Goal: Information Seeking & Learning: Learn about a topic

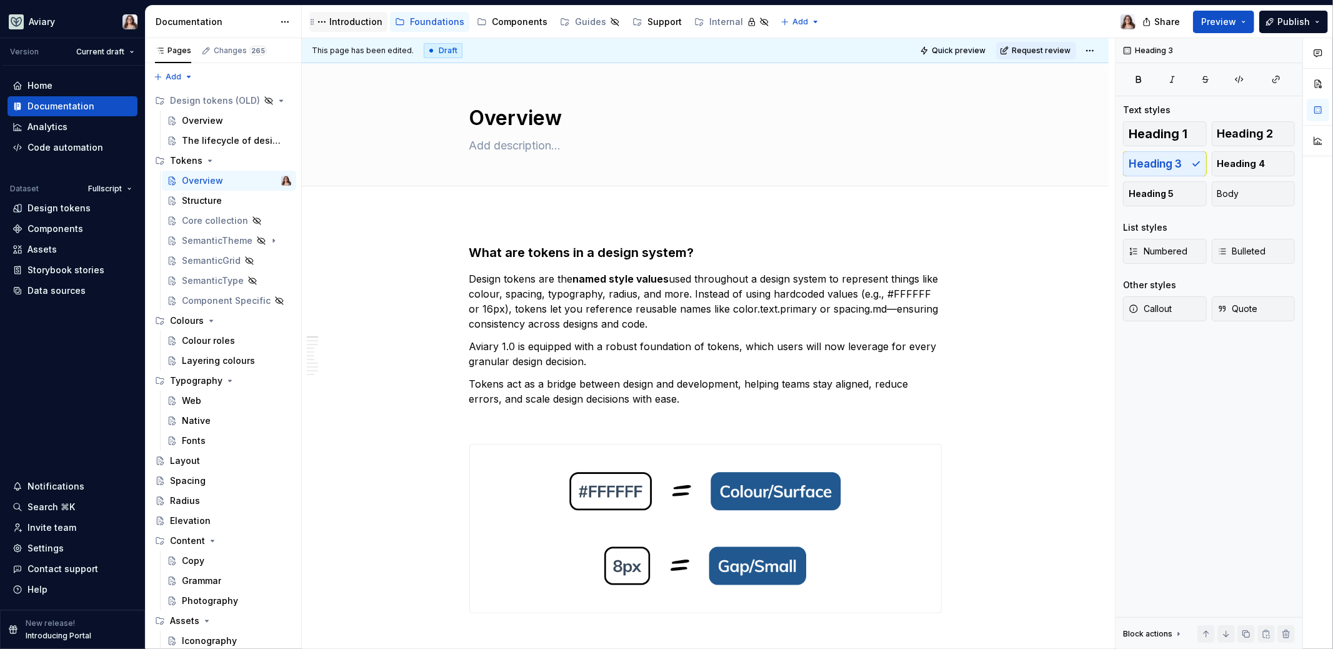
click at [352, 26] on div "Introduction" at bounding box center [355, 22] width 53 height 12
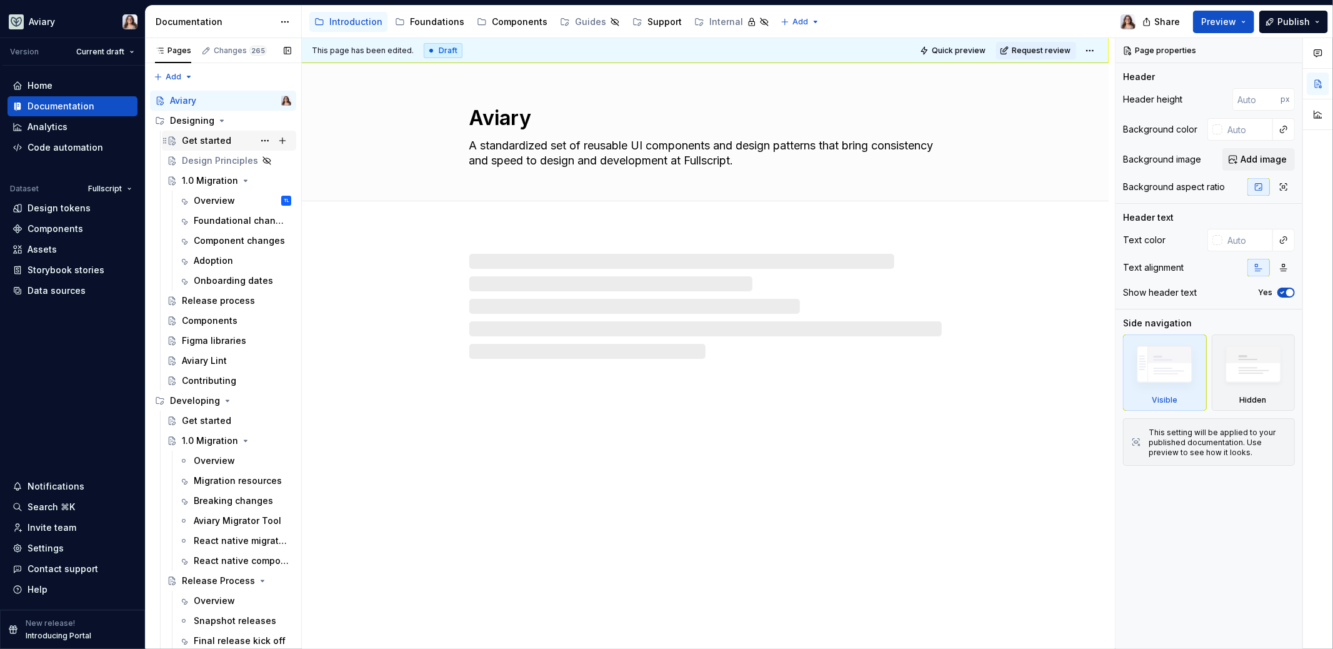
click at [191, 136] on div "Get started" at bounding box center [206, 140] width 49 height 12
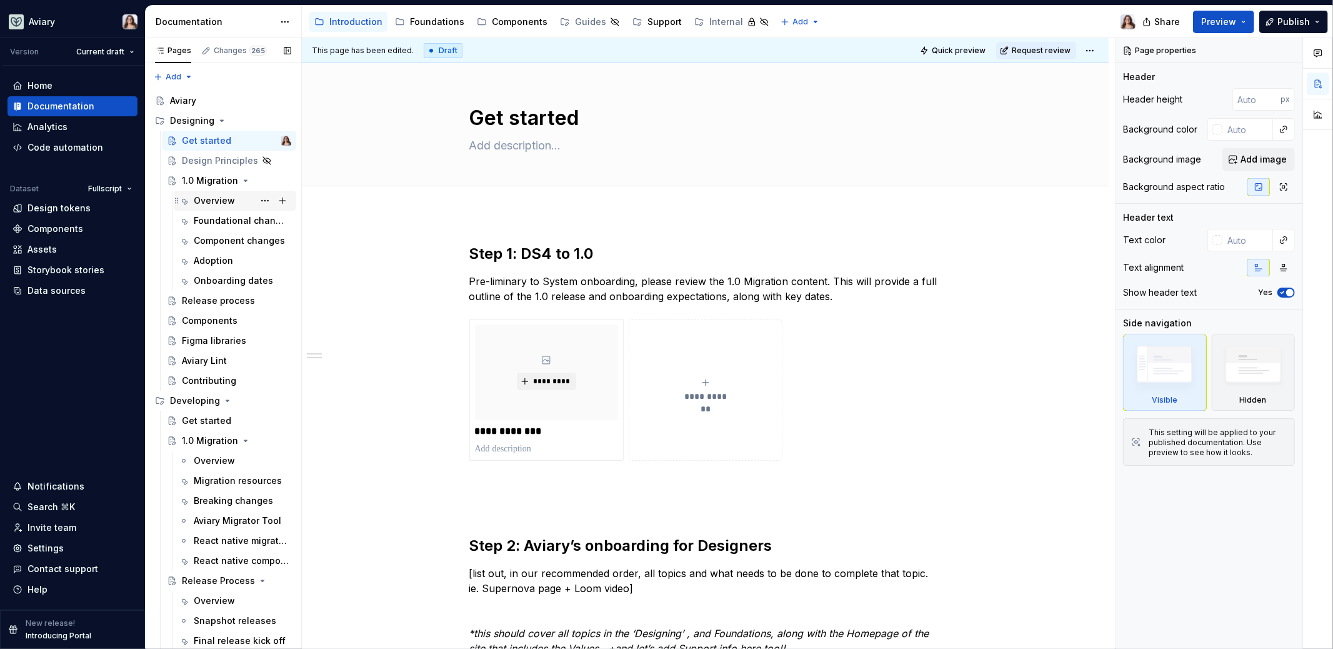
click at [206, 198] on div "Overview" at bounding box center [214, 200] width 41 height 12
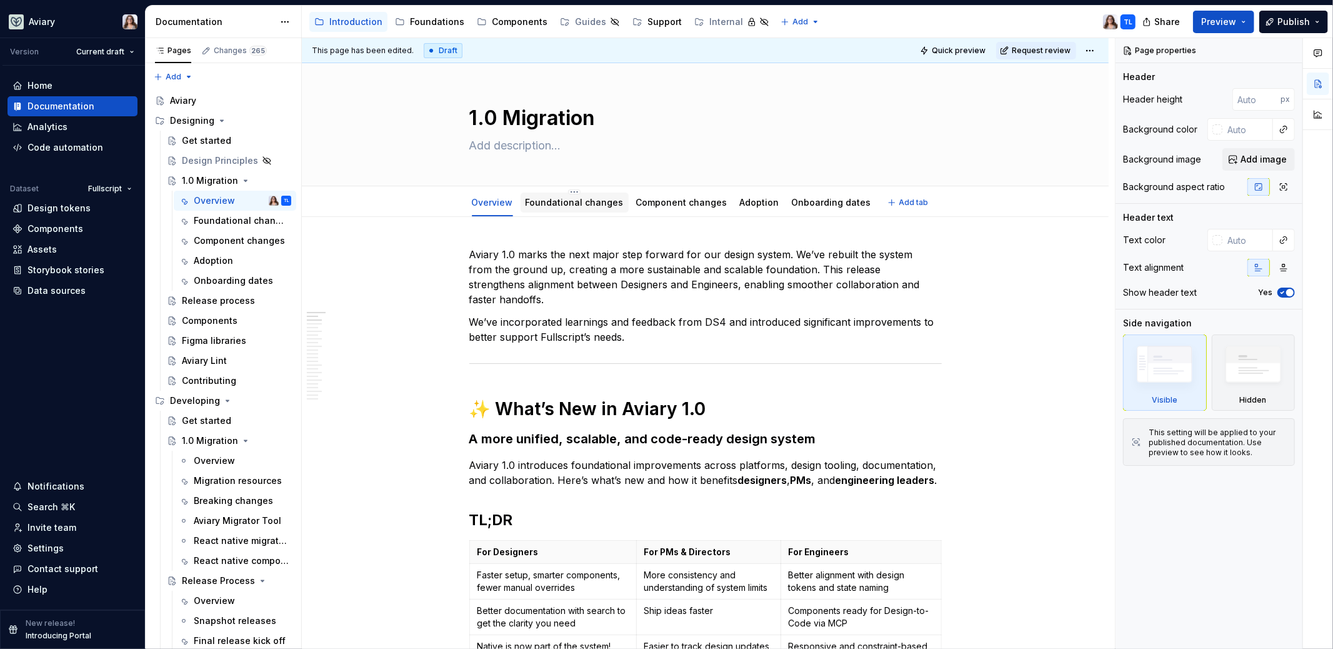
click at [562, 206] on link "Foundational changes" at bounding box center [575, 202] width 98 height 11
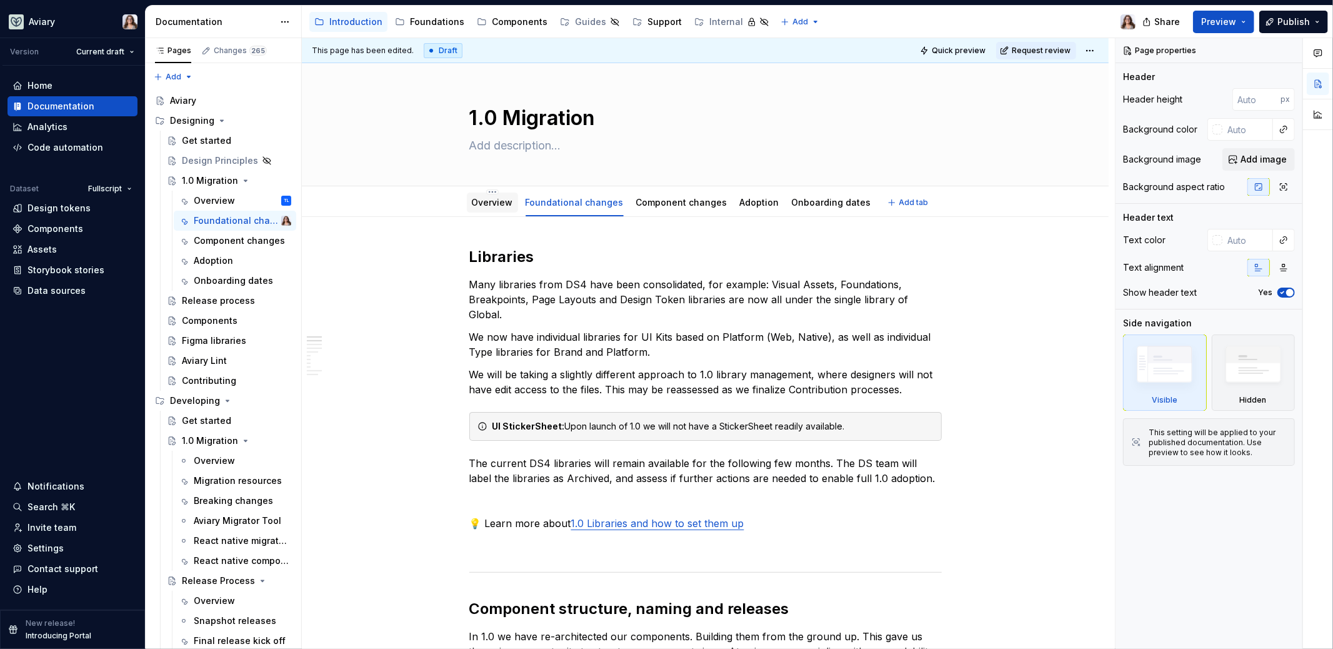
click at [488, 202] on link "Overview" at bounding box center [492, 202] width 41 height 11
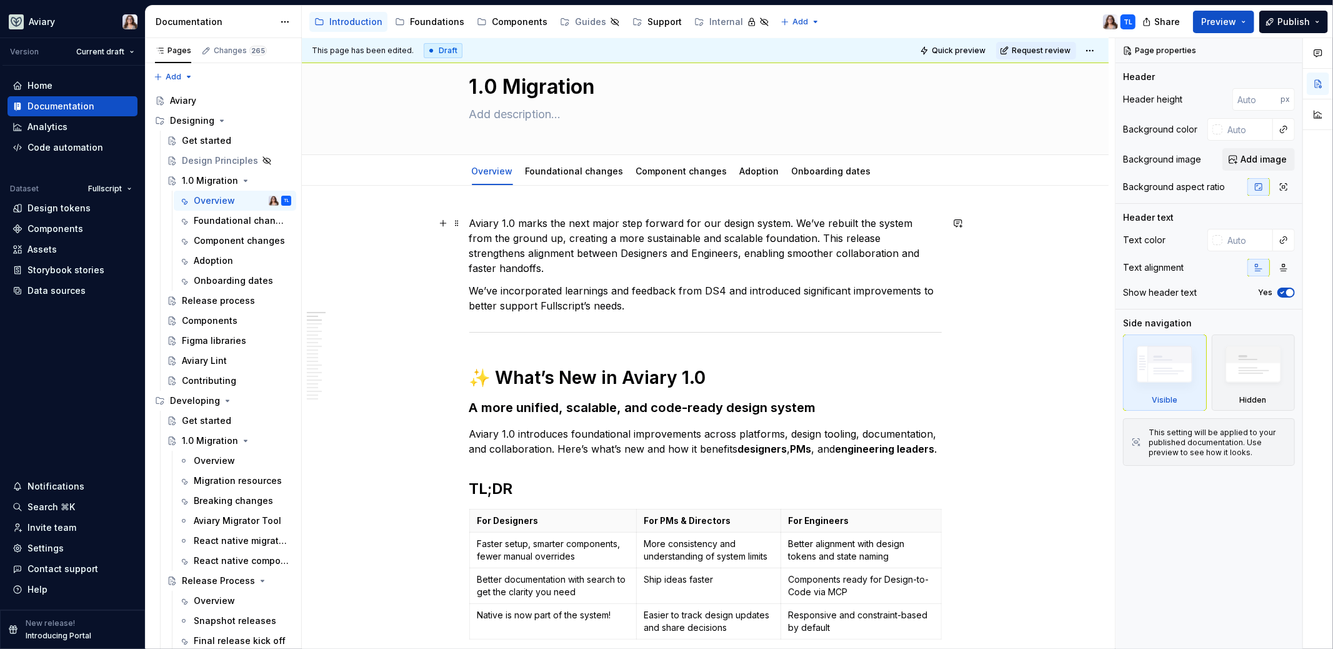
scroll to position [32, 0]
click at [214, 262] on div "Adoption" at bounding box center [213, 260] width 39 height 12
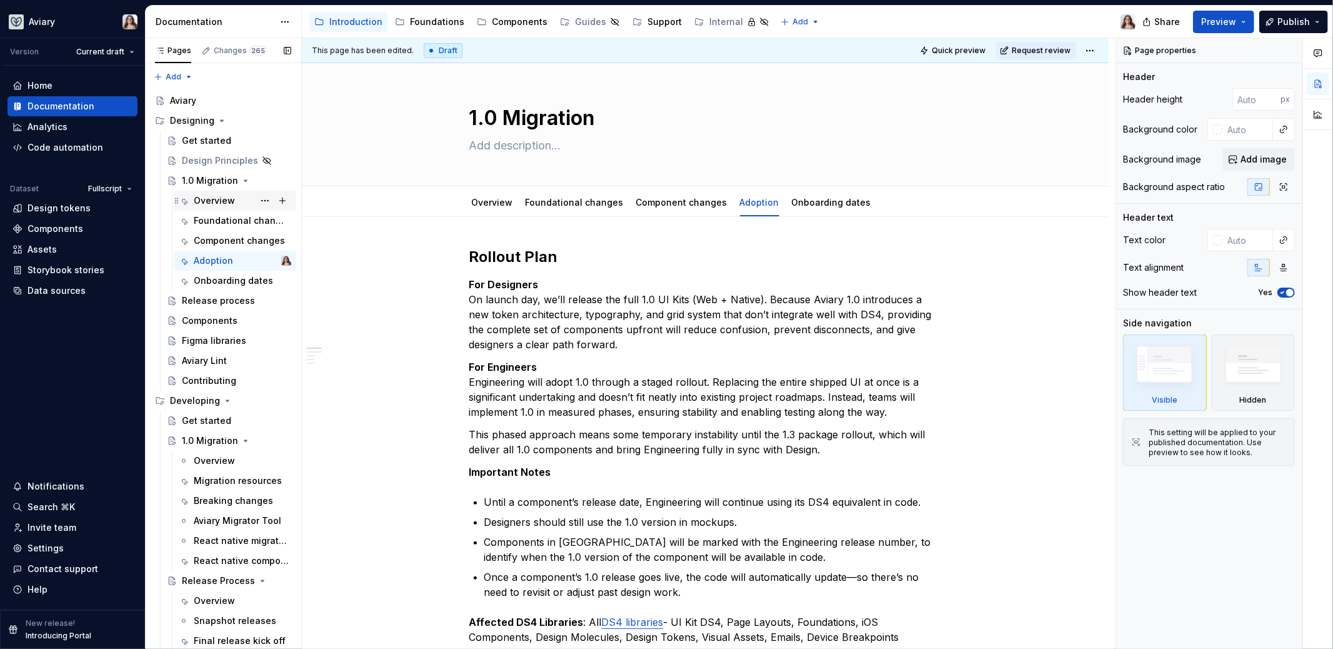
click at [216, 201] on div "Overview" at bounding box center [214, 200] width 41 height 12
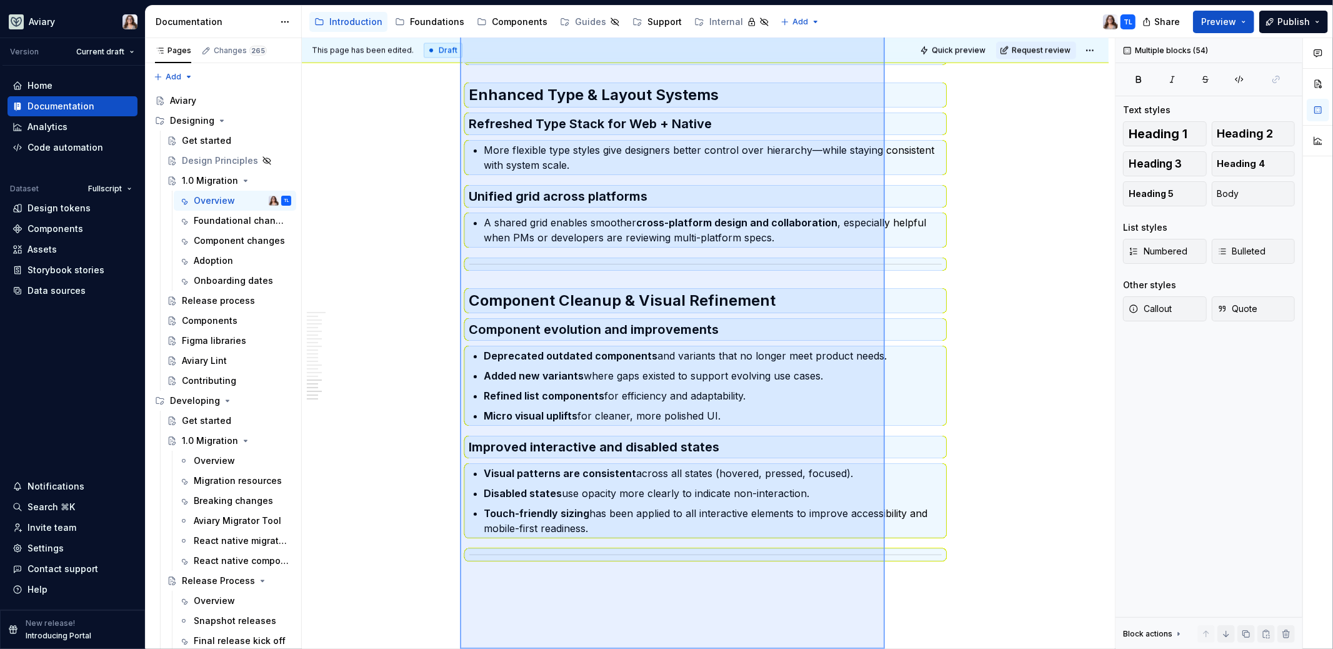
scroll to position [2068, 0]
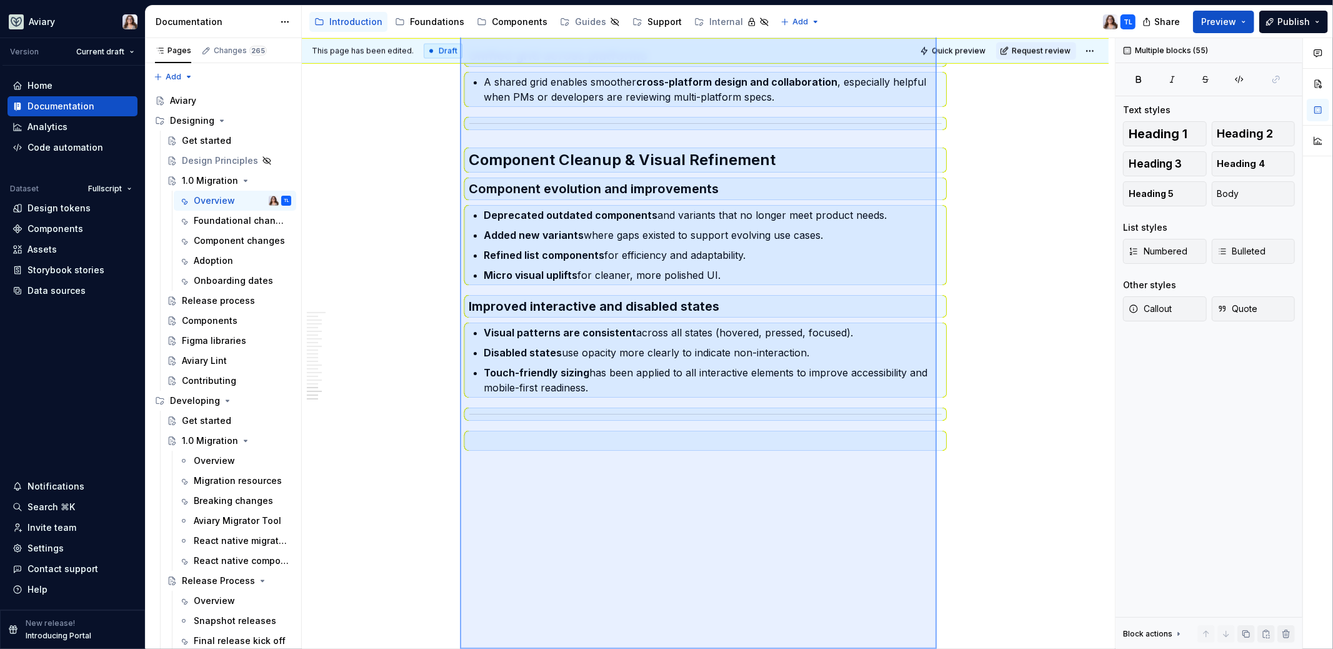
drag, startPoint x: 460, startPoint y: 228, endPoint x: 937, endPoint y: 703, distance: 673.0
click at [937, 648] on html "Aviary Version Current draft Home Documentation Analytics Code automation Datas…" at bounding box center [666, 324] width 1333 height 649
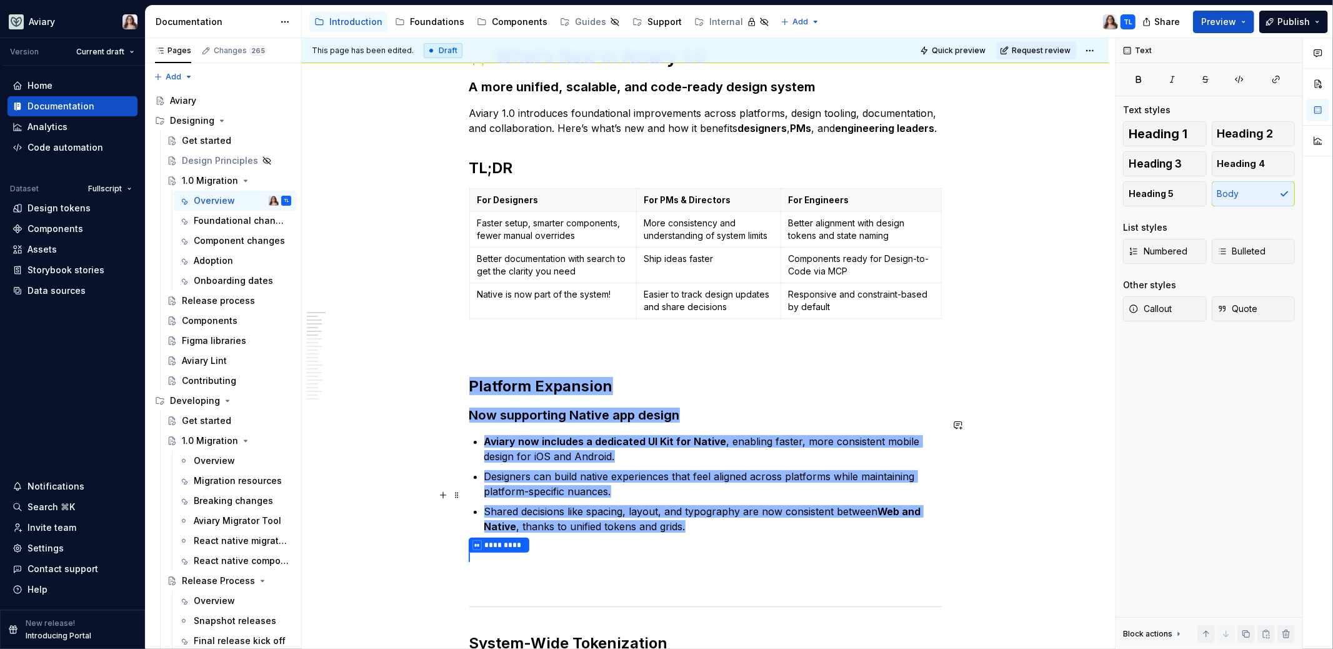
scroll to position [0, 0]
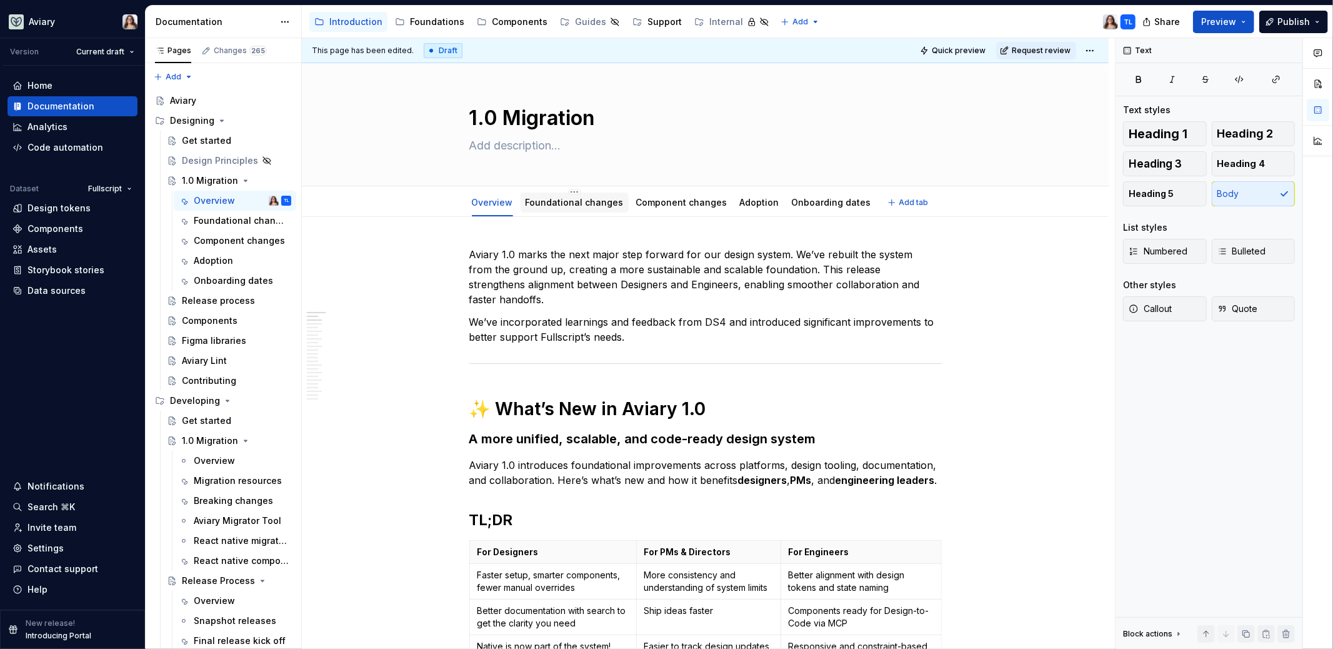
click at [551, 201] on link "Foundational changes" at bounding box center [575, 202] width 98 height 11
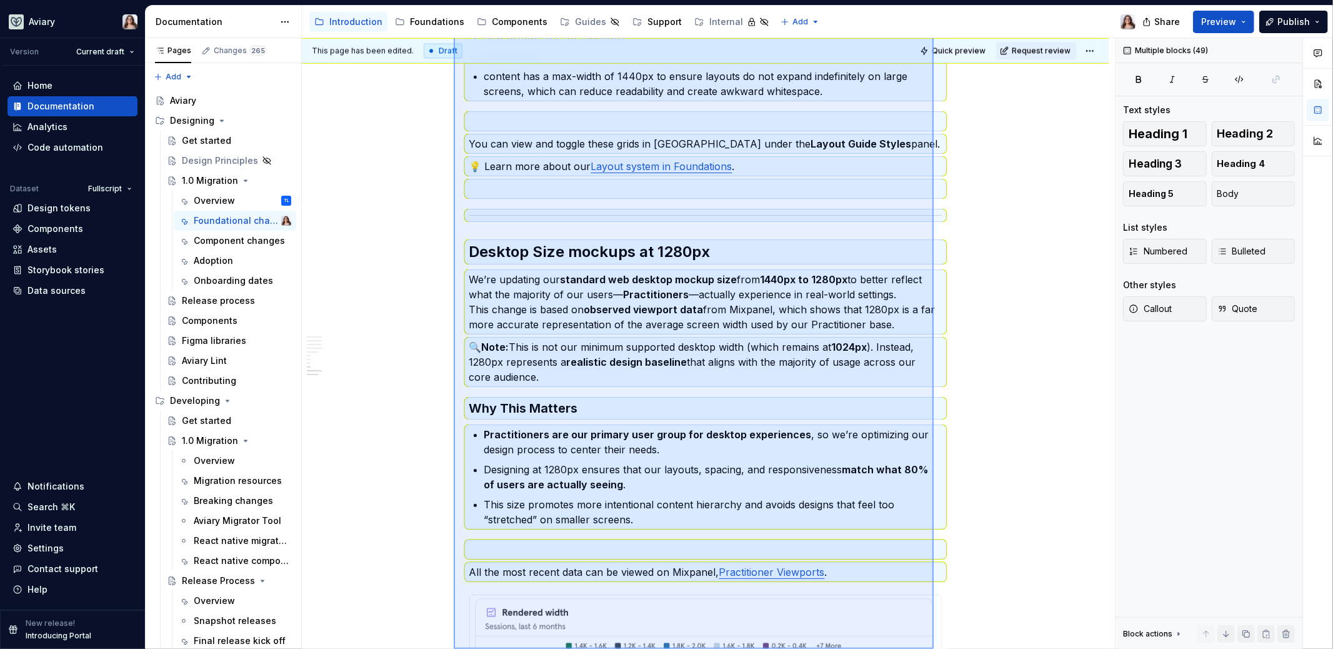
scroll to position [2748, 0]
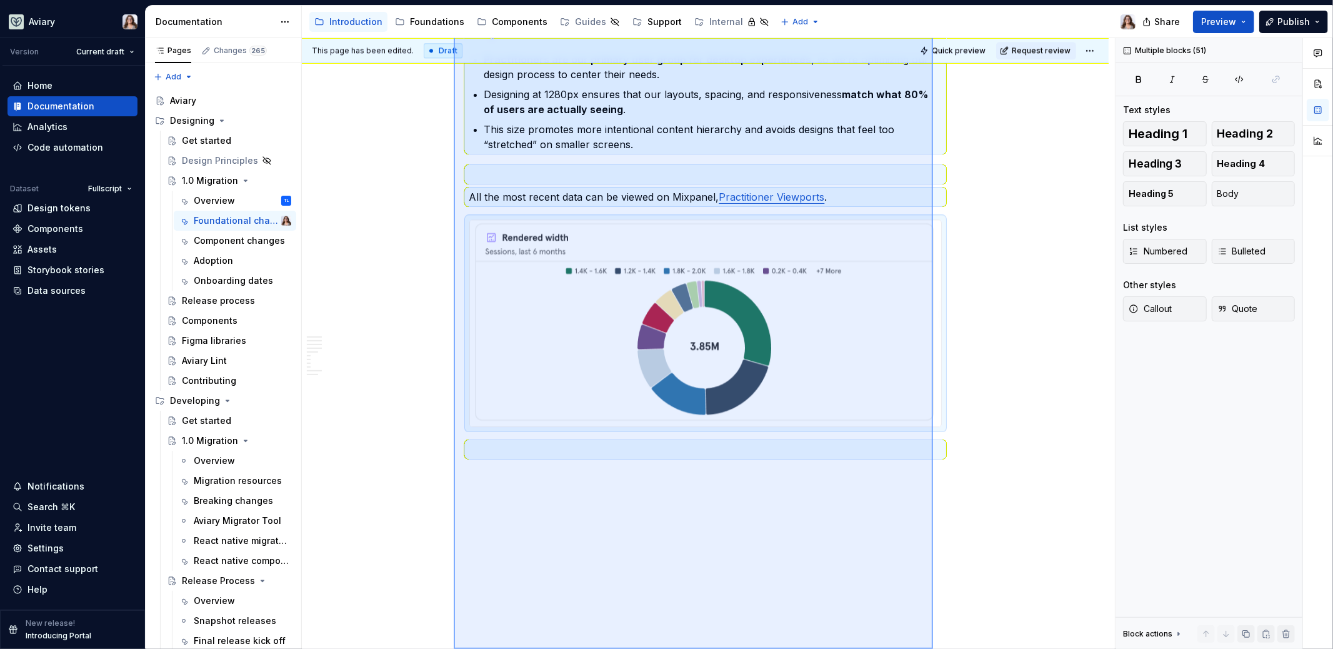
drag, startPoint x: 454, startPoint y: 231, endPoint x: 923, endPoint y: 880, distance: 801.6
click at [923, 648] on html "Aviary Version Current draft Home Documentation Analytics Code automation Datas…" at bounding box center [666, 324] width 1333 height 649
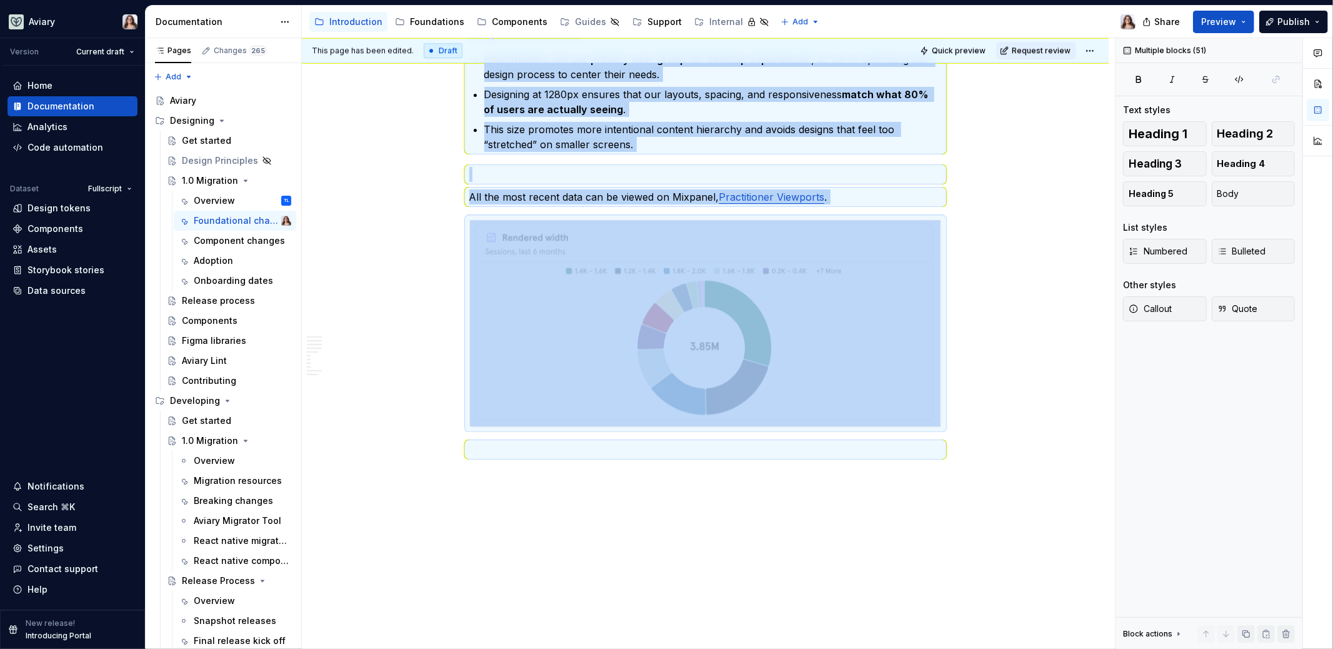
copy div "Loremipsu Dolo sitametco adip EL9 sedd eius temporincidi, utl etdolor: Magnaa E…"
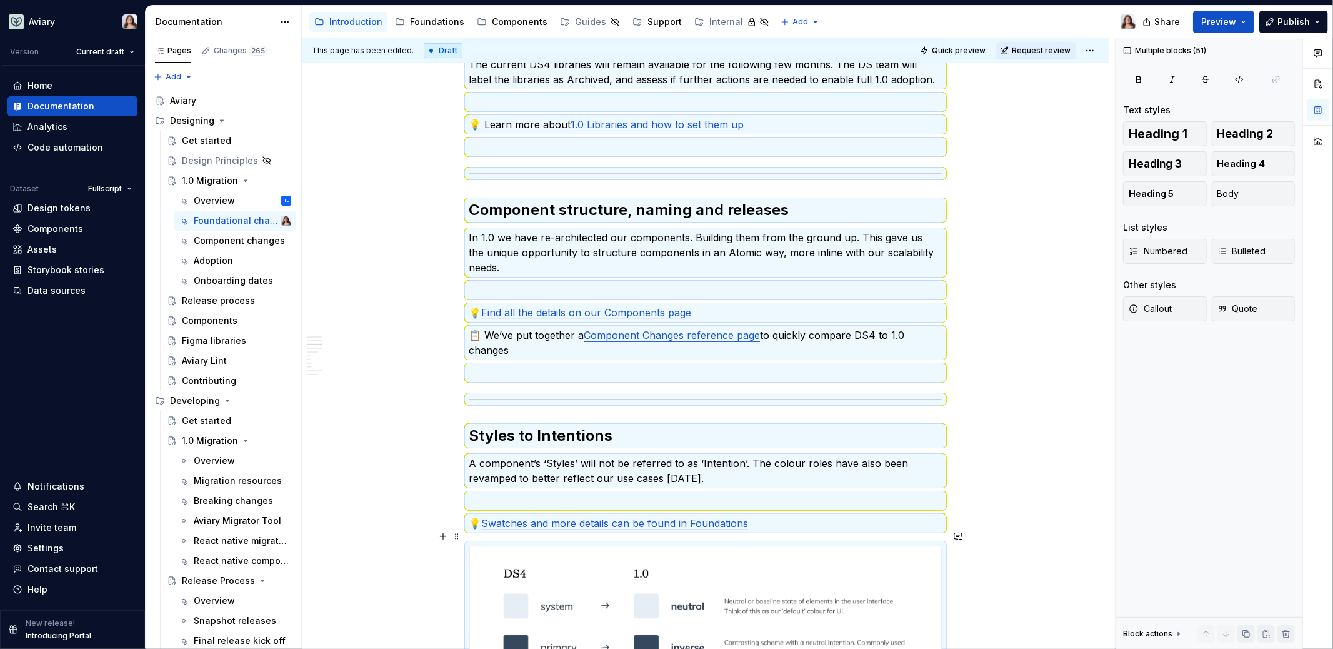
scroll to position [0, 0]
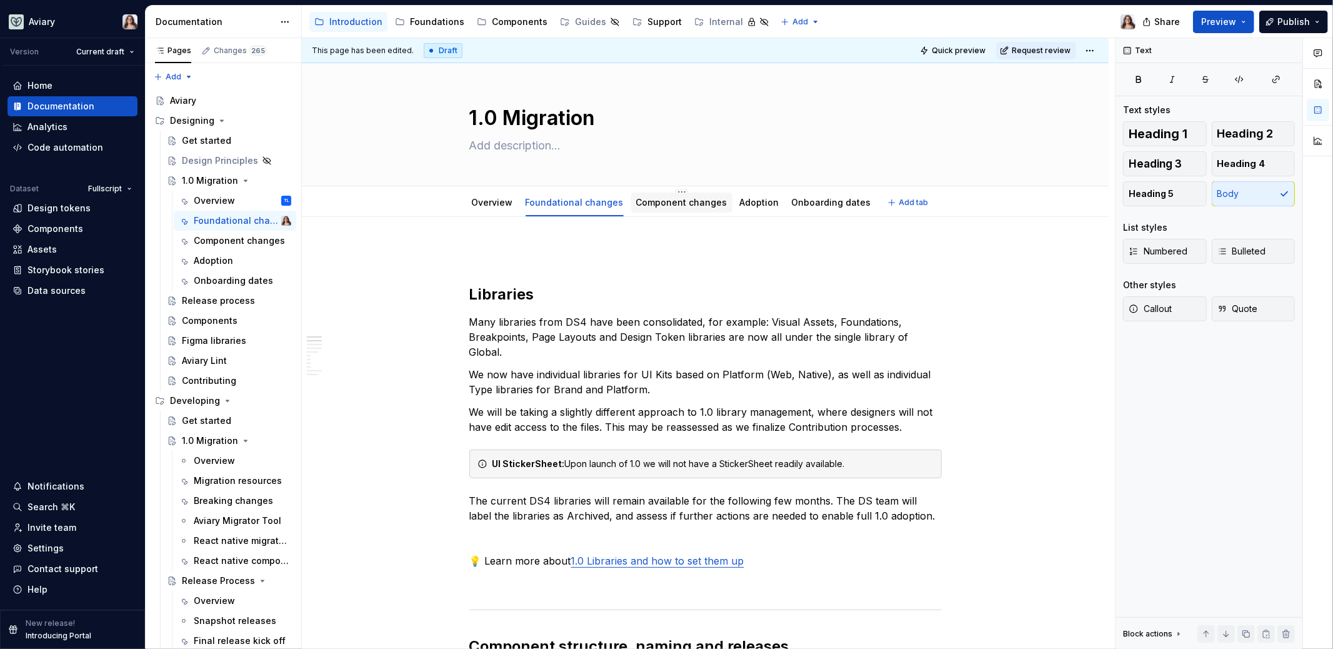
click at [682, 205] on link "Component changes" at bounding box center [681, 202] width 91 height 11
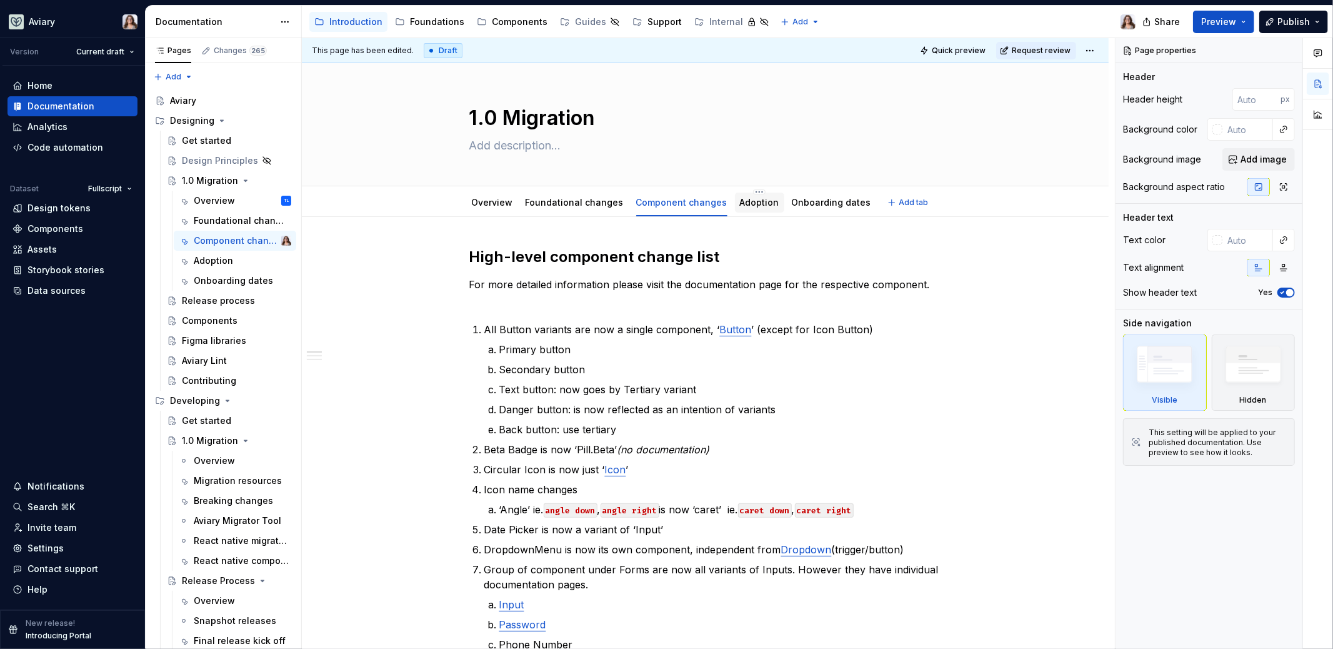
click at [748, 208] on div "Adoption" at bounding box center [759, 202] width 39 height 15
click at [740, 201] on link "Adoption" at bounding box center [759, 202] width 39 height 11
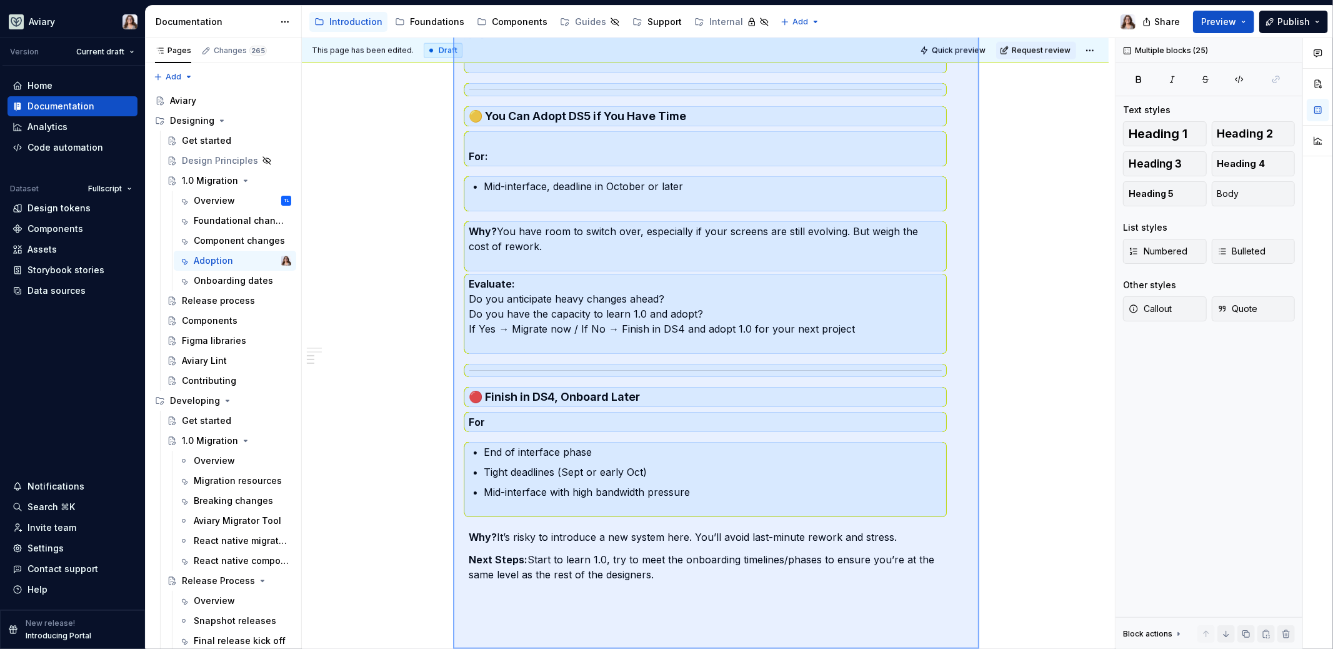
scroll to position [1538, 0]
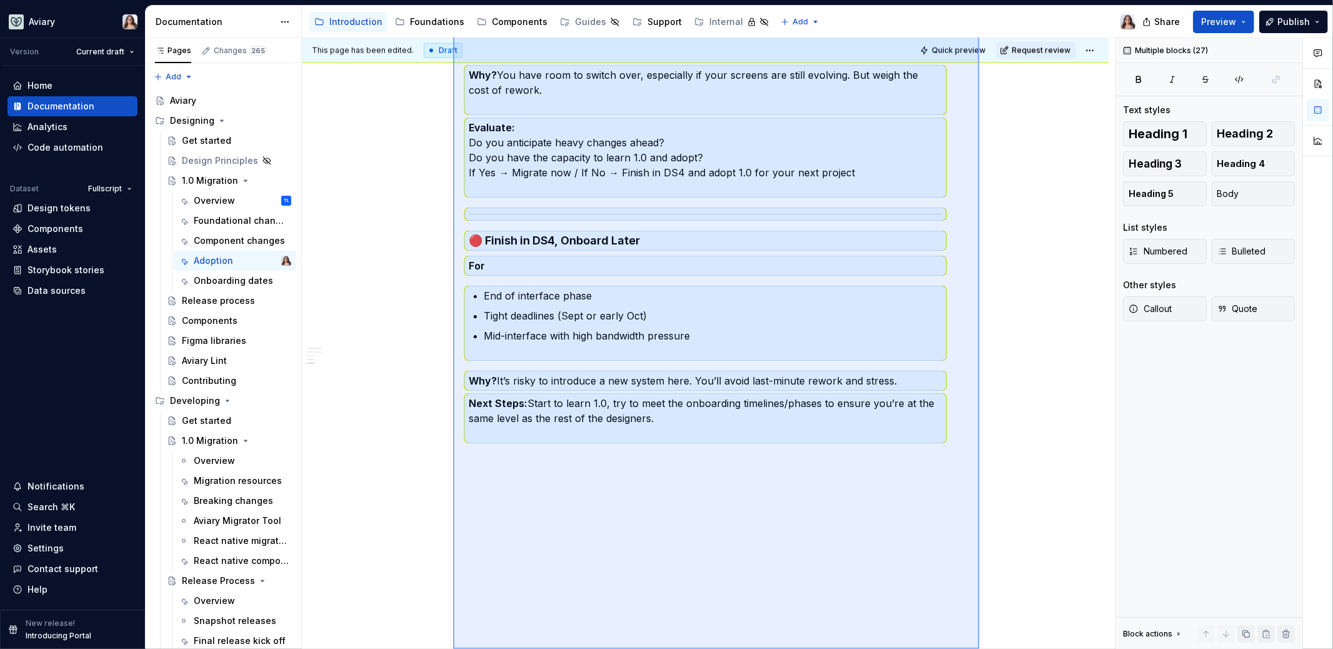
drag, startPoint x: 453, startPoint y: 231, endPoint x: 979, endPoint y: 859, distance: 818.8
click at [979, 648] on html "Aviary Version Current draft Home Documentation Analytics Code automation Datas…" at bounding box center [666, 324] width 1333 height 649
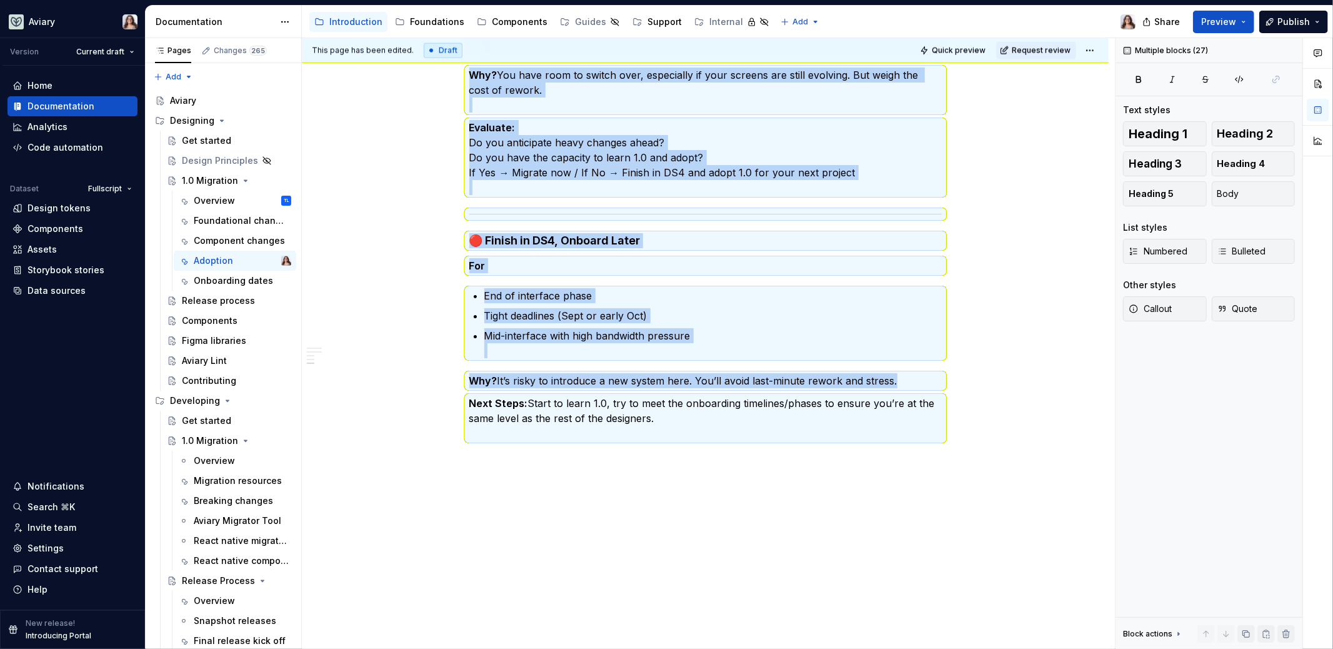
copy div "Loremip Dolo Sit Ametconse Ad elitse doe, te’in utlabor etd magn 2.5 AL Enim (A…"
click at [620, 480] on div "This page has been edited. Draft Quick preview Request review 1.0 Migration Edi…" at bounding box center [708, 343] width 813 height 611
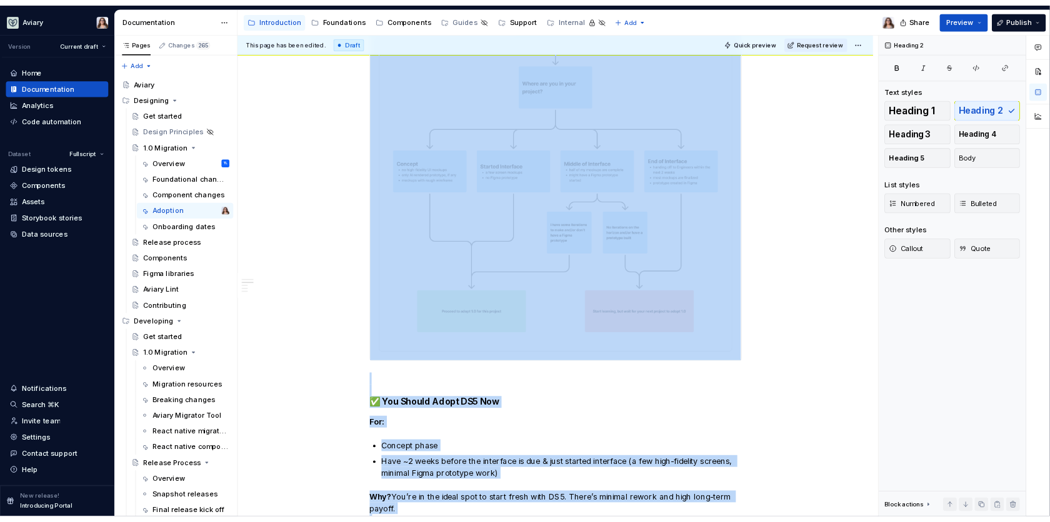
scroll to position [0, 0]
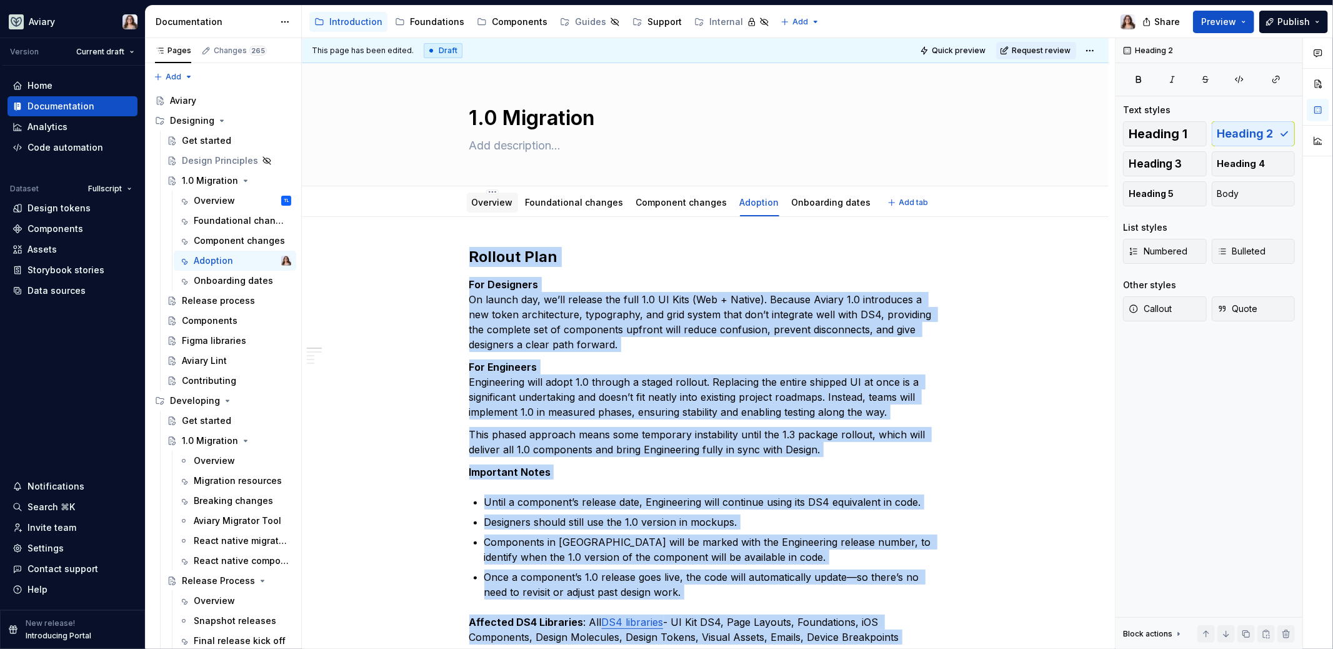
click at [500, 205] on link "Overview" at bounding box center [492, 202] width 41 height 11
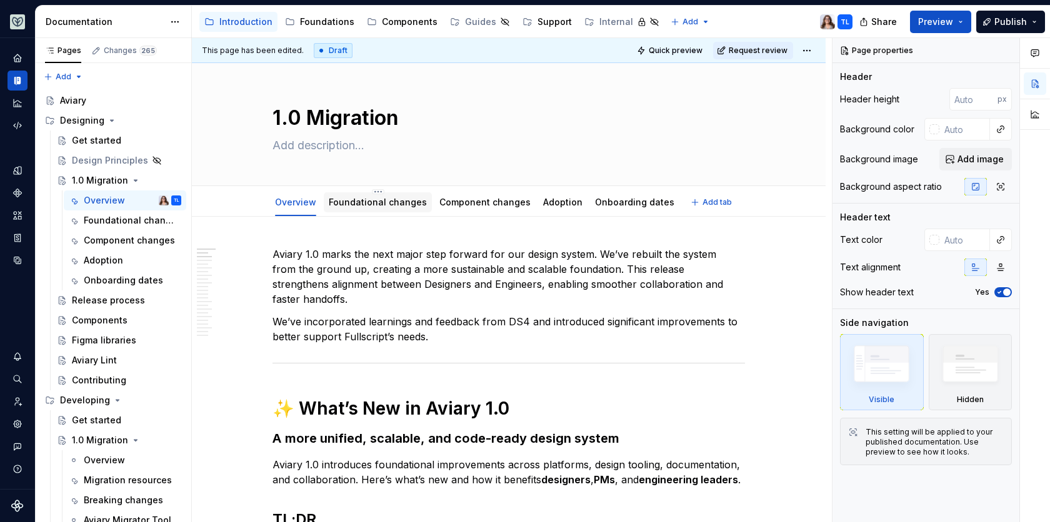
click at [360, 197] on link "Foundational changes" at bounding box center [378, 202] width 98 height 11
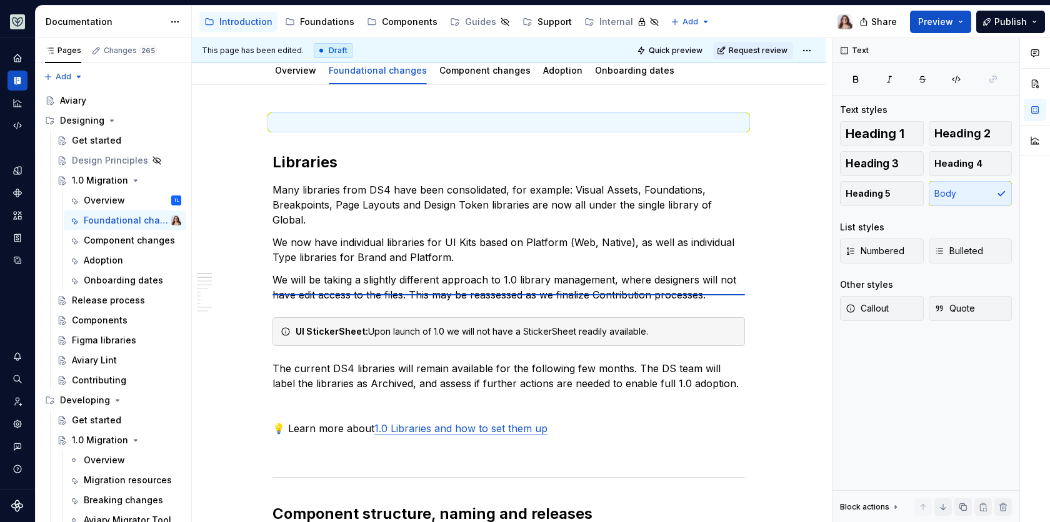
scroll to position [132, 0]
click at [290, 128] on p at bounding box center [508, 122] width 472 height 15
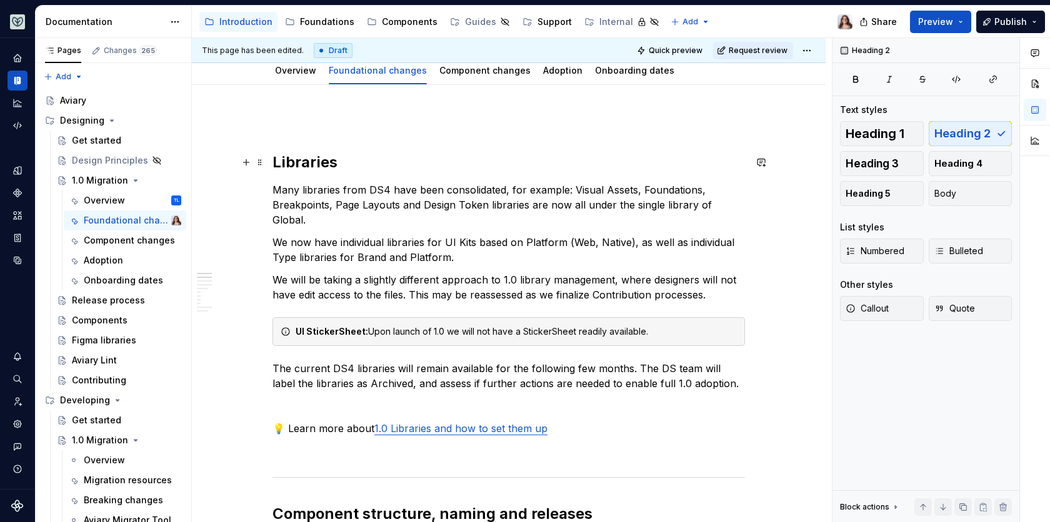
click at [272, 156] on h2 "Libraries" at bounding box center [508, 162] width 472 height 20
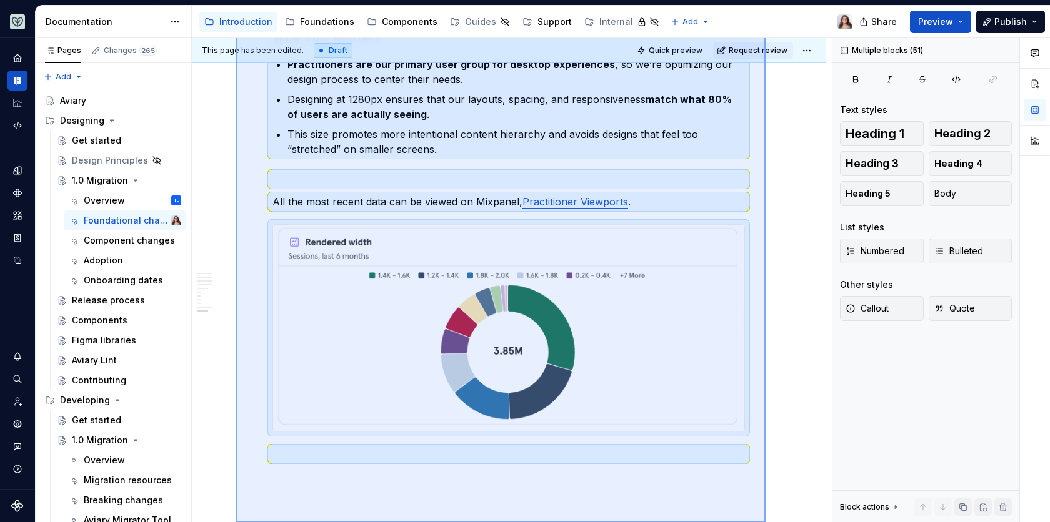
scroll to position [2836, 0]
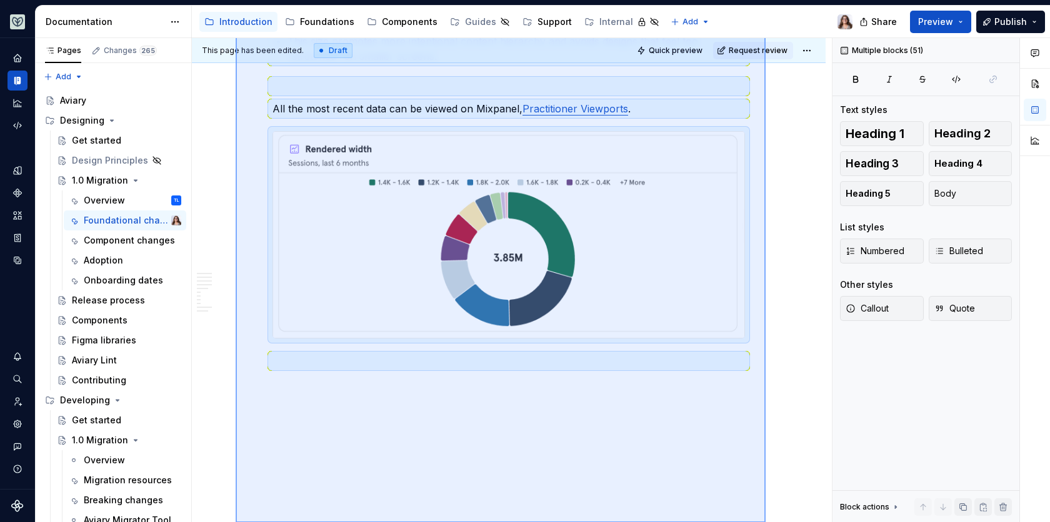
drag, startPoint x: 235, startPoint y: 106, endPoint x: 769, endPoint y: 571, distance: 707.8
click at [769, 522] on html "Aviary Dataset Fullscript Documentation Accessibility guide for tree Page tree.…" at bounding box center [525, 261] width 1050 height 522
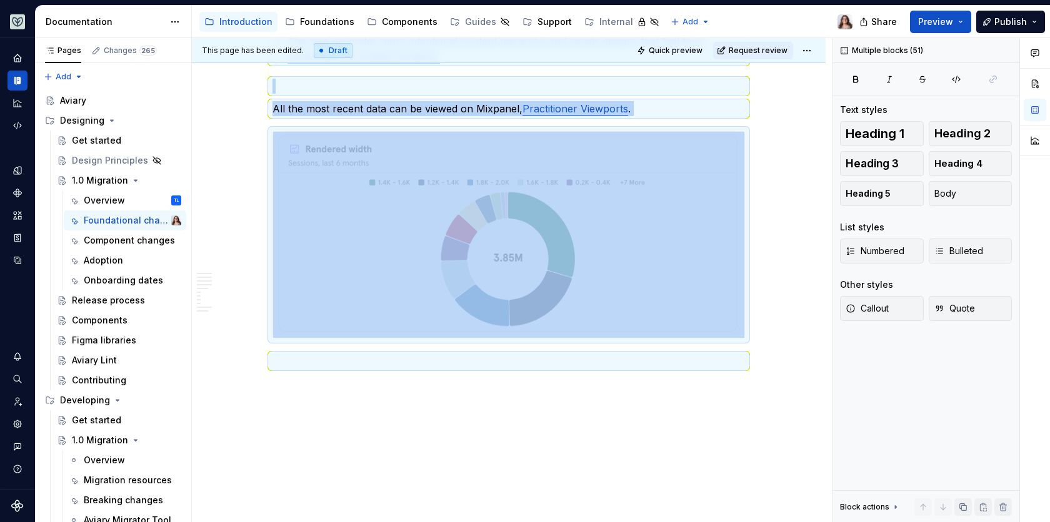
copy div "Loremipsu Dolo sitametco adip EL9 sedd eius temporincidi, utl etdolor: Magnaa E…"
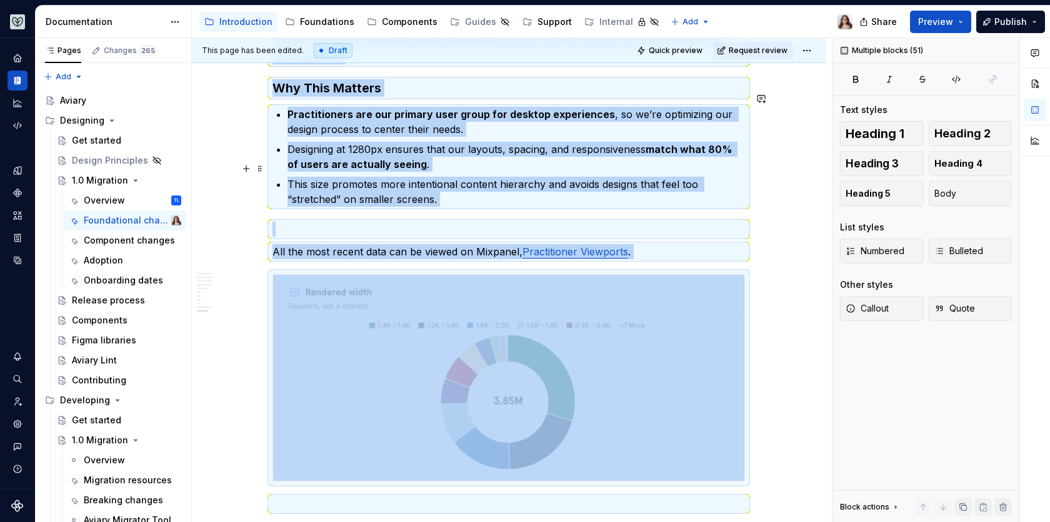
scroll to position [2611, 0]
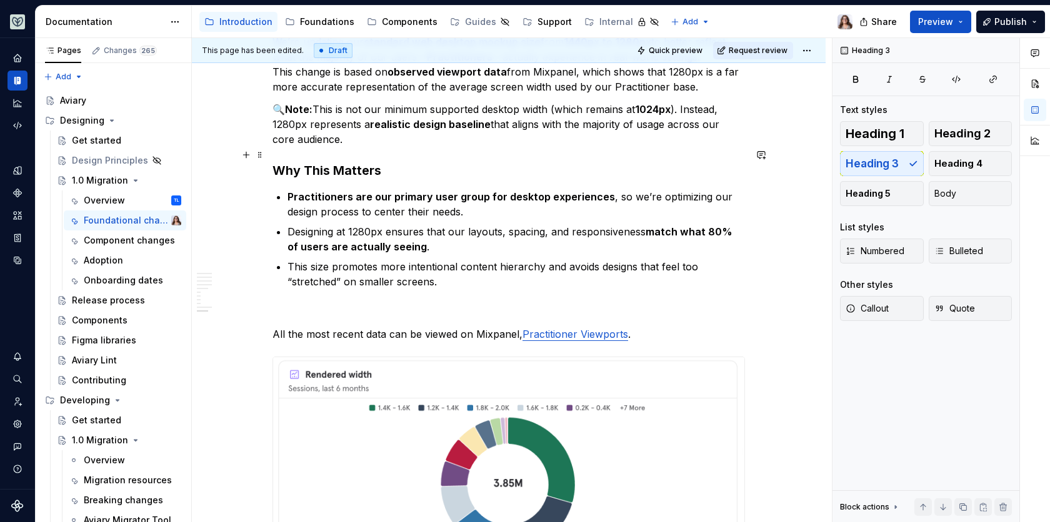
click at [389, 162] on h3 "Why This Matters" at bounding box center [508, 170] width 472 height 17
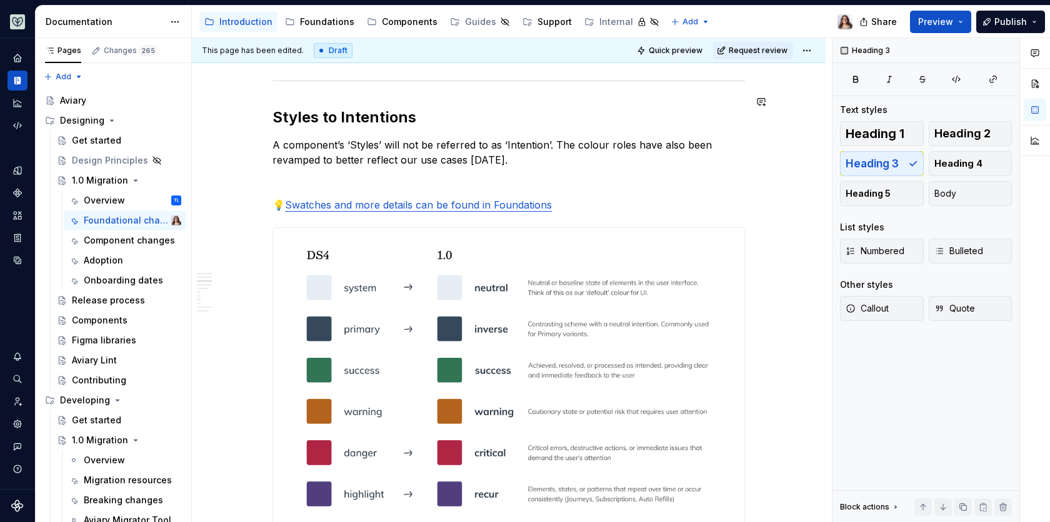
scroll to position [0, 0]
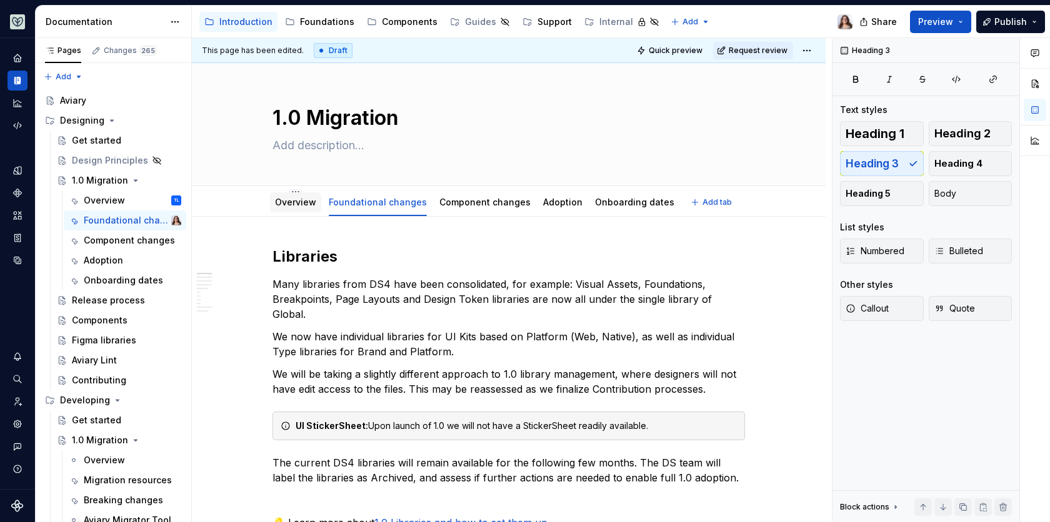
click at [303, 204] on link "Overview" at bounding box center [295, 202] width 41 height 11
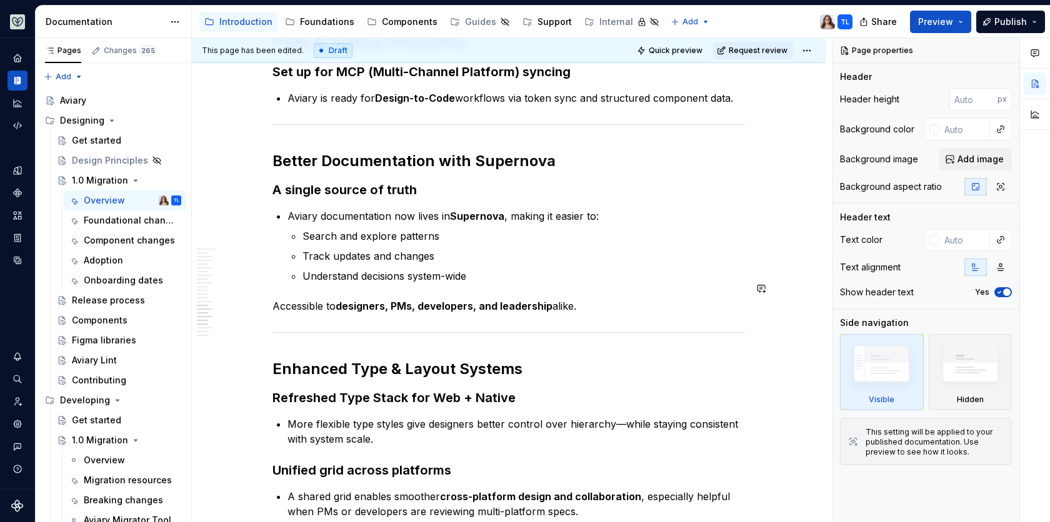
scroll to position [1654, 0]
click at [803, 49] on html "Aviary Dataset Fullscript Documentation Accessibility guide for tree Page tree.…" at bounding box center [525, 261] width 1050 height 522
click at [524, 249] on html "Aviary Dataset Fullscript Documentation Accessibility guide for tree Page tree.…" at bounding box center [525, 261] width 1050 height 522
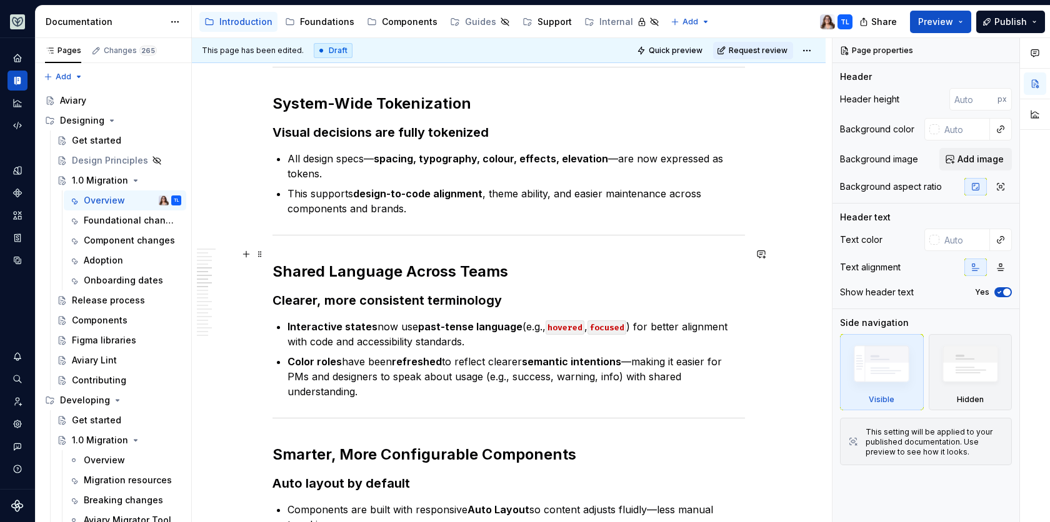
scroll to position [892, 0]
click at [952, 25] on span "Preview" at bounding box center [935, 22] width 35 height 12
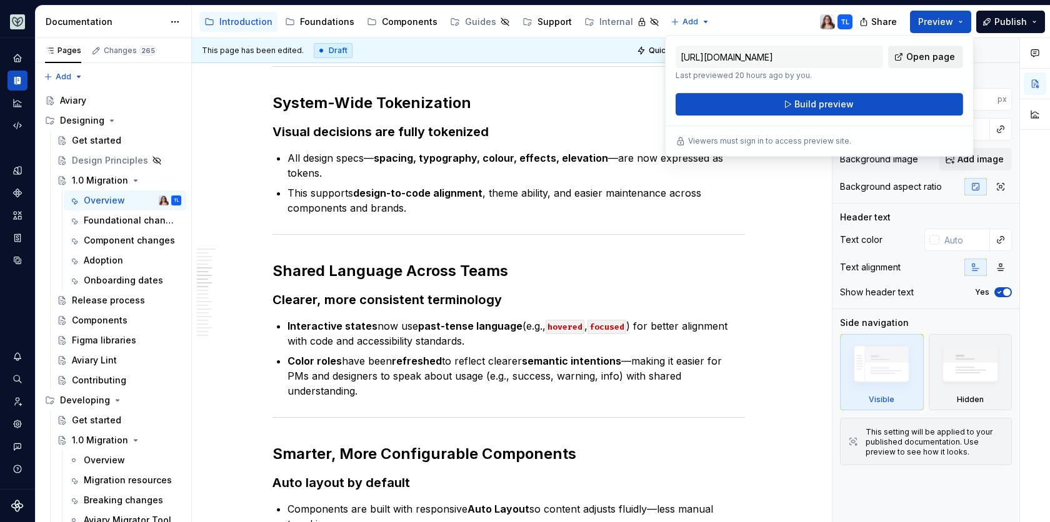
click at [925, 57] on span "Open page" at bounding box center [930, 57] width 49 height 12
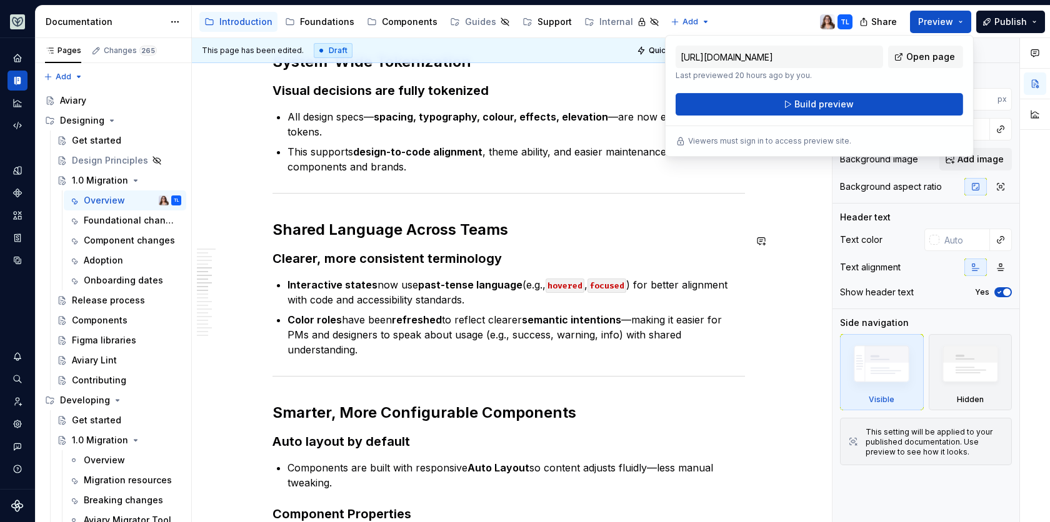
scroll to position [937, 0]
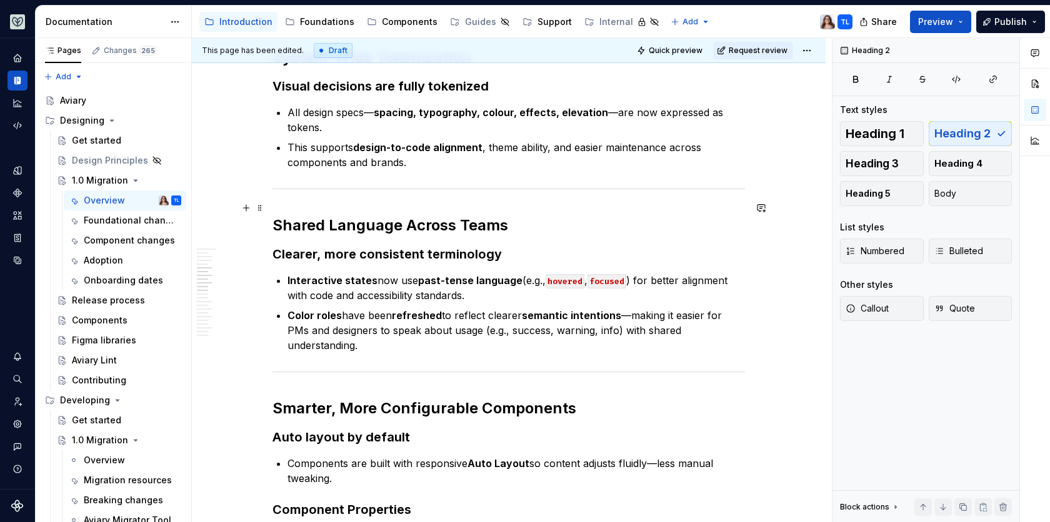
click at [503, 216] on h2 "Shared Language Across Teams" at bounding box center [508, 226] width 472 height 20
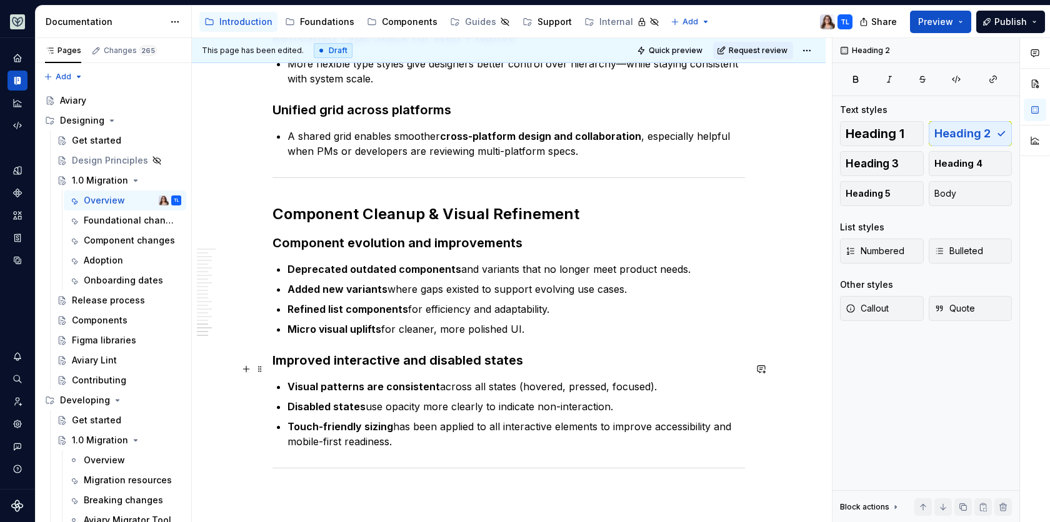
scroll to position [2012, 0]
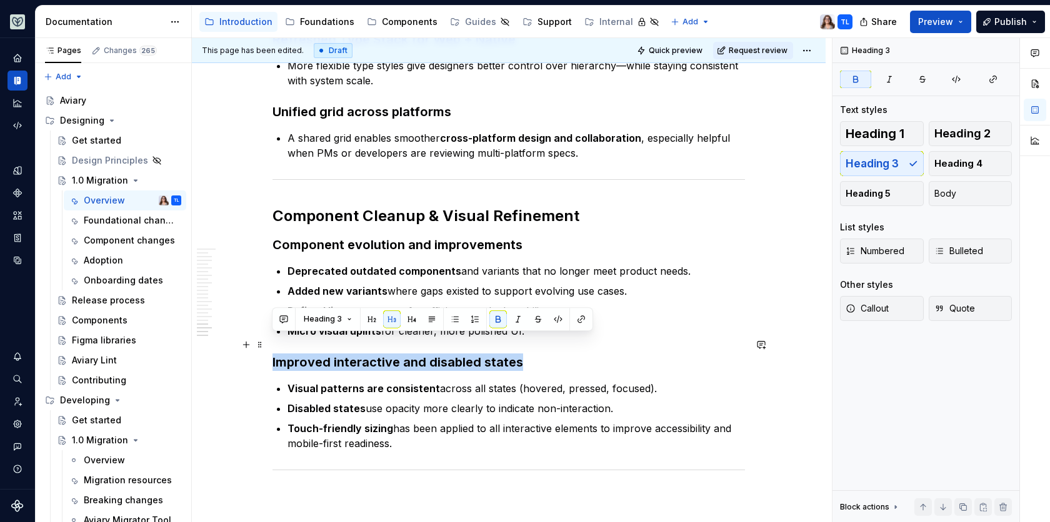
drag, startPoint x: 527, startPoint y: 341, endPoint x: 231, endPoint y: 341, distance: 296.2
click at [410, 318] on button "button" at bounding box center [411, 319] width 17 height 17
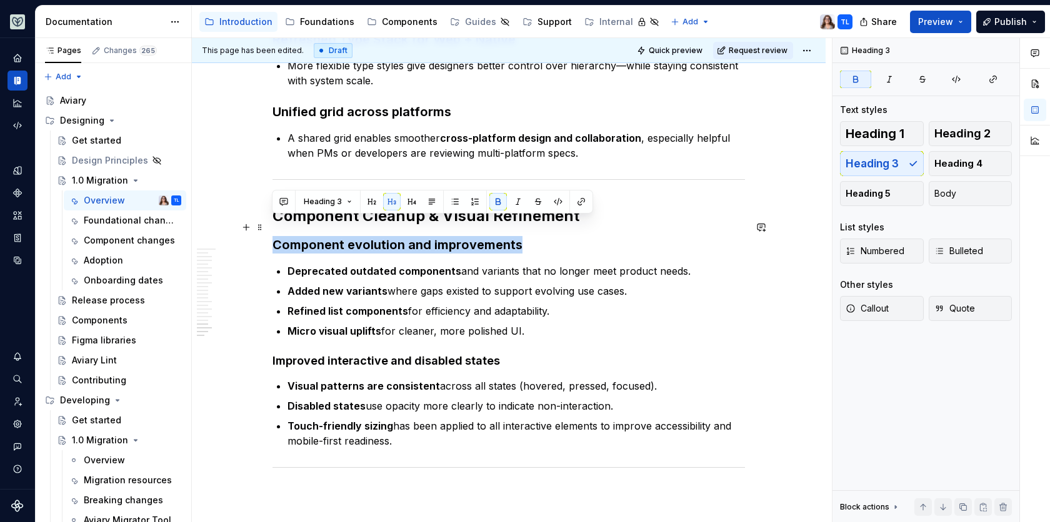
drag, startPoint x: 524, startPoint y: 227, endPoint x: 272, endPoint y: 224, distance: 251.2
click at [272, 236] on h3 "Component evolution and improvements" at bounding box center [508, 244] width 472 height 17
click at [410, 207] on button "button" at bounding box center [411, 201] width 17 height 17
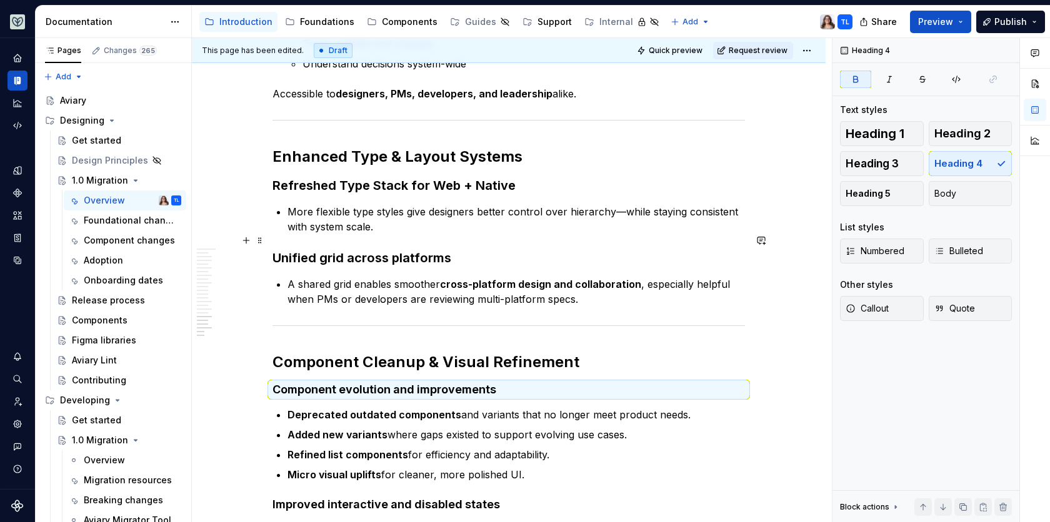
scroll to position [1835, 0]
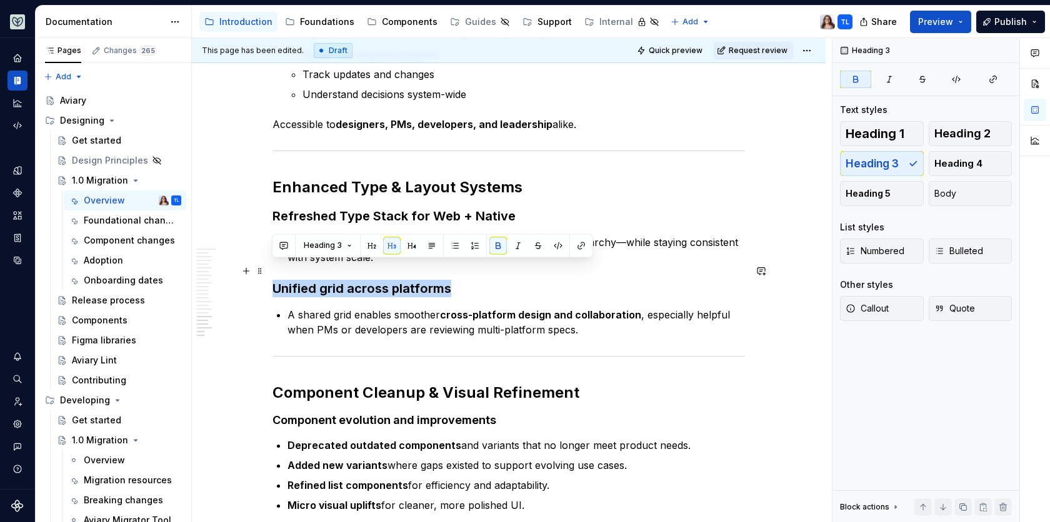
drag, startPoint x: 451, startPoint y: 269, endPoint x: 272, endPoint y: 268, distance: 178.7
click at [272, 280] on h3 "Unified grid across platforms" at bounding box center [508, 288] width 472 height 17
click at [409, 243] on button "button" at bounding box center [411, 245] width 17 height 17
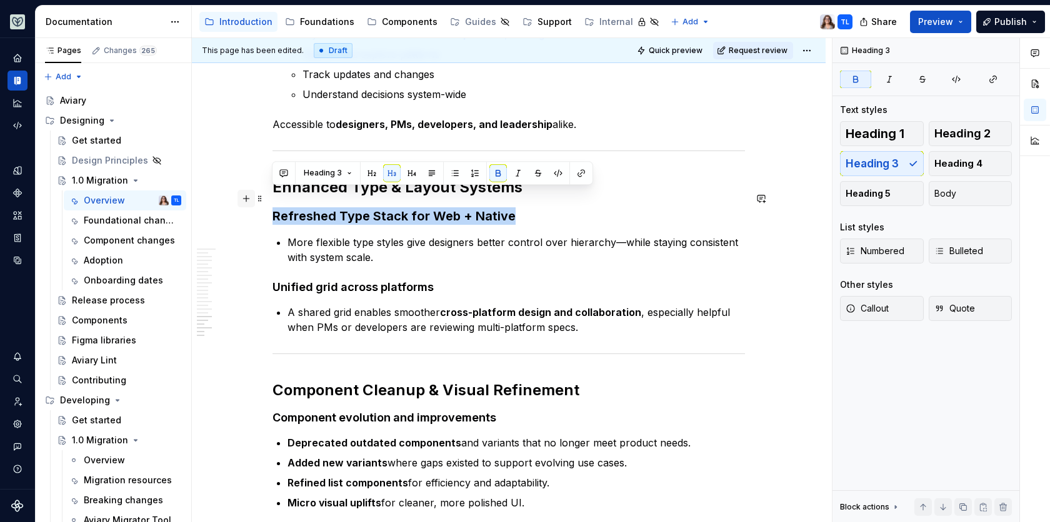
drag, startPoint x: 507, startPoint y: 199, endPoint x: 247, endPoint y: 196, distance: 260.6
click at [410, 177] on button "button" at bounding box center [411, 172] width 17 height 17
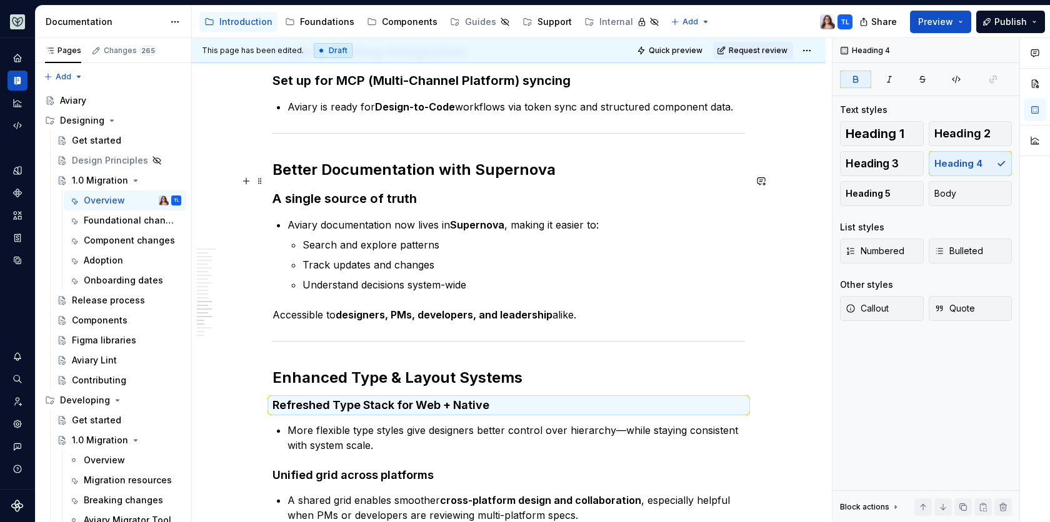
scroll to position [1641, 0]
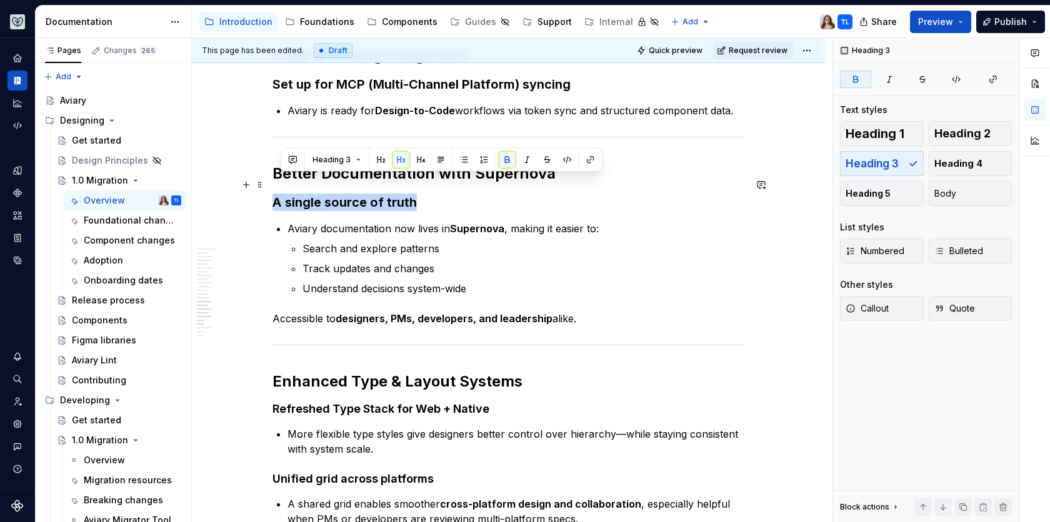
drag, startPoint x: 414, startPoint y: 186, endPoint x: 275, endPoint y: 186, distance: 139.3
click at [275, 194] on h3 "A single source of truth" at bounding box center [508, 202] width 472 height 17
click at [413, 160] on button "button" at bounding box center [411, 159] width 17 height 17
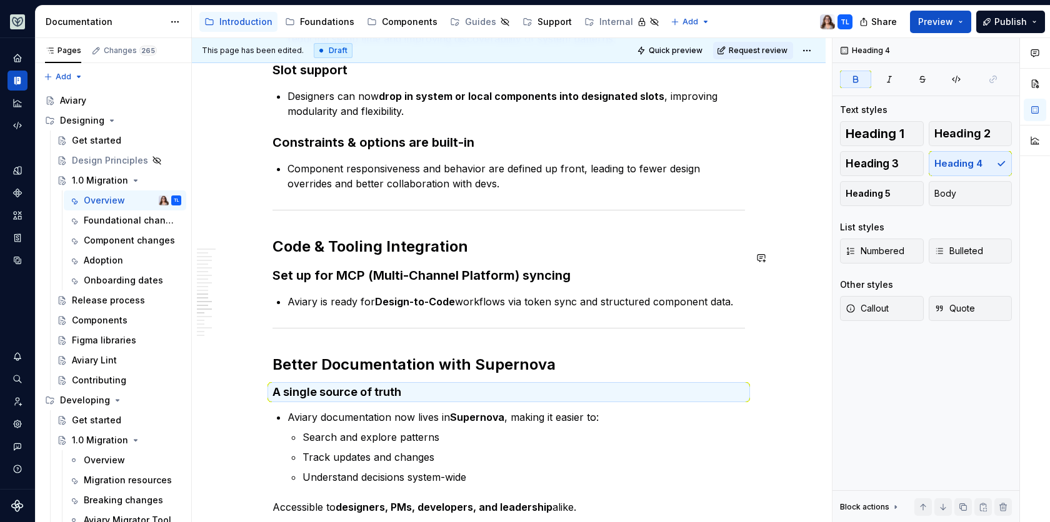
scroll to position [1453, 0]
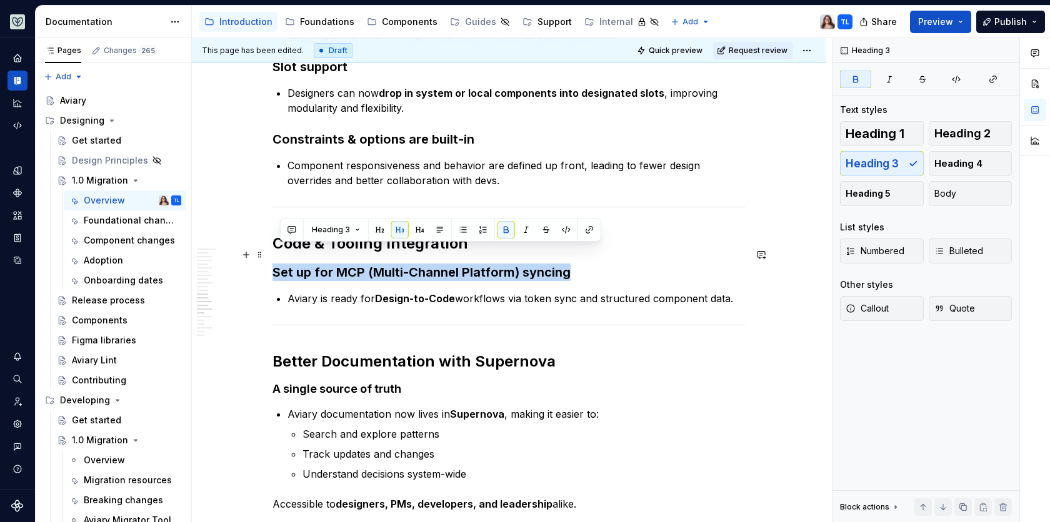
drag, startPoint x: 576, startPoint y: 250, endPoint x: 274, endPoint y: 252, distance: 301.8
click at [274, 264] on h3 "Set up for MCP (Multi-Channel Platform) syncing" at bounding box center [508, 272] width 472 height 17
click at [411, 231] on button "button" at bounding box center [411, 229] width 17 height 17
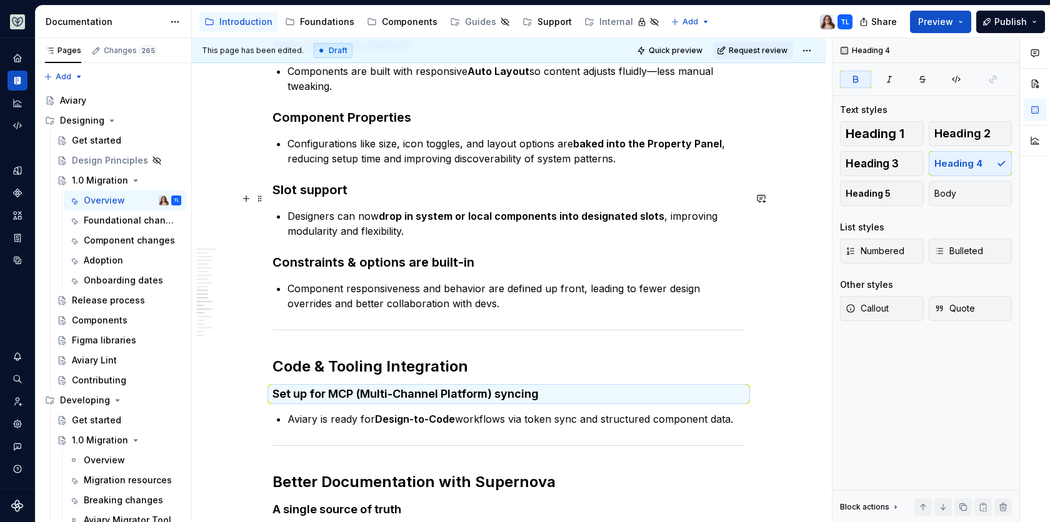
scroll to position [1312, 0]
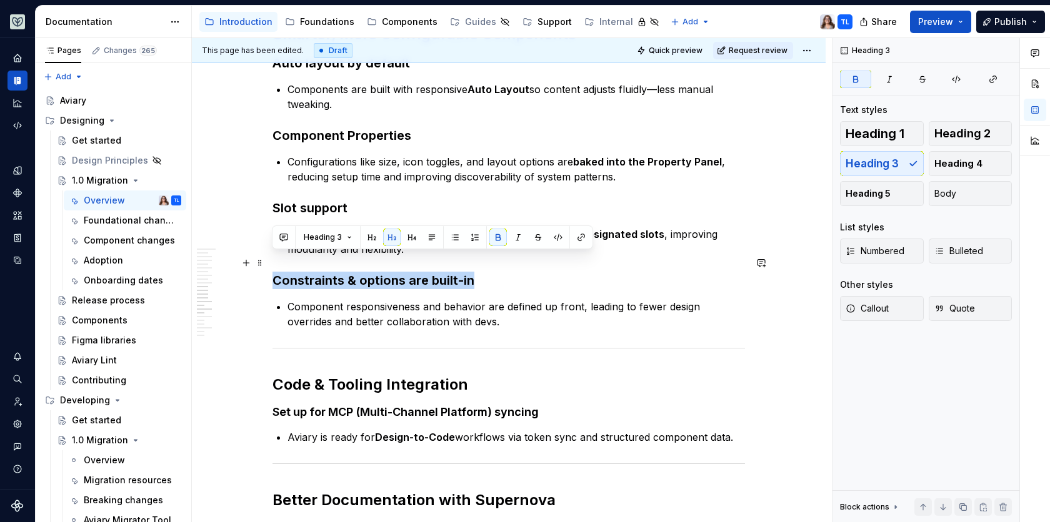
drag, startPoint x: 477, startPoint y: 261, endPoint x: 269, endPoint y: 258, distance: 207.5
click at [269, 258] on div "Aviary 1.0 marks the next major step forward for our design system. We’ve rebui…" at bounding box center [509, 133] width 634 height 2456
click at [409, 236] on button "button" at bounding box center [411, 237] width 17 height 17
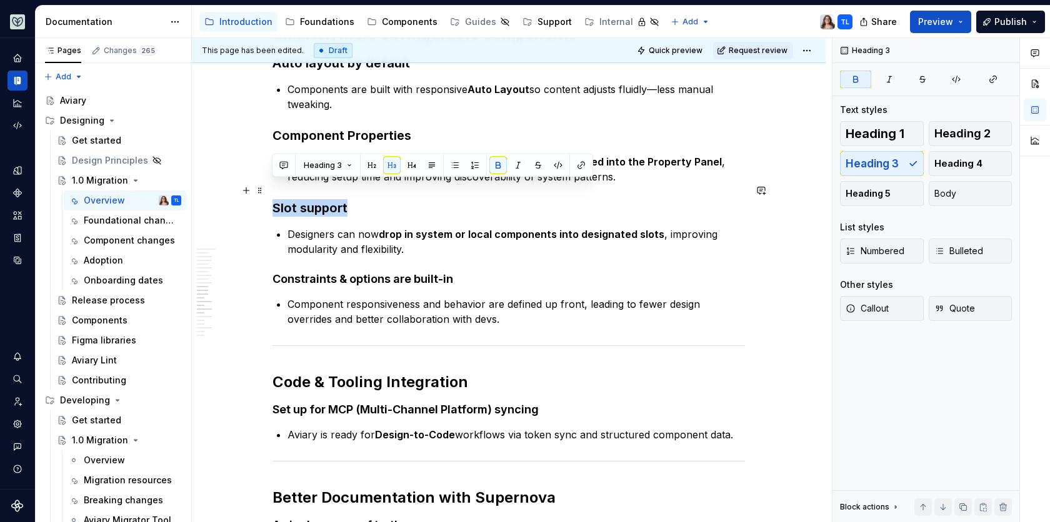
drag, startPoint x: 347, startPoint y: 187, endPoint x: 270, endPoint y: 187, distance: 77.5
click at [271, 187] on div "Aviary 1.0 marks the next major step forward for our design system. We’ve rebui…" at bounding box center [509, 132] width 634 height 2454
click at [409, 165] on button "button" at bounding box center [411, 165] width 17 height 17
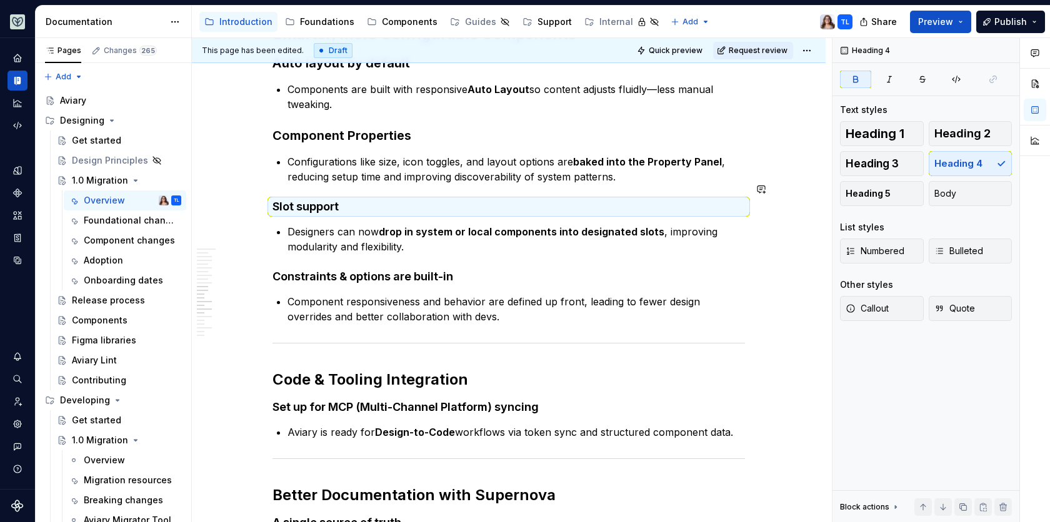
click at [574, 169] on div "Aviary 1.0 marks the next major step forward for our design system. We’ve rebui…" at bounding box center [508, 60] width 472 height 2250
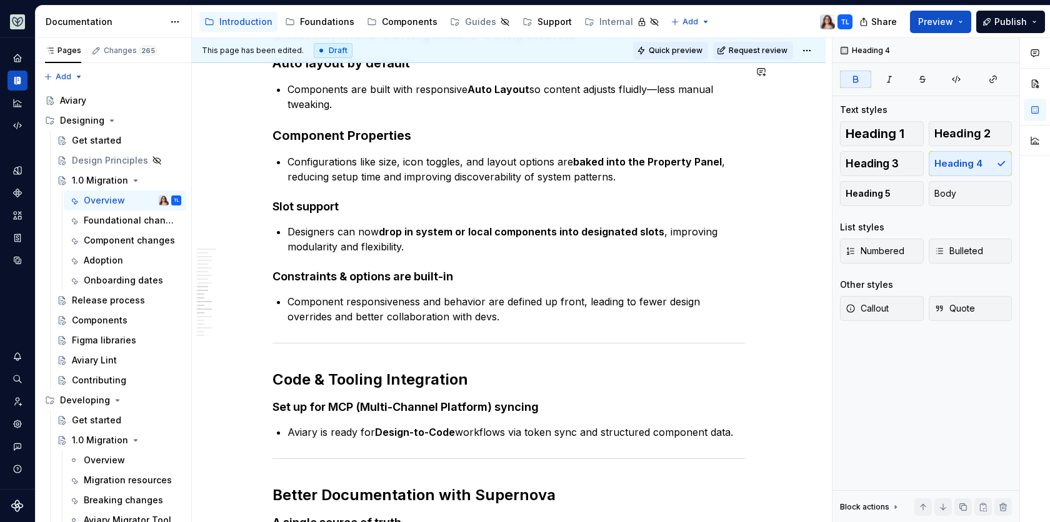
click at [685, 48] on span "Quick preview" at bounding box center [676, 51] width 54 height 10
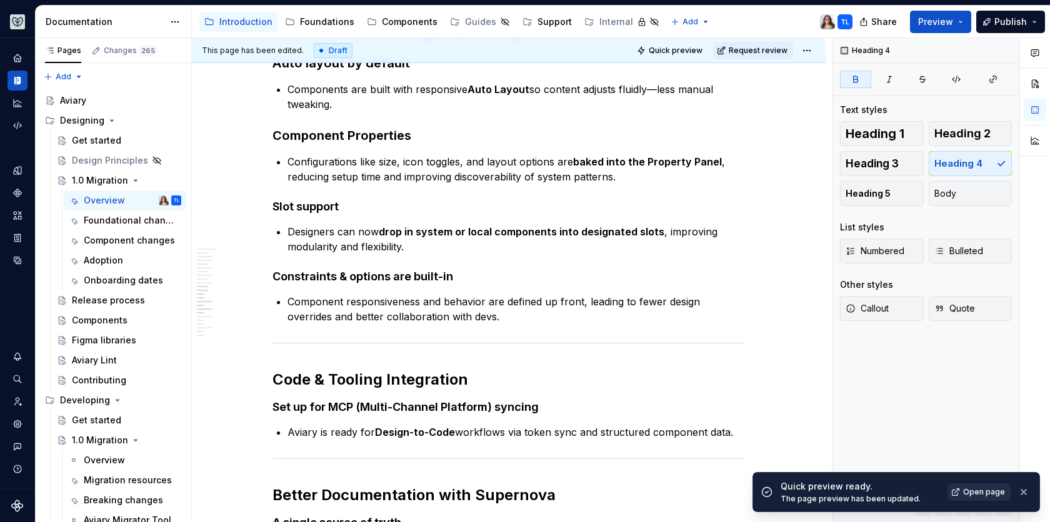
click at [974, 492] on span "Open page" at bounding box center [984, 492] width 42 height 10
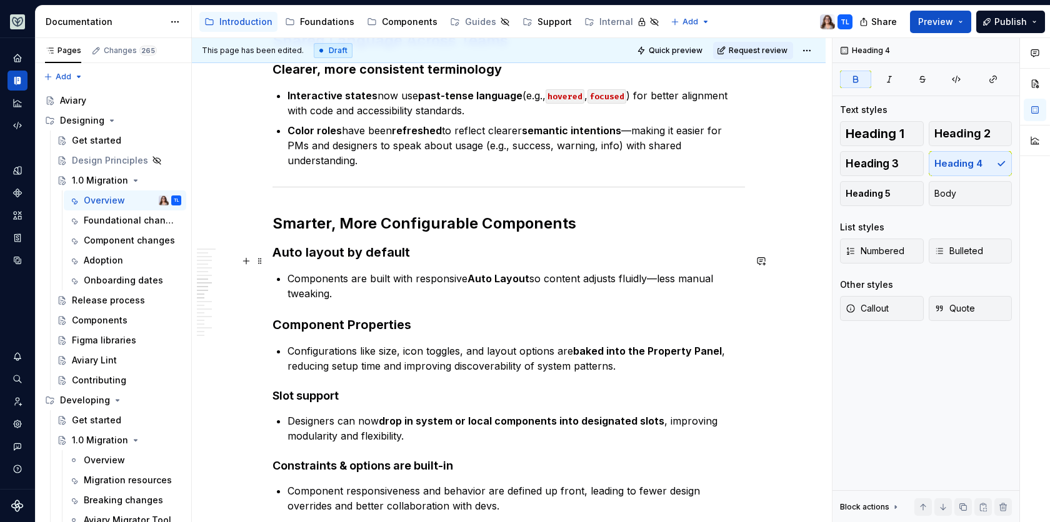
scroll to position [1124, 0]
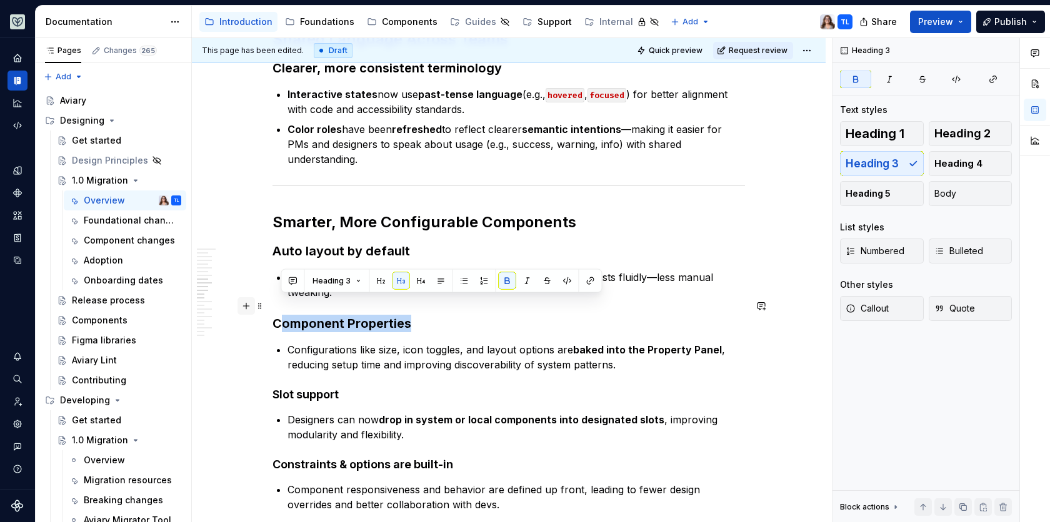
drag, startPoint x: 412, startPoint y: 309, endPoint x: 250, endPoint y: 306, distance: 161.9
click at [272, 306] on div "Aviary 1.0 marks the next major step forward for our design system. We’ve rebui…" at bounding box center [508, 255] width 472 height 2265
click at [417, 280] on button "button" at bounding box center [420, 280] width 17 height 17
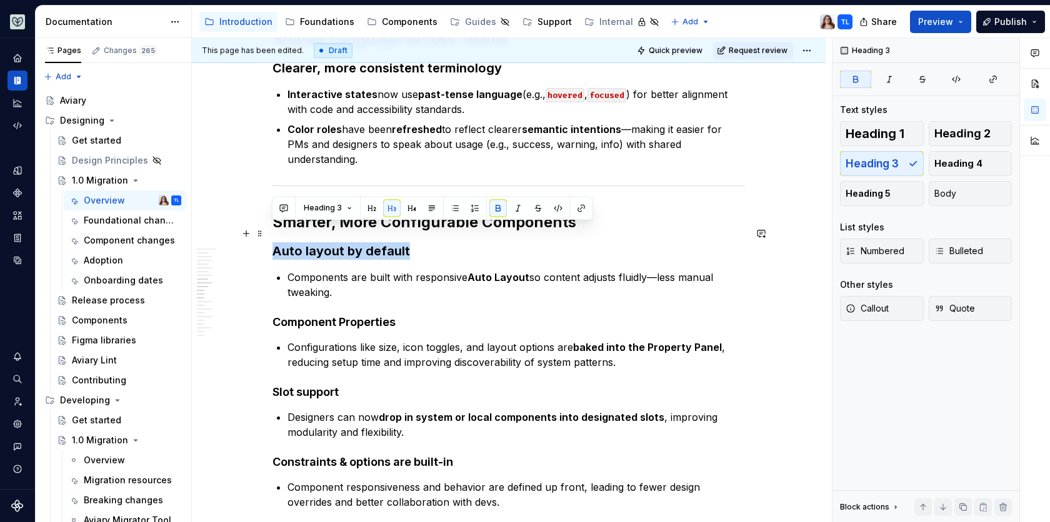
drag, startPoint x: 407, startPoint y: 236, endPoint x: 273, endPoint y: 236, distance: 134.3
click at [272, 242] on h3 "Auto layout by default" at bounding box center [508, 250] width 472 height 17
click at [495, 209] on button "button" at bounding box center [497, 207] width 17 height 17
click at [407, 206] on button "button" at bounding box center [411, 207] width 17 height 17
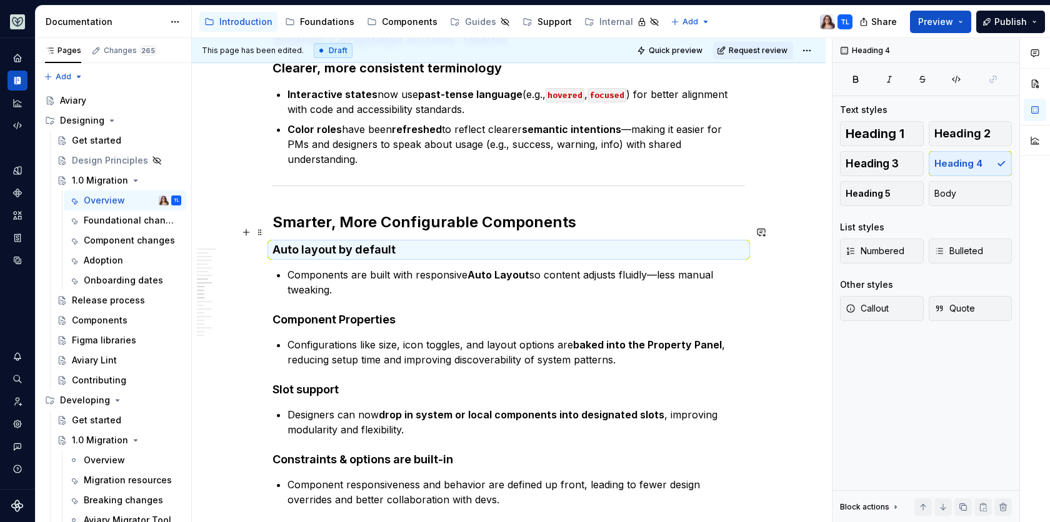
click at [394, 242] on h4 "Auto layout by default" at bounding box center [508, 249] width 472 height 15
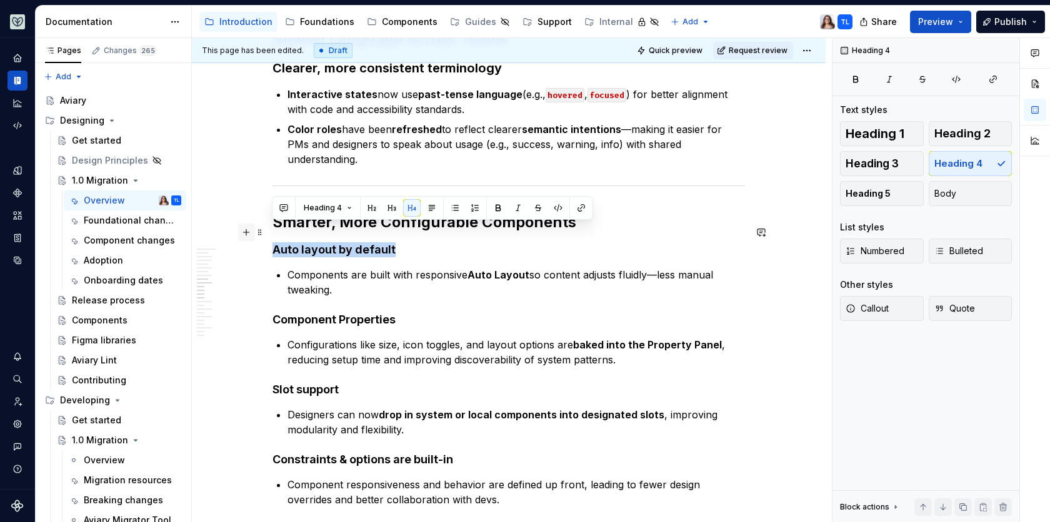
drag, startPoint x: 392, startPoint y: 231, endPoint x: 247, endPoint y: 230, distance: 145.0
click at [272, 230] on div "Aviary 1.0 marks the next major step forward for our design system. We’ve rebui…" at bounding box center [508, 253] width 472 height 2260
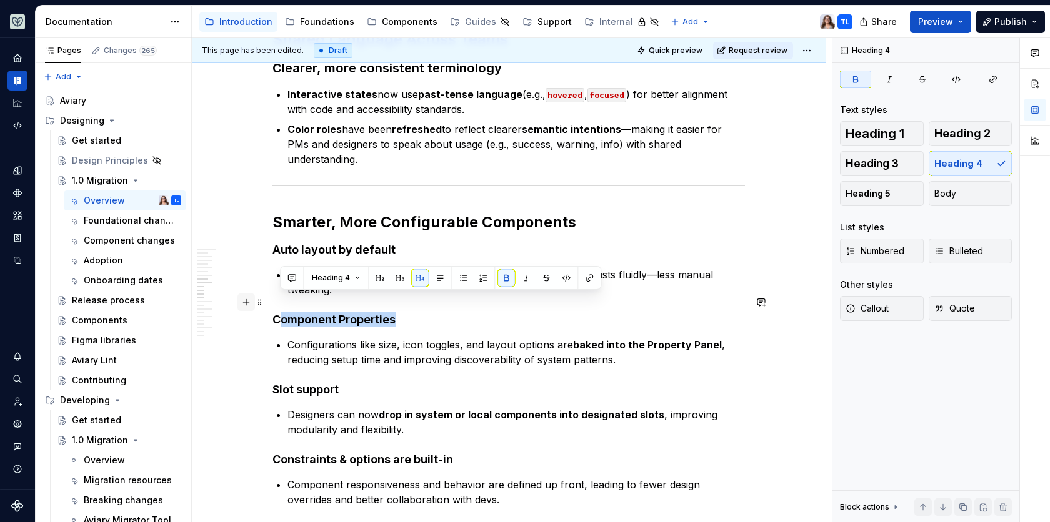
drag, startPoint x: 399, startPoint y: 302, endPoint x: 252, endPoint y: 302, distance: 146.8
click at [272, 302] on div "Aviary 1.0 marks the next major step forward for our design system. We’ve rebui…" at bounding box center [508, 253] width 472 height 2260
click at [501, 279] on button "button" at bounding box center [505, 277] width 17 height 17
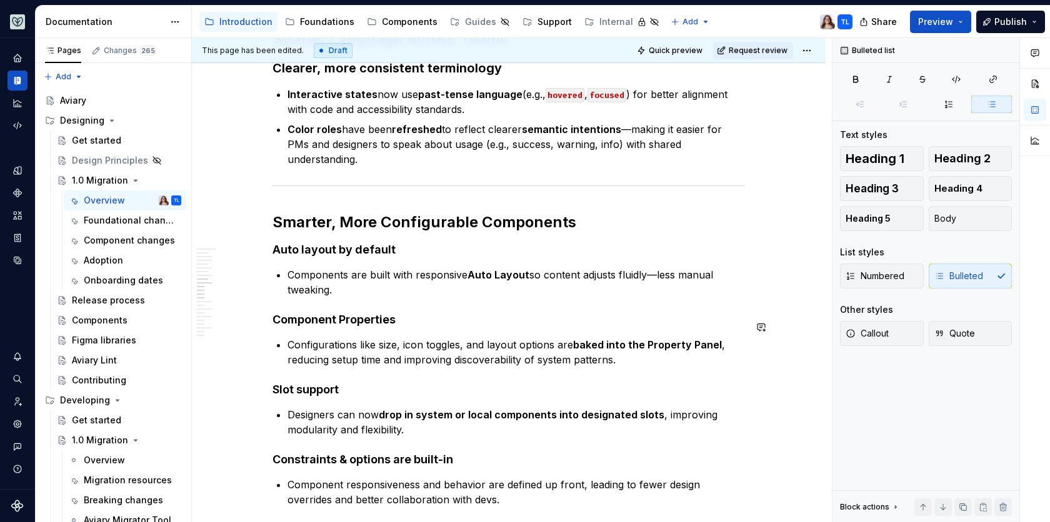
click at [362, 316] on div "Aviary 1.0 marks the next major step forward for our design system. We’ve rebui…" at bounding box center [508, 245] width 472 height 2245
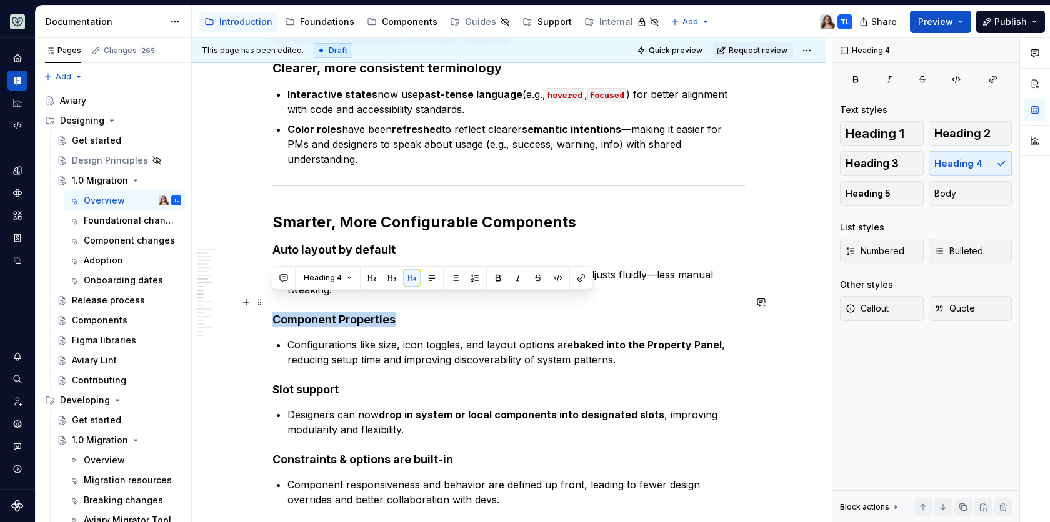
drag, startPoint x: 403, startPoint y: 306, endPoint x: 271, endPoint y: 305, distance: 132.5
click at [272, 312] on h4 "C omponent Properties" at bounding box center [508, 319] width 472 height 15
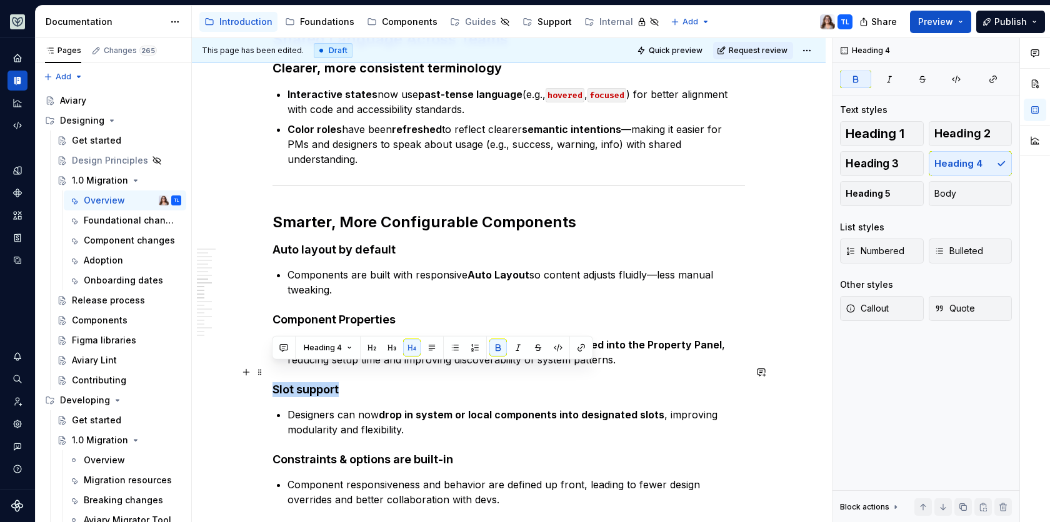
drag, startPoint x: 340, startPoint y: 367, endPoint x: 273, endPoint y: 368, distance: 66.9
click at [273, 382] on h4 "Slot support" at bounding box center [508, 389] width 472 height 15
click at [499, 348] on button "button" at bounding box center [497, 347] width 17 height 17
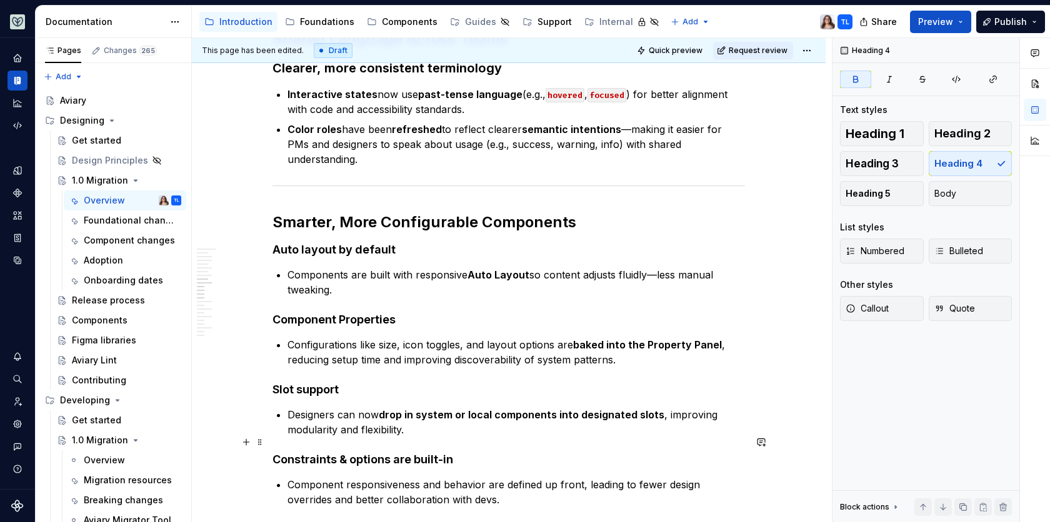
click at [454, 452] on h4 "Constraints & options are built-in" at bounding box center [508, 459] width 472 height 15
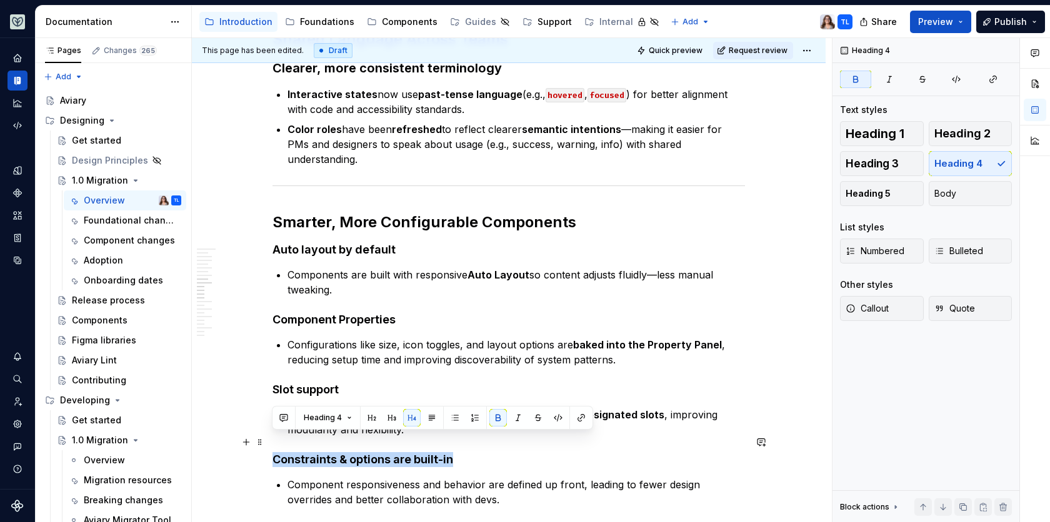
drag, startPoint x: 454, startPoint y: 442, endPoint x: 270, endPoint y: 444, distance: 183.7
click at [270, 444] on div "Aviary 1.0 marks the next major step forward for our design system. We’ve rebui…" at bounding box center [509, 316] width 634 height 2446
click at [497, 418] on button "button" at bounding box center [497, 417] width 17 height 17
click at [471, 452] on h4 "Constraints & options are built-in" at bounding box center [508, 459] width 472 height 15
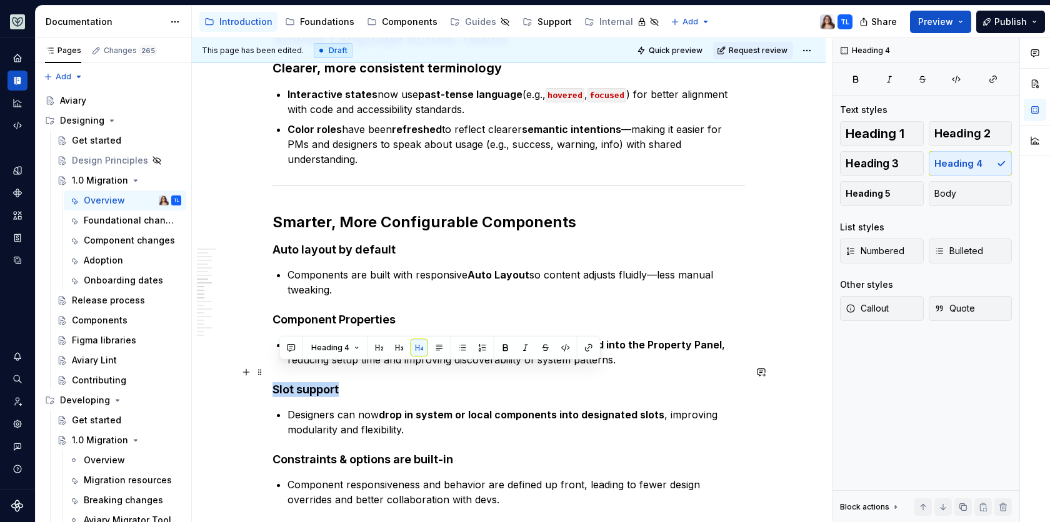
drag, startPoint x: 346, startPoint y: 369, endPoint x: 274, endPoint y: 372, distance: 71.3
click at [274, 382] on h4 "Slot support" at bounding box center [508, 389] width 472 height 15
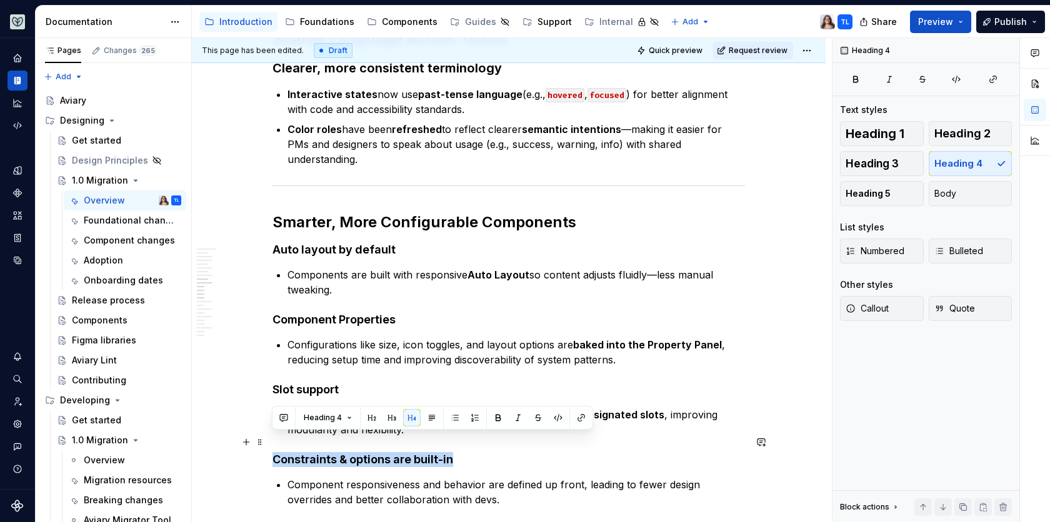
drag, startPoint x: 451, startPoint y: 443, endPoint x: 268, endPoint y: 443, distance: 183.1
click at [268, 443] on div "Aviary 1.0 marks the next major step forward for our design system. We’ve rebui…" at bounding box center [509, 316] width 634 height 2446
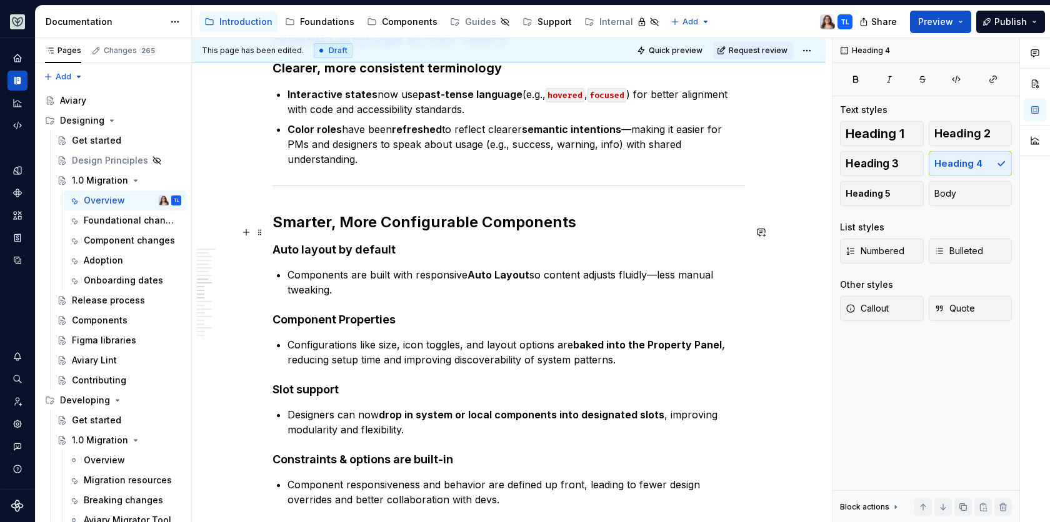
click at [395, 242] on h4 "Auto layout by default" at bounding box center [508, 249] width 472 height 15
click at [674, 54] on span "Quick preview" at bounding box center [676, 51] width 54 height 10
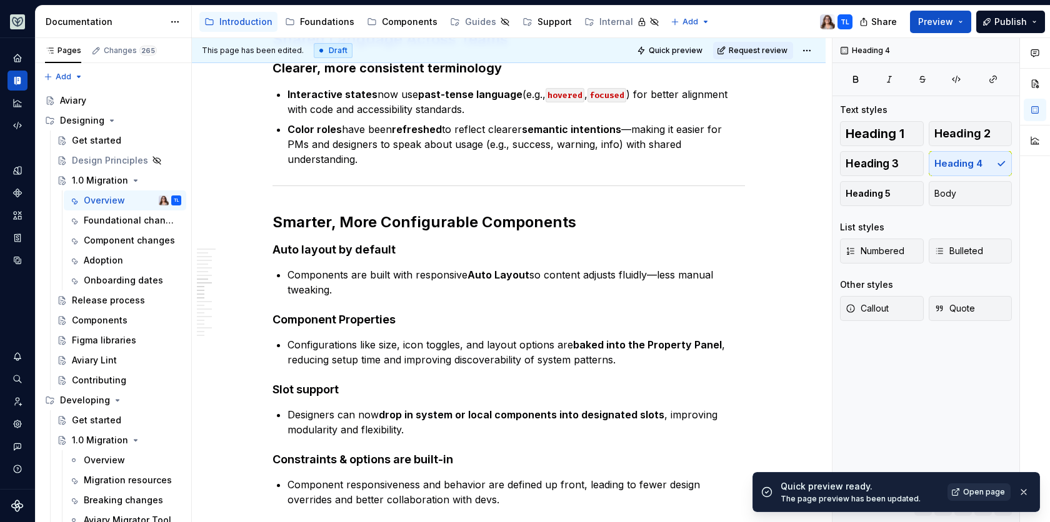
click at [985, 491] on span "Open page" at bounding box center [984, 492] width 42 height 10
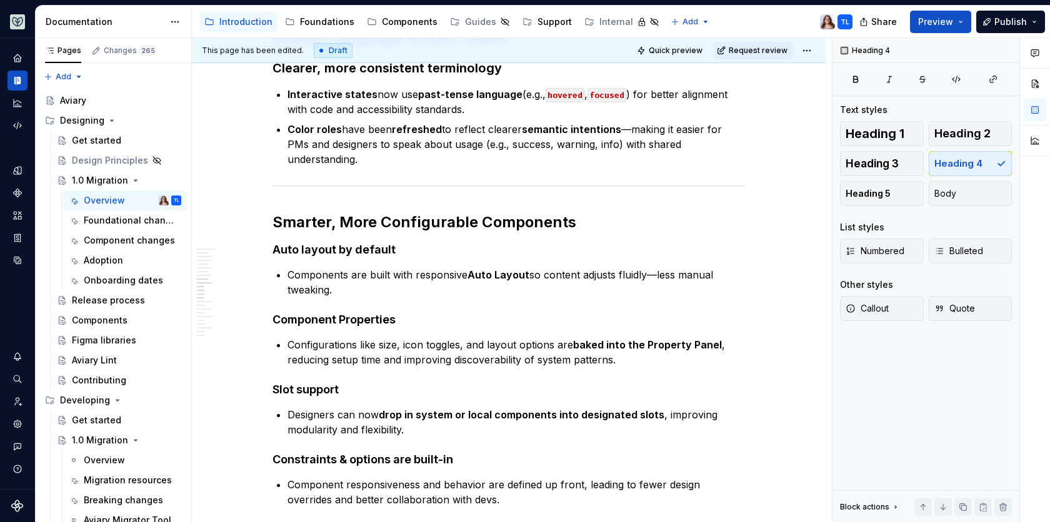
type textarea "*"
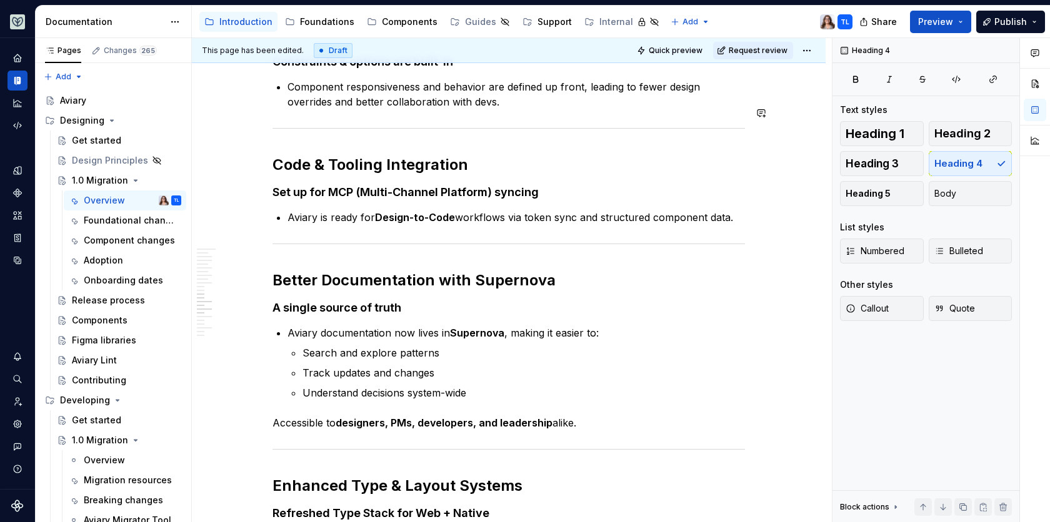
scroll to position [1524, 0]
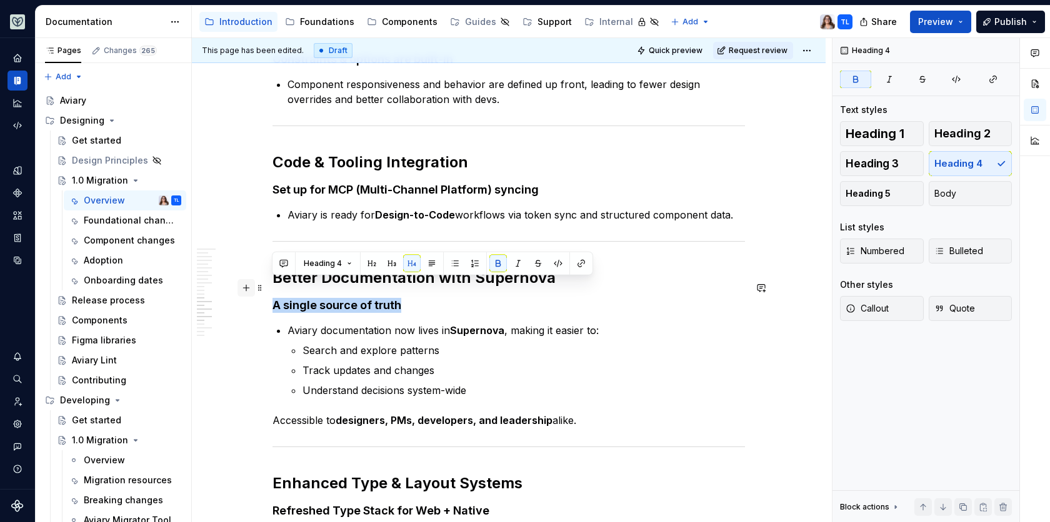
drag, startPoint x: 401, startPoint y: 287, endPoint x: 245, endPoint y: 289, distance: 155.6
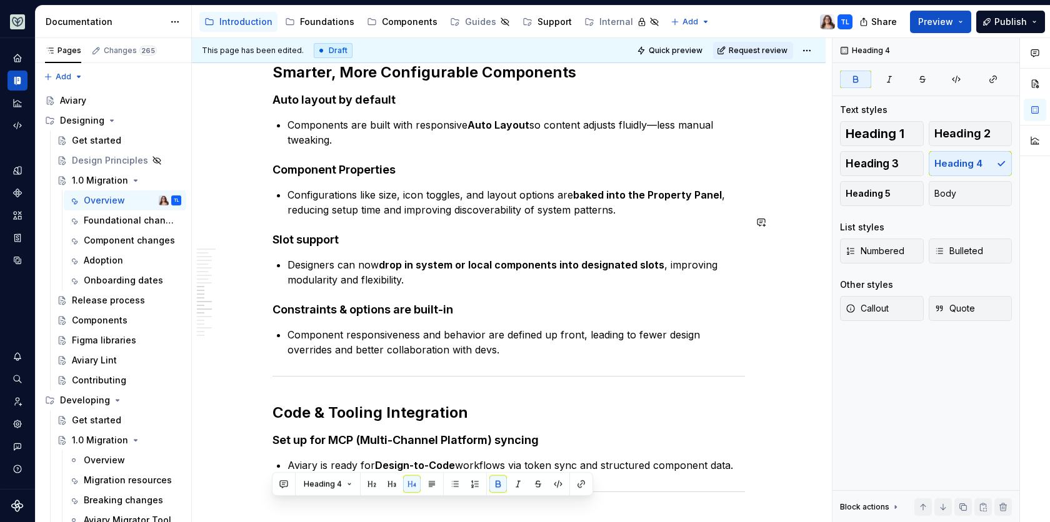
scroll to position [1263, 0]
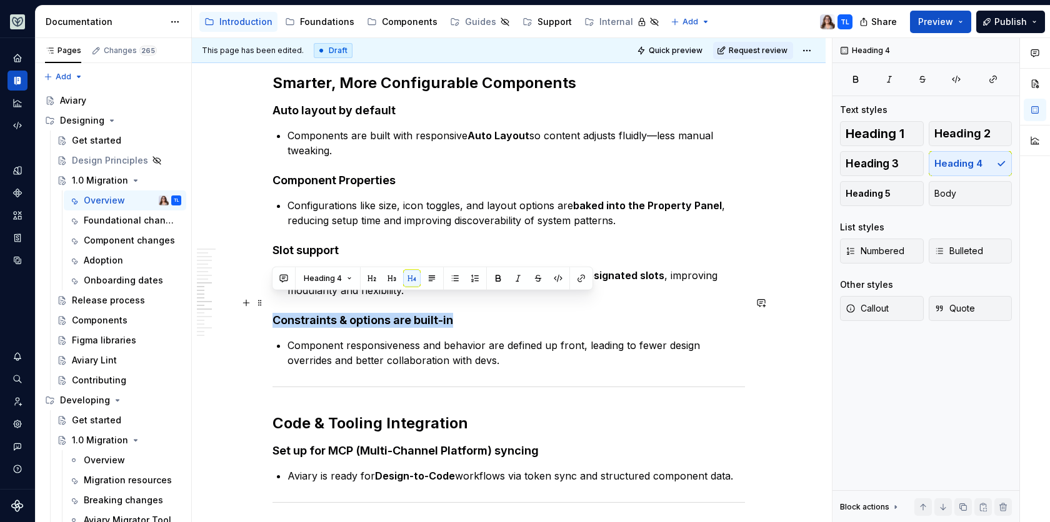
drag, startPoint x: 449, startPoint y: 303, endPoint x: 275, endPoint y: 306, distance: 174.4
click at [275, 313] on h4 "Constraints & options are built-in" at bounding box center [508, 320] width 472 height 15
click at [499, 277] on button "button" at bounding box center [497, 278] width 17 height 17
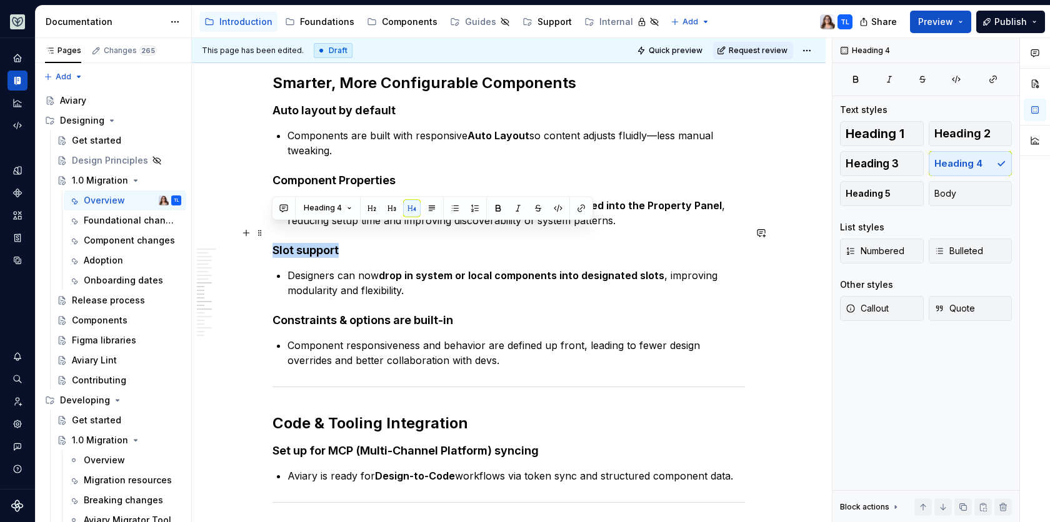
drag, startPoint x: 342, startPoint y: 230, endPoint x: 272, endPoint y: 230, distance: 70.6
click at [272, 243] on h4 "Slot support" at bounding box center [508, 250] width 472 height 15
click at [494, 213] on button "button" at bounding box center [497, 207] width 17 height 17
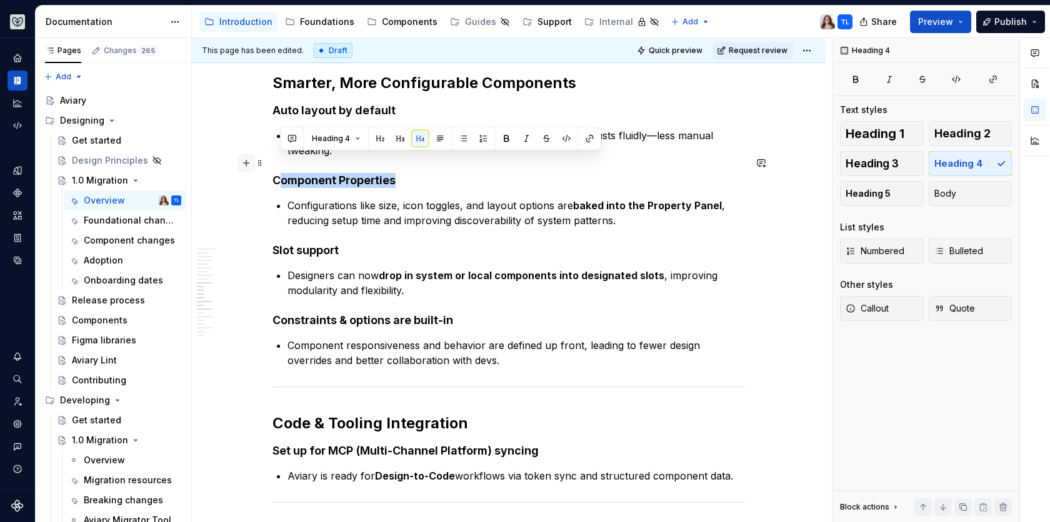
drag, startPoint x: 398, startPoint y: 160, endPoint x: 250, endPoint y: 160, distance: 148.1
click at [272, 160] on div "Aviary 1.0 marks the next major step forward for our design system. We’ve rebui…" at bounding box center [508, 114] width 472 height 2260
click at [505, 138] on button "button" at bounding box center [505, 138] width 17 height 17
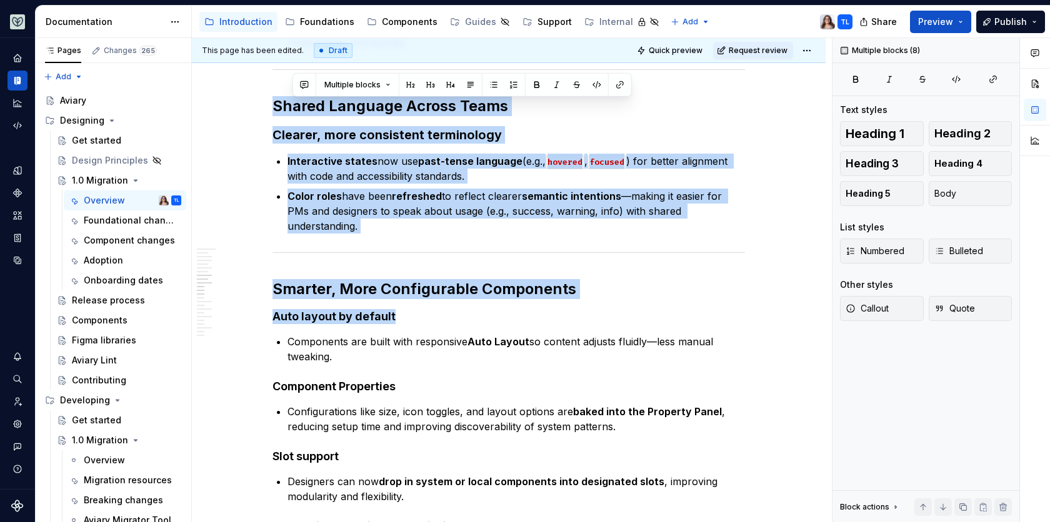
scroll to position [948, 0]
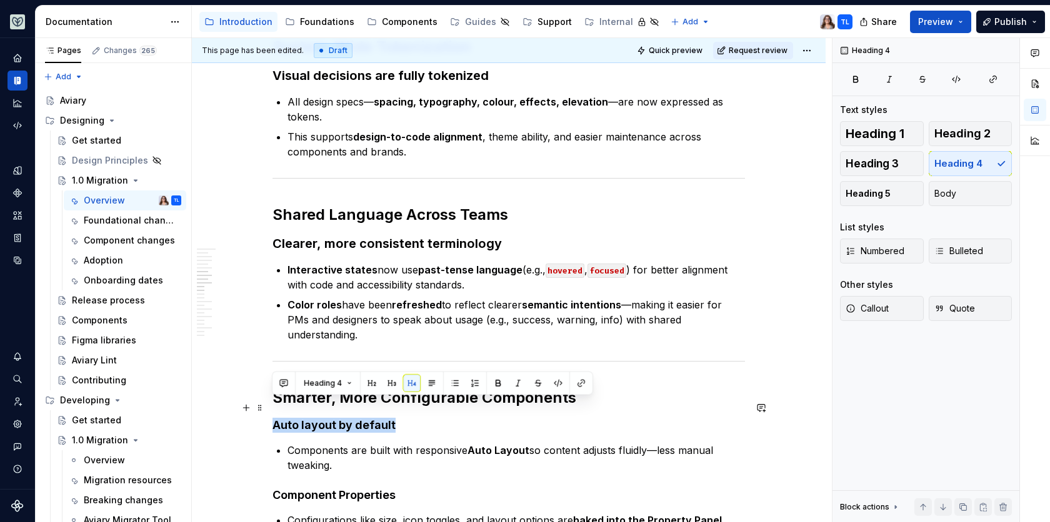
drag, startPoint x: 395, startPoint y: 92, endPoint x: 272, endPoint y: 404, distance: 335.2
click at [272, 418] on h4 "Auto layout by default" at bounding box center [508, 425] width 472 height 15
click at [489, 382] on button "button" at bounding box center [497, 382] width 17 height 17
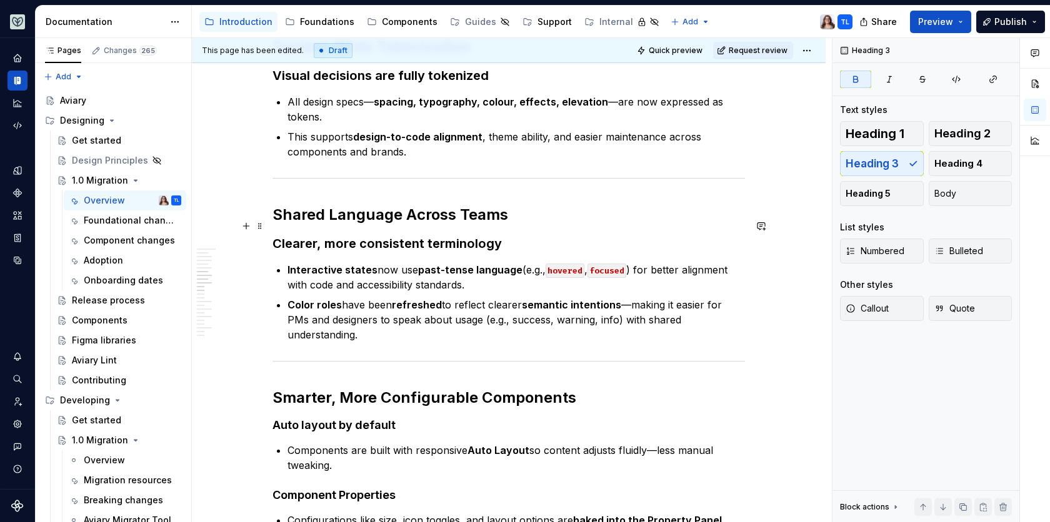
click at [500, 235] on h3 "Clearer, more consistent terminology" at bounding box center [508, 243] width 472 height 17
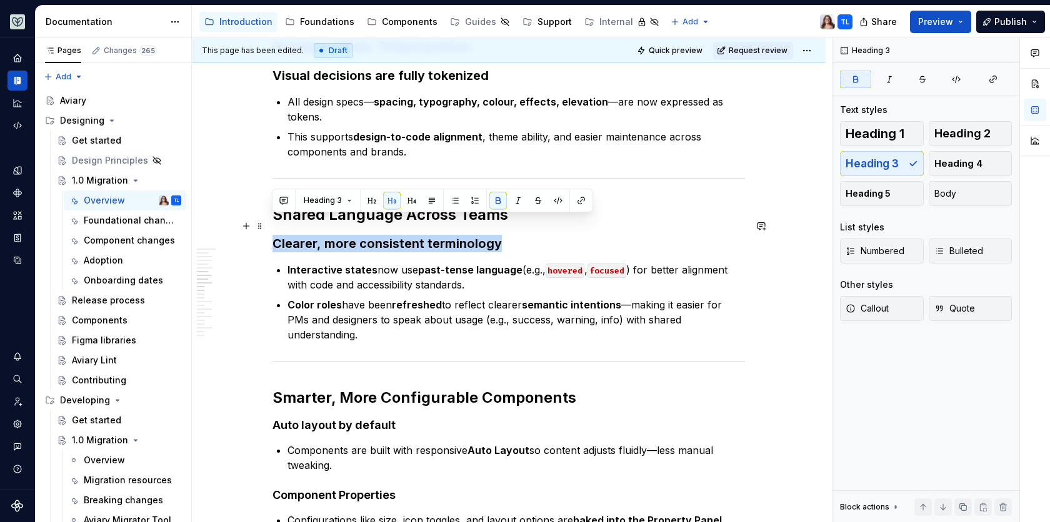
drag, startPoint x: 499, startPoint y: 226, endPoint x: 275, endPoint y: 225, distance: 223.7
click at [275, 235] on h3 "Clearer, more consistent terminology" at bounding box center [508, 243] width 472 height 17
click at [413, 202] on button "button" at bounding box center [411, 200] width 17 height 17
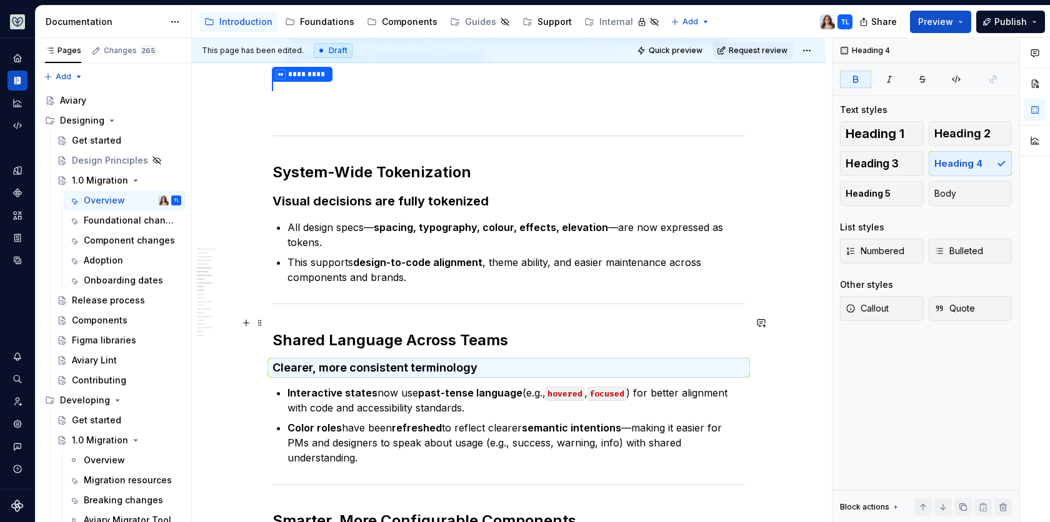
scroll to position [815, 0]
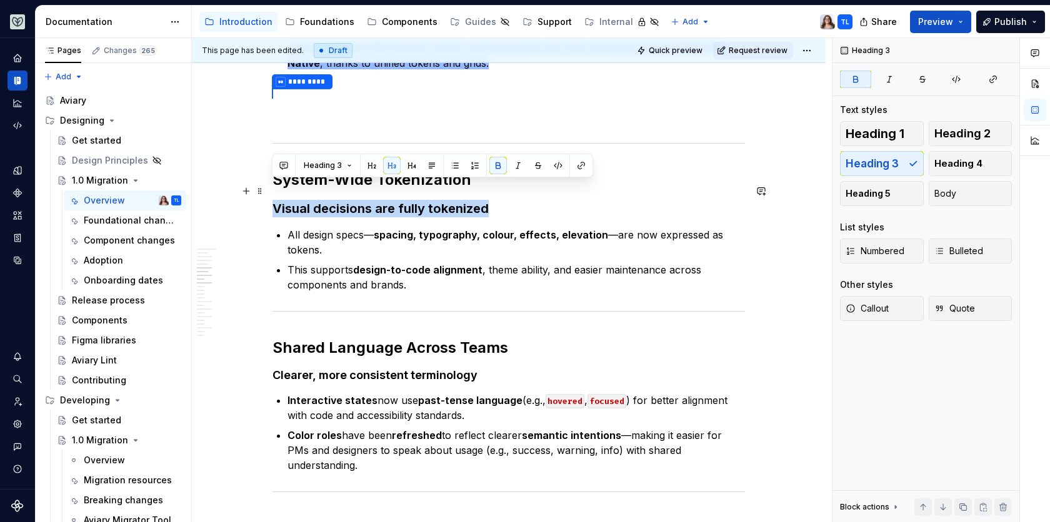
drag, startPoint x: 486, startPoint y: 189, endPoint x: 275, endPoint y: 194, distance: 210.6
click at [275, 200] on h3 "Visual decisions are fully tokenized" at bounding box center [508, 208] width 472 height 17
click at [414, 171] on button "button" at bounding box center [411, 165] width 17 height 17
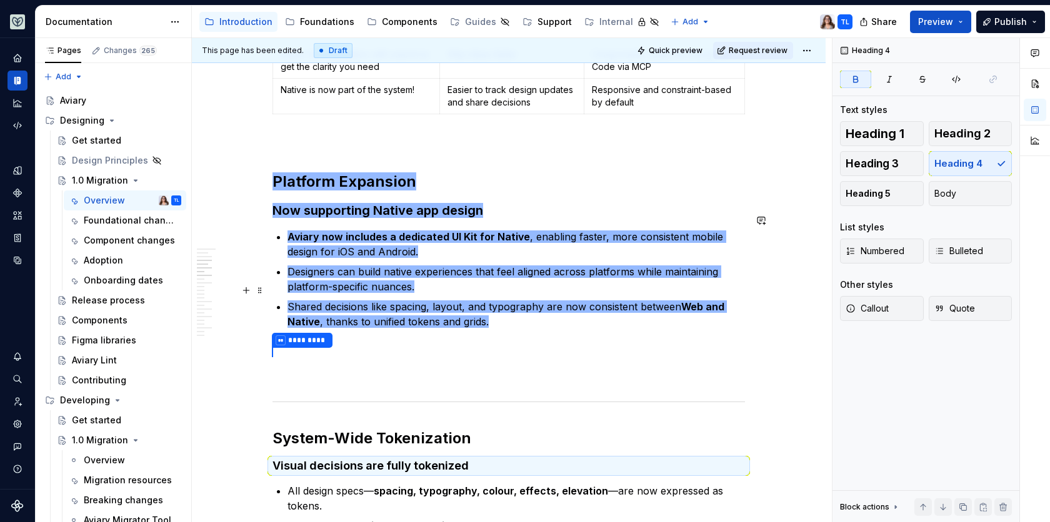
scroll to position [535, 0]
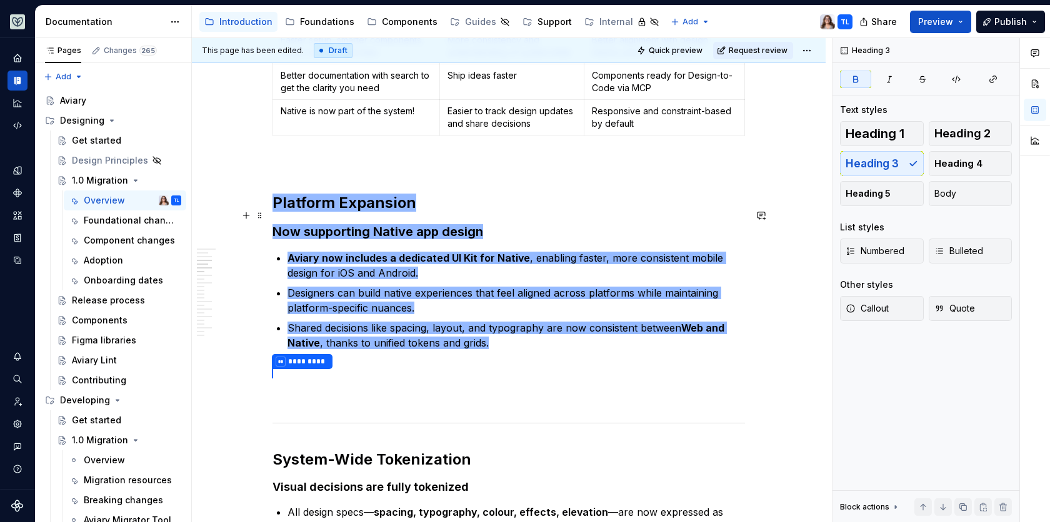
click at [467, 224] on span "Now supporting Native app design" at bounding box center [377, 231] width 211 height 15
drag, startPoint x: 483, startPoint y: 216, endPoint x: 276, endPoint y: 214, distance: 207.5
click at [275, 223] on h3 "Now supporting Native app design" at bounding box center [508, 231] width 472 height 17
click at [416, 187] on button "button" at bounding box center [411, 189] width 17 height 17
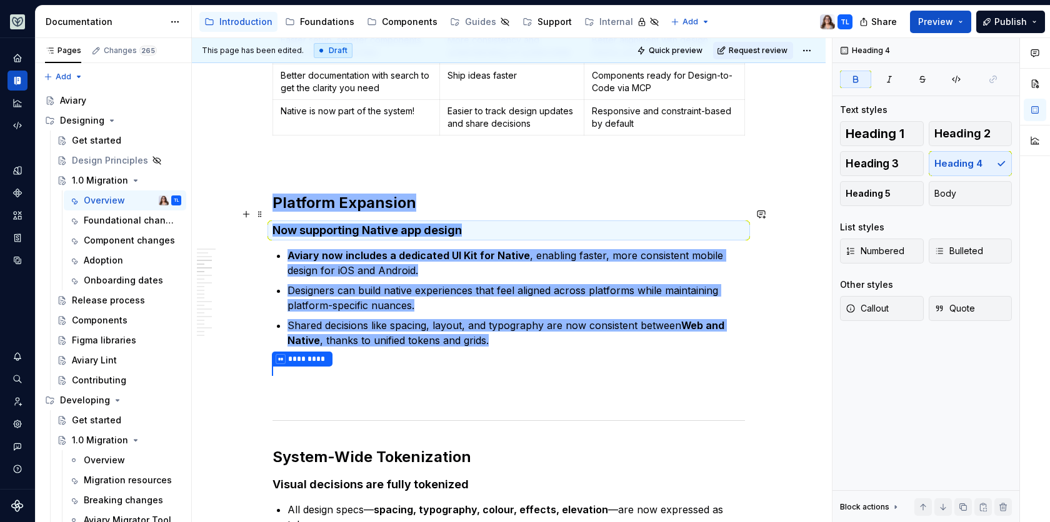
click at [477, 223] on h4 "Now supporting Native app design" at bounding box center [508, 230] width 472 height 15
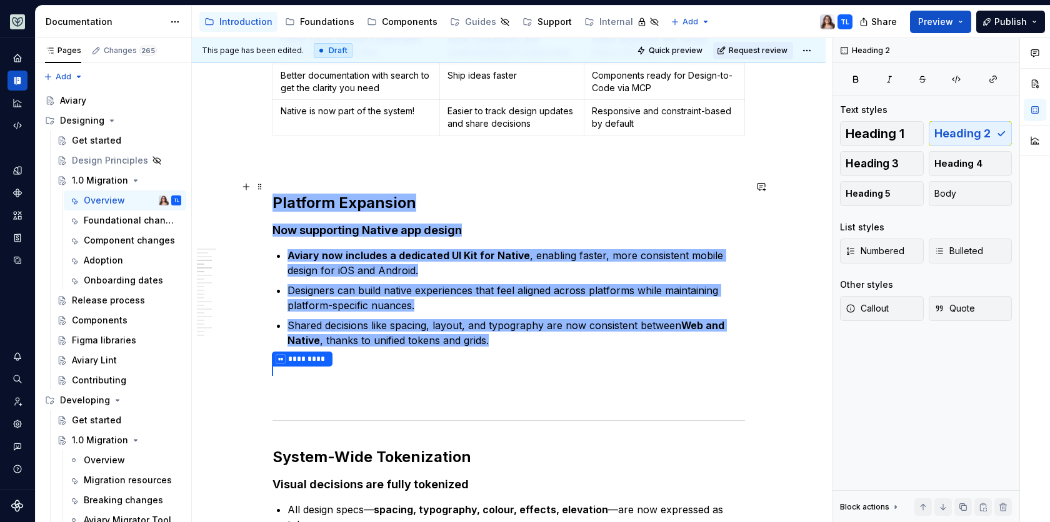
click at [420, 193] on h2 "Platform Expansion" at bounding box center [508, 203] width 472 height 20
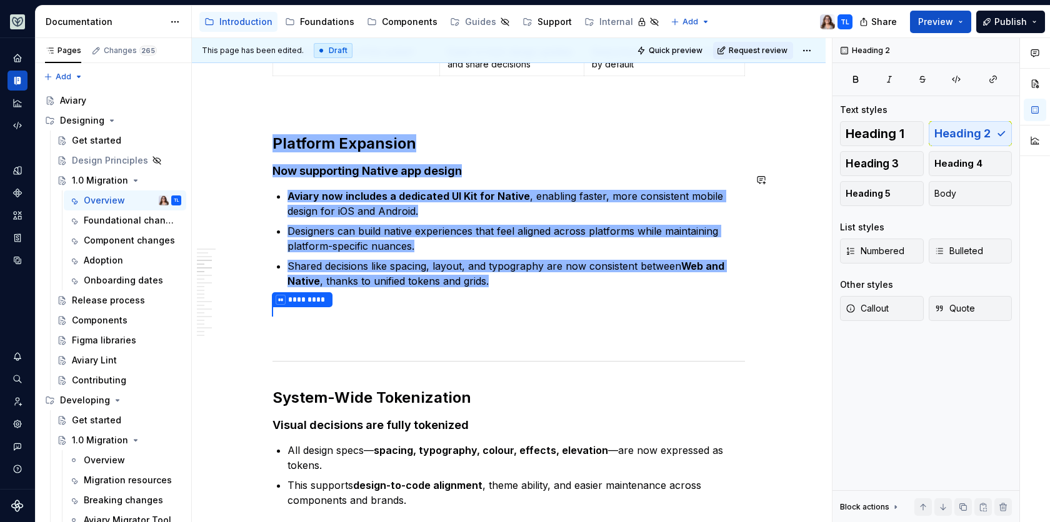
scroll to position [598, 0]
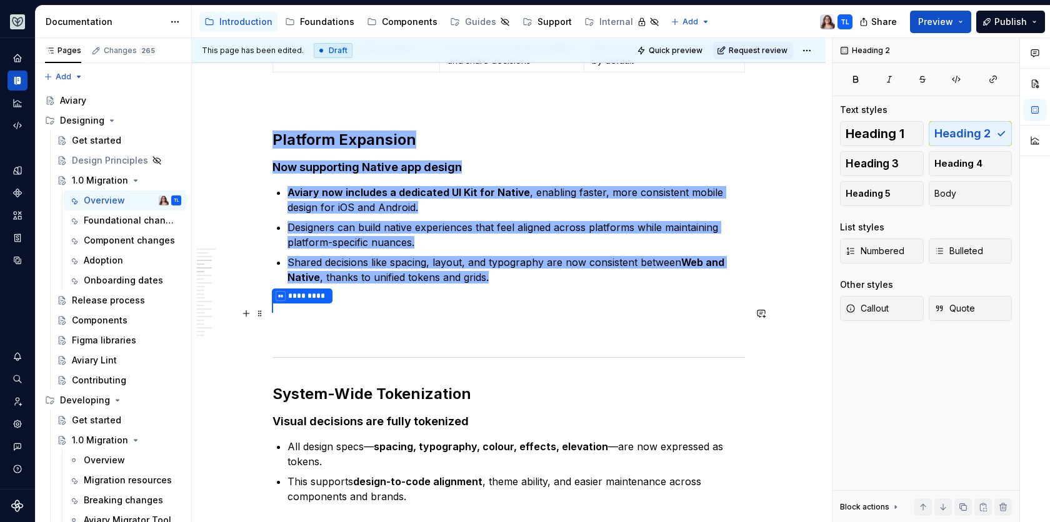
click at [313, 324] on p at bounding box center [508, 331] width 472 height 15
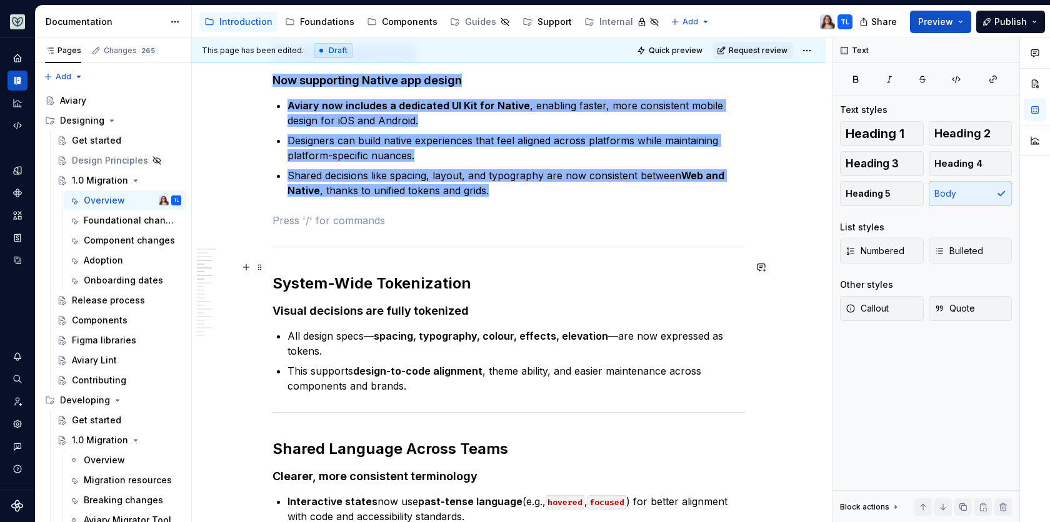
scroll to position [691, 0]
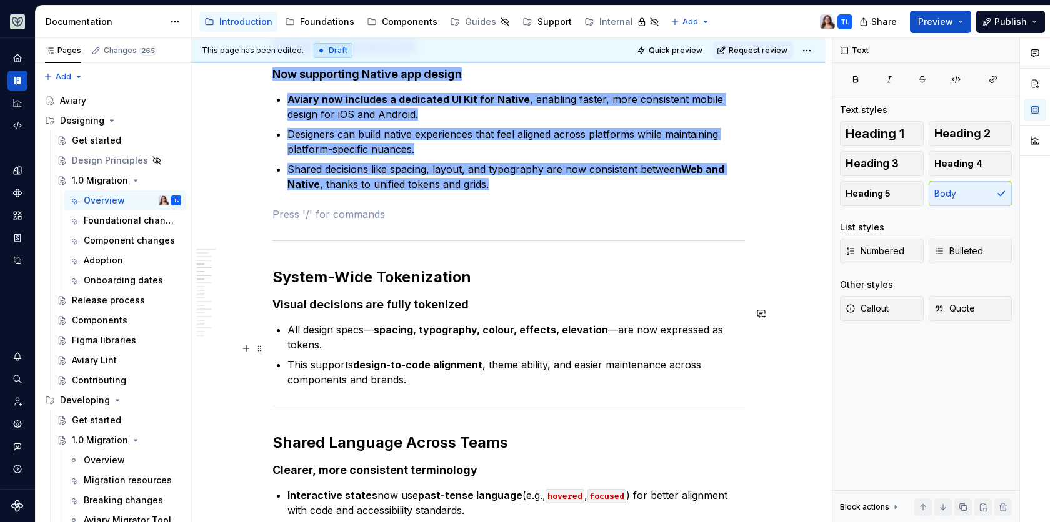
click at [413, 362] on p "This supports design-to-code alignment , theme ability, and easier maintenance …" at bounding box center [515, 372] width 457 height 30
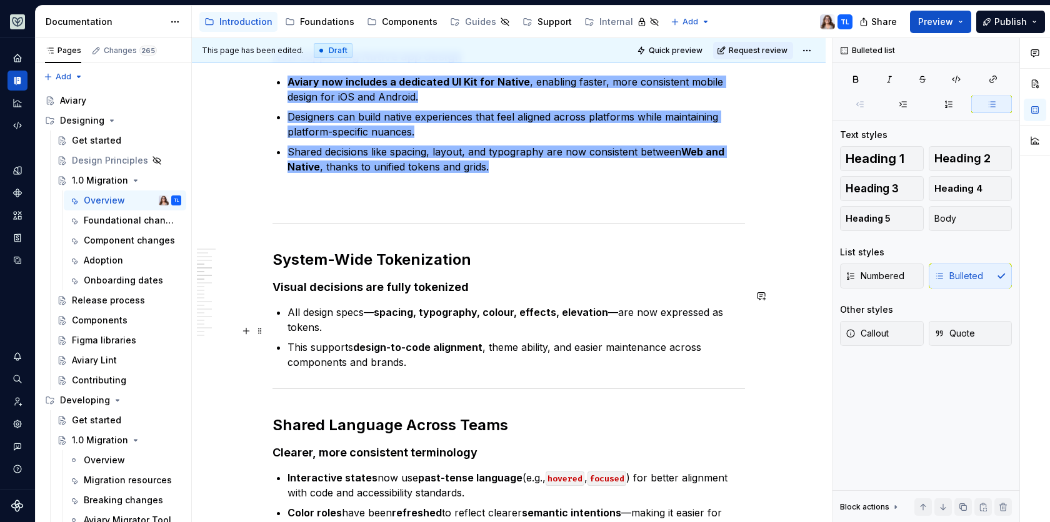
scroll to position [703, 0]
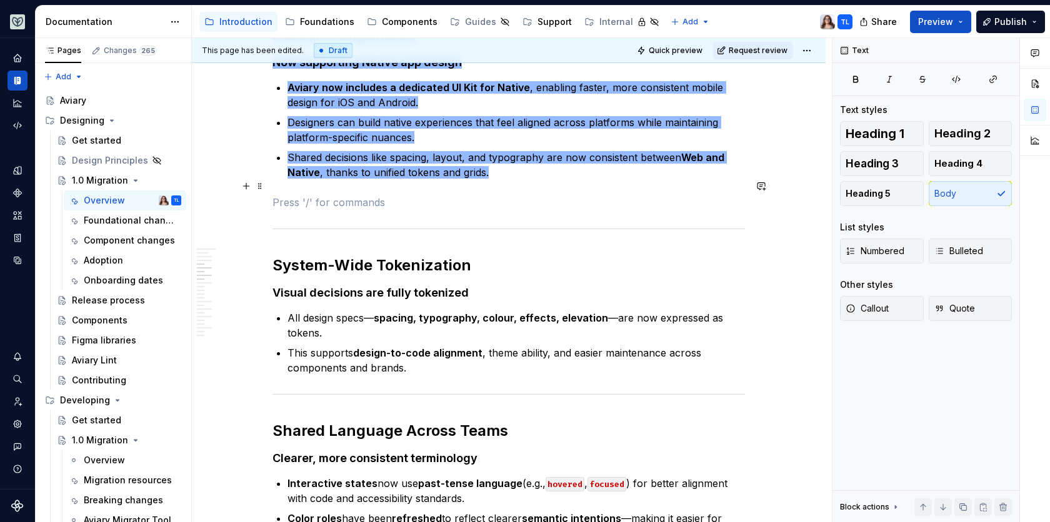
click at [307, 195] on p at bounding box center [508, 202] width 472 height 15
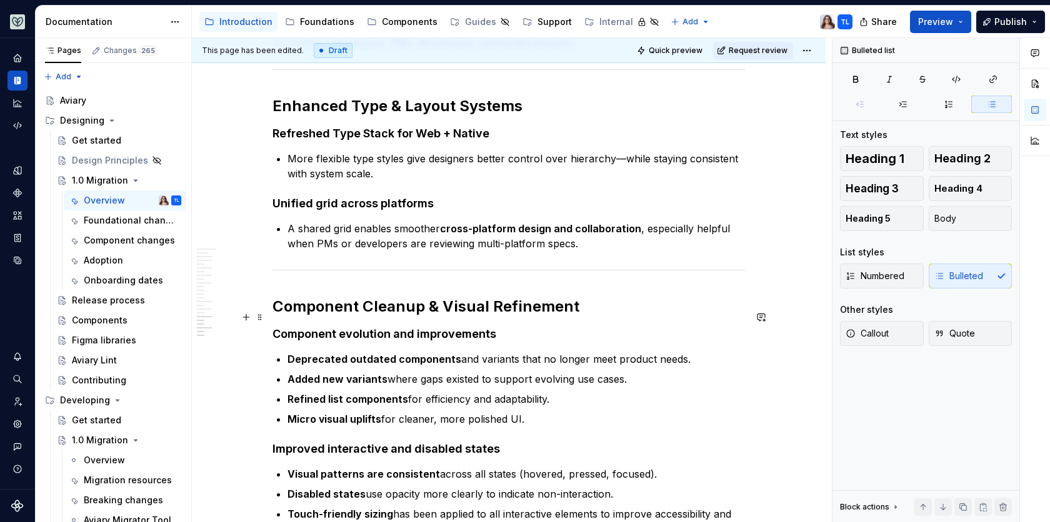
scroll to position [1903, 0]
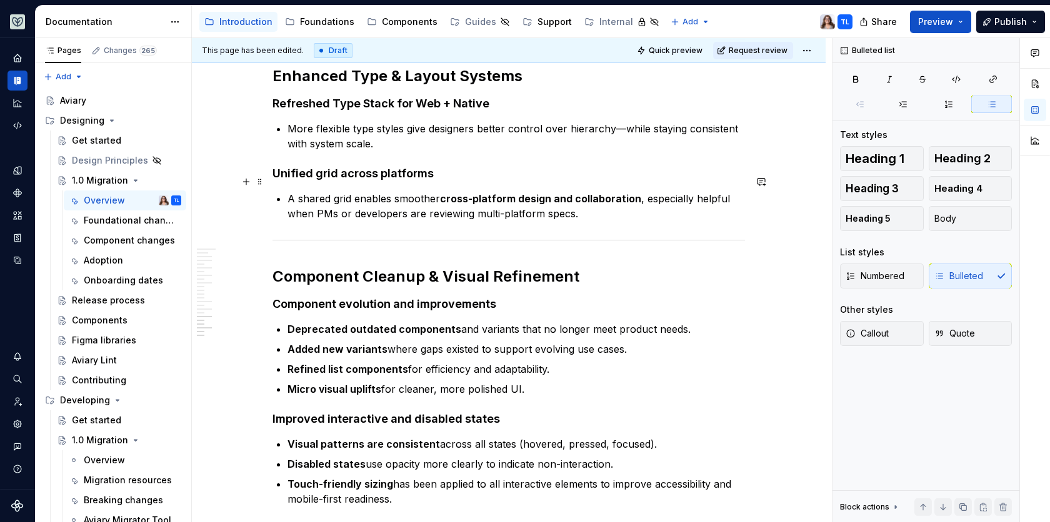
click at [587, 196] on p "A shared grid enables smoother cross-platform design and collaboration , especi…" at bounding box center [515, 206] width 457 height 30
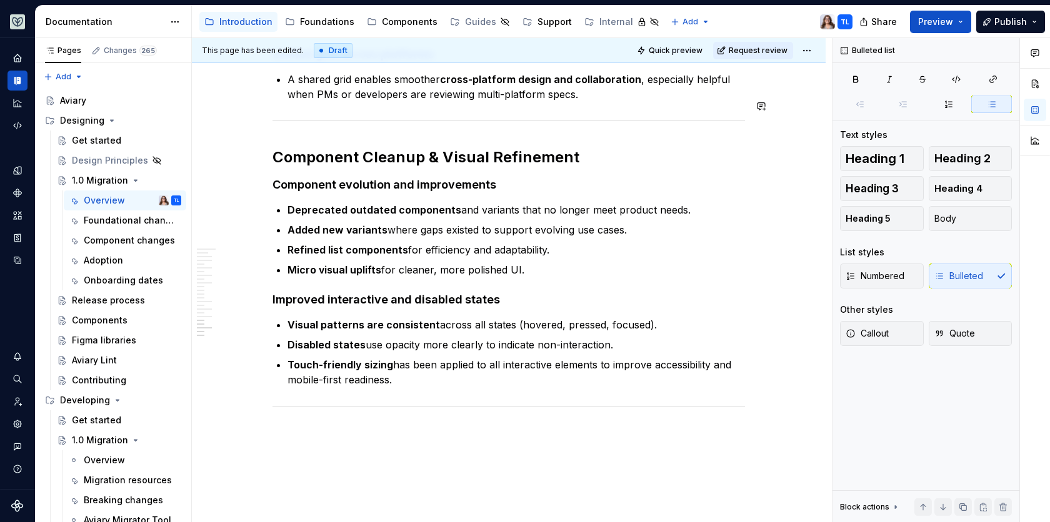
scroll to position [2031, 0]
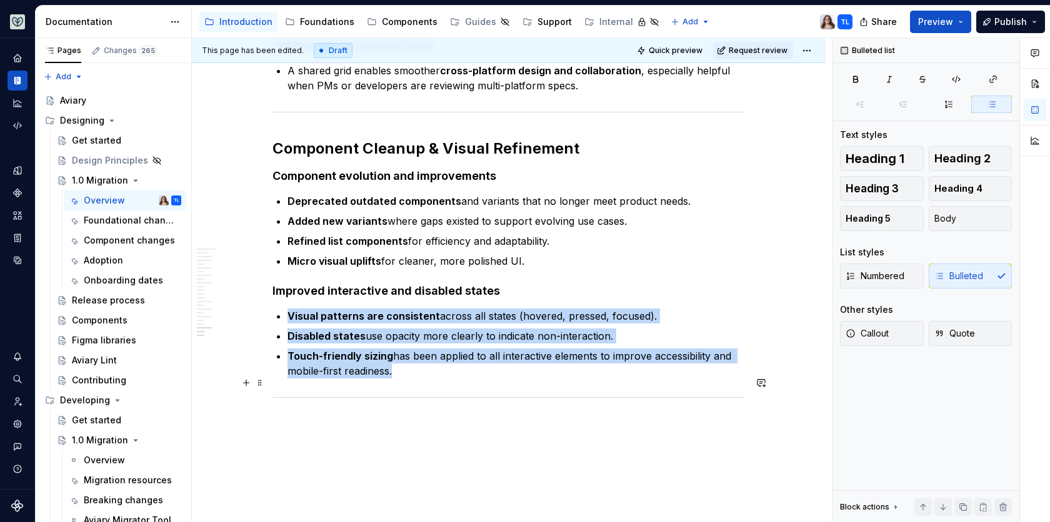
click at [487, 394] on div at bounding box center [508, 398] width 472 height 8
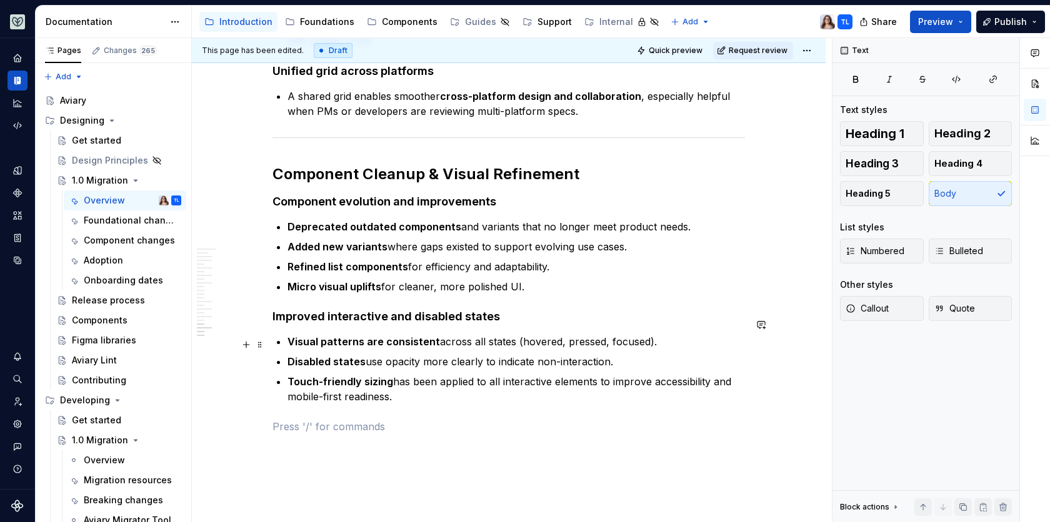
scroll to position [2019, 0]
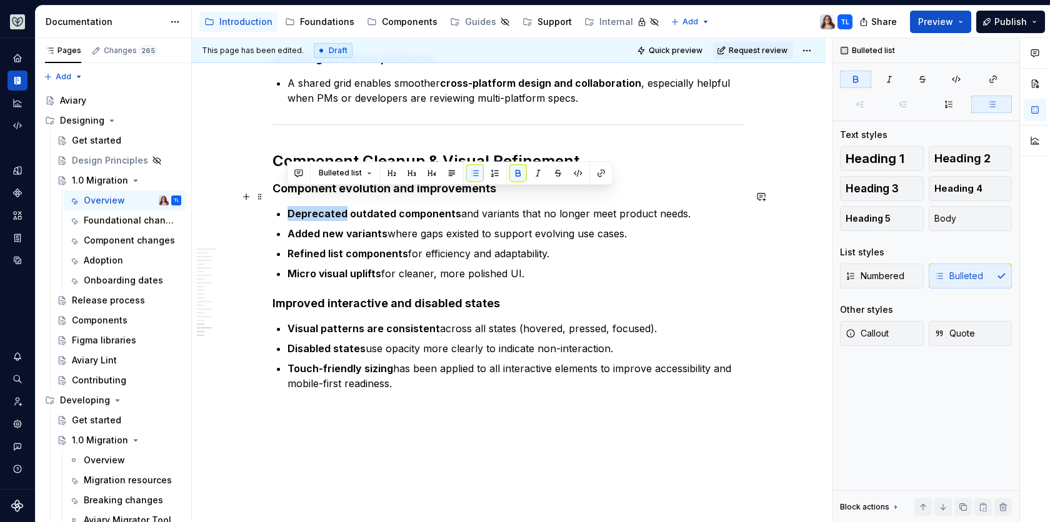
drag, startPoint x: 342, startPoint y: 195, endPoint x: 284, endPoint y: 195, distance: 58.1
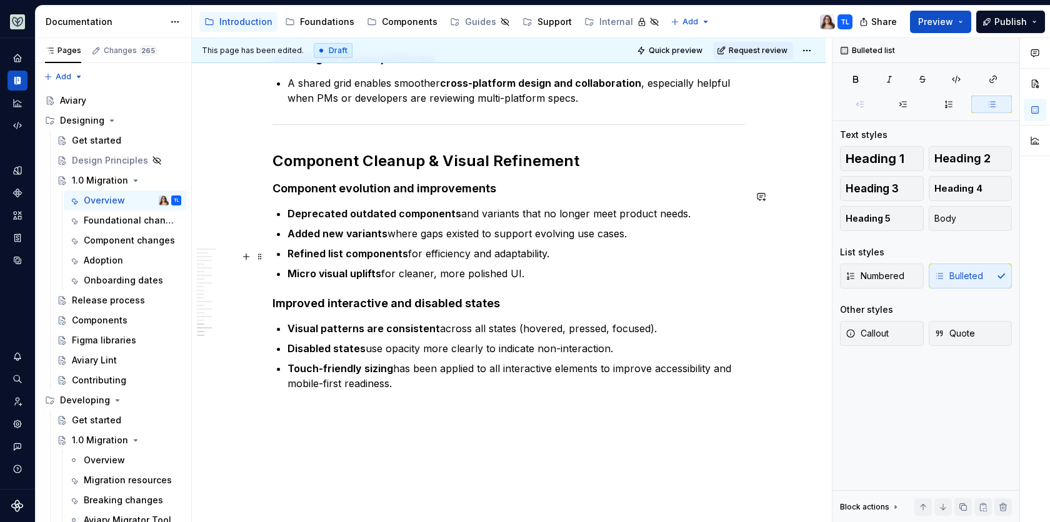
click at [521, 266] on p "Micro visual uplifts for cleaner, more polished UI." at bounding box center [515, 273] width 457 height 15
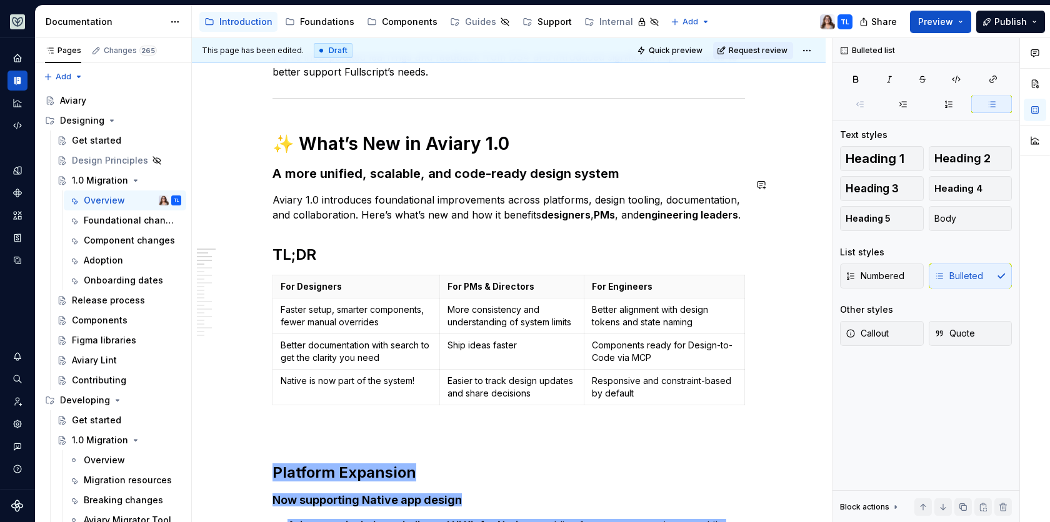
scroll to position [272, 0]
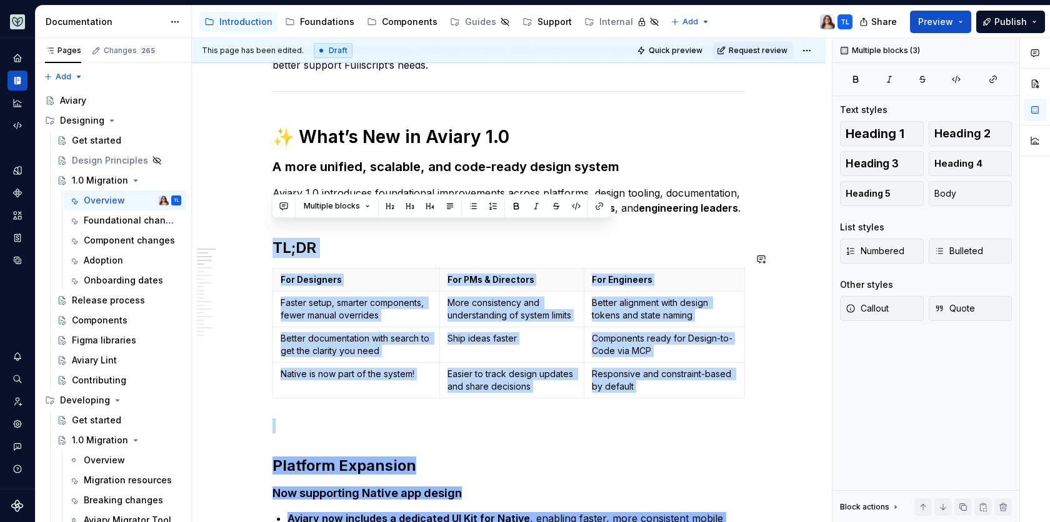
drag, startPoint x: 271, startPoint y: 217, endPoint x: 719, endPoint y: 391, distance: 480.8
click at [442, 419] on p at bounding box center [508, 426] width 472 height 15
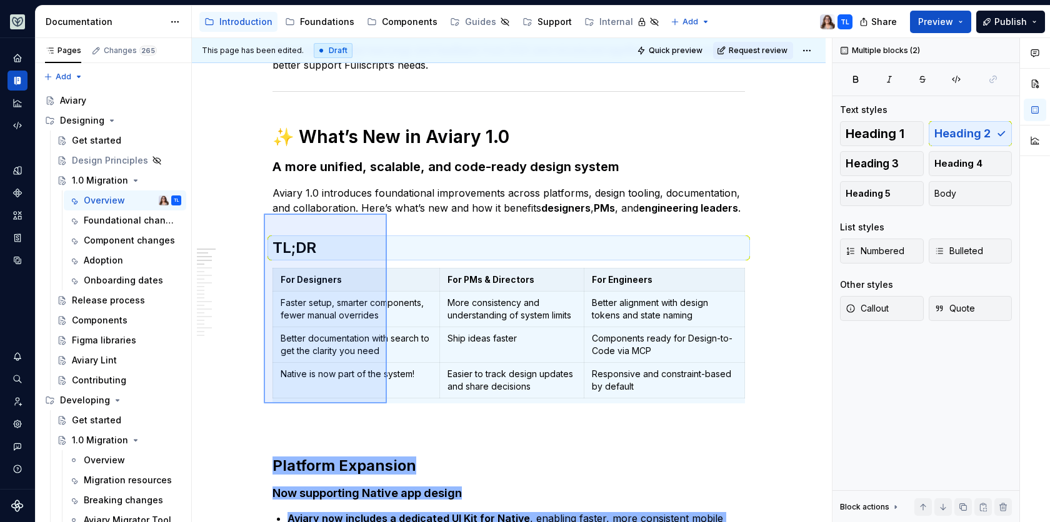
drag, startPoint x: 264, startPoint y: 213, endPoint x: 387, endPoint y: 402, distance: 225.3
click at [387, 402] on div "This page has been edited. Draft Quick preview Request review 1.0 Migration Edi…" at bounding box center [512, 280] width 640 height 485
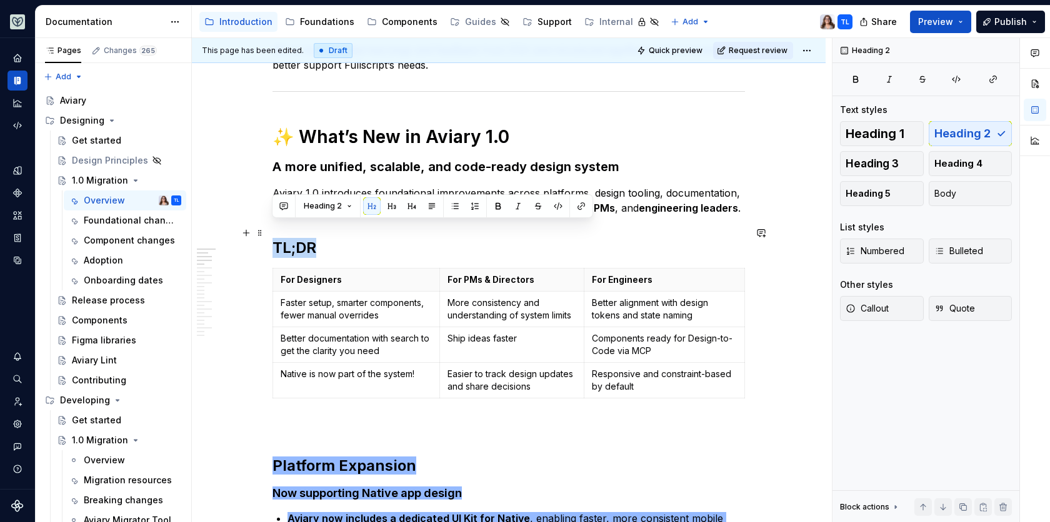
drag, startPoint x: 313, startPoint y: 231, endPoint x: 267, endPoint y: 231, distance: 45.6
drag, startPoint x: 312, startPoint y: 234, endPoint x: 277, endPoint y: 234, distance: 35.0
click at [277, 238] on h2 "The benefits" at bounding box center [508, 248] width 472 height 20
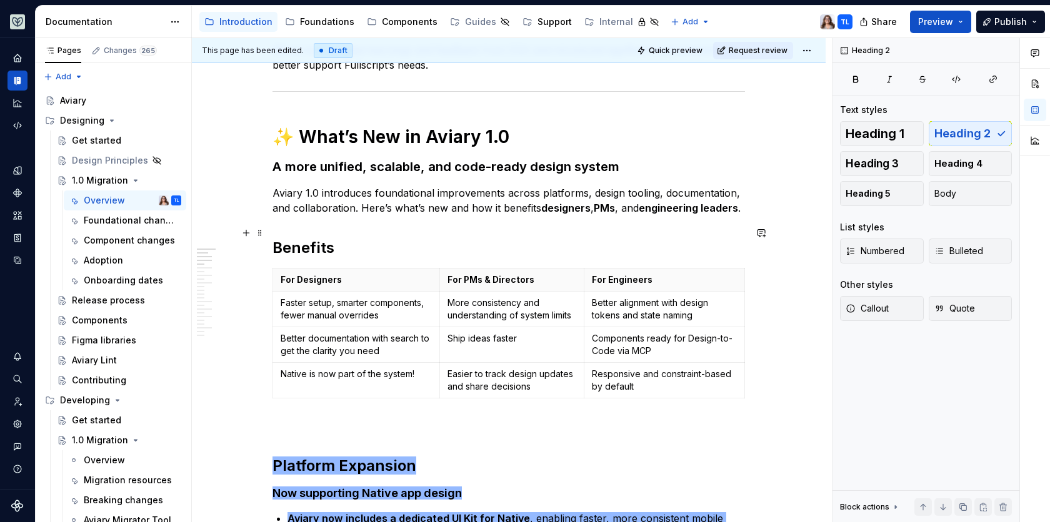
click at [348, 238] on h2 "Benefits" at bounding box center [508, 248] width 472 height 20
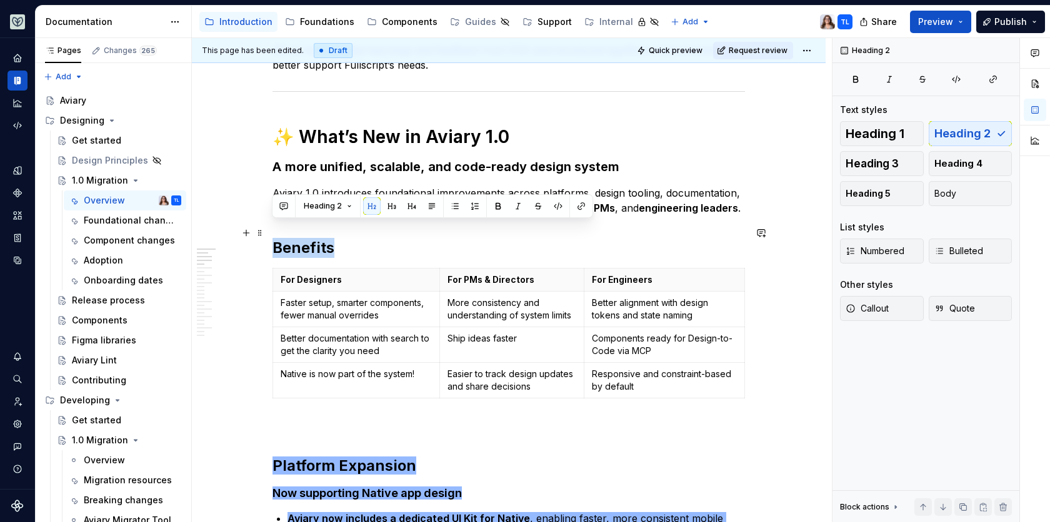
drag, startPoint x: 329, startPoint y: 232, endPoint x: 275, endPoint y: 232, distance: 53.7
click at [274, 238] on h2 "Benefits" at bounding box center [508, 248] width 472 height 20
click at [292, 126] on h1 "✨ What’s New in Aviary 1.0" at bounding box center [508, 137] width 472 height 22
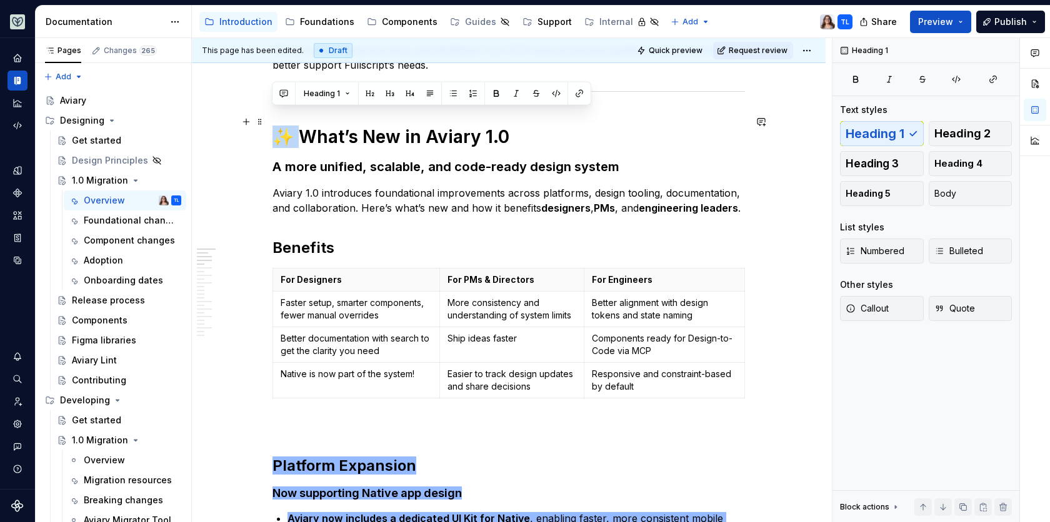
drag, startPoint x: 292, startPoint y: 121, endPoint x: 266, endPoint y: 121, distance: 26.2
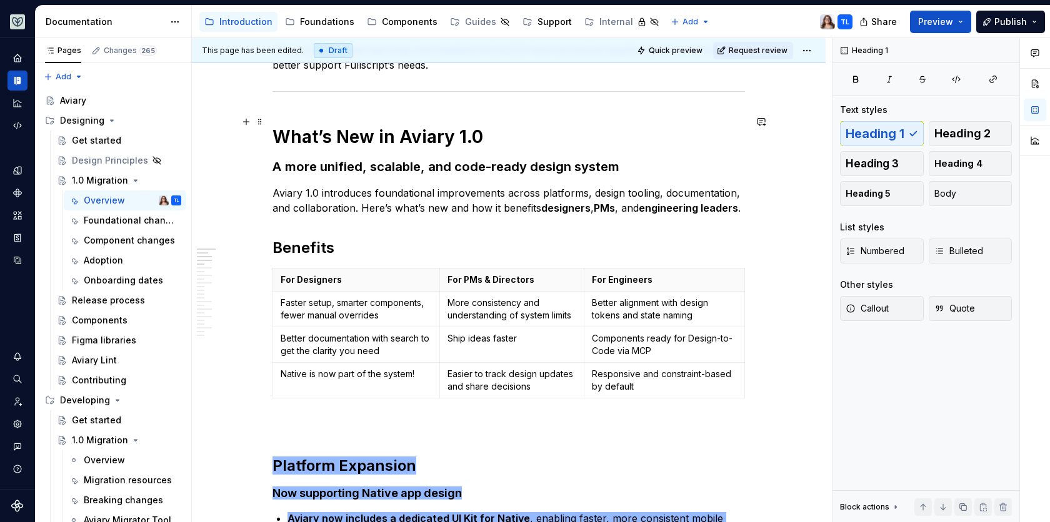
click at [486, 126] on h1 "What’s New in Aviary 1.0" at bounding box center [508, 137] width 472 height 22
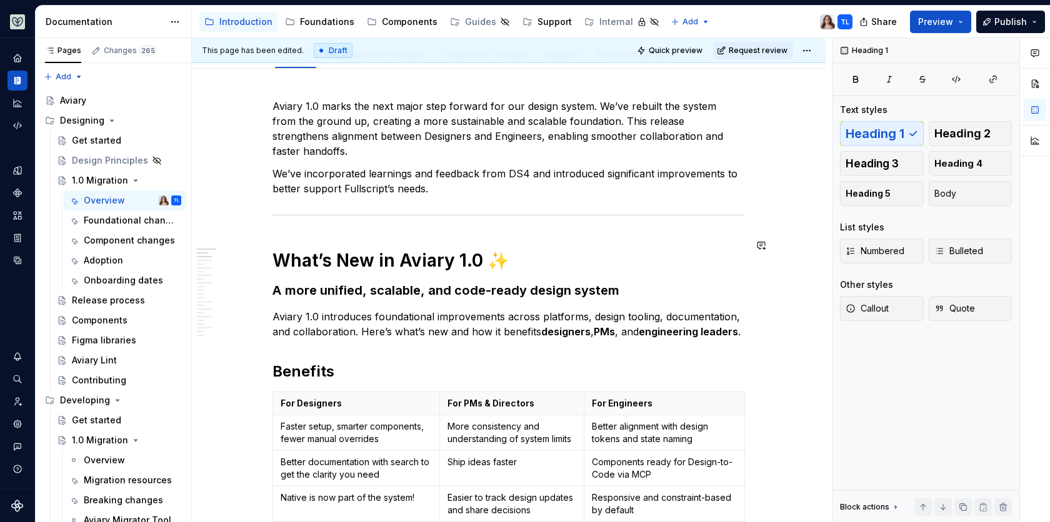
scroll to position [150, 0]
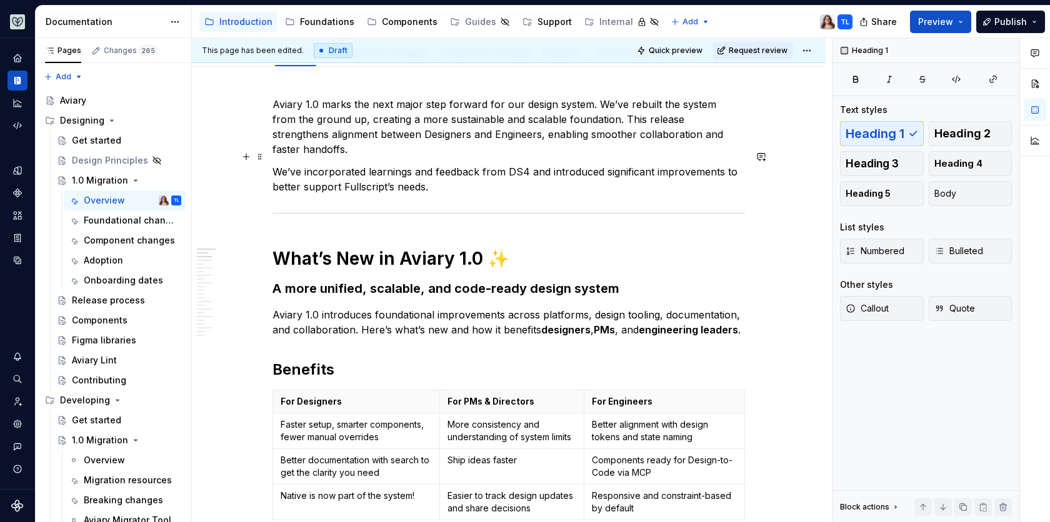
click at [433, 176] on p "We’ve incorporated learnings and feedback from DS4 and introduced significant i…" at bounding box center [508, 179] width 472 height 30
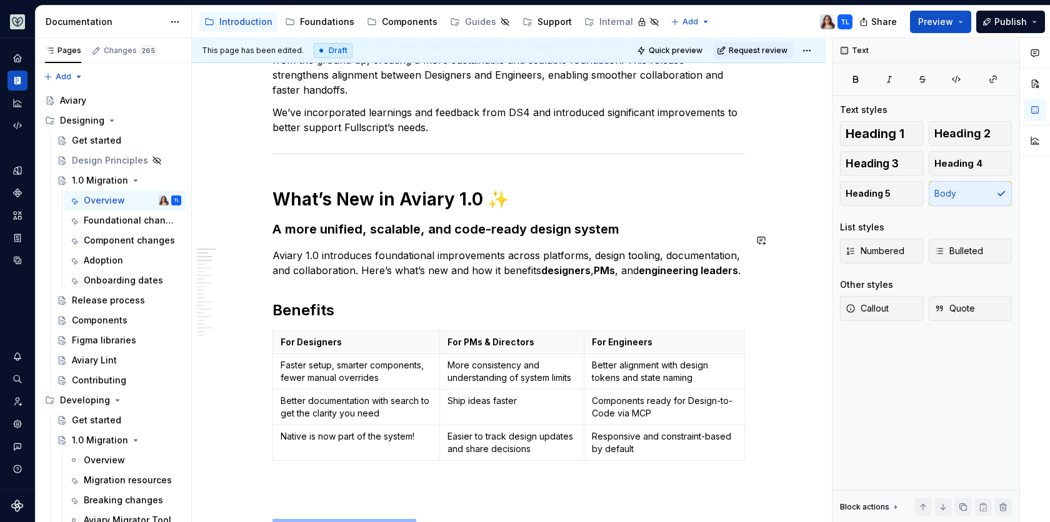
scroll to position [214, 0]
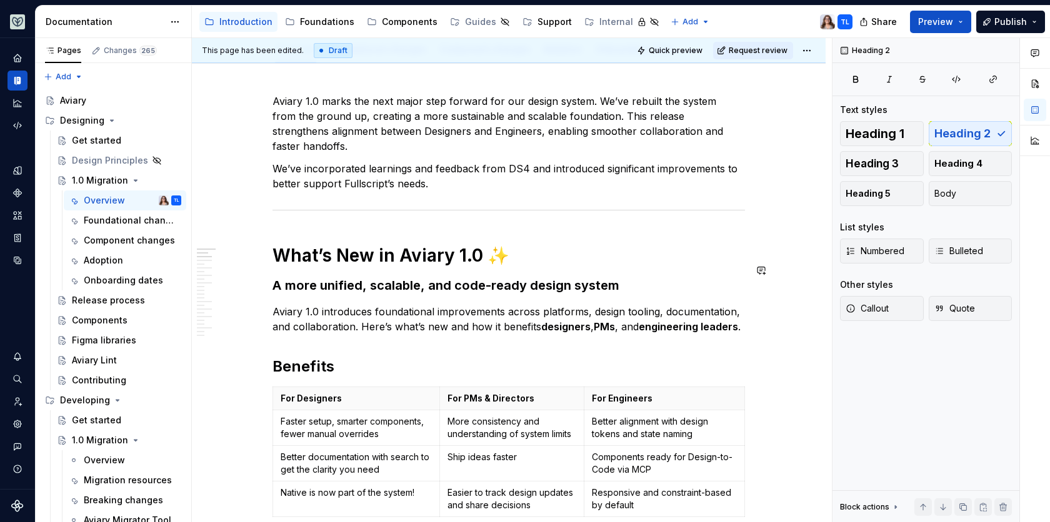
scroll to position [172, 0]
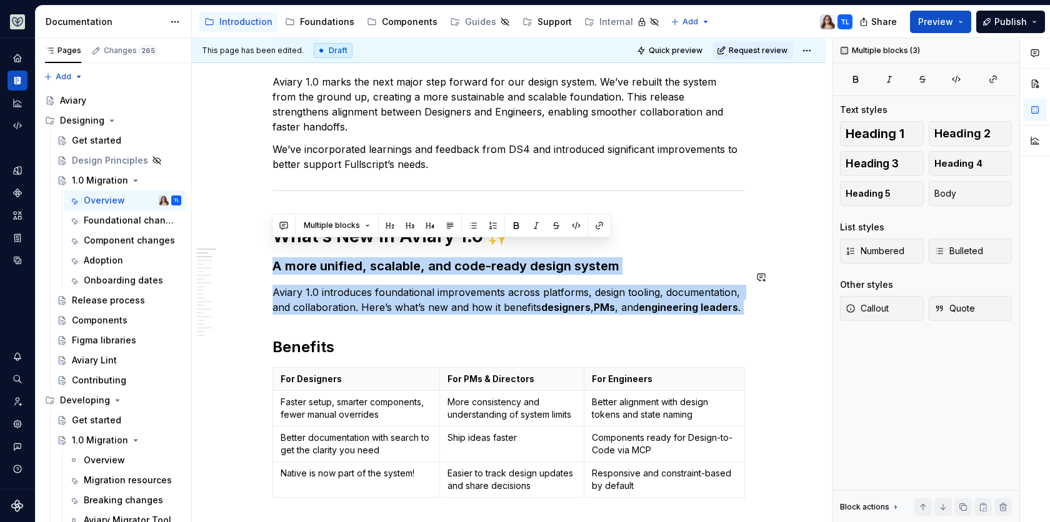
drag, startPoint x: 273, startPoint y: 246, endPoint x: 458, endPoint y: 308, distance: 195.2
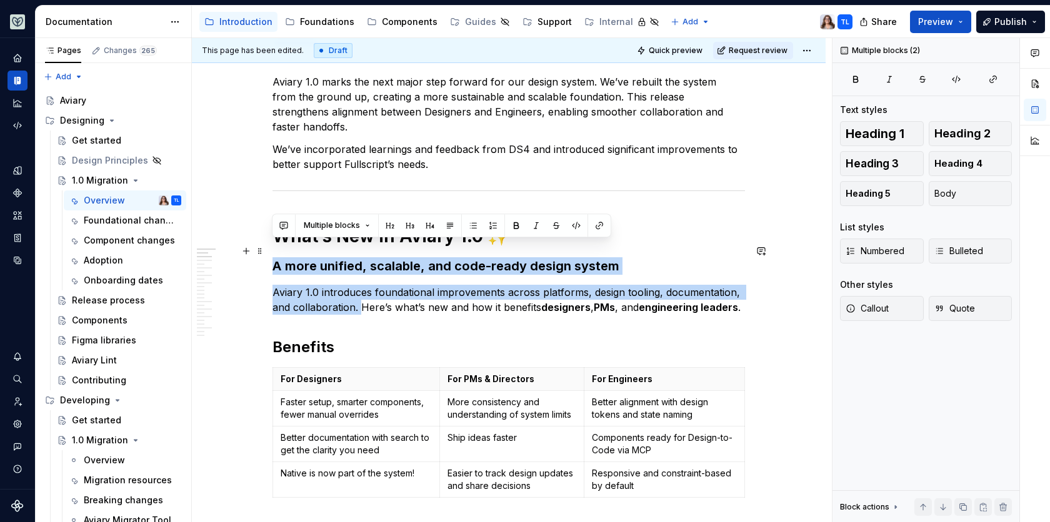
drag, startPoint x: 361, startPoint y: 292, endPoint x: 269, endPoint y: 254, distance: 99.5
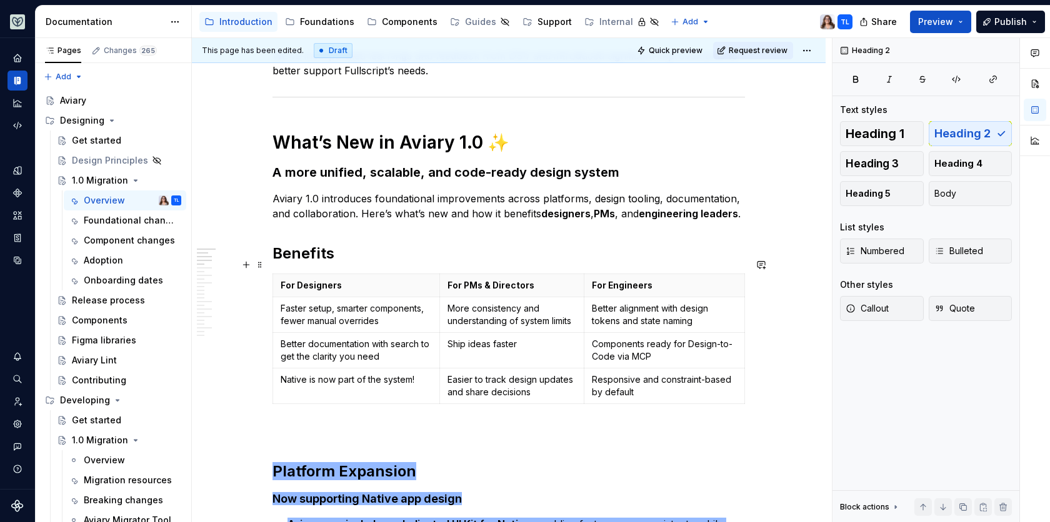
scroll to position [254, 0]
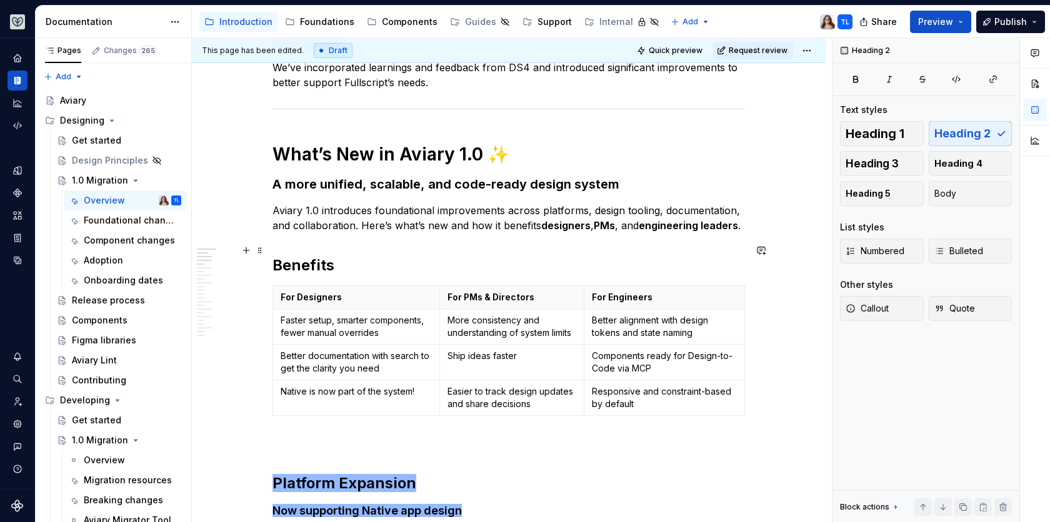
click at [330, 256] on h2 "Benefits" at bounding box center [508, 266] width 472 height 20
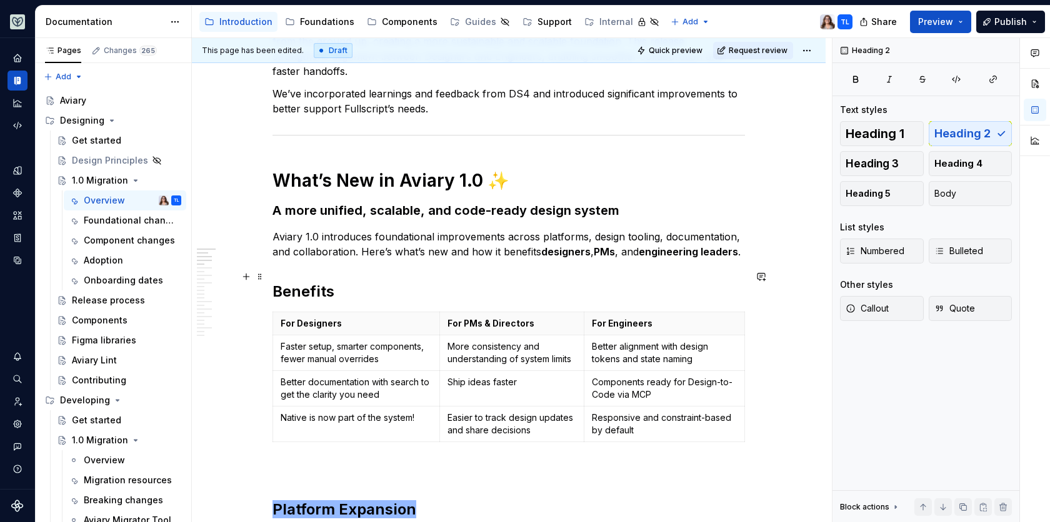
scroll to position [224, 0]
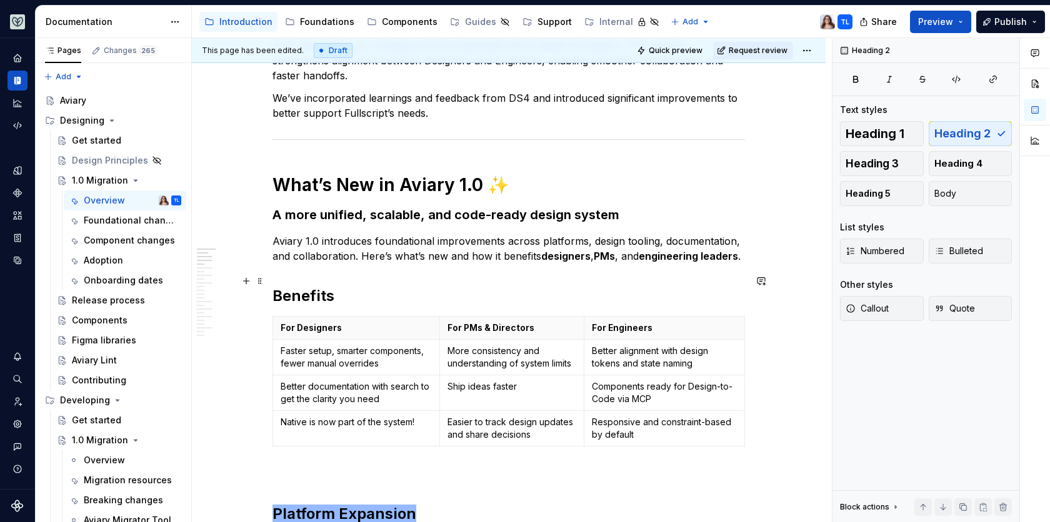
click at [273, 286] on h2 "Benefits" at bounding box center [508, 296] width 472 height 20
click at [335, 286] on h2 "Benefits" at bounding box center [508, 296] width 472 height 20
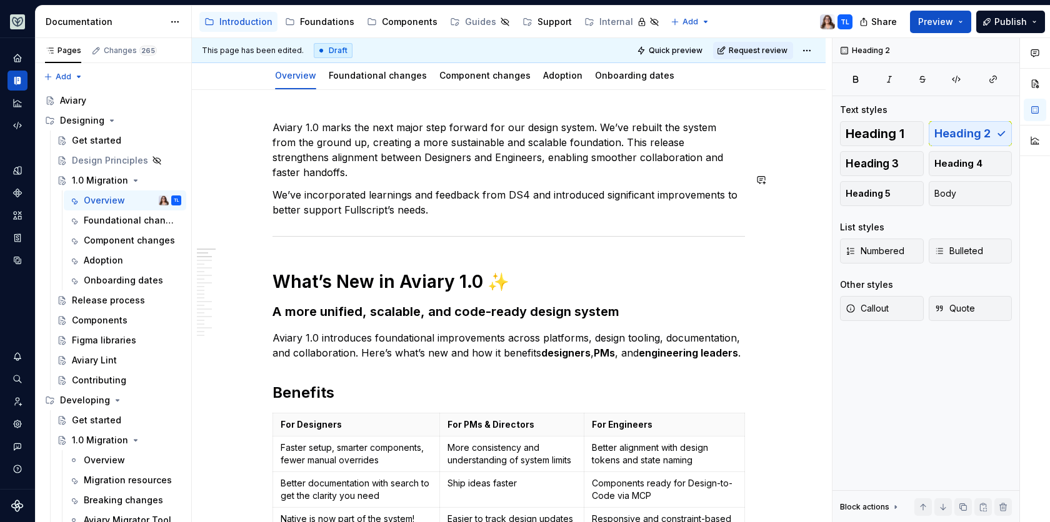
scroll to position [141, 0]
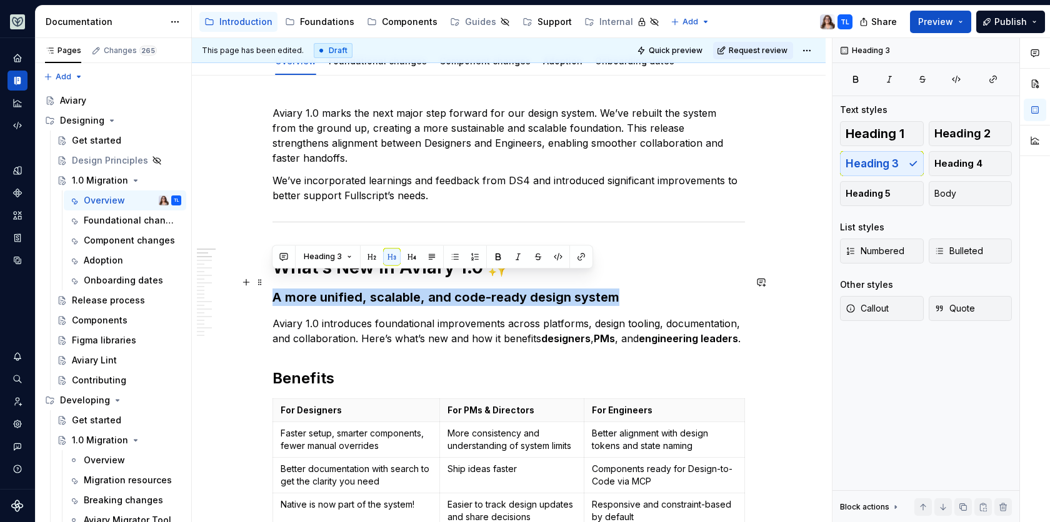
drag, startPoint x: 271, startPoint y: 282, endPoint x: 620, endPoint y: 281, distance: 348.7
click at [620, 289] on h3 "A more unified, scalable, and code-ready design system" at bounding box center [508, 297] width 472 height 17
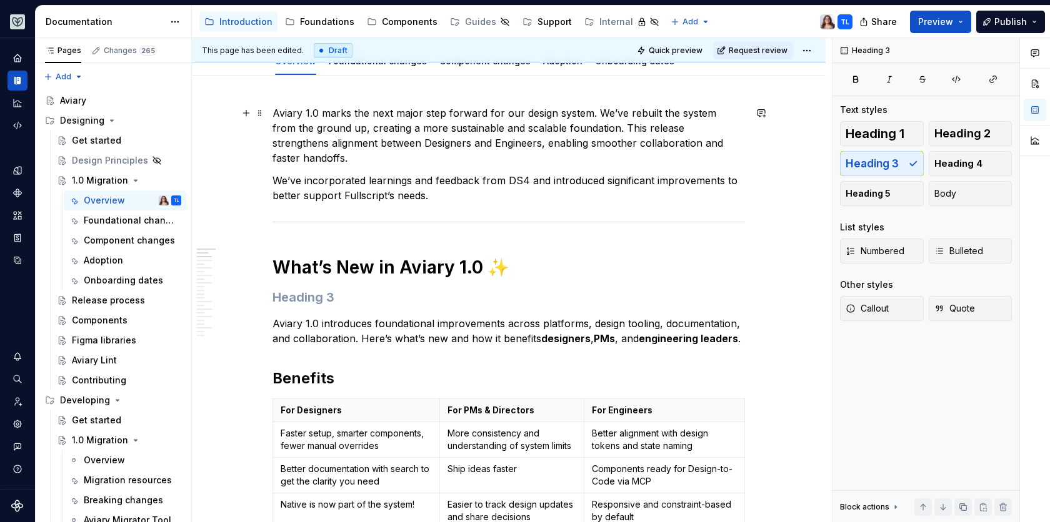
click at [283, 106] on p "Aviary 1.0 marks the next major step forward for our design system. We’ve rebui…" at bounding box center [508, 136] width 472 height 60
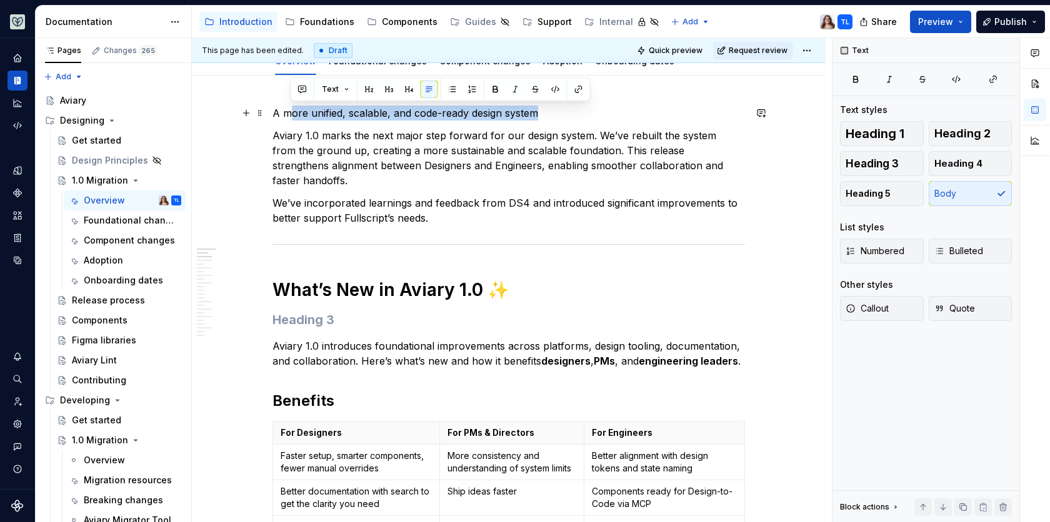
drag, startPoint x: 568, startPoint y: 111, endPoint x: 264, endPoint y: 109, distance: 303.7
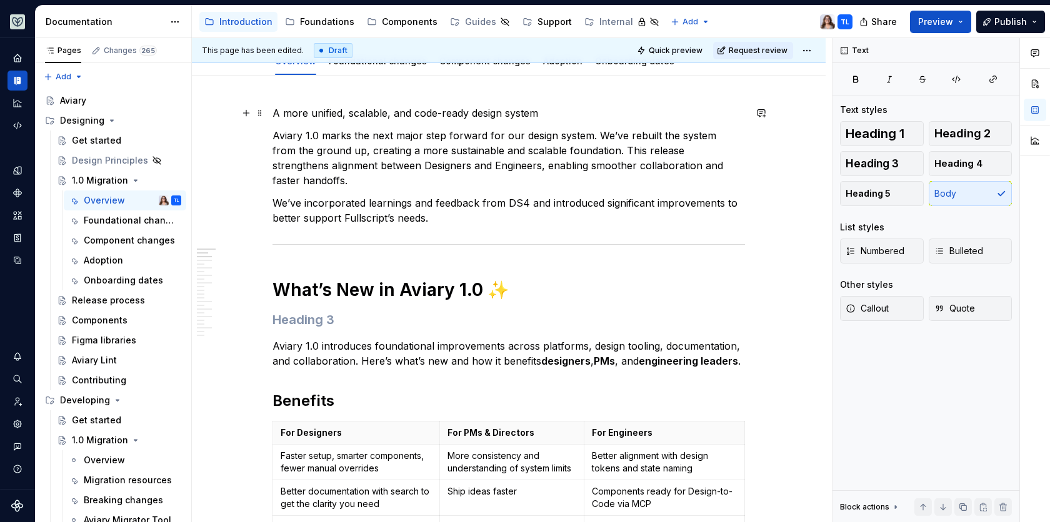
click at [360, 109] on p "A more unified, scalable, and code-ready design system" at bounding box center [508, 113] width 472 height 15
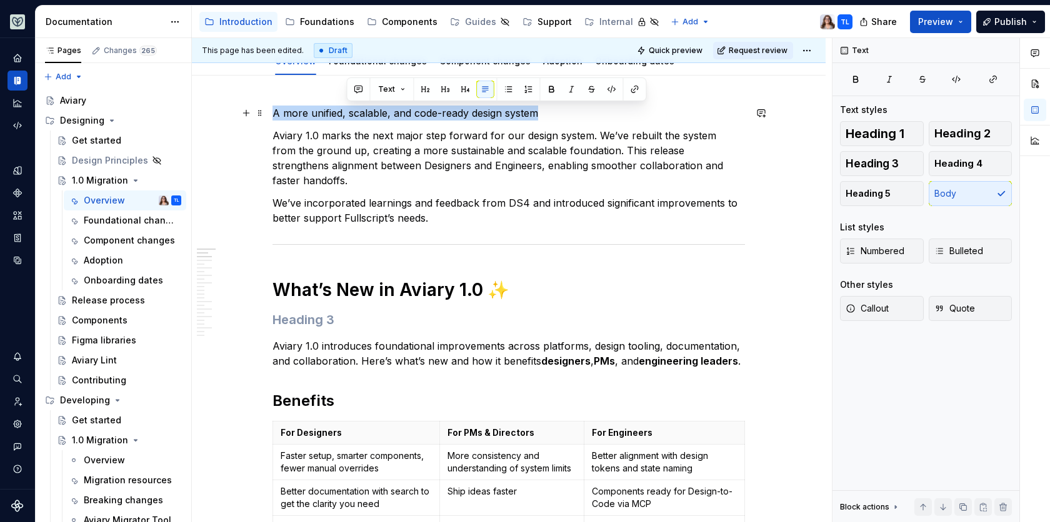
click at [360, 109] on p "A more unified, scalable, and code-ready design system" at bounding box center [508, 113] width 472 height 15
click at [387, 90] on button "button" at bounding box center [390, 89] width 17 height 17
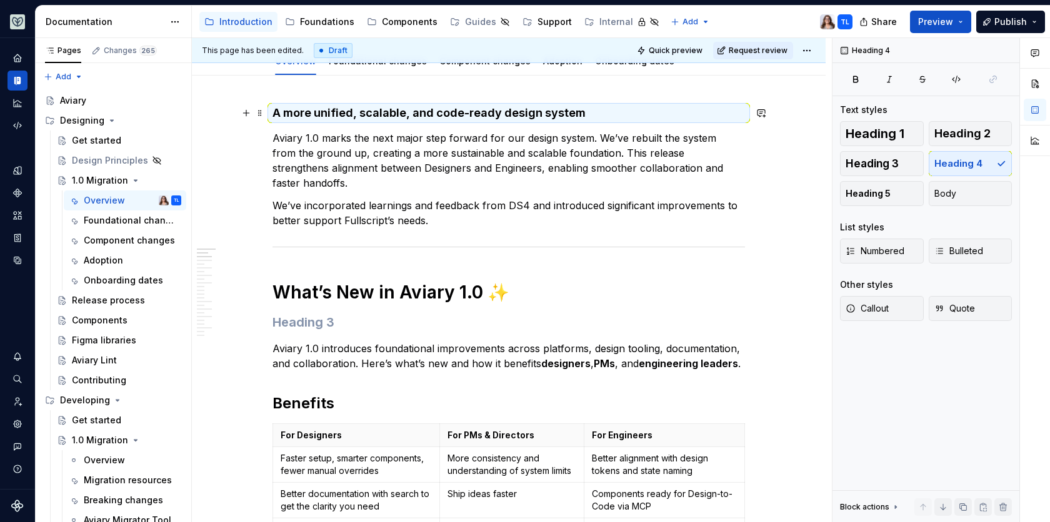
click at [581, 114] on h4 "A more unified, scalable, and code-ready design system" at bounding box center [508, 113] width 472 height 15
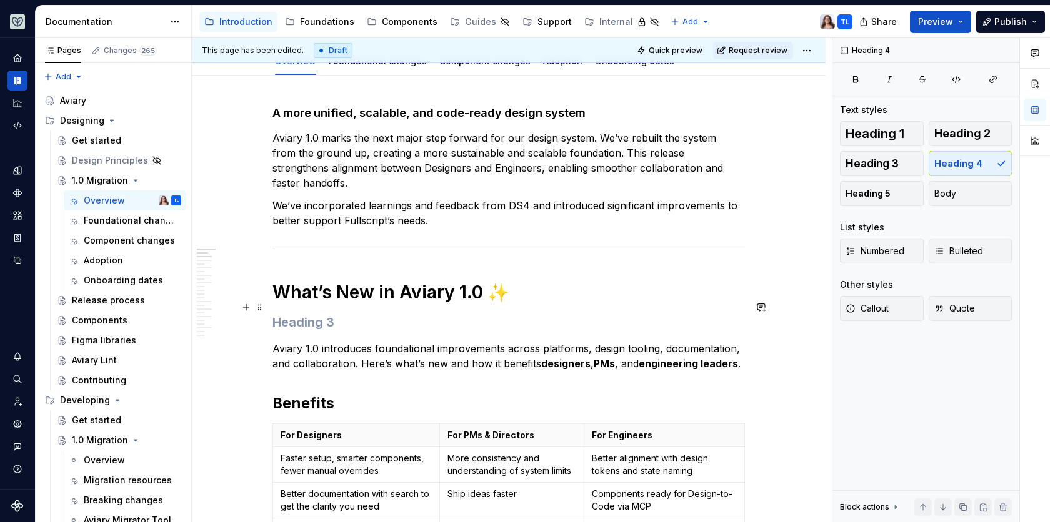
click at [307, 314] on h3 at bounding box center [508, 322] width 472 height 17
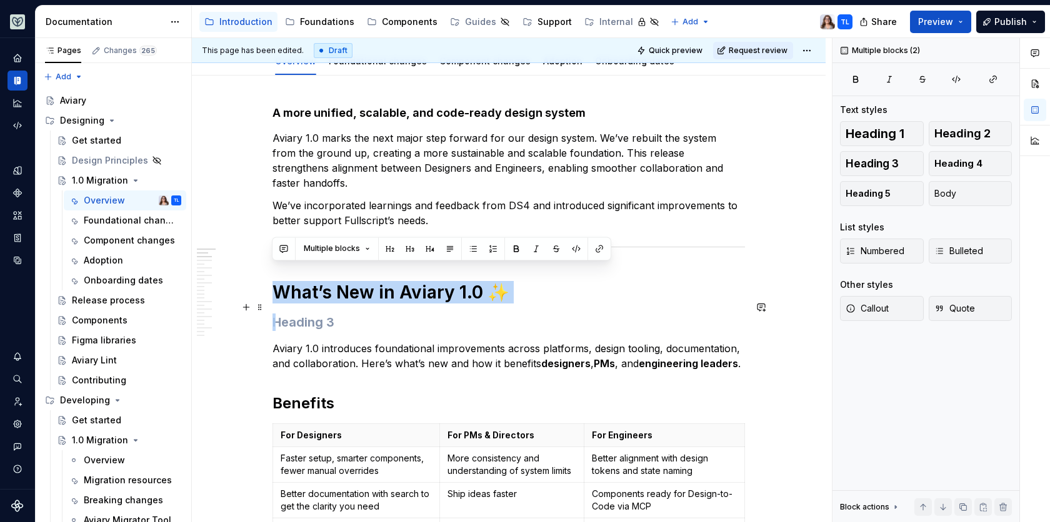
drag, startPoint x: 274, startPoint y: 247, endPoint x: 347, endPoint y: 307, distance: 94.2
click at [344, 314] on h3 at bounding box center [508, 322] width 472 height 17
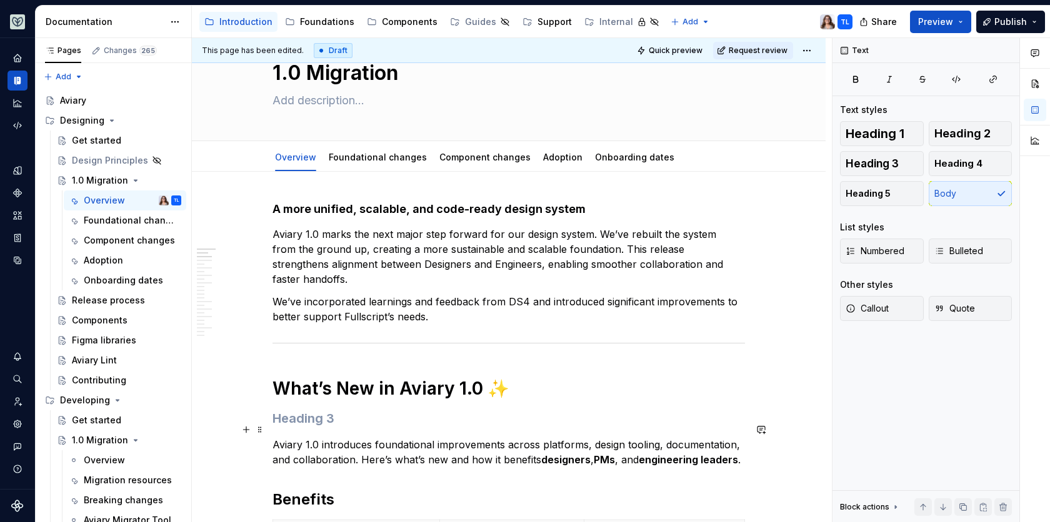
scroll to position [42, 0]
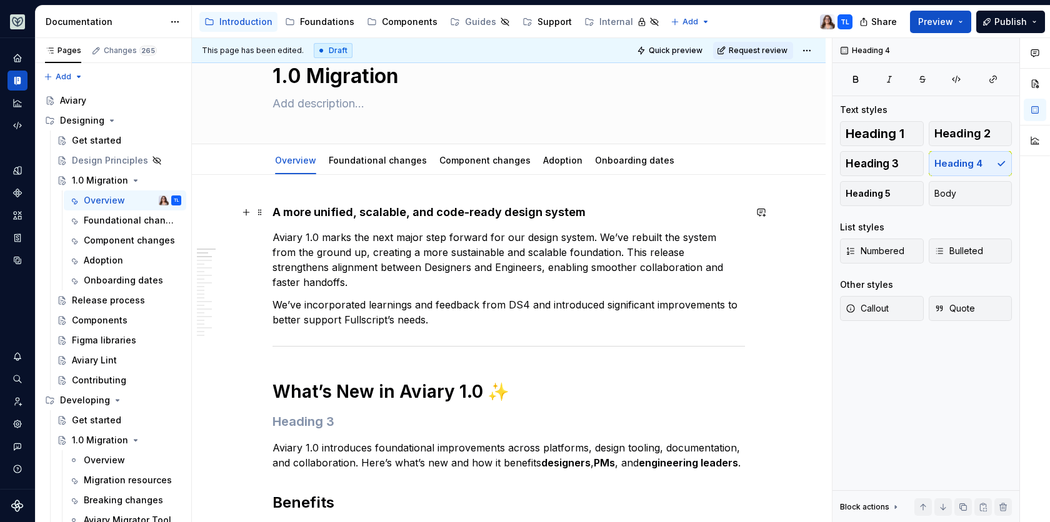
click at [584, 214] on h4 "A more unified, scalable, and code-ready design system" at bounding box center [508, 212] width 472 height 15
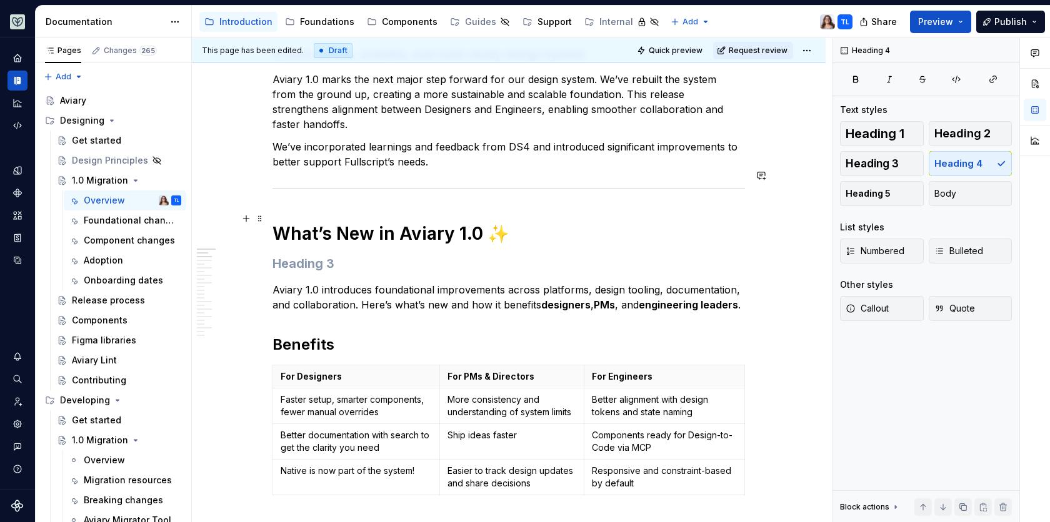
scroll to position [211, 0]
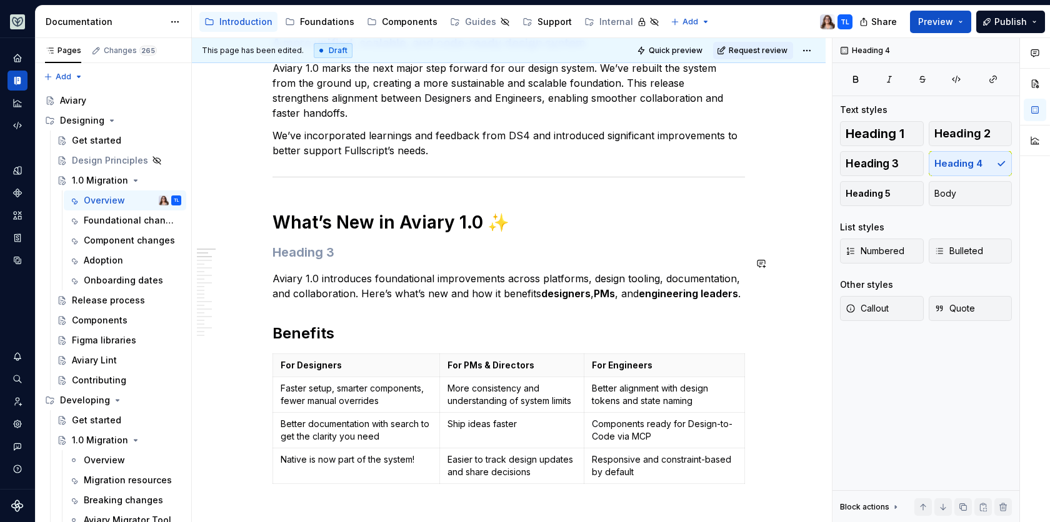
click at [319, 244] on h3 at bounding box center [508, 252] width 472 height 17
click at [273, 271] on p "Aviary 1.0 introduces foundational improvements across platforms, design toolin…" at bounding box center [508, 286] width 472 height 30
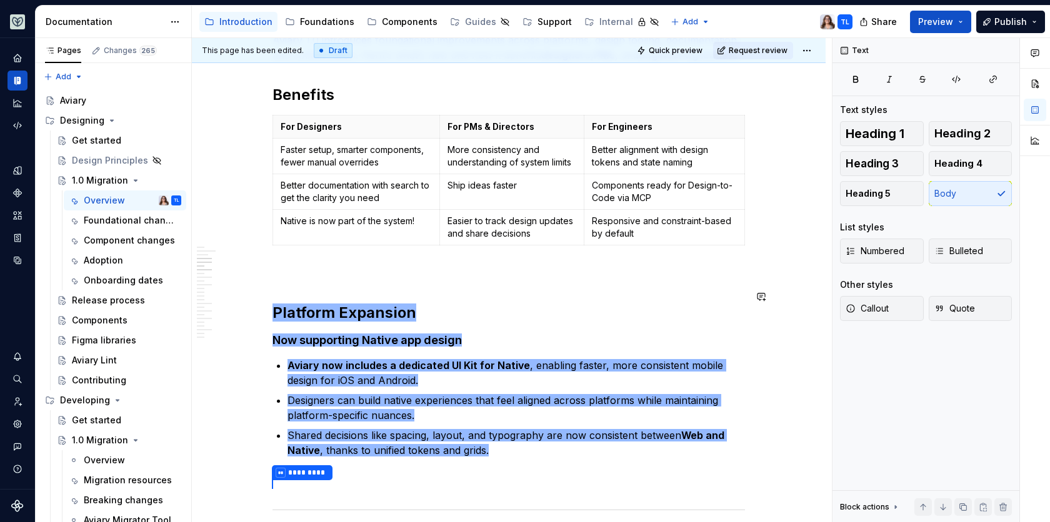
scroll to position [424, 0]
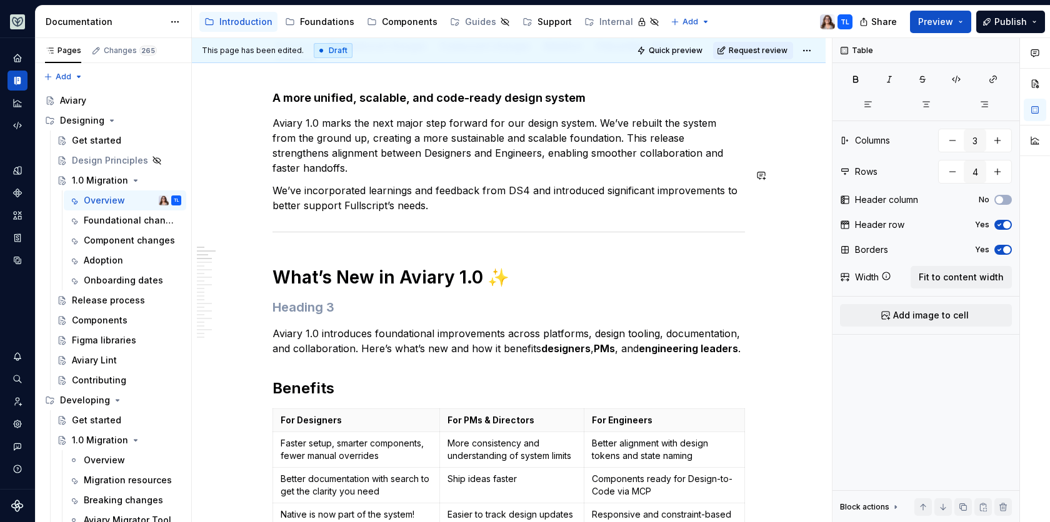
scroll to position [159, 0]
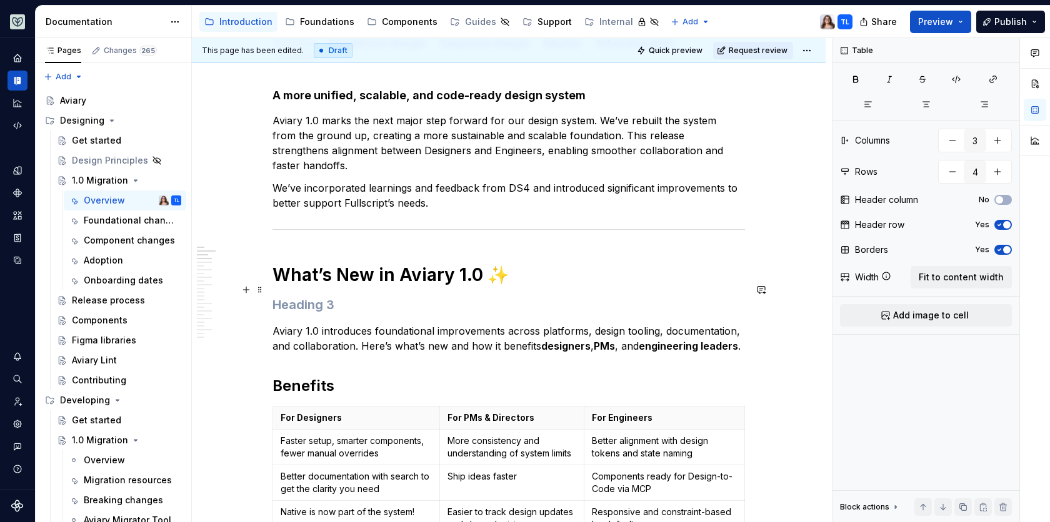
click at [279, 296] on h3 at bounding box center [508, 304] width 472 height 17
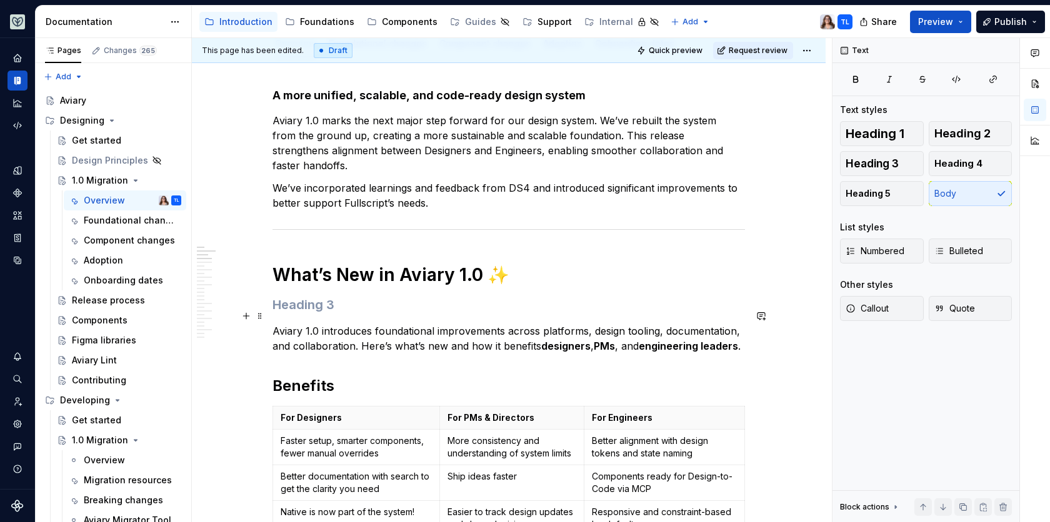
click at [272, 324] on p "Aviary 1.0 introduces foundational improvements across platforms, design toolin…" at bounding box center [508, 339] width 472 height 30
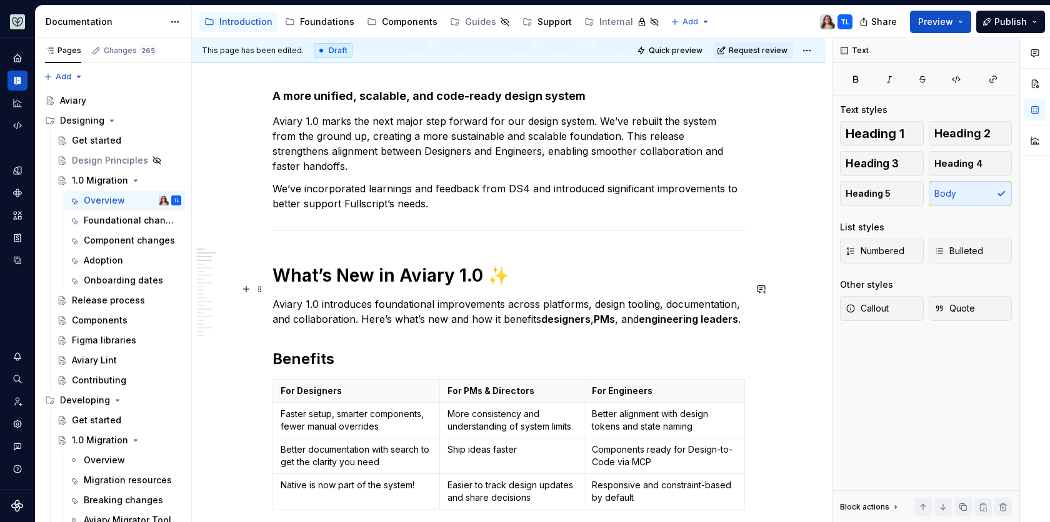
scroll to position [0, 0]
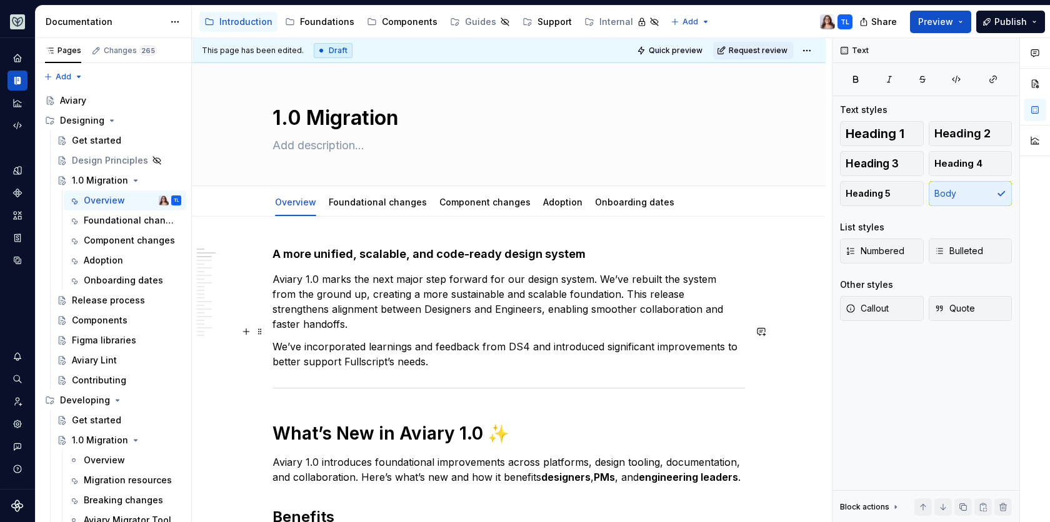
click at [430, 341] on p "We’ve incorporated learnings and feedback from DS4 and introduced significant i…" at bounding box center [508, 354] width 472 height 30
click at [391, 207] on div "Foundational changes" at bounding box center [378, 202] width 98 height 12
click at [404, 207] on link "Foundational changes" at bounding box center [378, 202] width 98 height 11
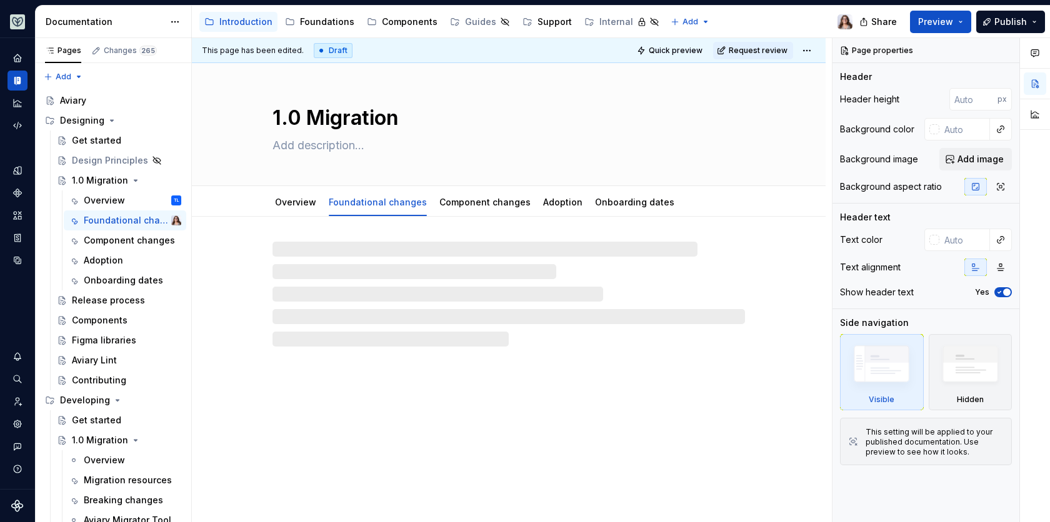
type textarea "*"
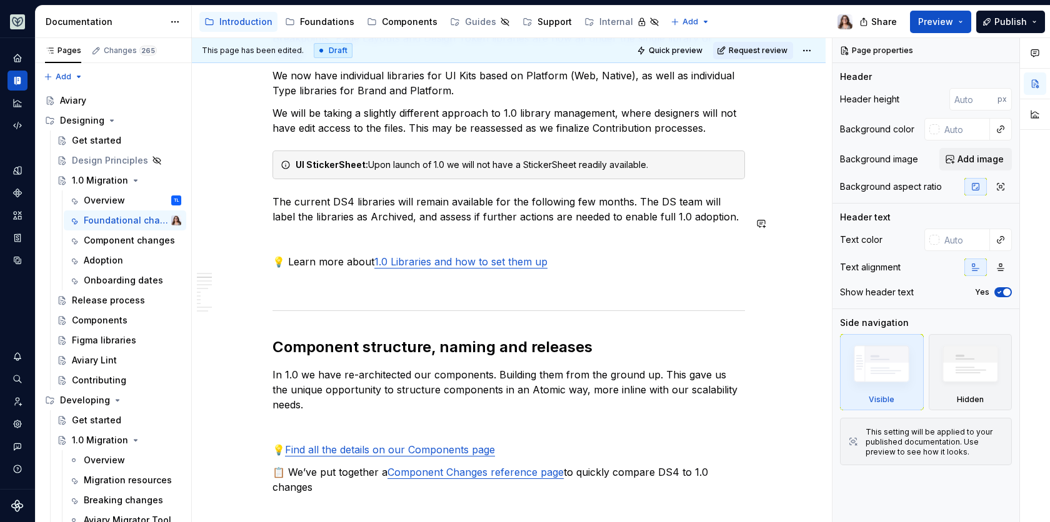
scroll to position [269, 0]
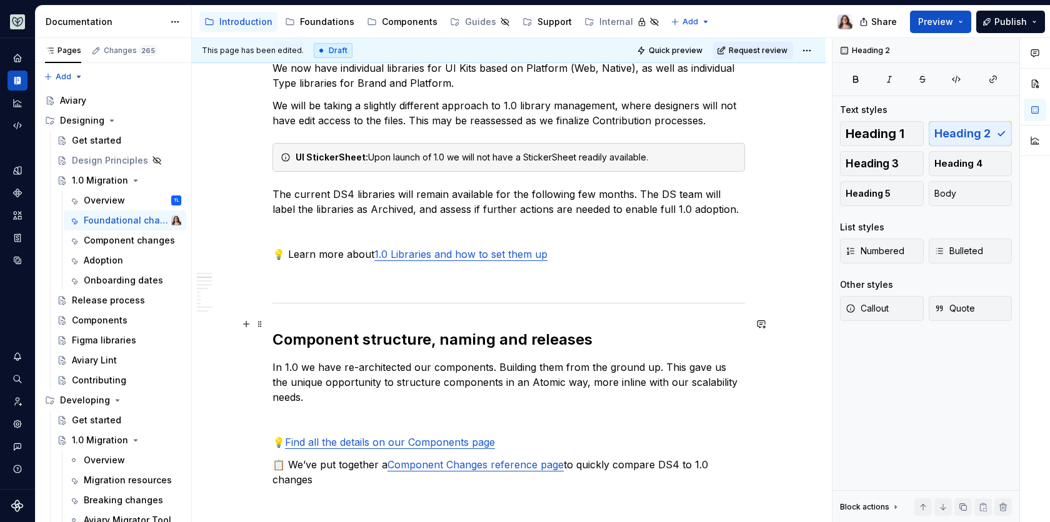
click at [275, 330] on h2 "Component structure, naming and releases" at bounding box center [508, 340] width 472 height 20
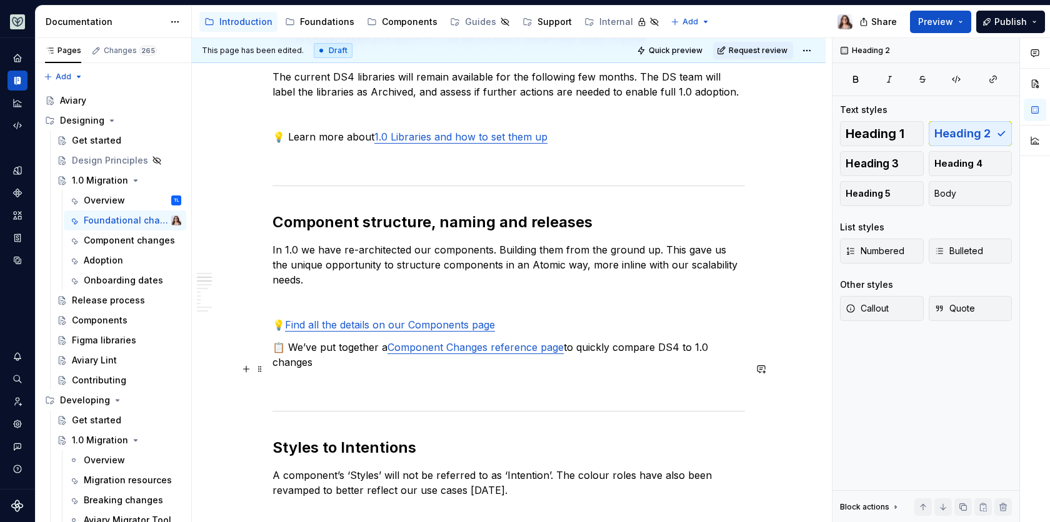
scroll to position [430, 0]
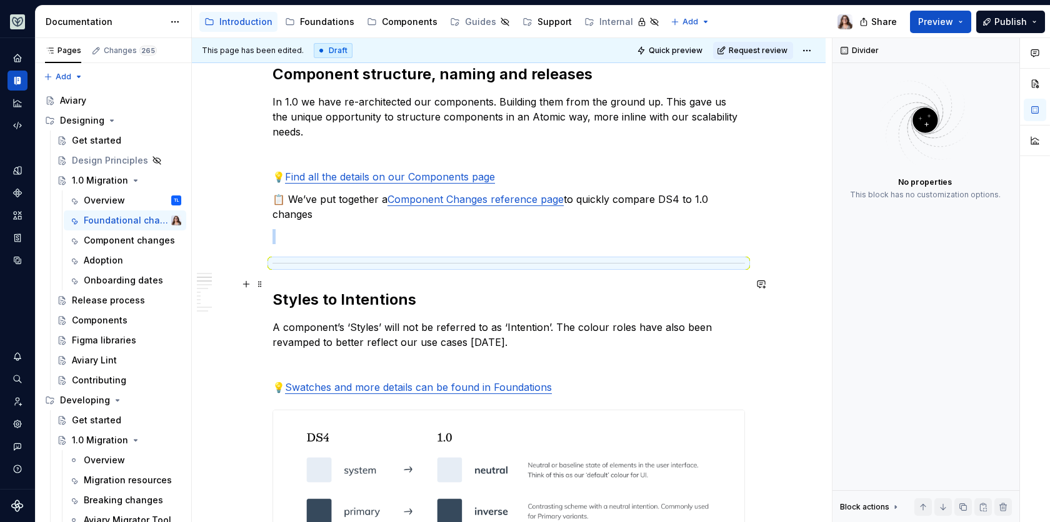
scroll to position [557, 0]
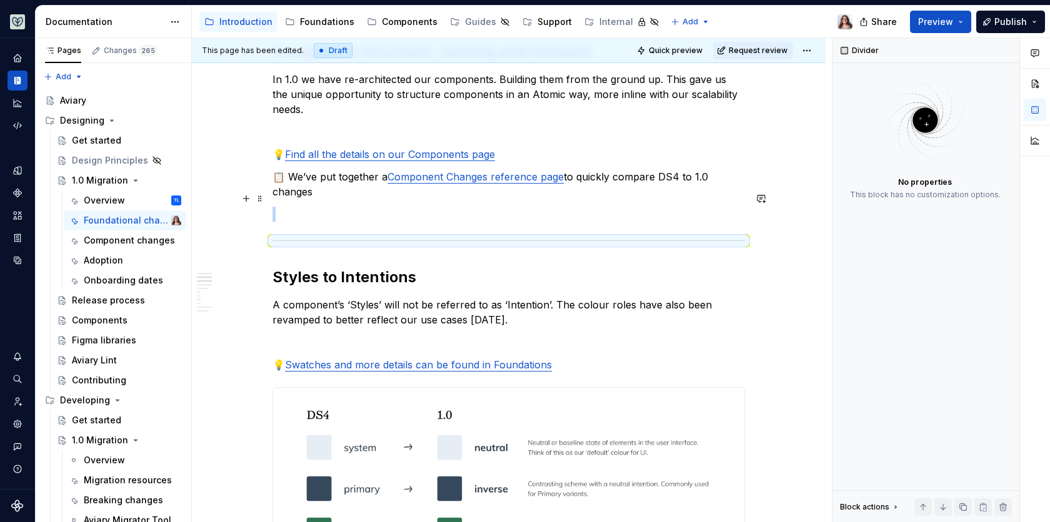
click at [304, 207] on p at bounding box center [508, 214] width 472 height 15
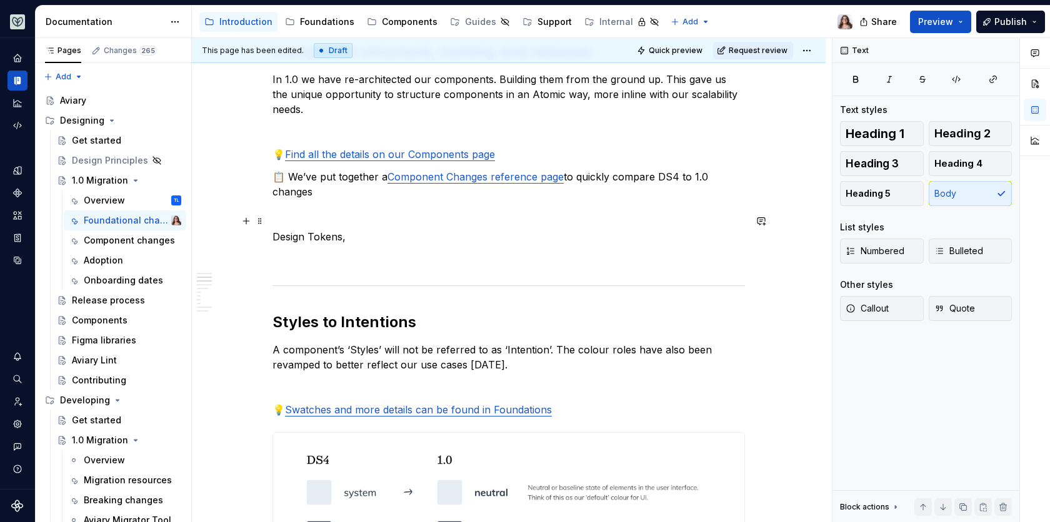
click at [343, 229] on p "Design Tokens," at bounding box center [508, 236] width 472 height 15
drag, startPoint x: 346, startPoint y: 218, endPoint x: 262, endPoint y: 216, distance: 83.1
click at [385, 196] on button "button" at bounding box center [390, 197] width 17 height 17
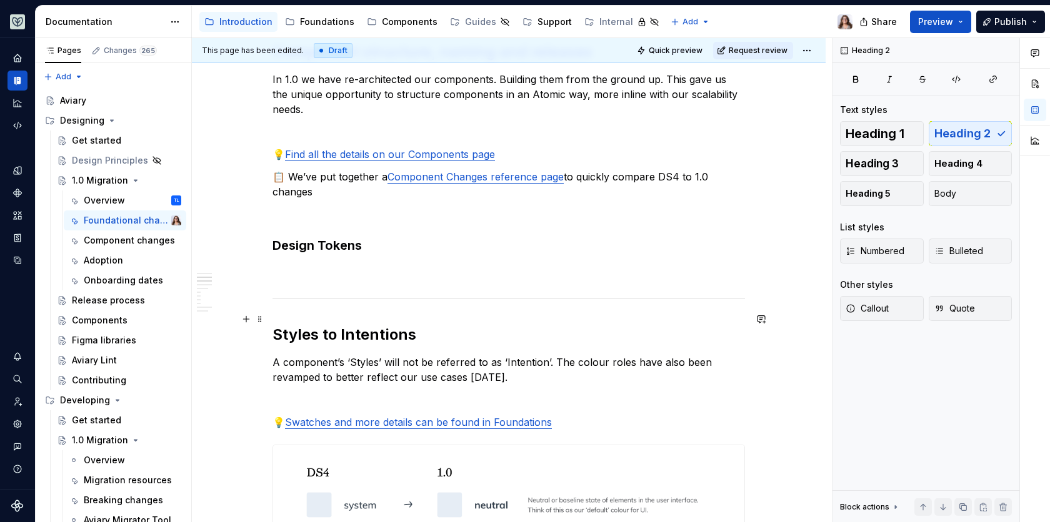
click at [387, 325] on h2 "Styles to Intentions" at bounding box center [508, 335] width 472 height 20
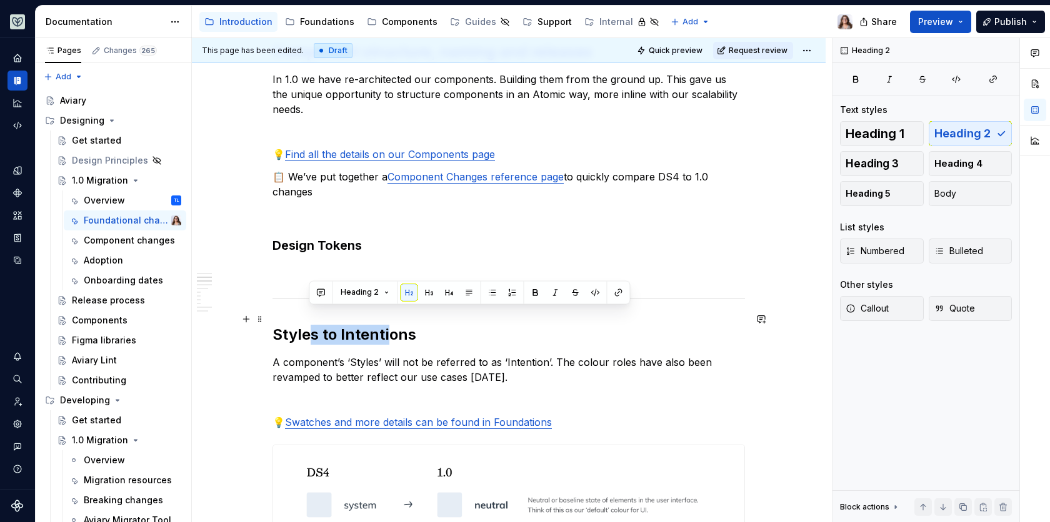
drag, startPoint x: 383, startPoint y: 324, endPoint x: 307, endPoint y: 324, distance: 75.6
click at [307, 325] on h2 "Styles to Intentions" at bounding box center [508, 335] width 472 height 20
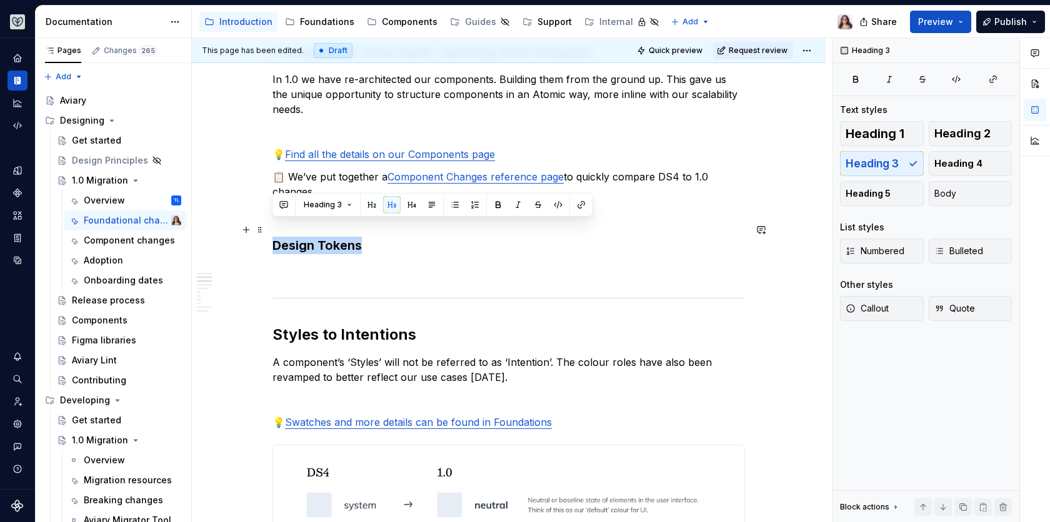
drag, startPoint x: 359, startPoint y: 231, endPoint x: 274, endPoint y: 228, distance: 85.0
click at [274, 237] on h3 "Design Tokens" at bounding box center [508, 245] width 472 height 17
click at [368, 204] on button "button" at bounding box center [371, 204] width 17 height 17
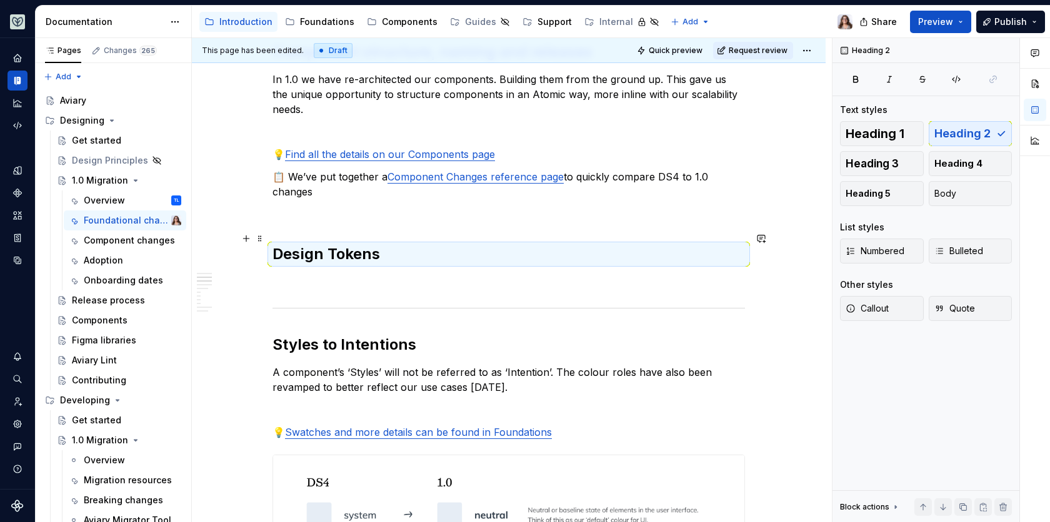
click at [384, 244] on h2 "Design Tokens" at bounding box center [508, 254] width 472 height 20
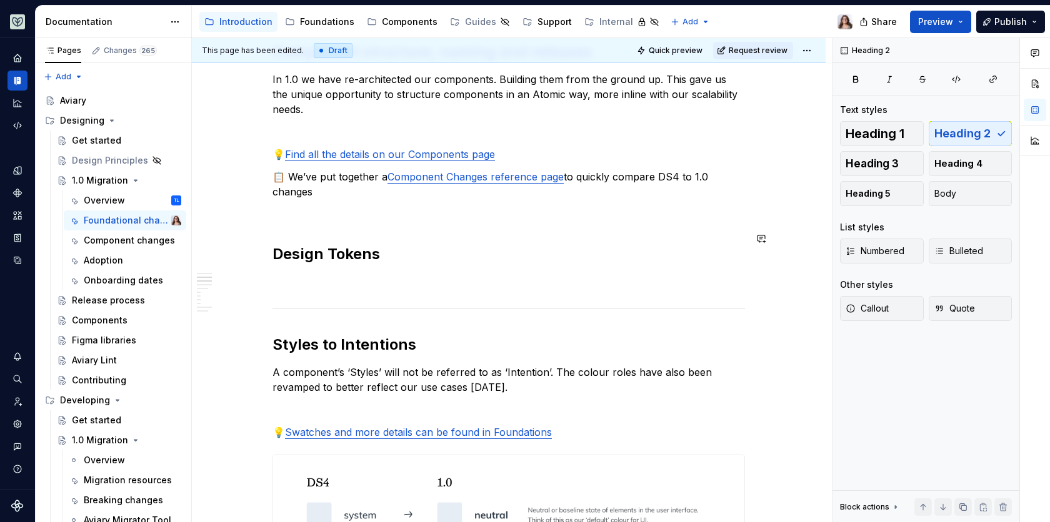
click at [307, 207] on p at bounding box center [508, 214] width 472 height 15
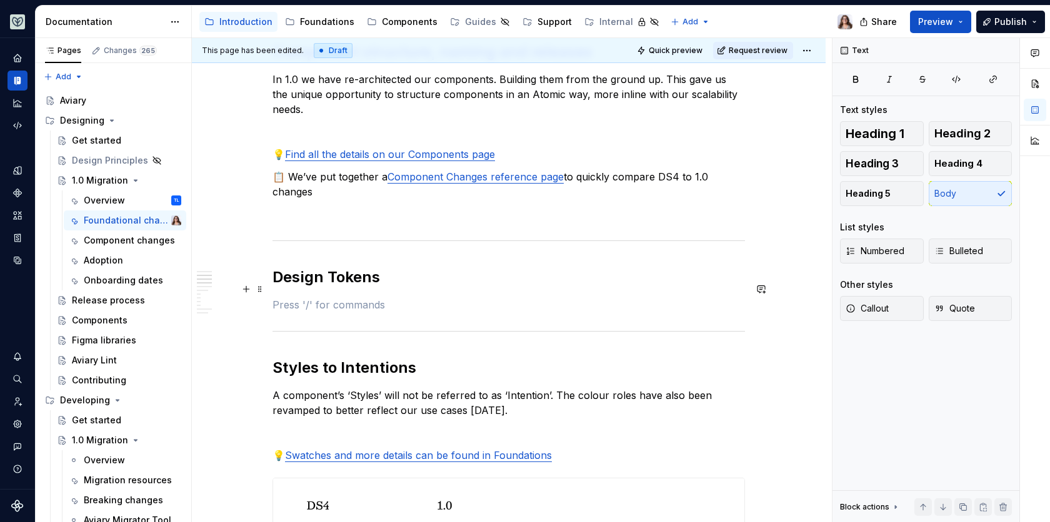
click at [315, 297] on p at bounding box center [508, 304] width 472 height 15
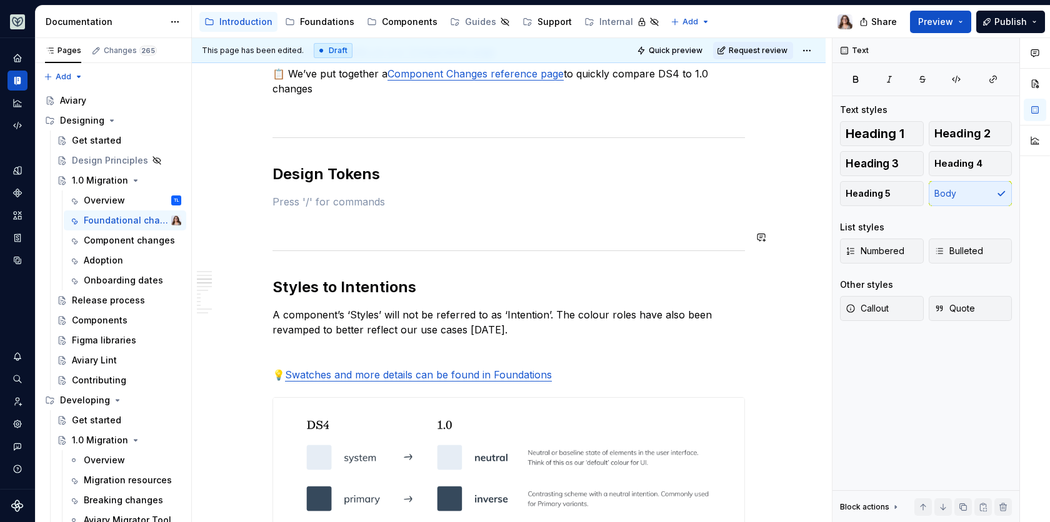
scroll to position [663, 0]
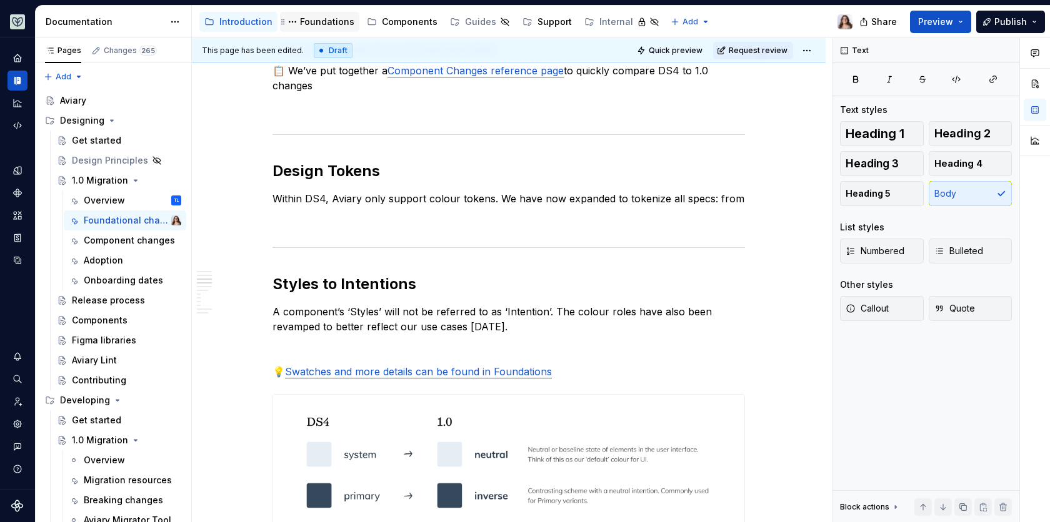
click at [312, 22] on div "Foundations" at bounding box center [327, 22] width 54 height 12
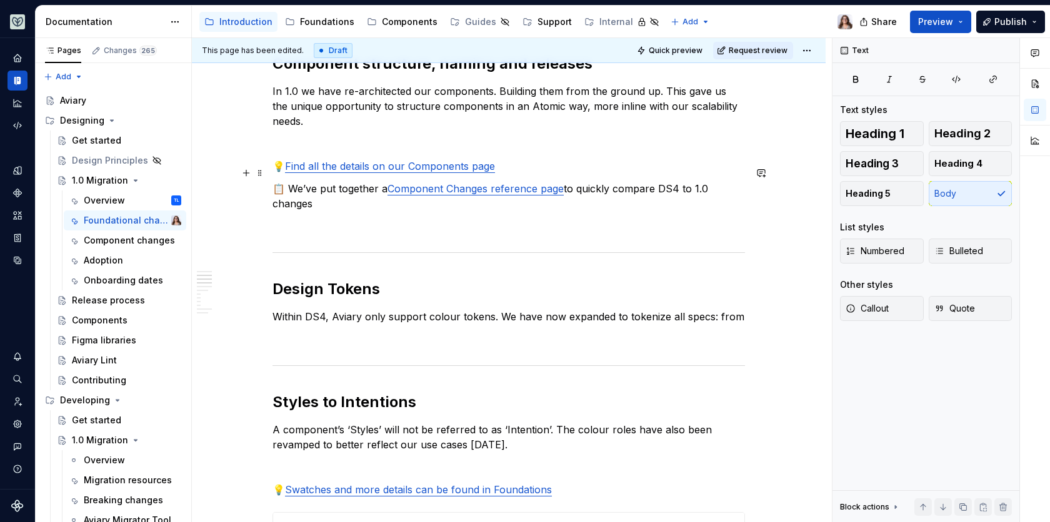
scroll to position [536, 0]
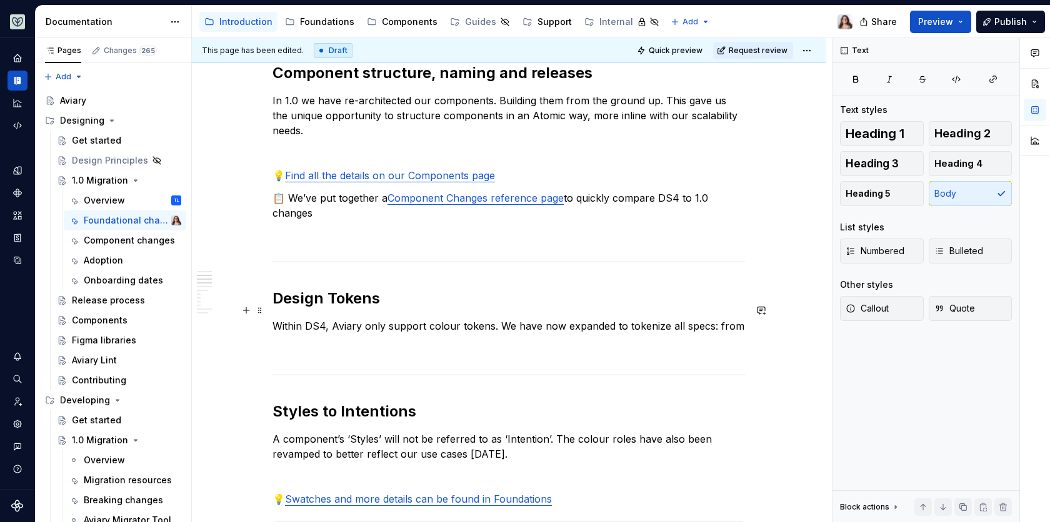
click at [421, 319] on p "Within DS4, Aviary only support colour tokens. We have now expanded to tokenize…" at bounding box center [508, 326] width 472 height 15
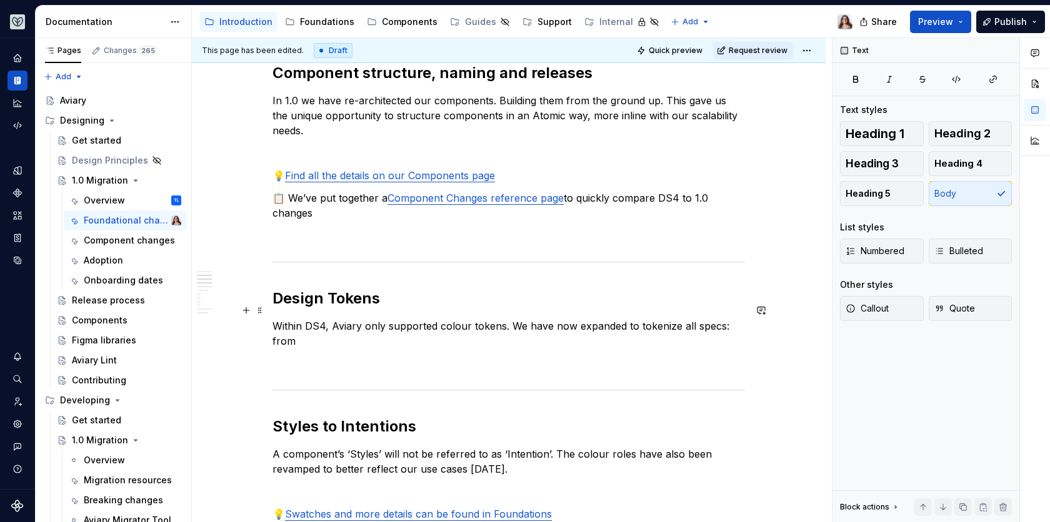
click at [500, 319] on p "Within DS4, Aviary only supported colour tokens. We have now expanded to tokeni…" at bounding box center [508, 334] width 472 height 30
click at [464, 326] on p "Within DS4, Aviary only supported colour tokens, to support light and dark colo…" at bounding box center [508, 334] width 472 height 30
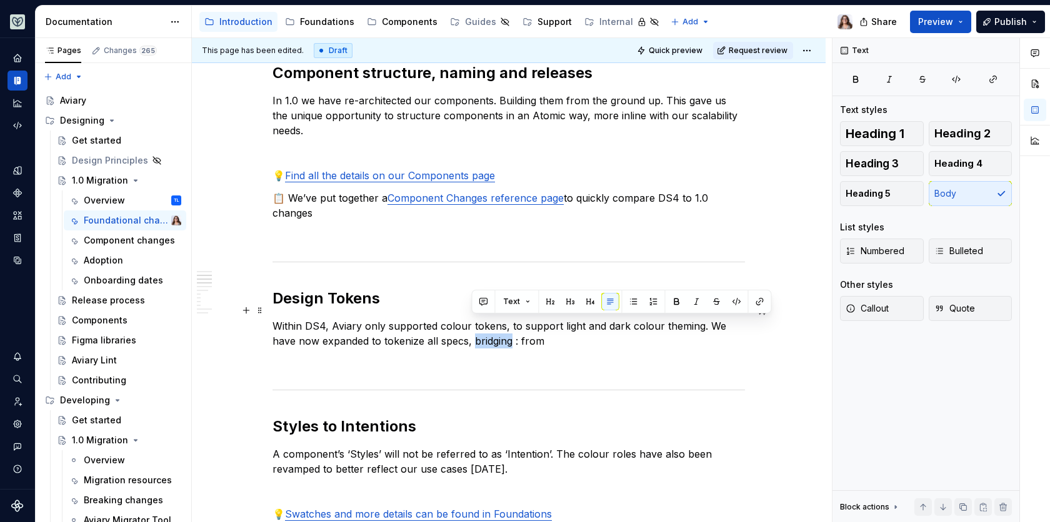
drag, startPoint x: 509, startPoint y: 324, endPoint x: 472, endPoint y: 324, distance: 36.9
click at [472, 324] on p "Within DS4, Aviary only supported colour tokens, to support light and dark colo…" at bounding box center [508, 334] width 472 height 30
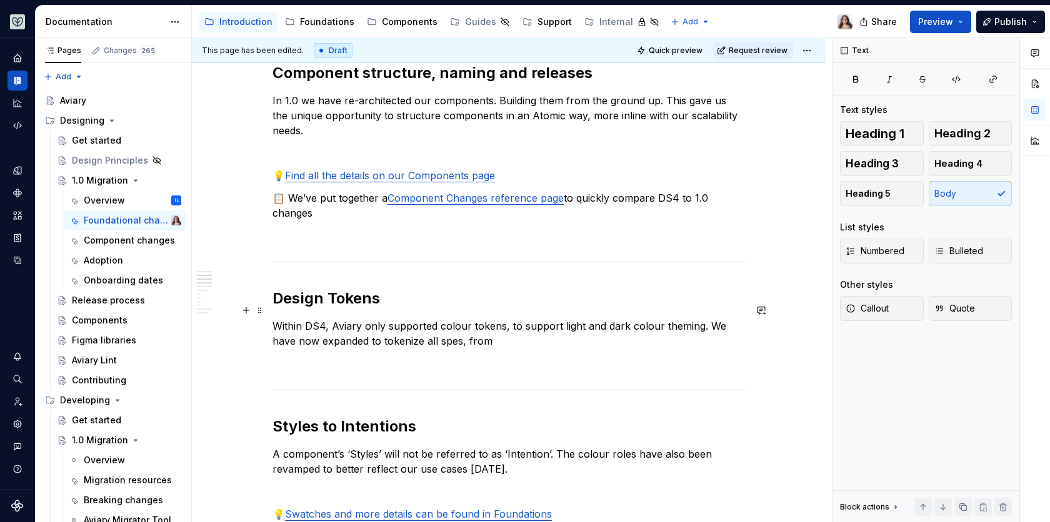
click at [495, 326] on p "Within DS4, Aviary only supported colour tokens, to support light and dark colo…" at bounding box center [508, 334] width 472 height 30
click at [617, 327] on p "Within DS4, Aviary only supported colour tokens, to support light and dark colo…" at bounding box center [508, 334] width 472 height 30
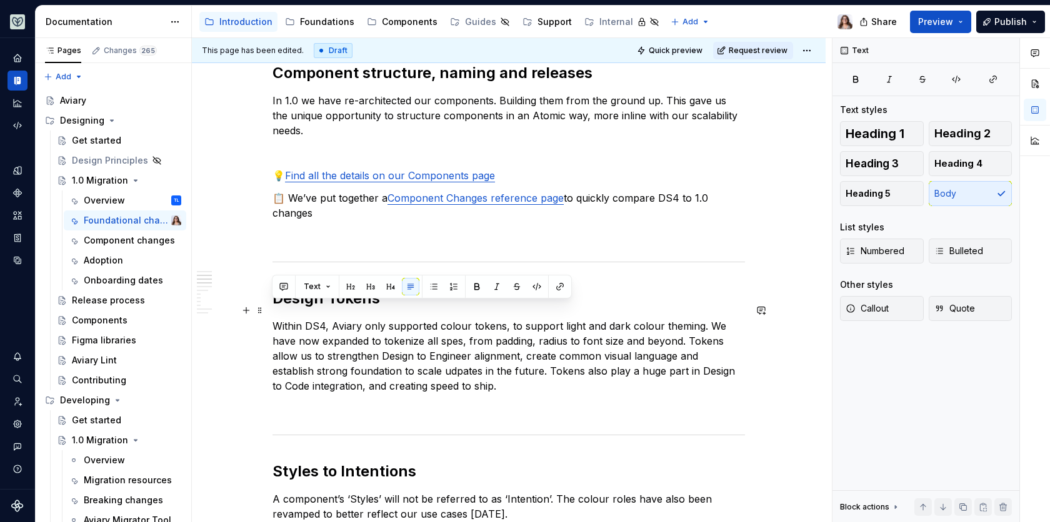
drag, startPoint x: 465, startPoint y: 372, endPoint x: 265, endPoint y: 308, distance: 210.1
copy p "Within DS4, Aviary only supported colour tokens, to support light and dark colo…"
type textarea "*"
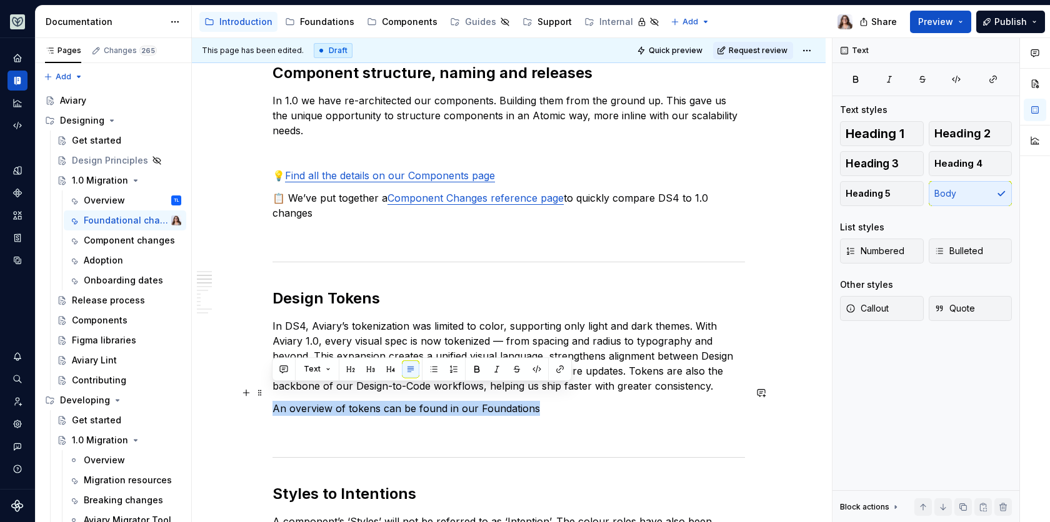
drag, startPoint x: 531, startPoint y: 393, endPoint x: 272, endPoint y: 392, distance: 258.7
click at [272, 401] on p "An overview of tokens can be found in our Foundations" at bounding box center [508, 408] width 472 height 15
click at [559, 370] on button "button" at bounding box center [559, 369] width 17 height 17
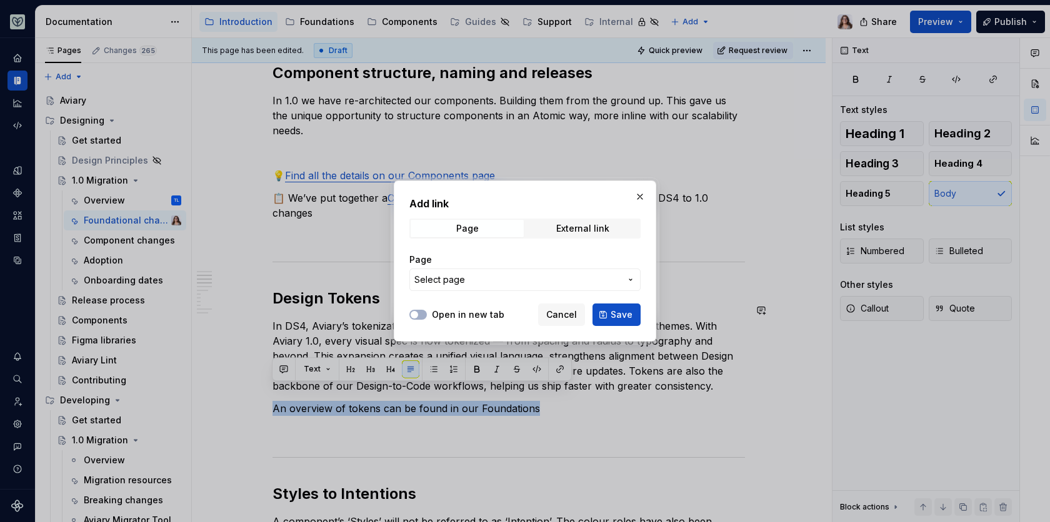
click at [488, 289] on button "Select page" at bounding box center [524, 280] width 231 height 22
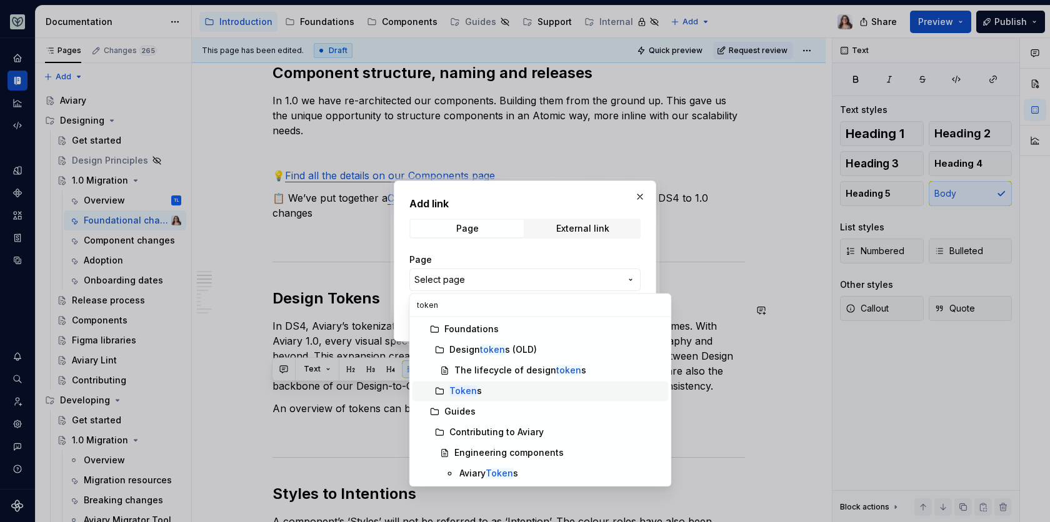
type input "token"
click at [495, 388] on div "Token s" at bounding box center [556, 391] width 214 height 12
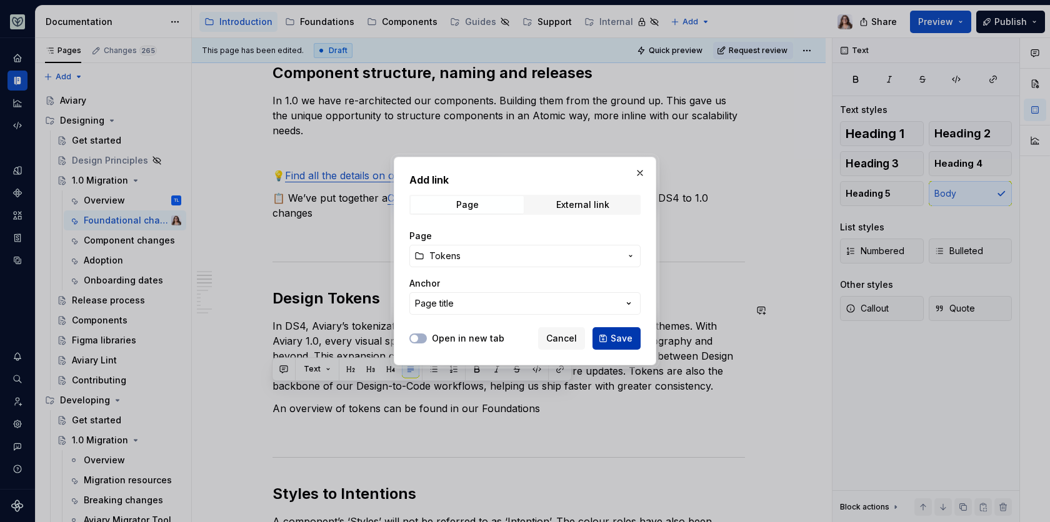
click at [620, 335] on span "Save" at bounding box center [622, 338] width 22 height 12
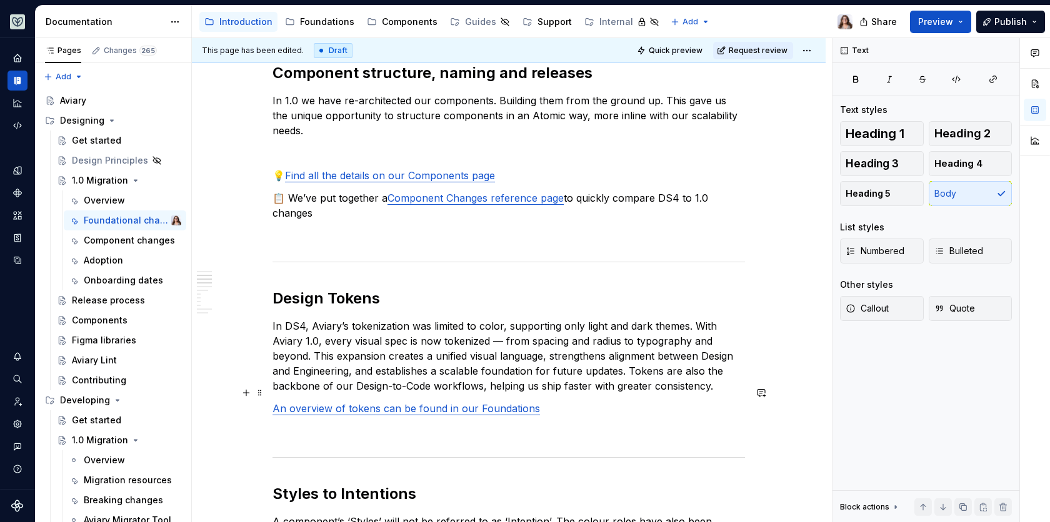
click at [552, 401] on p "An overview of tokens can be found in our Foundations" at bounding box center [508, 408] width 472 height 15
click at [315, 424] on p at bounding box center [508, 431] width 472 height 15
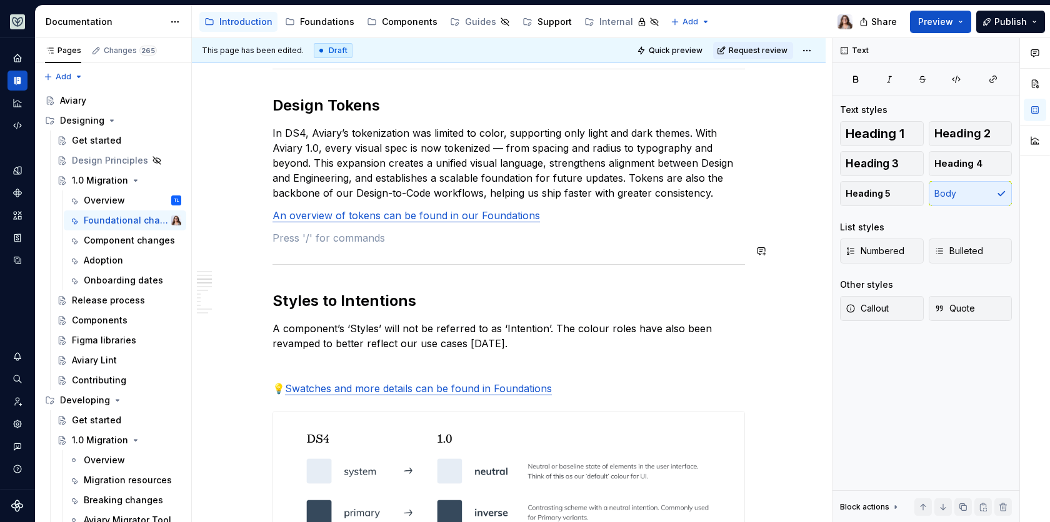
scroll to position [777, 0]
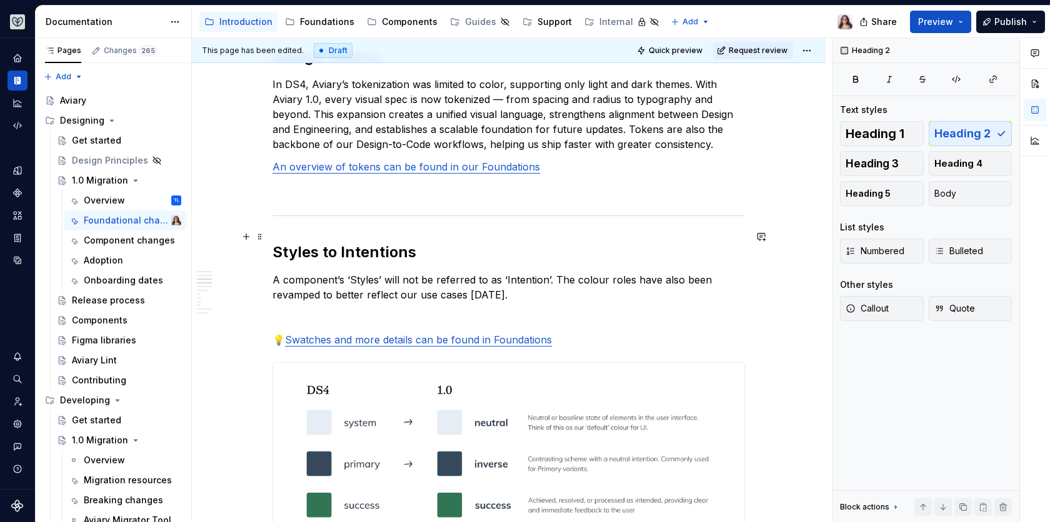
click at [413, 242] on h2 "Styles to Intentions" at bounding box center [508, 252] width 472 height 20
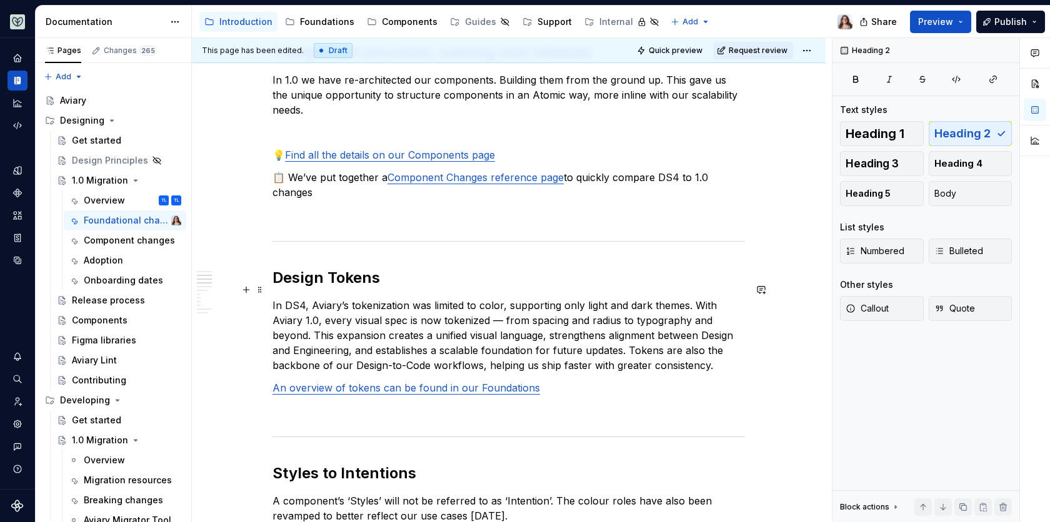
scroll to position [558, 0]
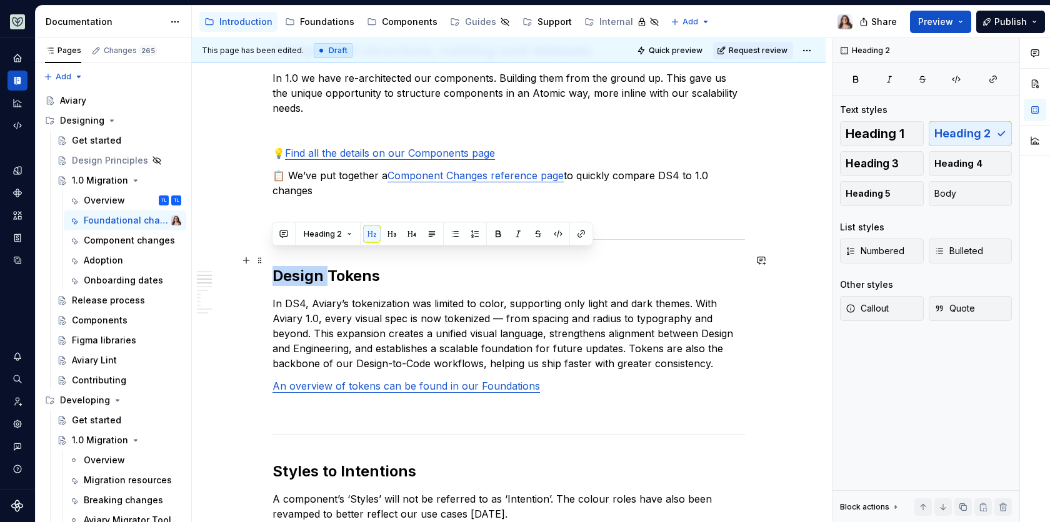
drag, startPoint x: 329, startPoint y: 260, endPoint x: 274, endPoint y: 260, distance: 55.0
click at [274, 266] on h2 "Design Tokens" at bounding box center [508, 276] width 472 height 20
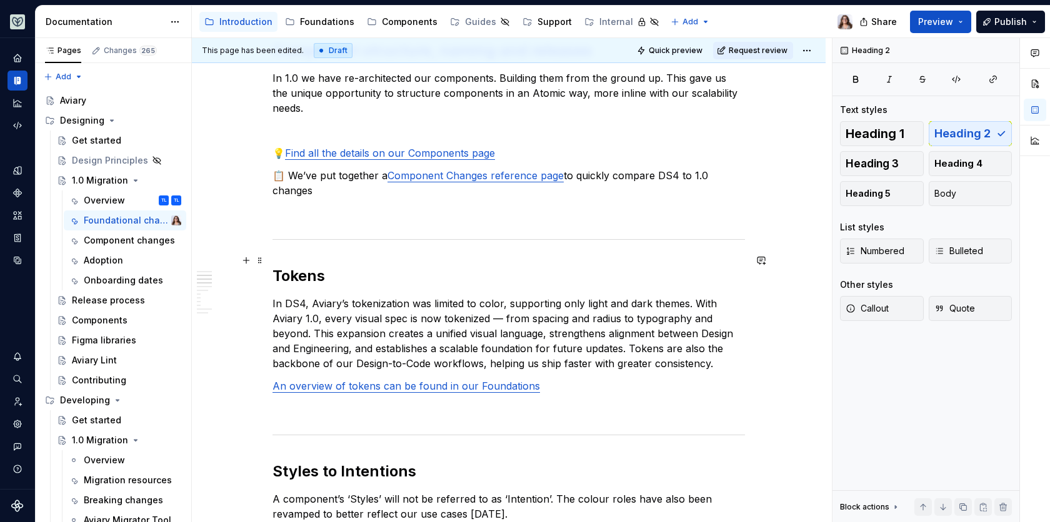
click at [323, 266] on h2 "Tokens" at bounding box center [508, 276] width 472 height 20
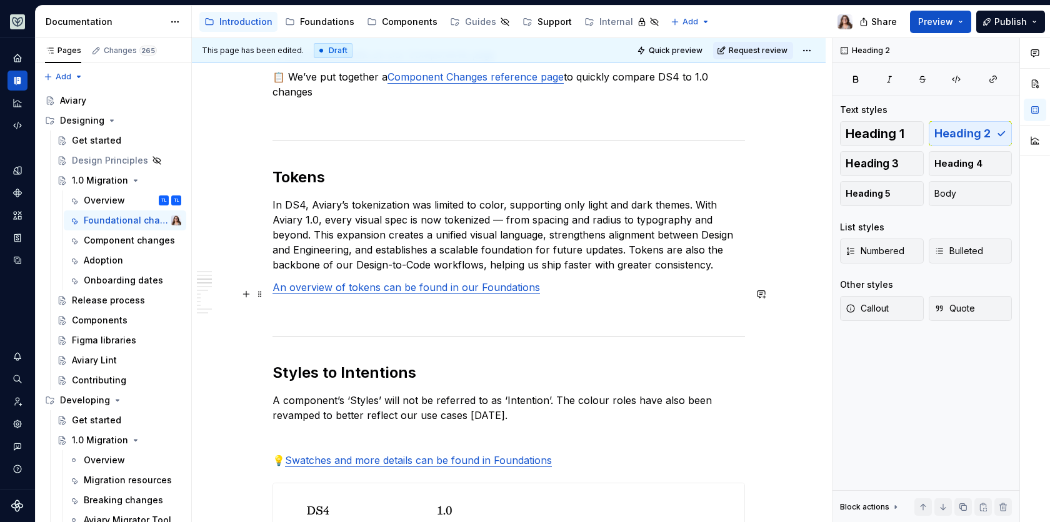
scroll to position [657, 0]
click at [494, 197] on p "In DS4, Aviary’s tokenization was limited to color, supporting only light and d…" at bounding box center [508, 234] width 472 height 75
click at [547, 279] on p "An overview of tokens can be found in our Foundations" at bounding box center [508, 286] width 472 height 15
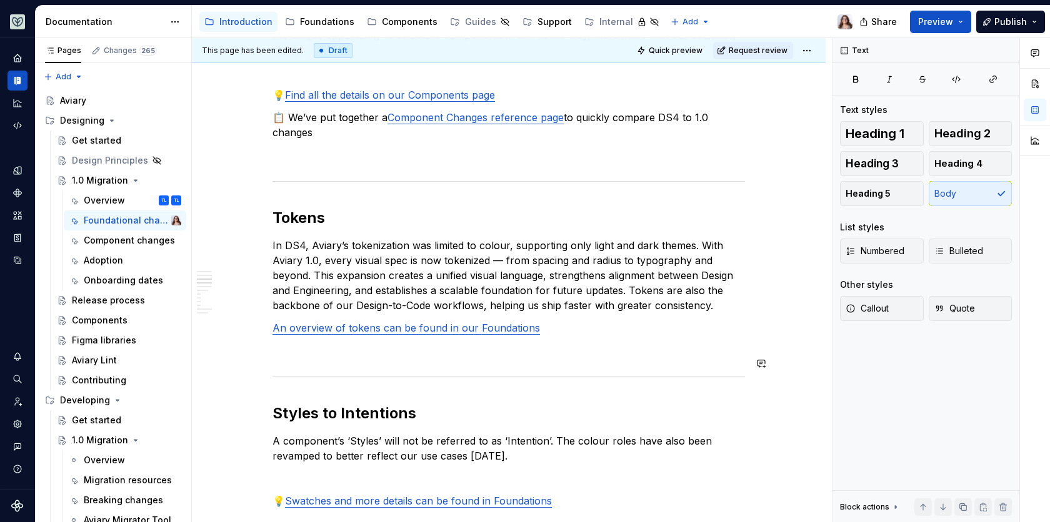
scroll to position [639, 0]
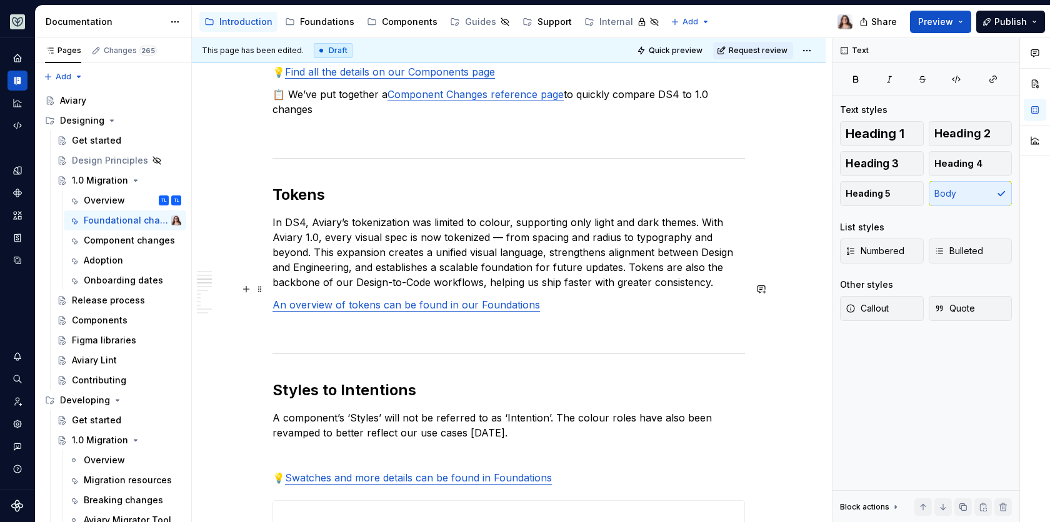
click at [273, 299] on link "An overview of tokens can be found in our Foundations" at bounding box center [405, 305] width 267 height 12
click at [549, 297] on p "💡 An overview of tokens can be found in our Foundations" at bounding box center [508, 304] width 472 height 15
click at [527, 320] on p at bounding box center [508, 327] width 472 height 15
click at [549, 297] on p "💡 An overview of tokens can be found in our Foundations" at bounding box center [508, 304] width 472 height 15
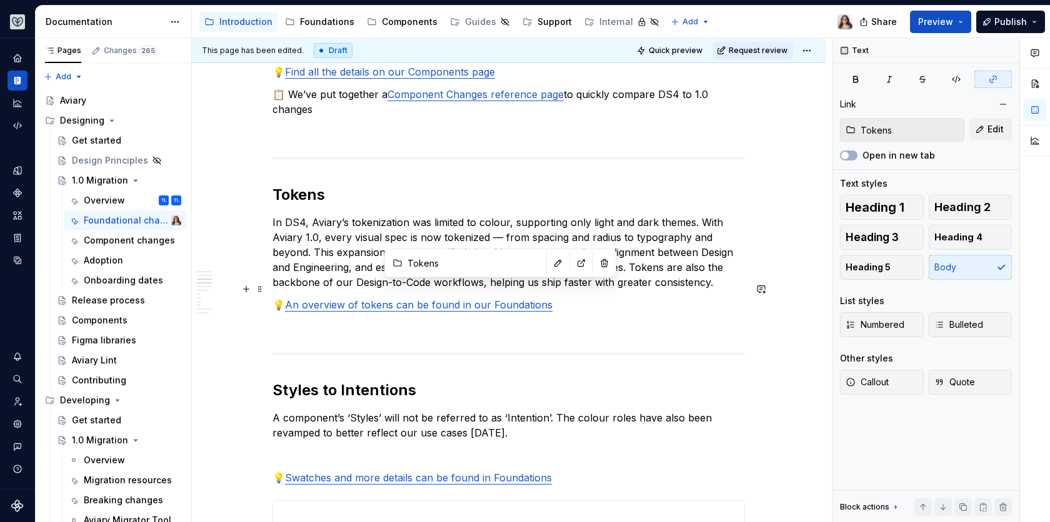
click at [484, 299] on link "An overview of tokens can be found in our Foundations" at bounding box center [418, 305] width 267 height 12
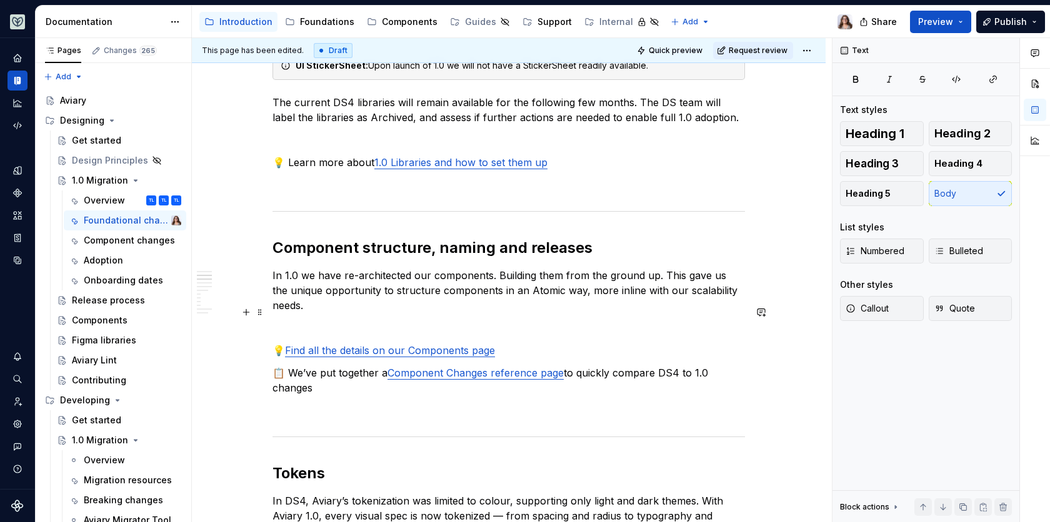
scroll to position [356, 0]
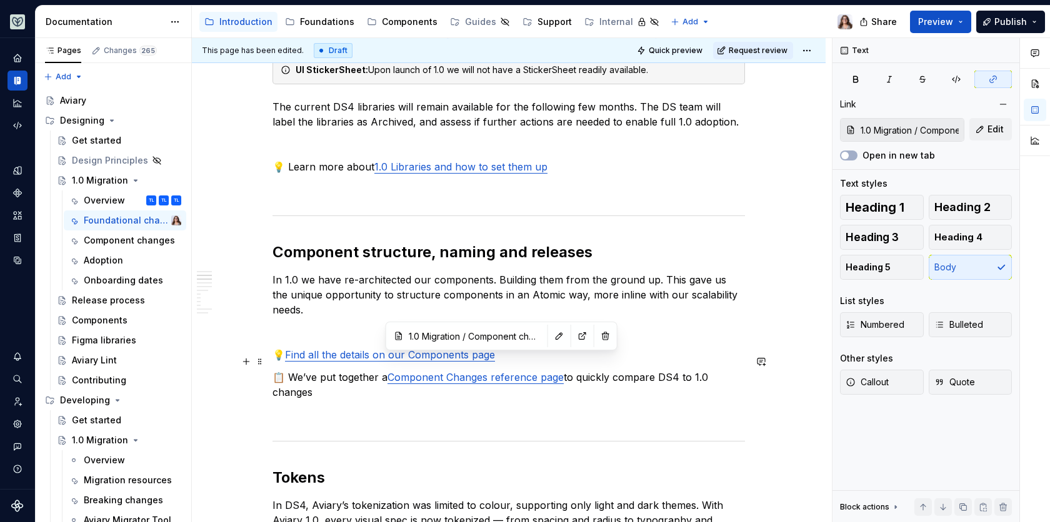
click at [484, 371] on link "Component Changes reference page" at bounding box center [475, 377] width 176 height 12
click at [387, 371] on link "Component Change reference page" at bounding box center [472, 377] width 171 height 12
click at [487, 371] on link "Component Change reference page" at bounding box center [472, 377] width 171 height 12
drag, startPoint x: 481, startPoint y: 361, endPoint x: 387, endPoint y: 359, distance: 94.4
click at [387, 371] on link "Component Change reference page" at bounding box center [472, 377] width 171 height 12
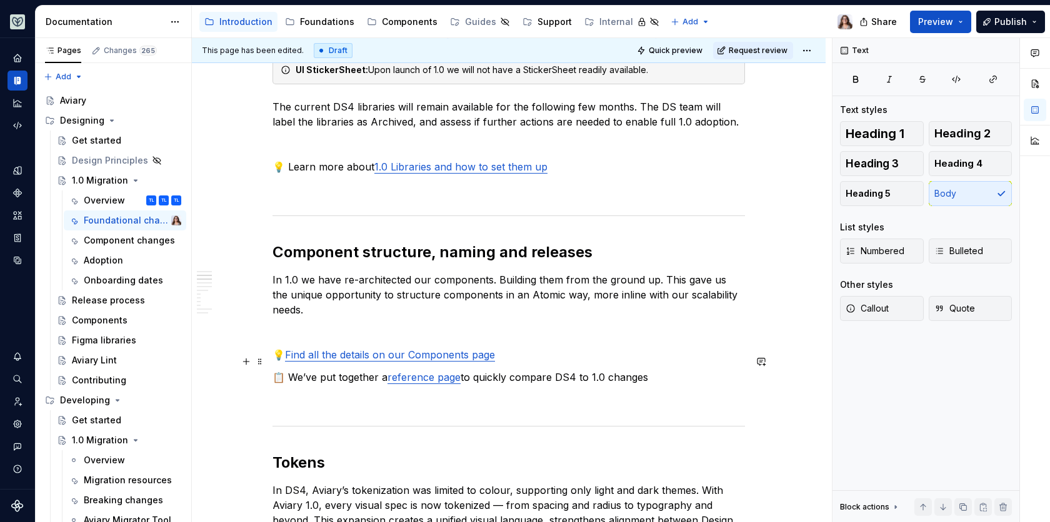
click at [647, 370] on p "📋 We’ve put together a reference page to quickly compare DS4 to 1.0 changes" at bounding box center [508, 377] width 472 height 15
click at [573, 370] on p "📋 We’ve put together a reference page to quickly compare DS4 to 1.0 changes" at bounding box center [508, 377] width 472 height 15
click at [649, 370] on p "📋 We’ve put together a reference page to quickly compare DS4 to 1.0 changes" at bounding box center [508, 377] width 472 height 15
click at [606, 370] on p "📋 We’ve put together a reference page to quickly compare DS4 to 1.0 changes" at bounding box center [508, 377] width 472 height 15
click at [466, 392] on p at bounding box center [508, 399] width 472 height 15
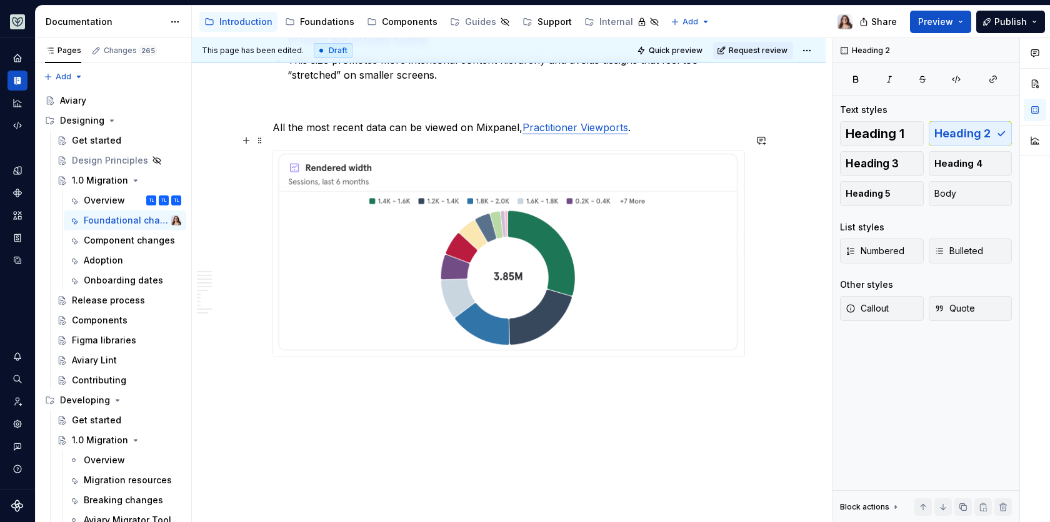
scroll to position [3017, 0]
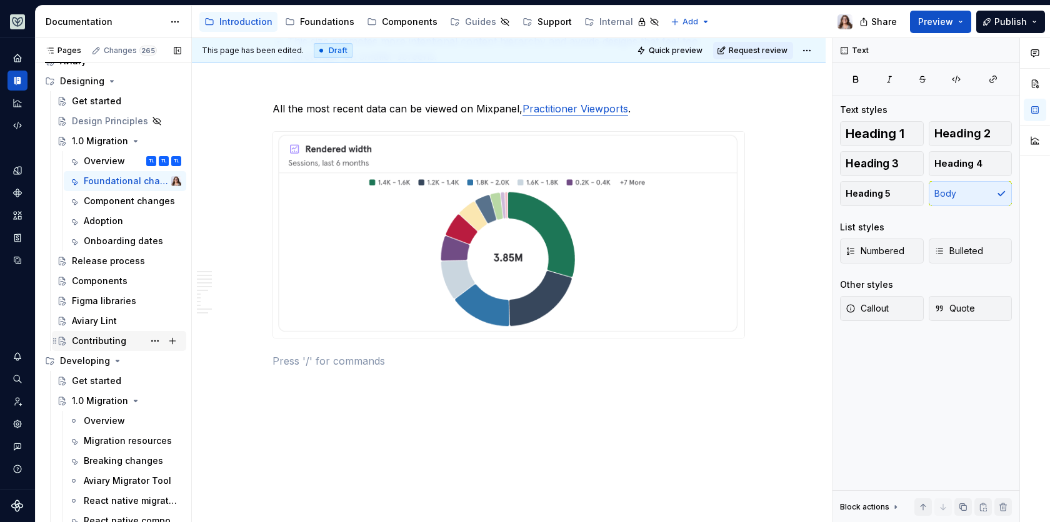
scroll to position [0, 0]
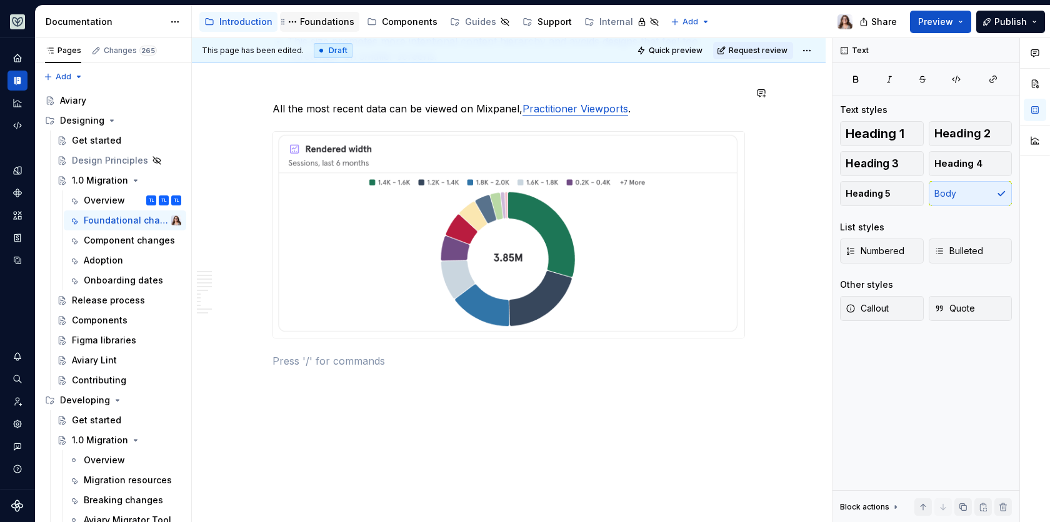
click at [304, 17] on div "Foundations" at bounding box center [327, 22] width 54 height 12
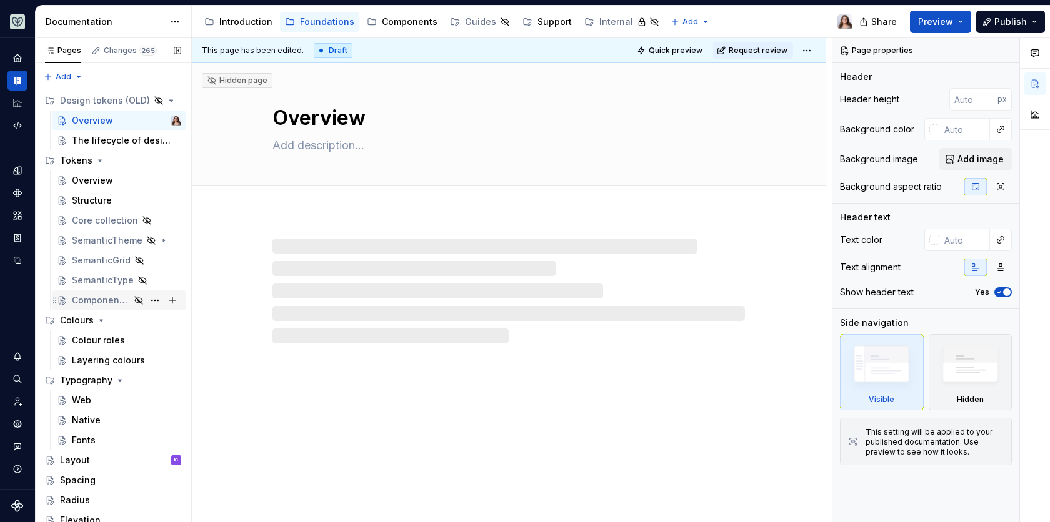
scroll to position [144, 0]
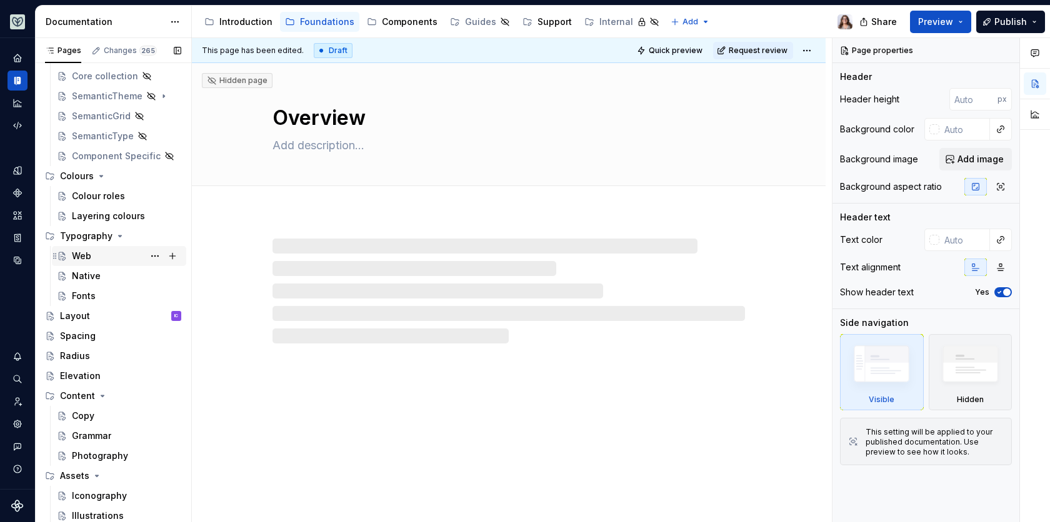
click at [87, 247] on div "Web" at bounding box center [126, 255] width 109 height 17
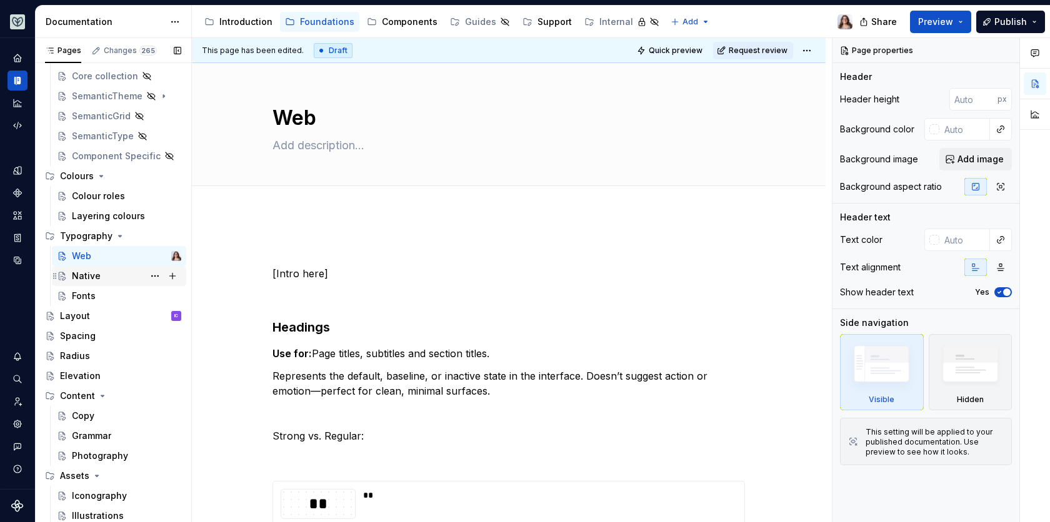
click at [89, 275] on div "Native" at bounding box center [86, 276] width 29 height 12
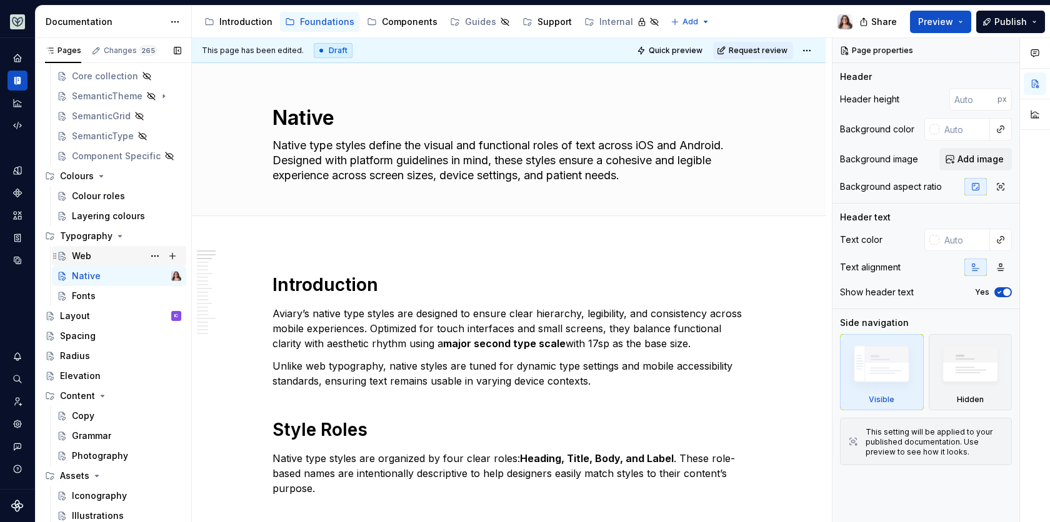
click at [80, 251] on div "Web" at bounding box center [81, 256] width 19 height 12
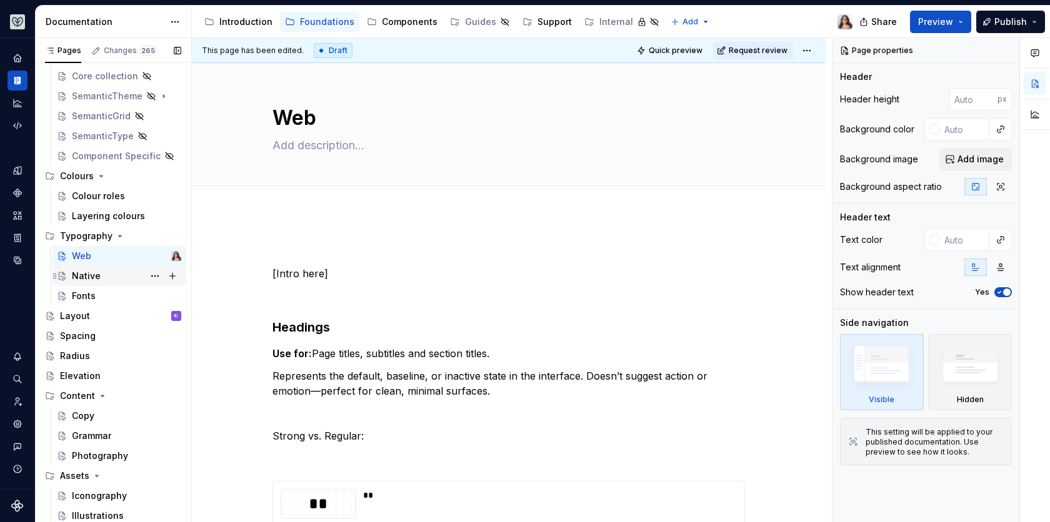
click at [89, 274] on div "Native" at bounding box center [86, 276] width 29 height 12
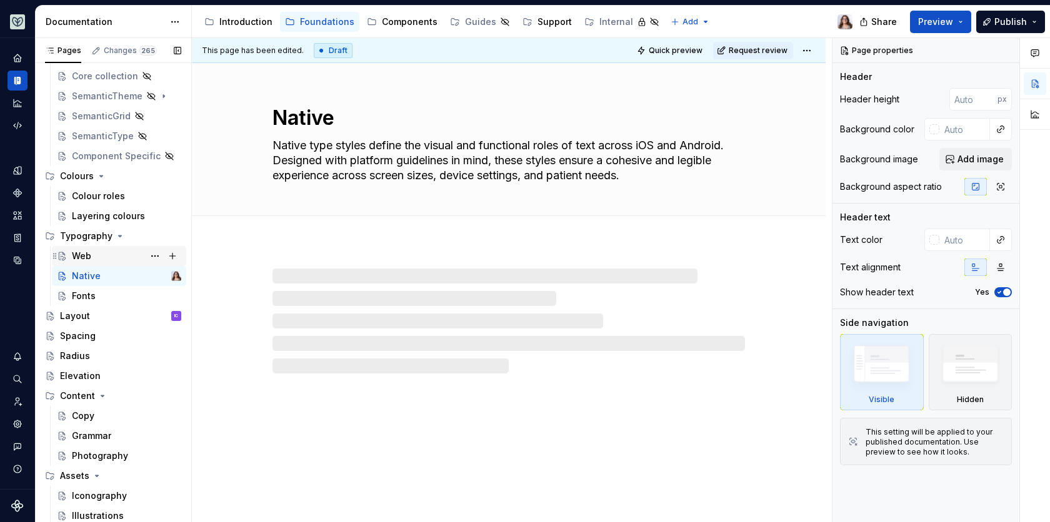
click at [81, 254] on div "Web" at bounding box center [81, 256] width 19 height 12
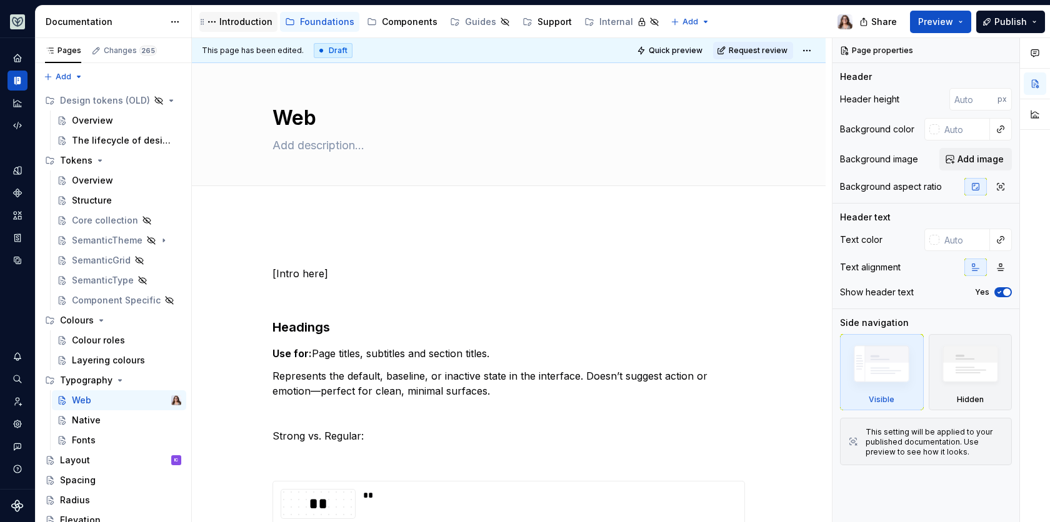
click at [234, 16] on div "Introduction" at bounding box center [245, 22] width 53 height 12
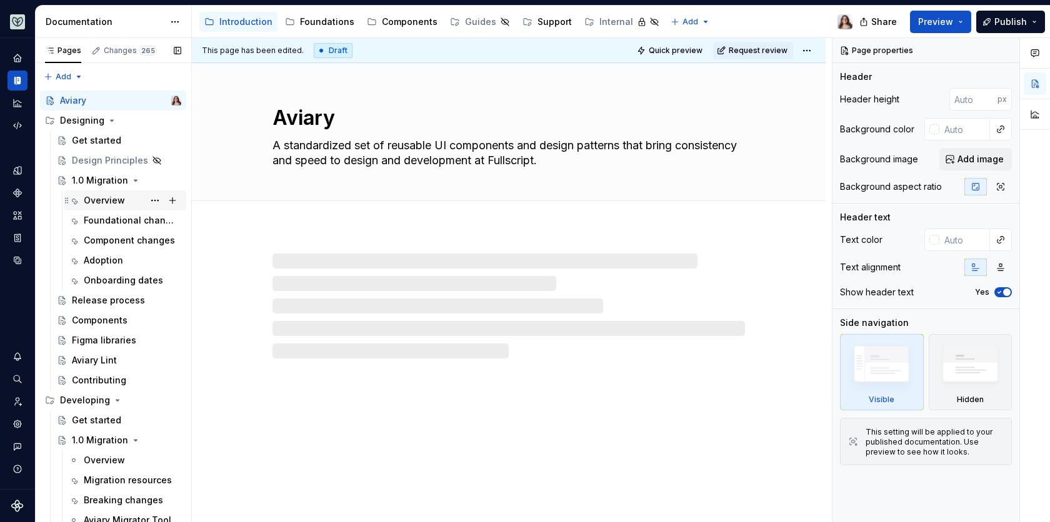
click at [104, 202] on div "Overview" at bounding box center [104, 200] width 41 height 12
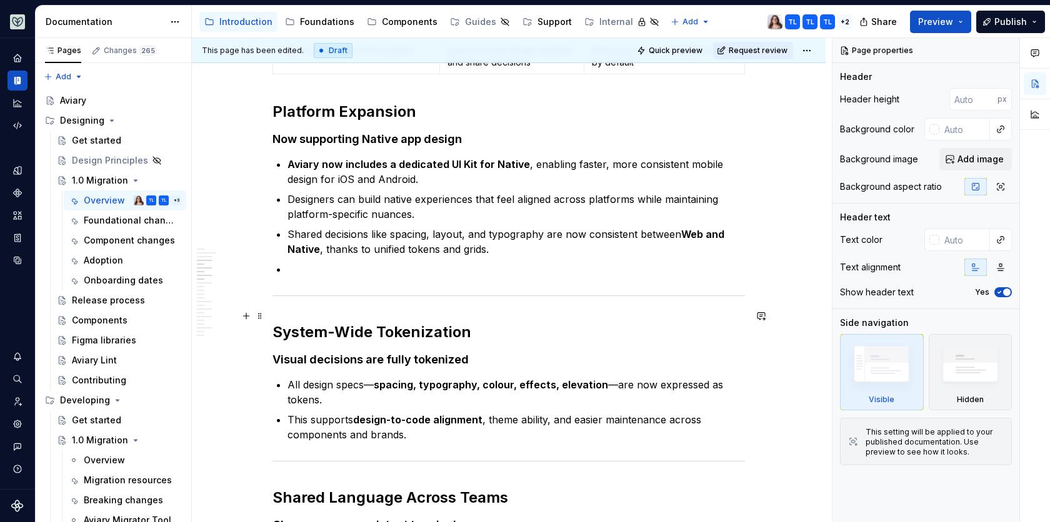
scroll to position [596, 0]
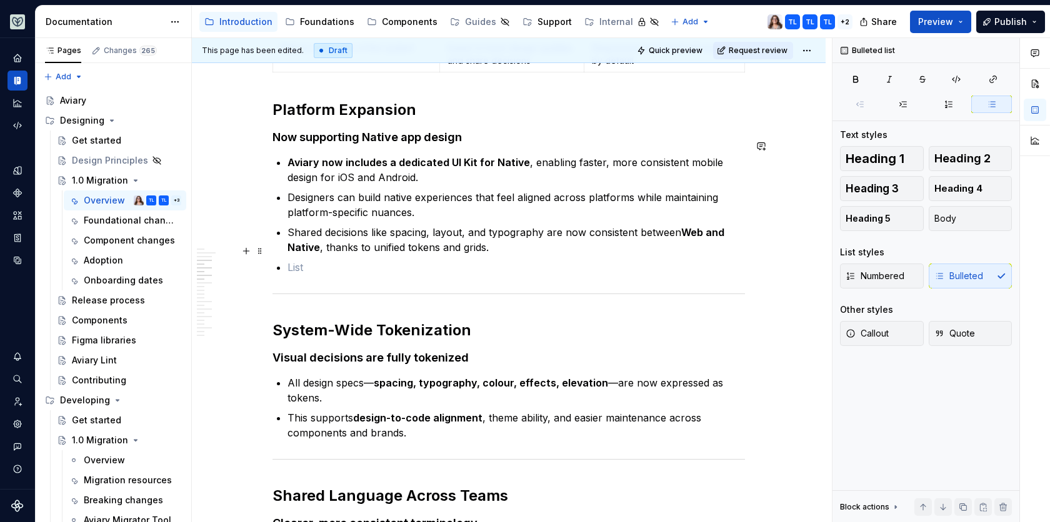
click at [295, 260] on p at bounding box center [515, 267] width 457 height 15
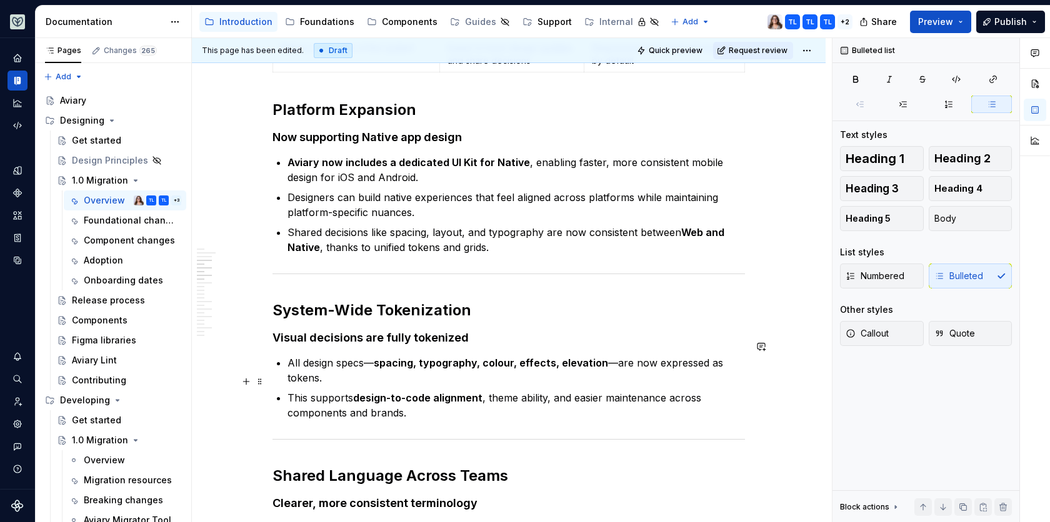
click at [431, 397] on p "This supports design-to-code alignment , theme ability, and easier maintenance …" at bounding box center [515, 406] width 457 height 30
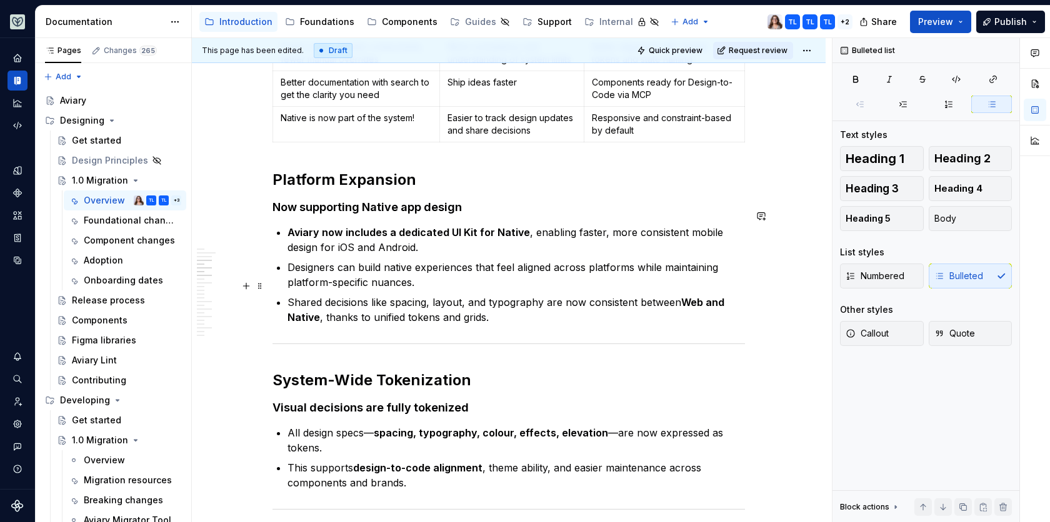
scroll to position [0, 0]
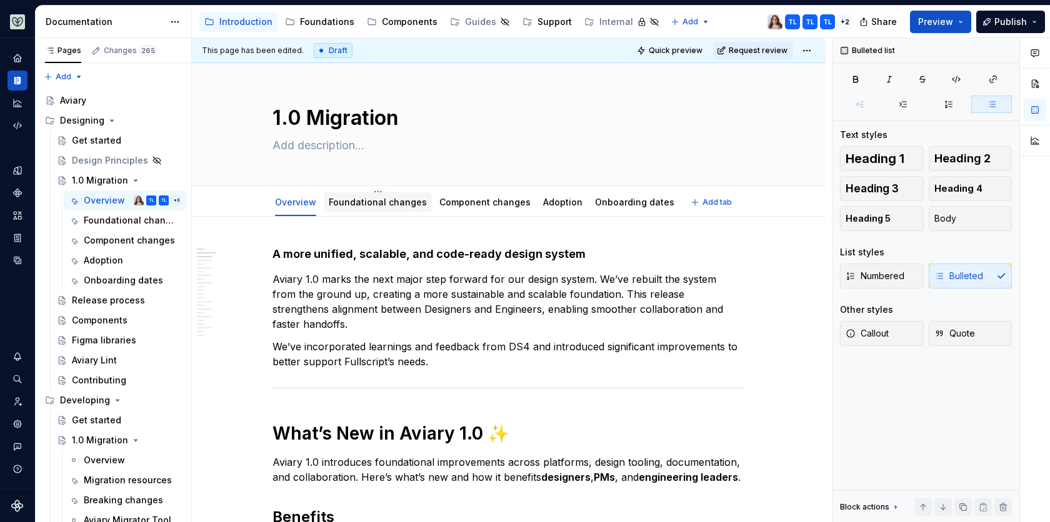
click at [357, 199] on link "Foundational changes" at bounding box center [378, 202] width 98 height 11
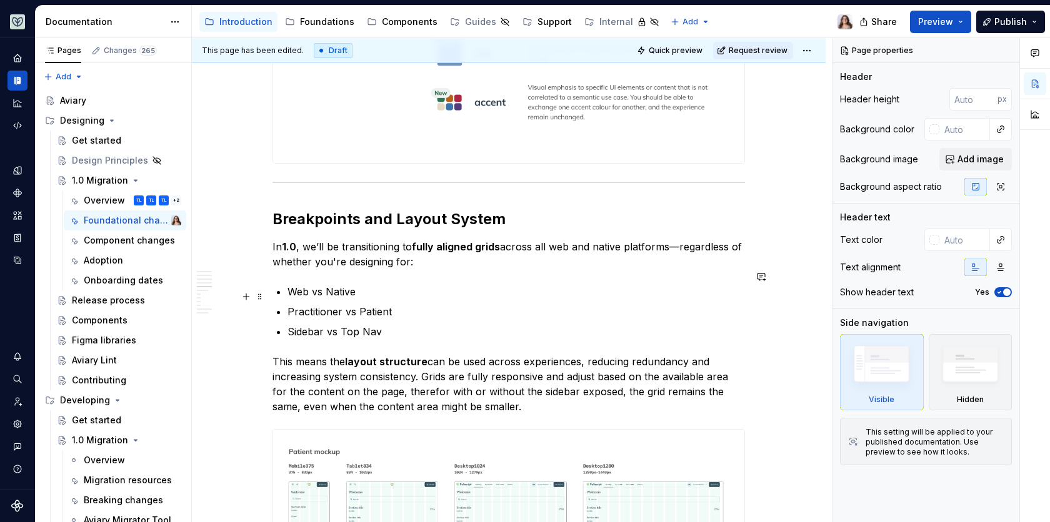
scroll to position [1597, 0]
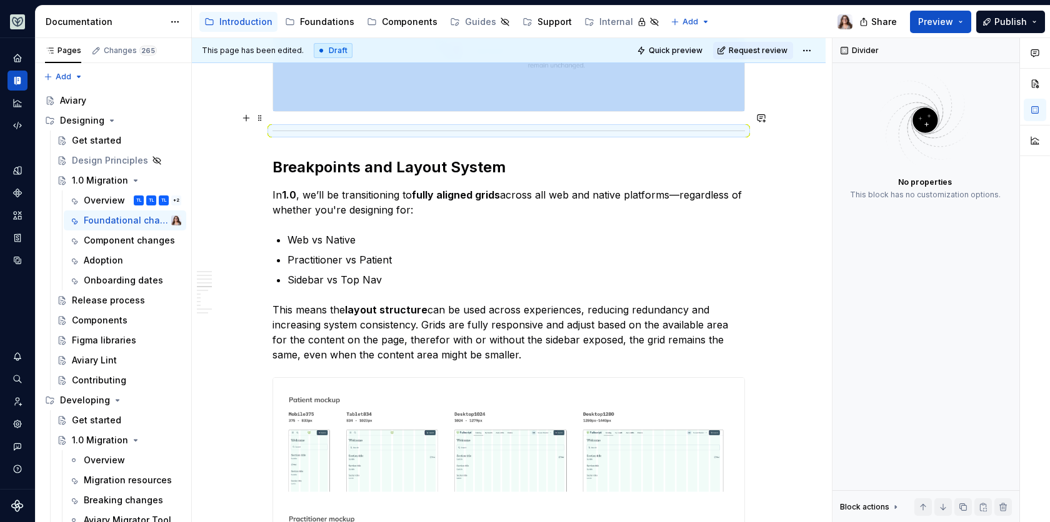
click at [276, 131] on hr at bounding box center [508, 131] width 472 height 1
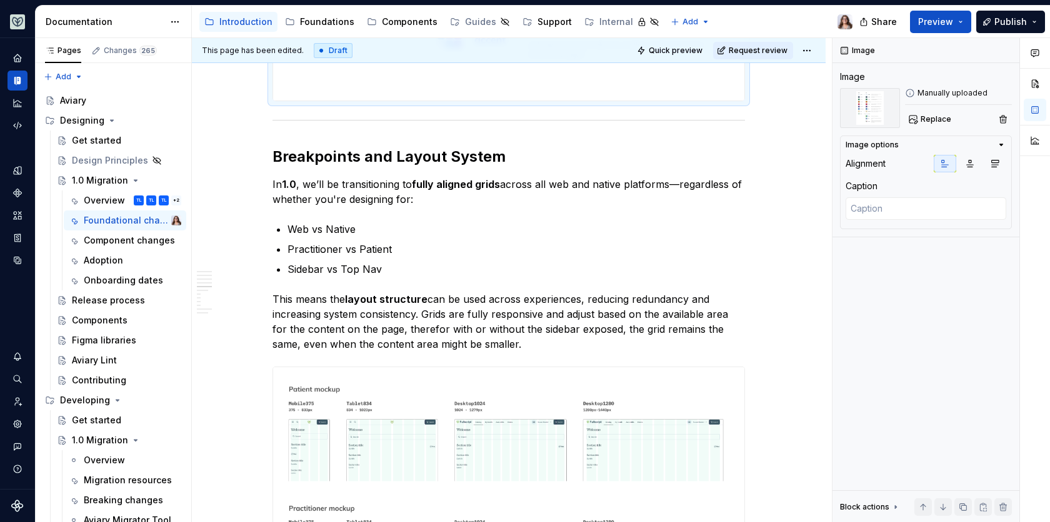
scroll to position [1615, 0]
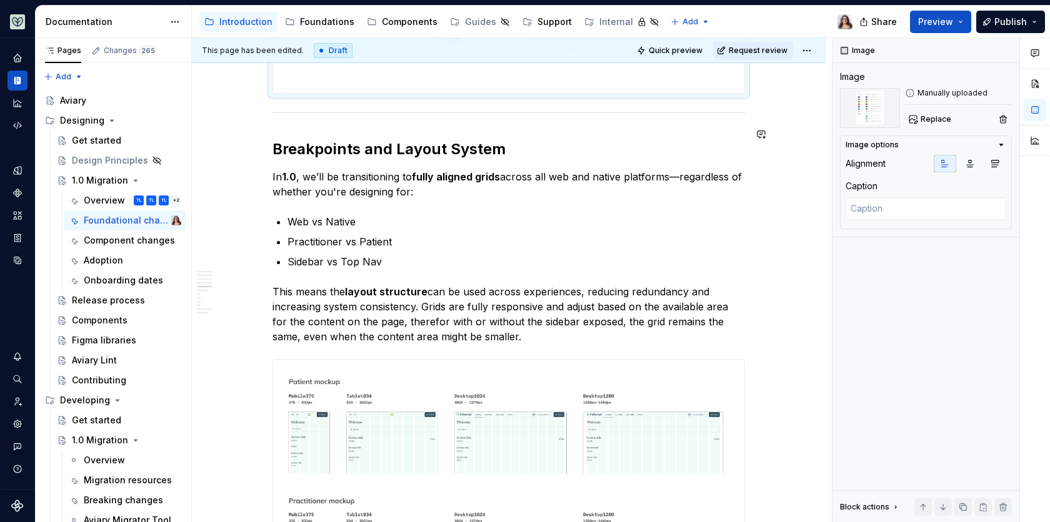
click at [277, 101] on div "Libraries Many libraries from DS4 have been consolidated, for example: Visual A…" at bounding box center [508, 201] width 472 height 3139
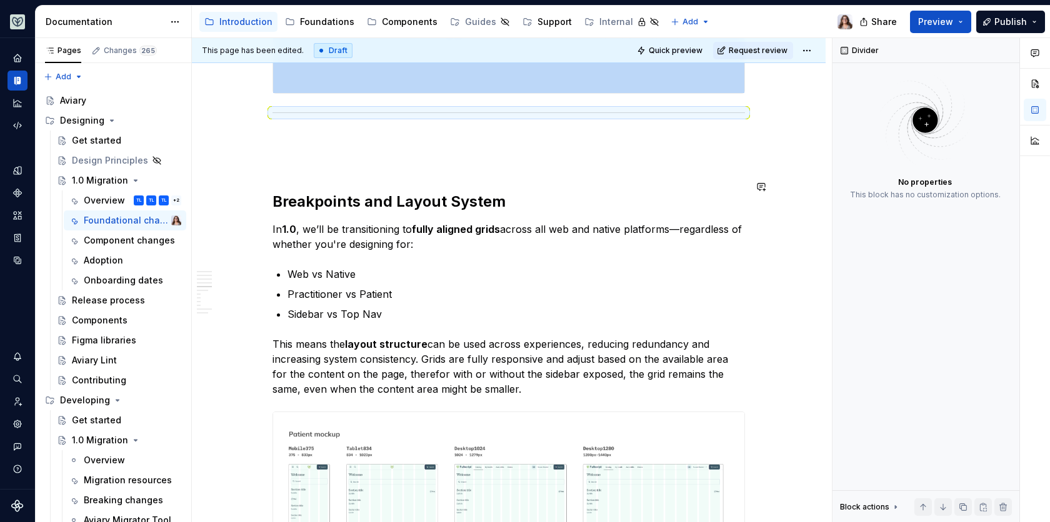
type textarea "*"
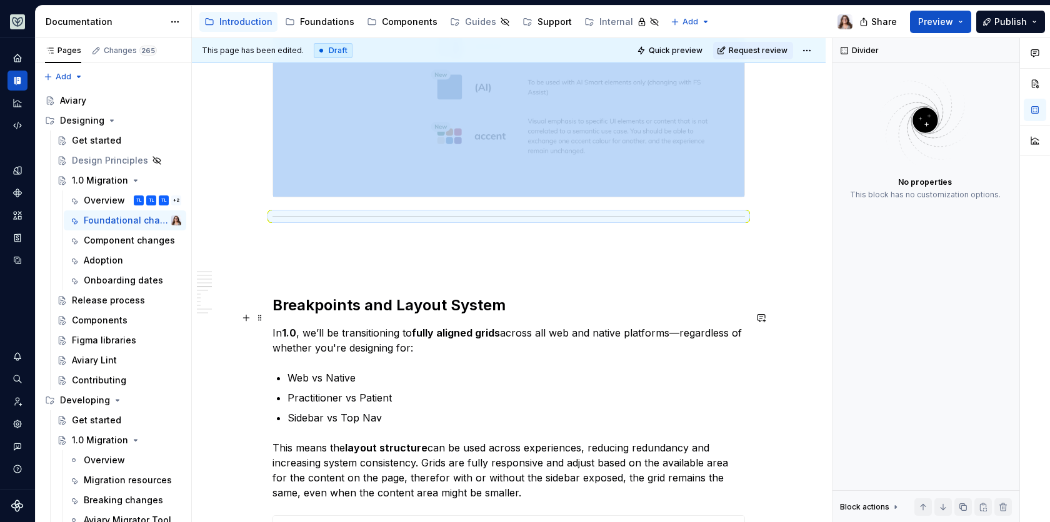
scroll to position [1517, 0]
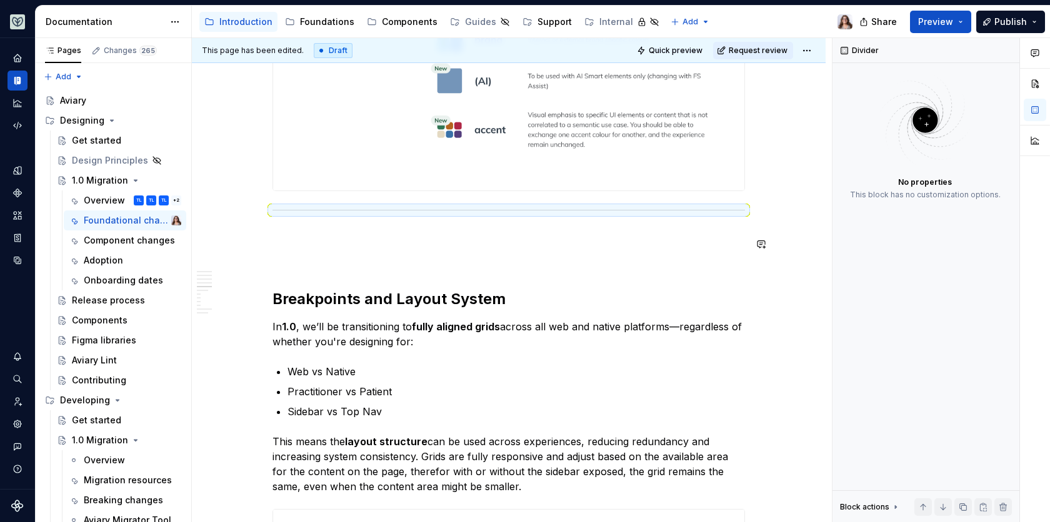
click at [322, 229] on div "Libraries Many libraries from DS4 have been consolidated, for example: Visual A…" at bounding box center [508, 325] width 472 height 3191
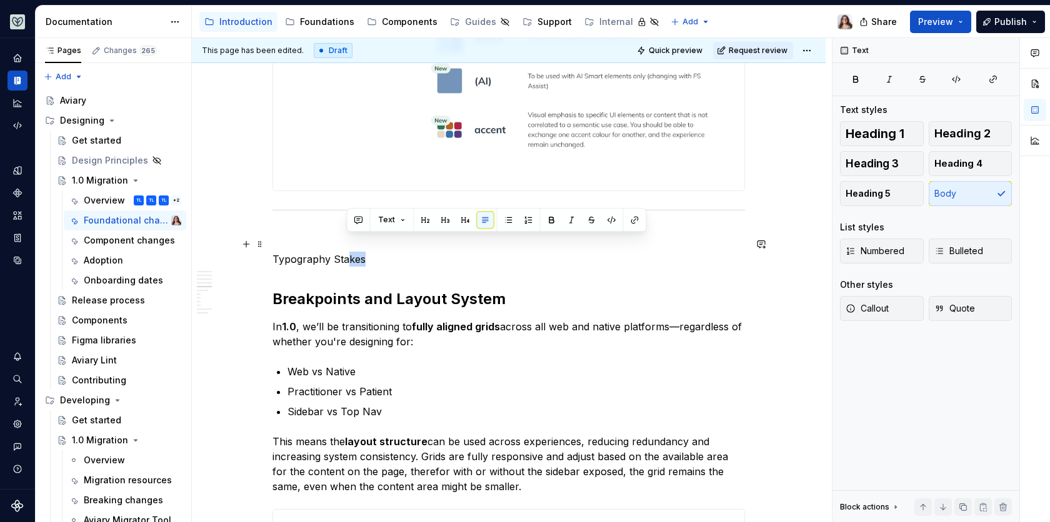
drag, startPoint x: 363, startPoint y: 243, endPoint x: 344, endPoint y: 243, distance: 18.7
click at [344, 252] on p "Typography Stakes" at bounding box center [508, 259] width 472 height 15
drag, startPoint x: 366, startPoint y: 244, endPoint x: 269, endPoint y: 241, distance: 97.5
click at [269, 241] on div "Libraries Many libraries from DS4 have been consolidated, for example: Visual A…" at bounding box center [509, 396] width 634 height 3393
drag, startPoint x: 326, startPoint y: 242, endPoint x: 264, endPoint y: 242, distance: 62.5
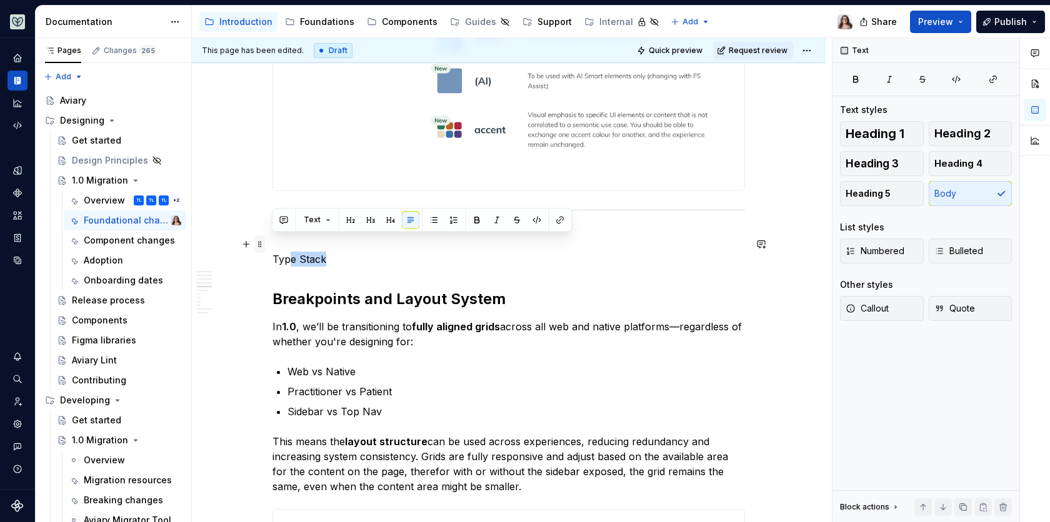
click at [272, 242] on div "Libraries Many libraries from DS4 have been consolidated, for example: Visual A…" at bounding box center [508, 333] width 472 height 3206
click at [371, 221] on button "button" at bounding box center [367, 219] width 17 height 17
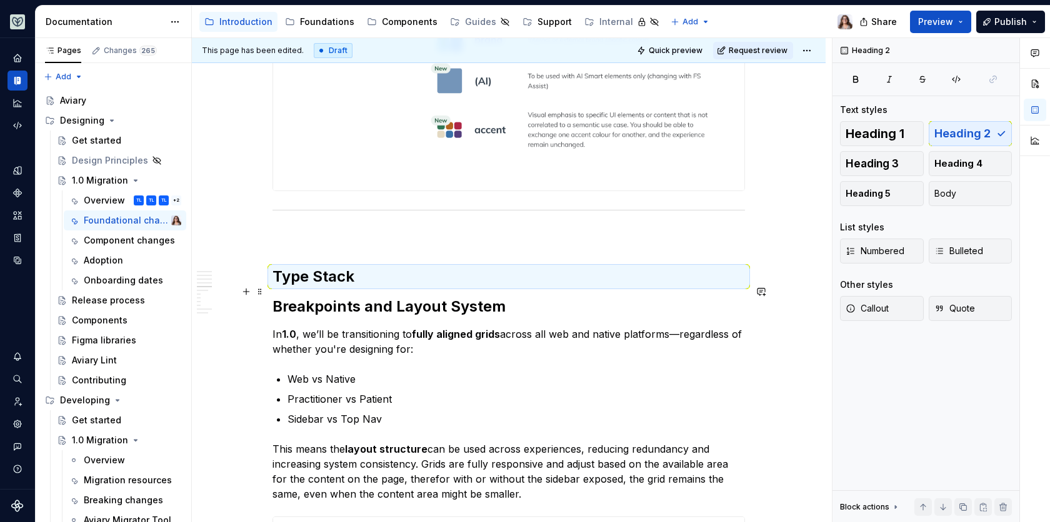
click at [357, 297] on h2 "Breakpoints and Layout System" at bounding box center [508, 307] width 472 height 20
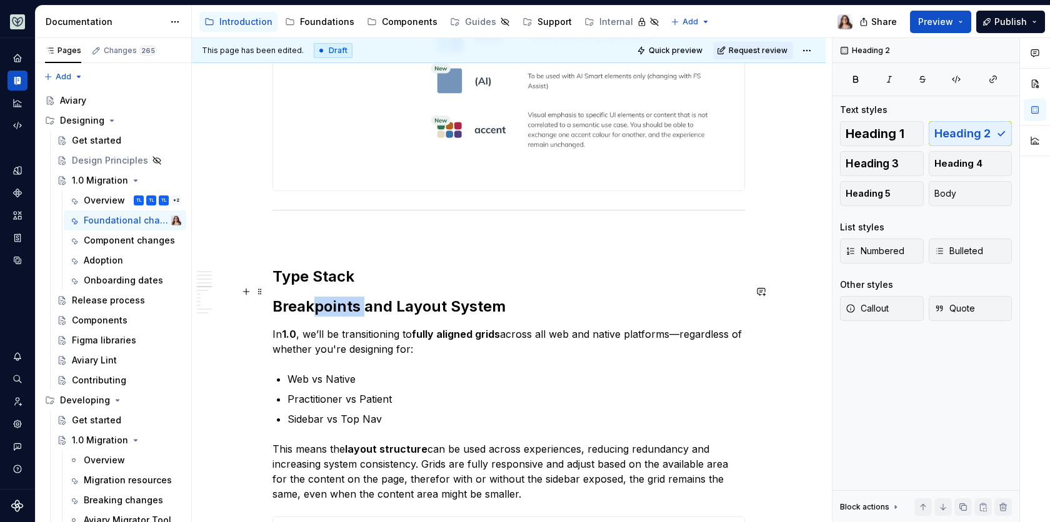
drag, startPoint x: 366, startPoint y: 289, endPoint x: 316, endPoint y: 290, distance: 50.0
click at [316, 297] on h2 "Breakpoints and Layout System" at bounding box center [508, 307] width 472 height 20
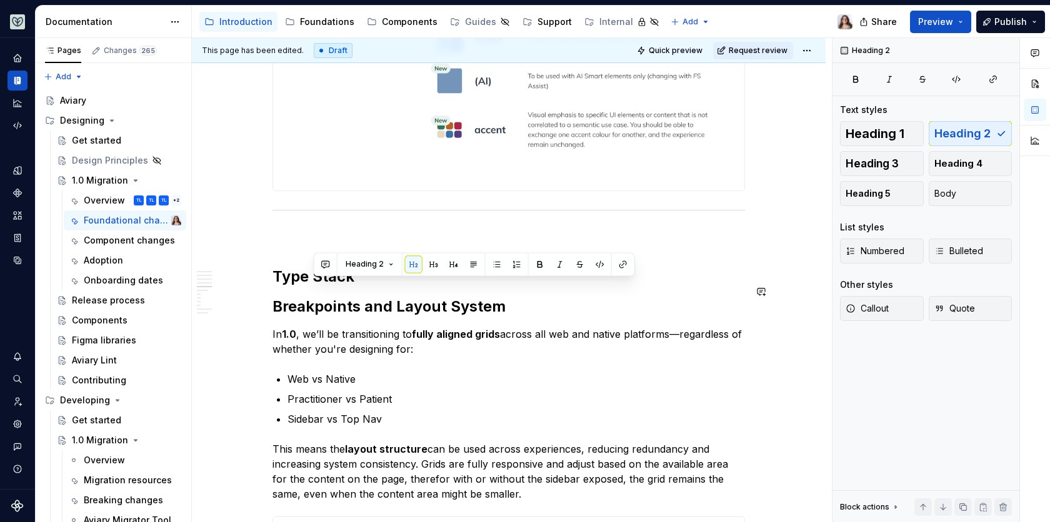
click at [334, 231] on div "Libraries Many libraries from DS4 have been consolidated, for example: Visual A…" at bounding box center [508, 329] width 472 height 3199
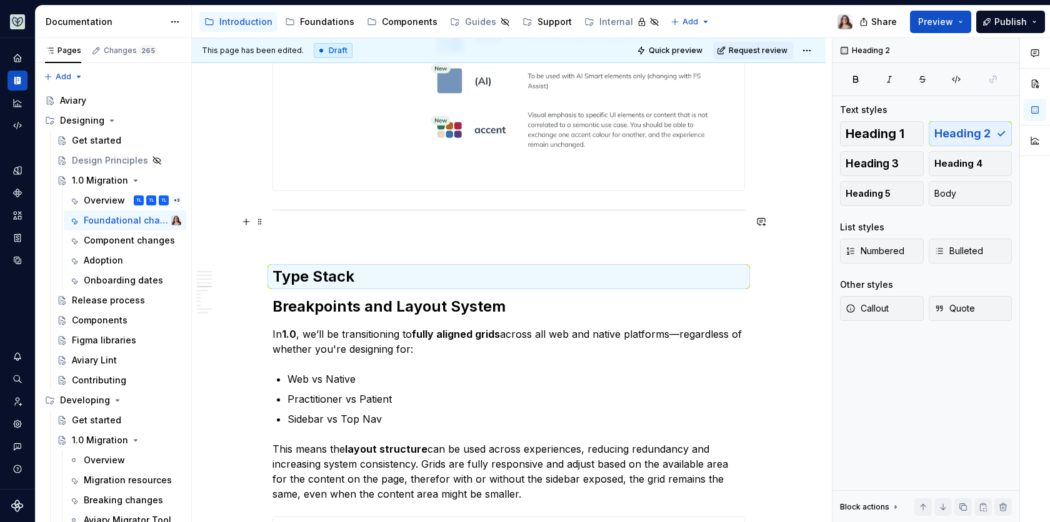
click at [292, 229] on p at bounding box center [508, 236] width 472 height 15
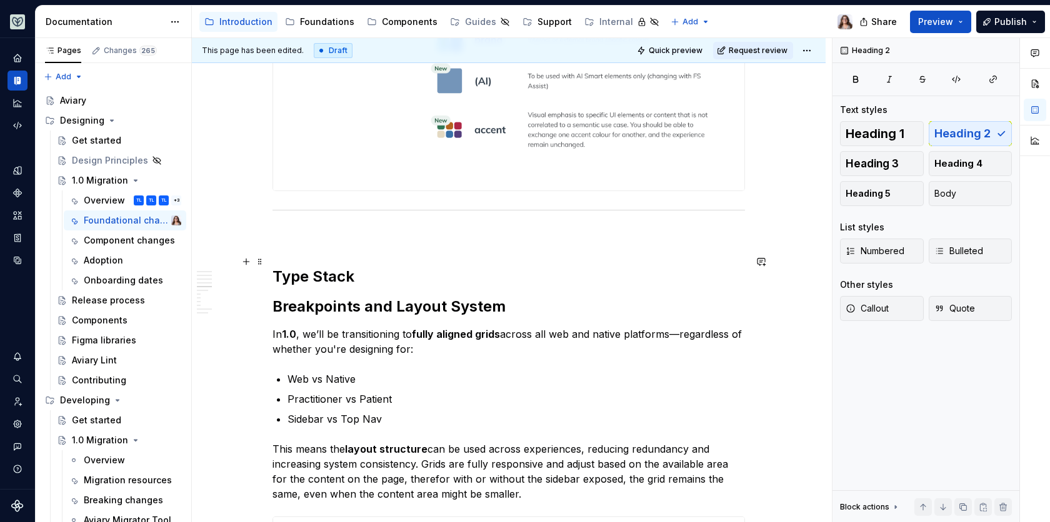
click at [272, 267] on h2 "Type Stack" at bounding box center [508, 277] width 472 height 20
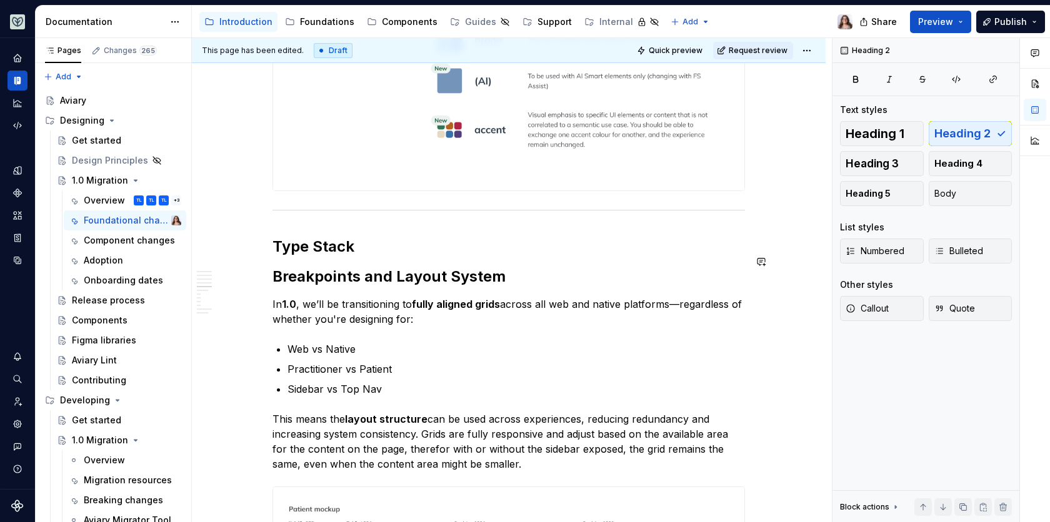
click at [358, 237] on h2 "Type Stack" at bounding box center [508, 247] width 472 height 20
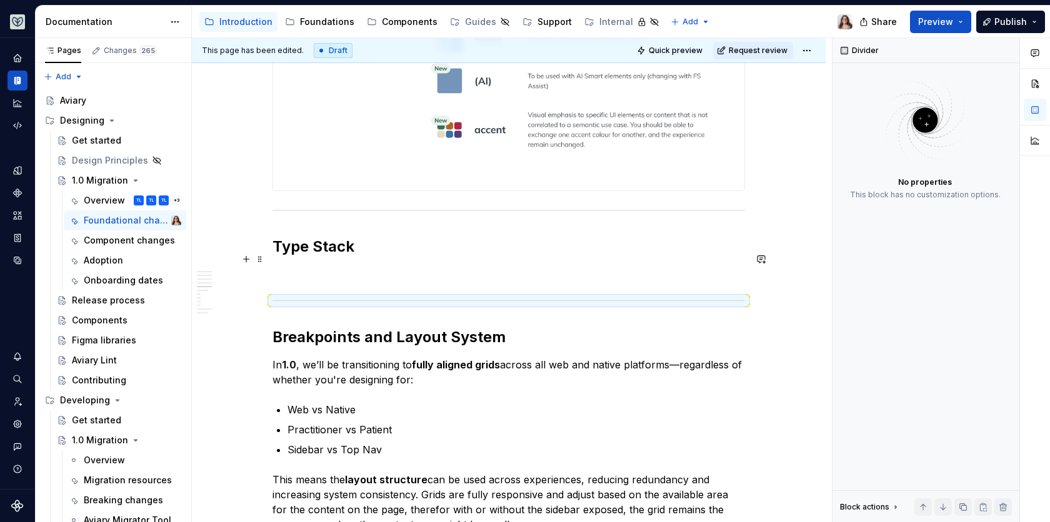
click at [321, 267] on p at bounding box center [508, 274] width 472 height 15
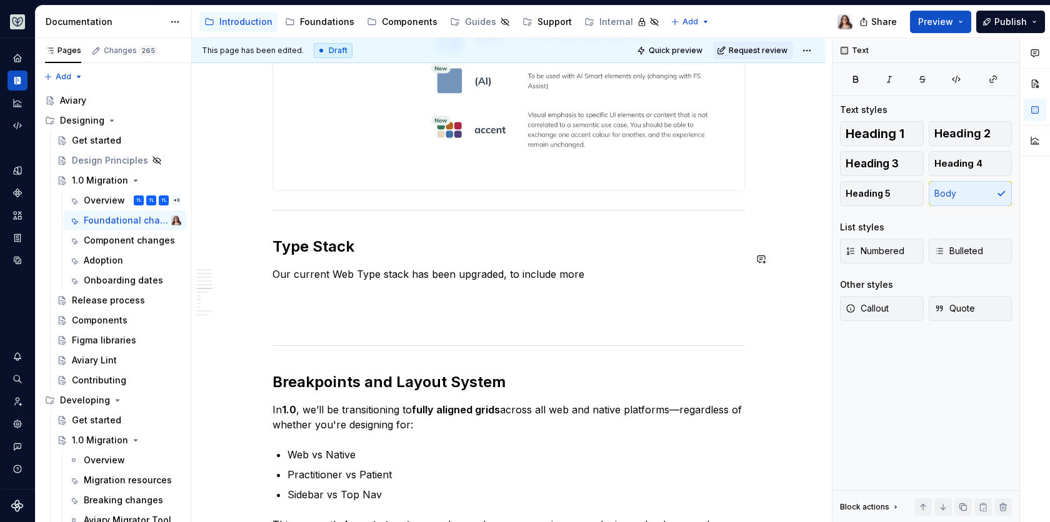
type textarea "*"
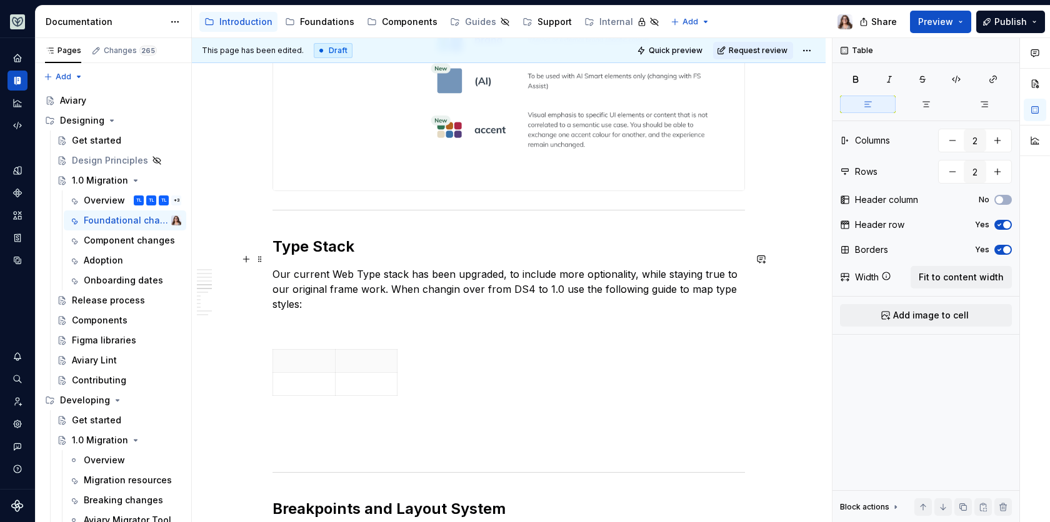
click at [640, 319] on p at bounding box center [508, 326] width 472 height 15
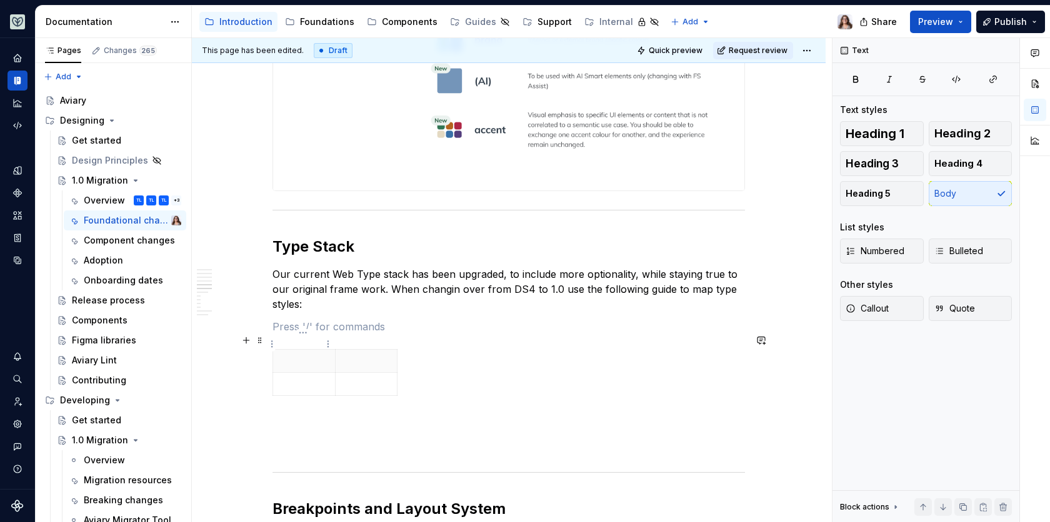
click at [306, 355] on p at bounding box center [304, 361] width 47 height 12
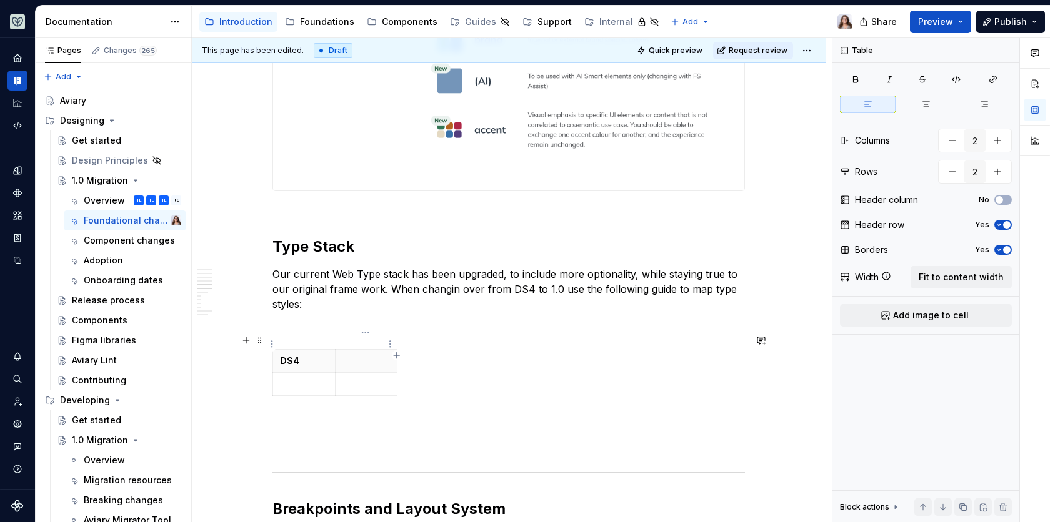
click at [349, 354] on th at bounding box center [366, 361] width 62 height 23
click at [313, 378] on p at bounding box center [304, 384] width 47 height 12
click at [363, 378] on p at bounding box center [366, 384] width 47 height 12
click at [397, 356] on icon "button" at bounding box center [397, 355] width 6 height 6
type input "3"
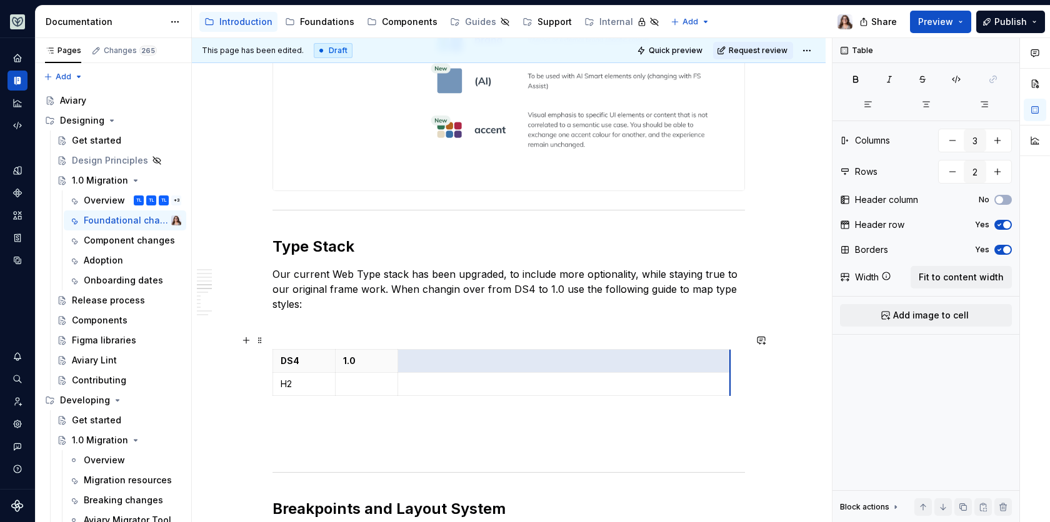
drag, startPoint x: 419, startPoint y: 348, endPoint x: 729, endPoint y: 343, distance: 310.6
drag, startPoint x: 336, startPoint y: 347, endPoint x: 414, endPoint y: 342, distance: 78.2
click at [416, 350] on th "1.0" at bounding box center [447, 361] width 62 height 23
drag, startPoint x: 728, startPoint y: 341, endPoint x: 565, endPoint y: 341, distance: 163.1
drag, startPoint x: 335, startPoint y: 342, endPoint x: 383, endPoint y: 340, distance: 48.2
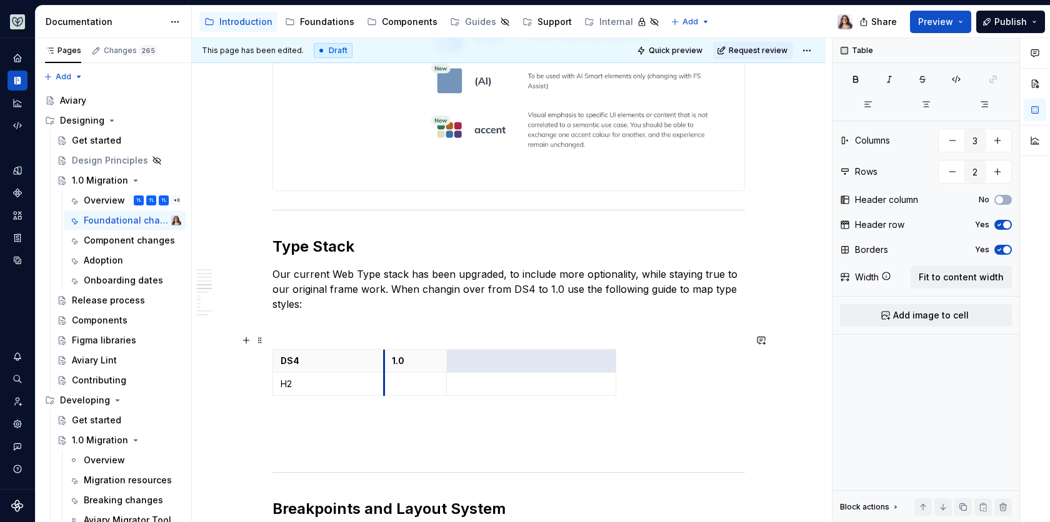
click at [384, 350] on th "1.0" at bounding box center [415, 361] width 62 height 23
drag, startPoint x: 335, startPoint y: 343, endPoint x: 351, endPoint y: 343, distance: 16.2
click at [351, 350] on th "1.0" at bounding box center [375, 361] width 62 height 23
drag, startPoint x: 413, startPoint y: 340, endPoint x: 444, endPoint y: 341, distance: 31.3
click at [445, 350] on th at bounding box center [529, 361] width 169 height 23
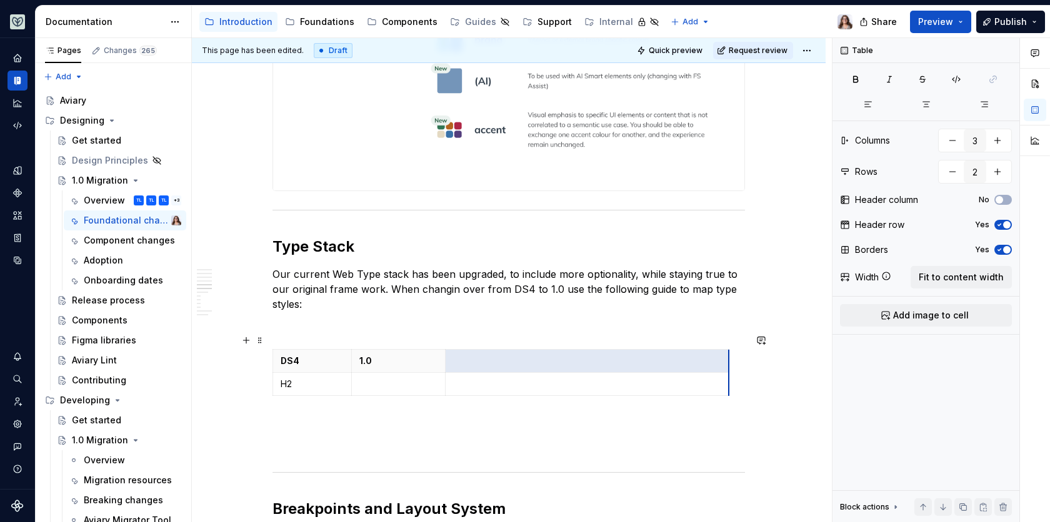
drag, startPoint x: 614, startPoint y: 342, endPoint x: 728, endPoint y: 339, distance: 114.4
click at [475, 352] on th at bounding box center [587, 361] width 284 height 23
click at [456, 355] on p "descriptin" at bounding box center [587, 361] width 268 height 12
click at [382, 378] on p at bounding box center [398, 384] width 78 height 12
click at [305, 378] on p "H2" at bounding box center [312, 384] width 63 height 12
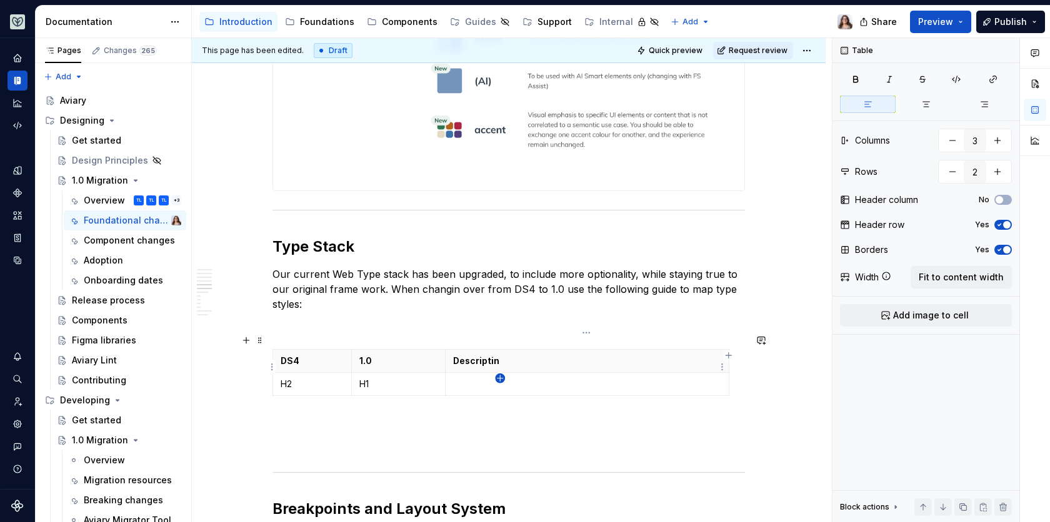
click at [501, 377] on icon "button" at bounding box center [500, 379] width 10 height 10
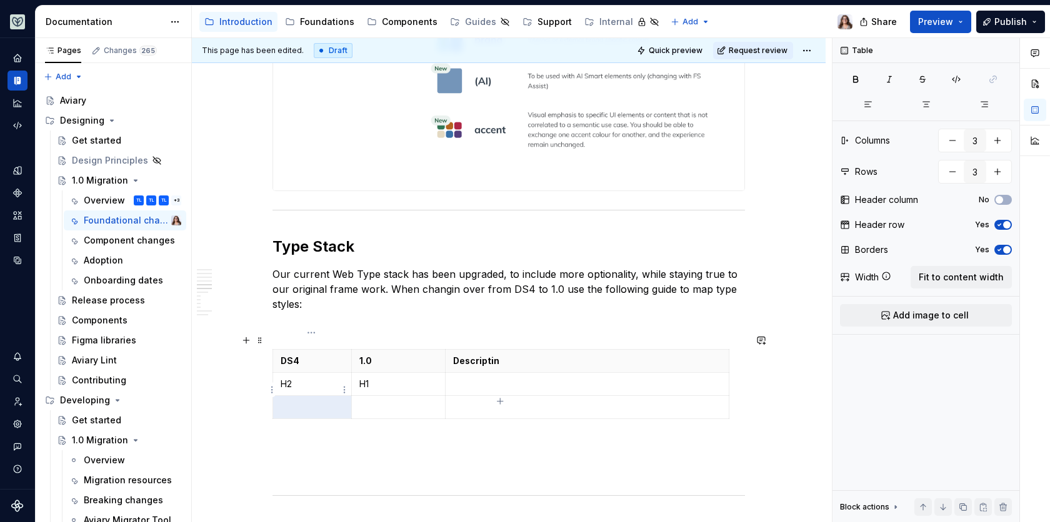
click at [323, 401] on p at bounding box center [312, 407] width 63 height 12
click at [399, 401] on p at bounding box center [398, 407] width 78 height 12
click at [500, 399] on icon "button" at bounding box center [500, 402] width 6 height 6
type input "4"
click at [311, 424] on p at bounding box center [312, 430] width 63 height 12
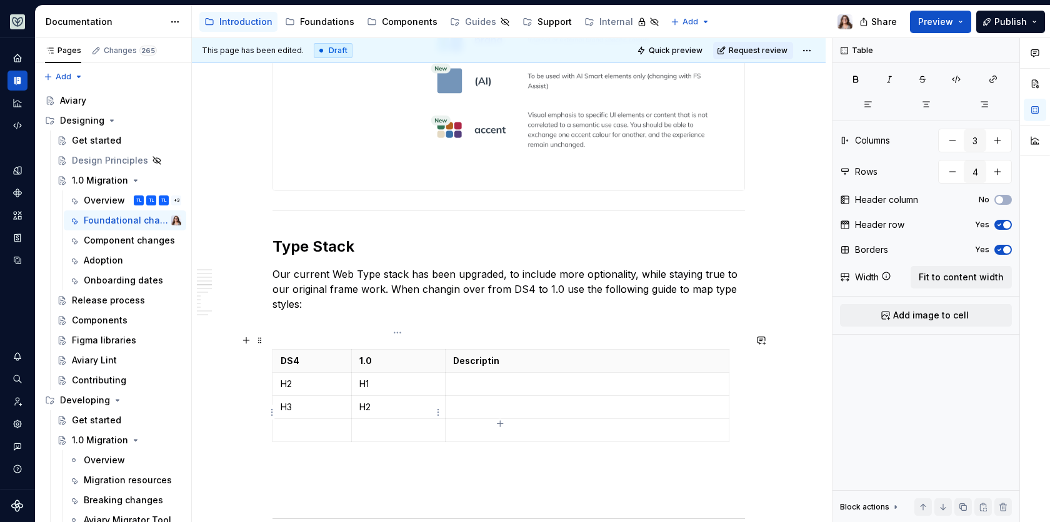
click at [392, 424] on p at bounding box center [398, 430] width 78 height 12
click at [466, 378] on p at bounding box center [587, 384] width 268 height 12
click at [486, 355] on p "Descriptin" at bounding box center [587, 361] width 268 height 12
click at [456, 378] on p at bounding box center [587, 384] width 268 height 12
click at [492, 355] on p "Descriptoin" at bounding box center [587, 361] width 268 height 12
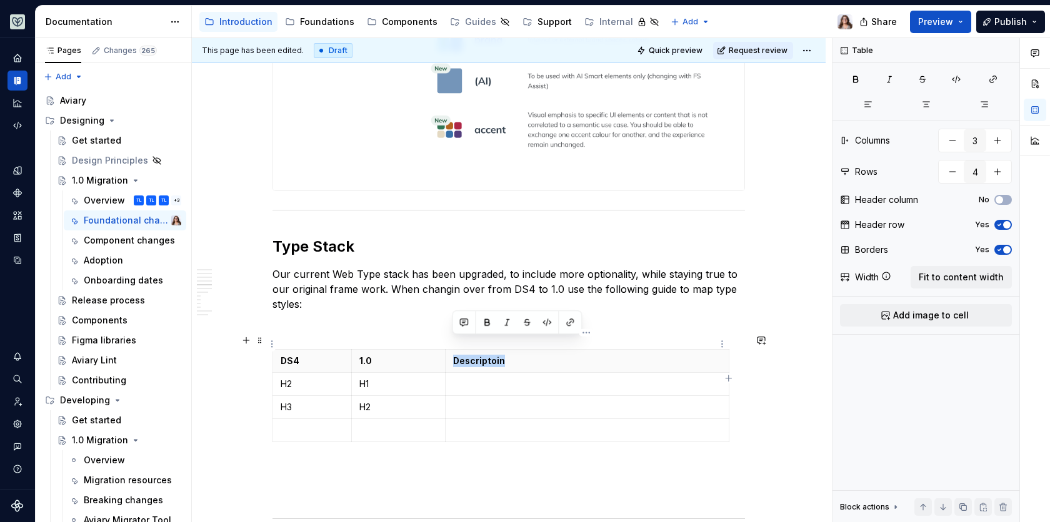
click at [492, 355] on p "Descriptoin" at bounding box center [587, 361] width 268 height 12
click at [469, 378] on p at bounding box center [587, 384] width 268 height 12
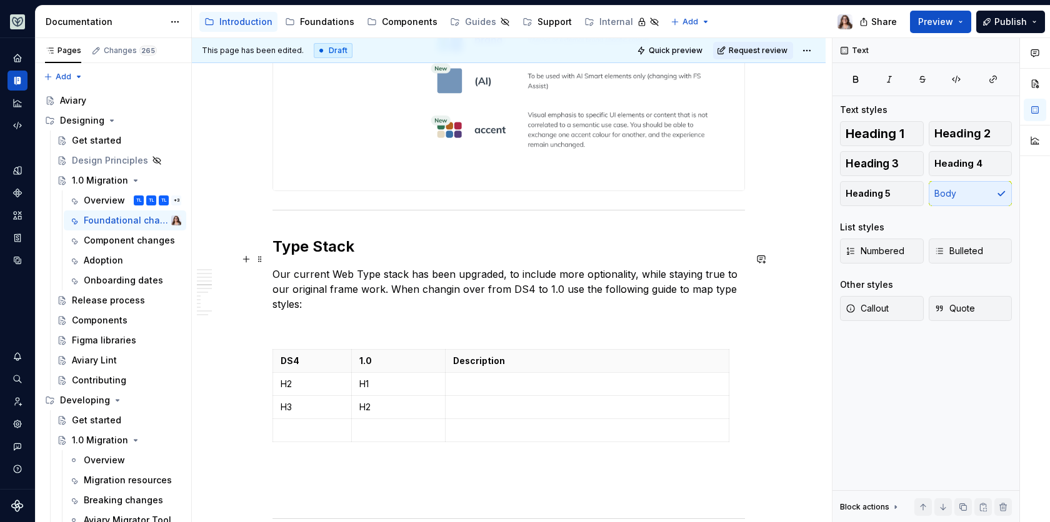
click at [436, 293] on p "Our current Web Type stack has been upgraded, to include more optionality, whil…" at bounding box center [508, 289] width 472 height 45
click at [362, 287] on p "Our current Web Type stack has been upgraded, to include more optionality, whil…" at bounding box center [508, 289] width 472 height 45
click at [388, 274] on p "Our current Web Type stack has been upgraded, to include more optionality, whil…" at bounding box center [508, 289] width 472 height 45
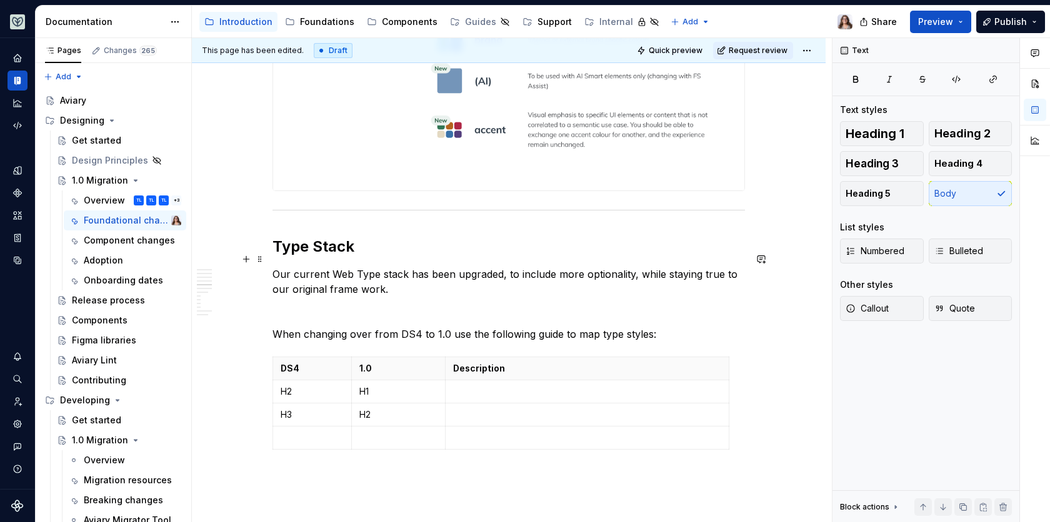
click at [394, 269] on p "Our current Web Type stack has been upgraded, to include more optionality, whil…" at bounding box center [508, 282] width 472 height 30
click at [416, 272] on p "Our current Web Type stack has been upgraded, to include more optionality, whil…" at bounding box center [508, 282] width 472 height 30
click at [334, 267] on p "Our current Web Type stack has been upgraded, to include more optionality, whil…" at bounding box center [508, 282] width 472 height 30
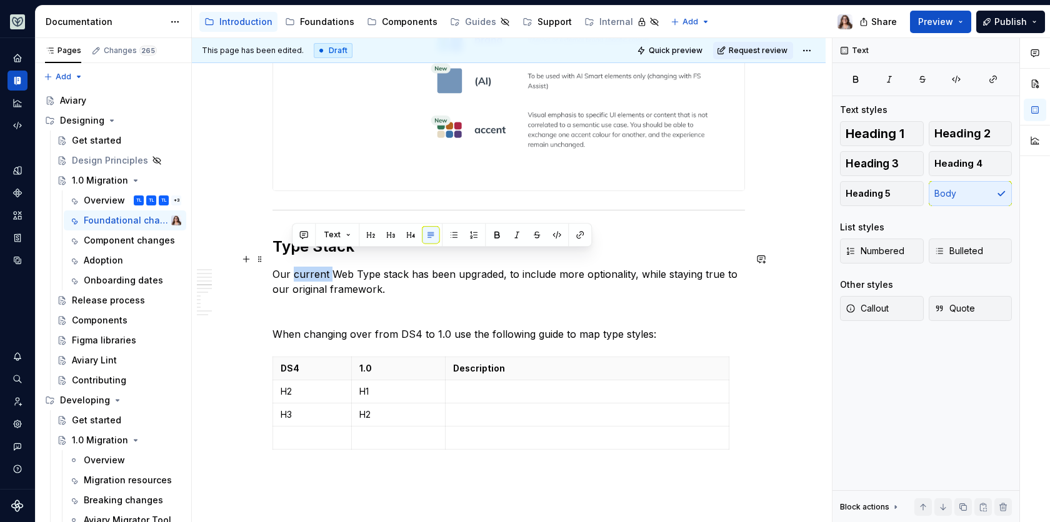
drag, startPoint x: 330, startPoint y: 257, endPoint x: 292, endPoint y: 256, distance: 38.1
click at [292, 267] on p "Our current Web Type stack has been upgraded, to include more optionality, whil…" at bounding box center [508, 282] width 472 height 30
click at [328, 267] on p "Our current Web Type stack has been upgraded, to include more optionality, whil…" at bounding box center [508, 282] width 472 height 30
drag, startPoint x: 329, startPoint y: 258, endPoint x: 294, endPoint y: 258, distance: 35.0
click at [294, 267] on p "Our current Web Type stack has been upgraded, to include more optionality, whil…" at bounding box center [508, 282] width 472 height 30
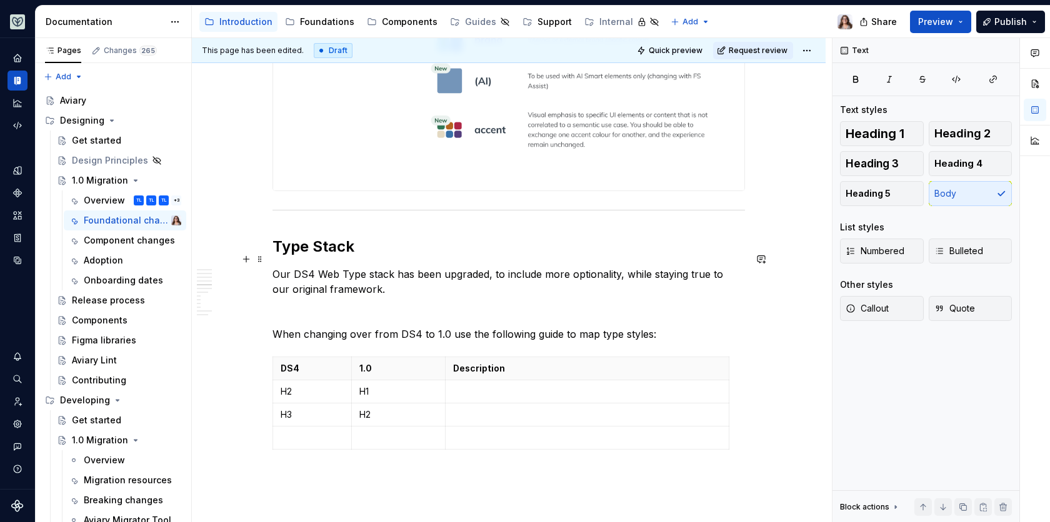
click at [372, 274] on p "Our DS4 Web Type stack has been upgraded, to include more optionality, while st…" at bounding box center [508, 282] width 472 height 30
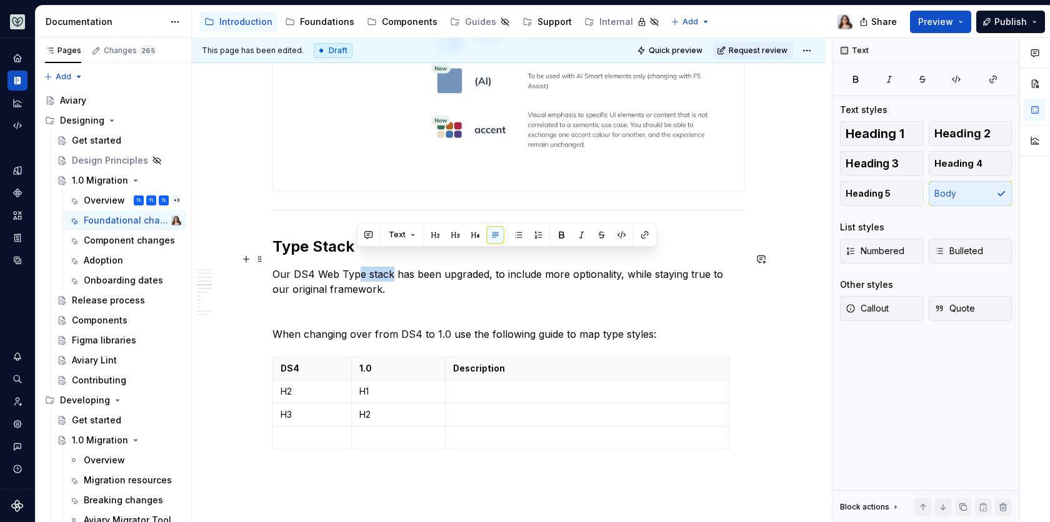
drag, startPoint x: 391, startPoint y: 259, endPoint x: 357, endPoint y: 257, distance: 33.8
click at [357, 267] on p "Our DS4 Web Type stack has been upgraded, to include more optionality, while st…" at bounding box center [508, 282] width 472 height 30
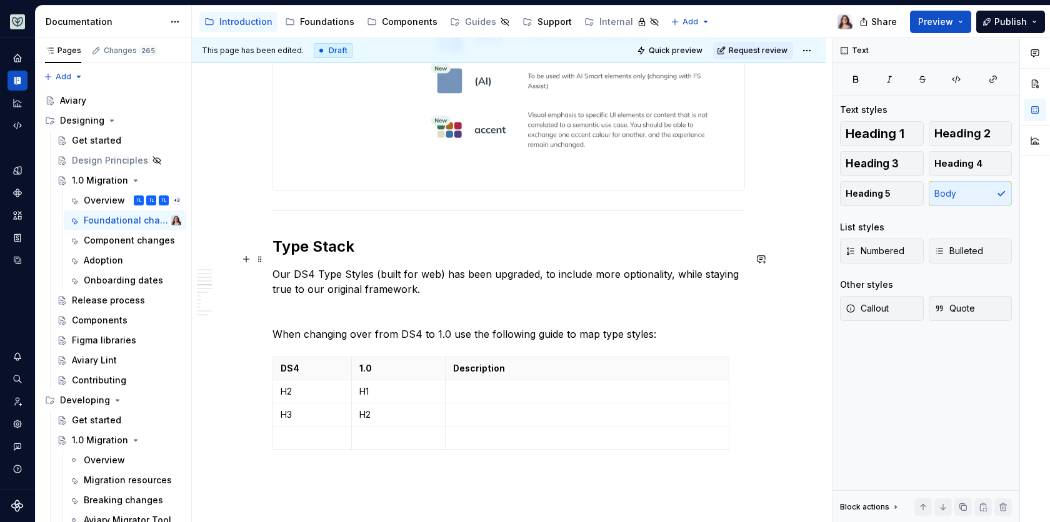
click at [459, 267] on p "Our DS4 Type Styles (built for web) has been upgraded, to include more optional…" at bounding box center [508, 282] width 472 height 30
click at [517, 267] on p "Our DS4 Type Styles (built for web) have been upgraded, to include more optiona…" at bounding box center [508, 282] width 472 height 30
click at [438, 267] on p "Our DS4 Type Styles (built for web) have been upgraded, to include more optiona…" at bounding box center [508, 282] width 472 height 30
click at [376, 267] on p "Our DS4 Type Styles (built for web, have been upgraded, to include more optiona…" at bounding box center [508, 282] width 472 height 30
click at [647, 267] on p "Our DS4 Type Styles, built for web, have been upgraded to include more optional…" at bounding box center [508, 282] width 472 height 30
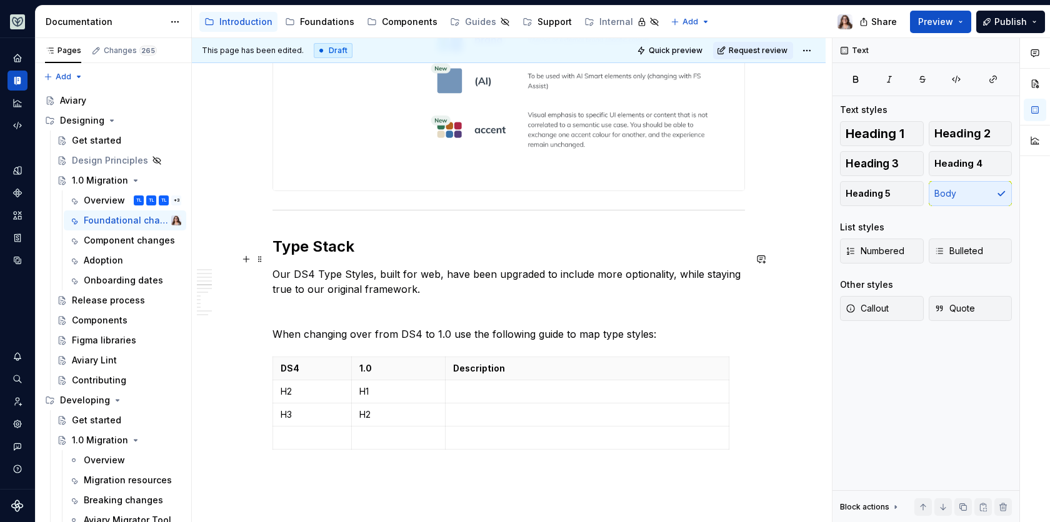
click at [685, 267] on p "Our DS4 Type Styles, built for web, have been upgraded to include more optional…" at bounding box center [508, 282] width 472 height 30
click at [425, 272] on p "Our DS4 Type Styles, built for web, have been upgraded to include more optional…" at bounding box center [508, 282] width 472 height 30
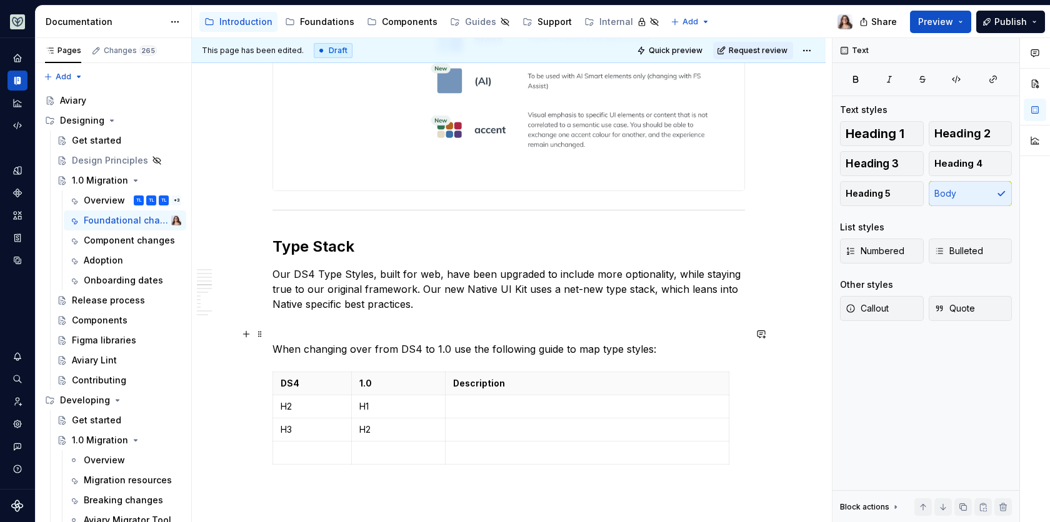
click at [444, 342] on p "When changing over from DS4 to 1.0 use the following guide to map type styles:" at bounding box center [508, 349] width 472 height 15
click at [443, 342] on p "When changing over from DS4 to 1.0 for Web, use the following guide to map type…" at bounding box center [508, 349] width 472 height 15
click at [698, 342] on p "When changing over from DS4 to 1.0, for Web, use the following guide to map typ…" at bounding box center [508, 349] width 472 height 15
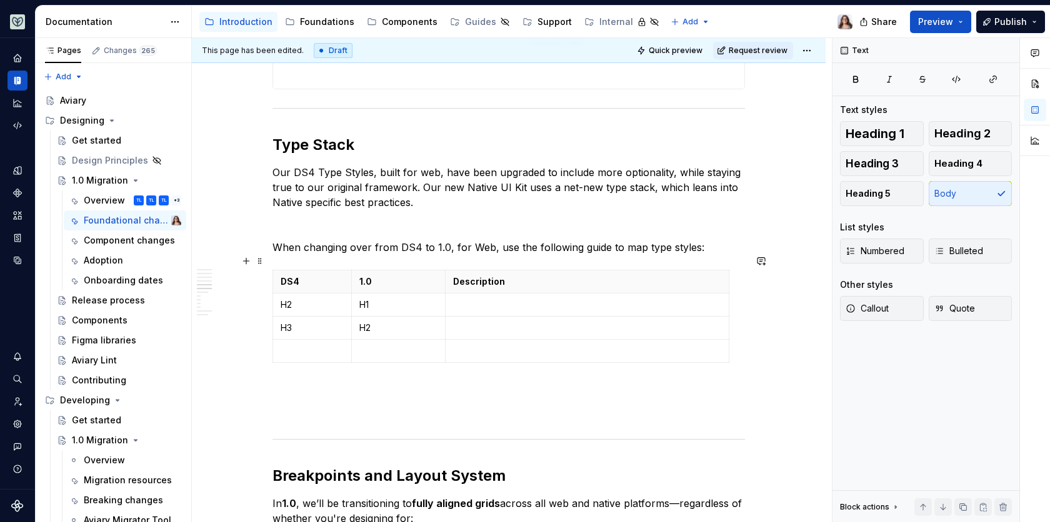
scroll to position [1623, 0]
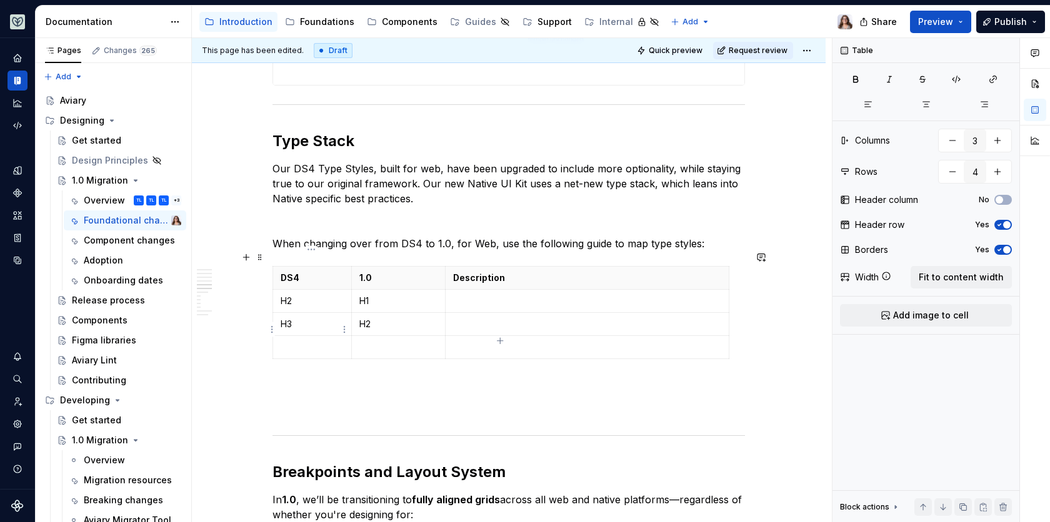
click at [307, 341] on p at bounding box center [312, 347] width 63 height 12
click at [482, 295] on p at bounding box center [587, 301] width 268 height 12
click at [473, 313] on td at bounding box center [587, 324] width 284 height 23
click at [320, 341] on p at bounding box center [312, 347] width 63 height 12
click at [369, 379] on p at bounding box center [508, 386] width 472 height 15
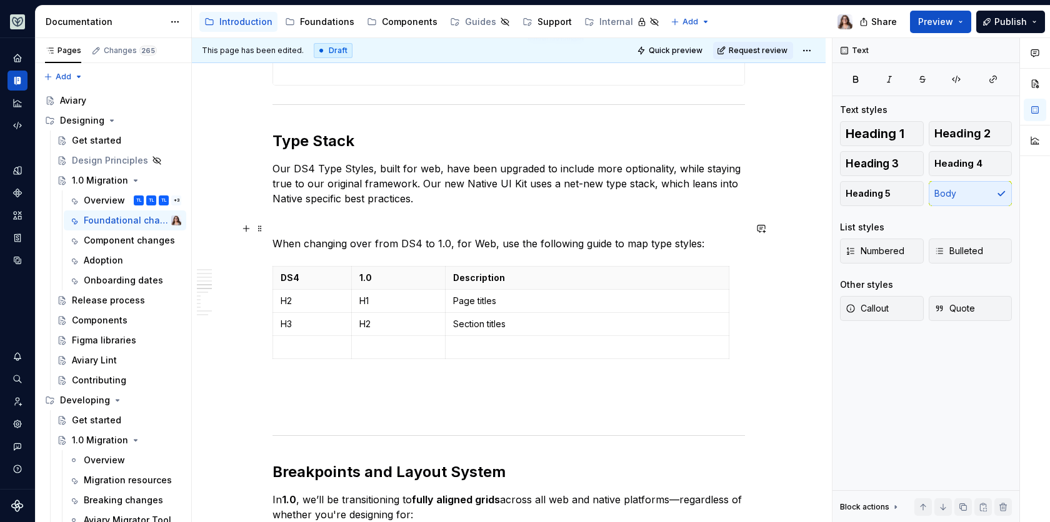
click at [712, 236] on p "When changing over from DS4 to 1.0, for Web, use the following guide to map typ…" at bounding box center [508, 243] width 472 height 15
click at [317, 379] on p at bounding box center [508, 386] width 472 height 15
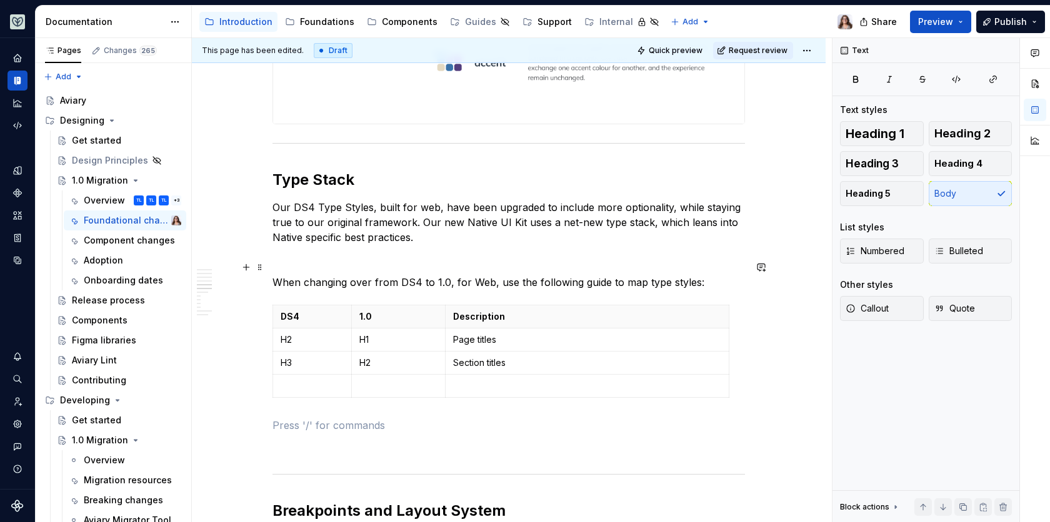
scroll to position [1570, 0]
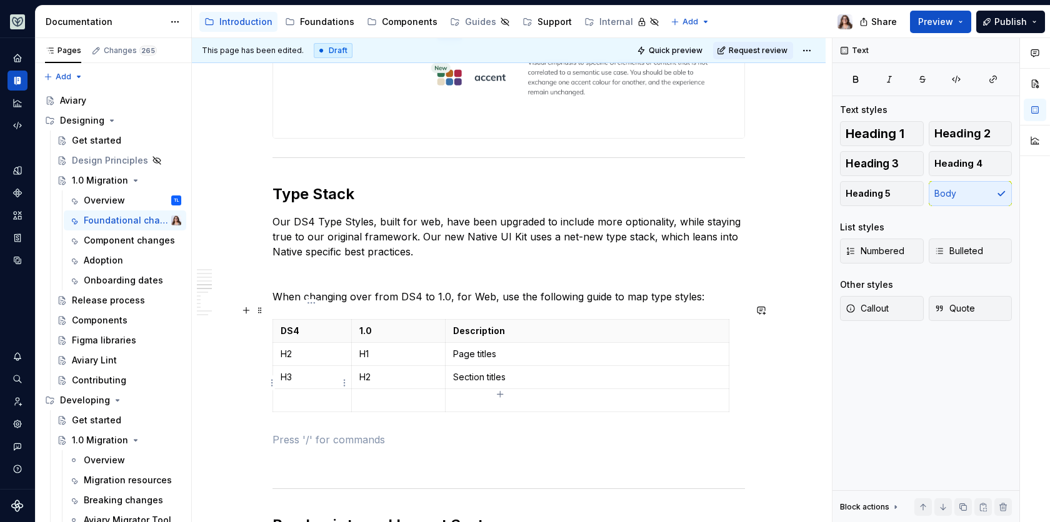
click at [294, 394] on p at bounding box center [312, 400] width 63 height 12
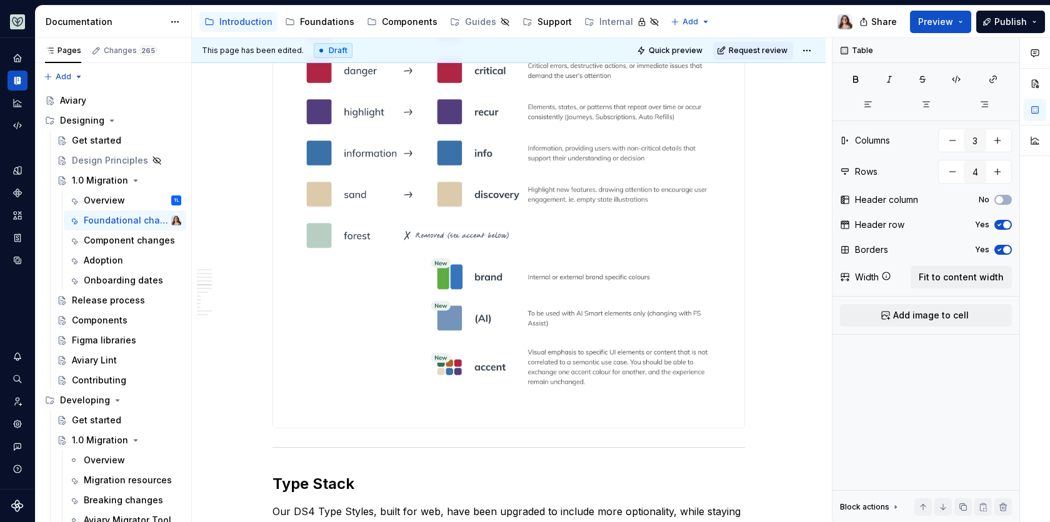
scroll to position [1622, 0]
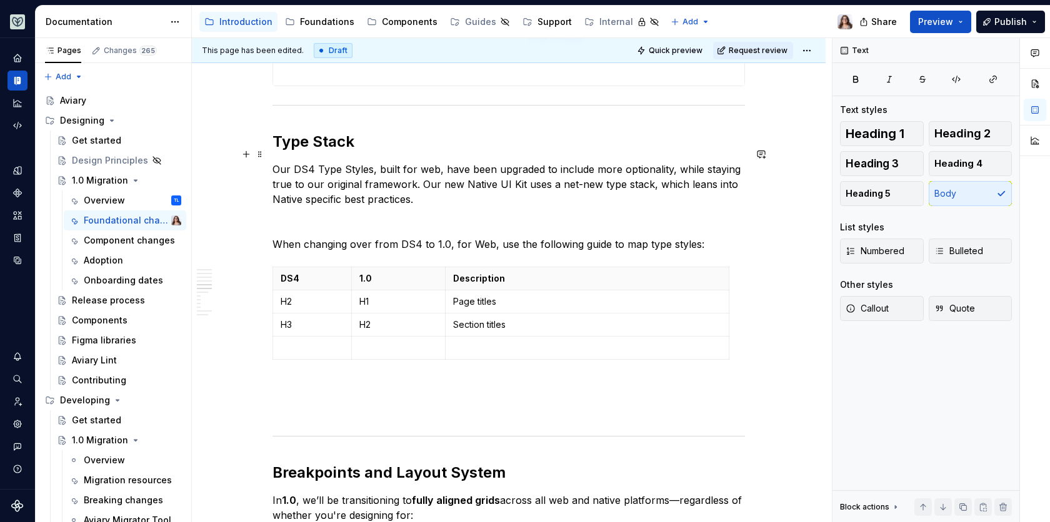
click at [416, 174] on p "Our DS4 Type Styles, built for web, have been upgraded to include more optional…" at bounding box center [508, 184] width 472 height 45
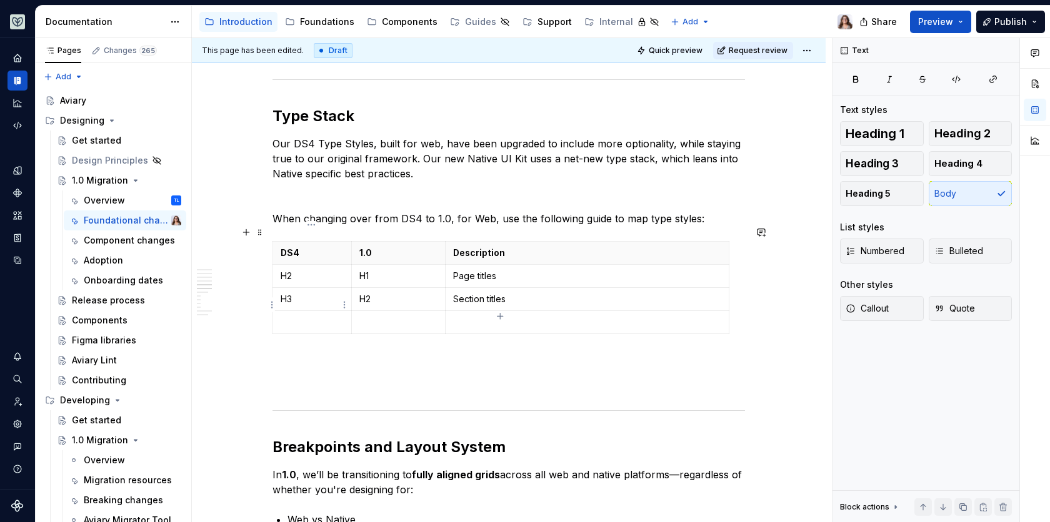
click at [312, 316] on p at bounding box center [312, 322] width 63 height 12
click at [368, 106] on h2 "Type Stack" at bounding box center [508, 116] width 472 height 20
click at [429, 165] on div "Libraries Many libraries from DS4 have been consolidated, for example: Visual A…" at bounding box center [508, 334] width 472 height 3470
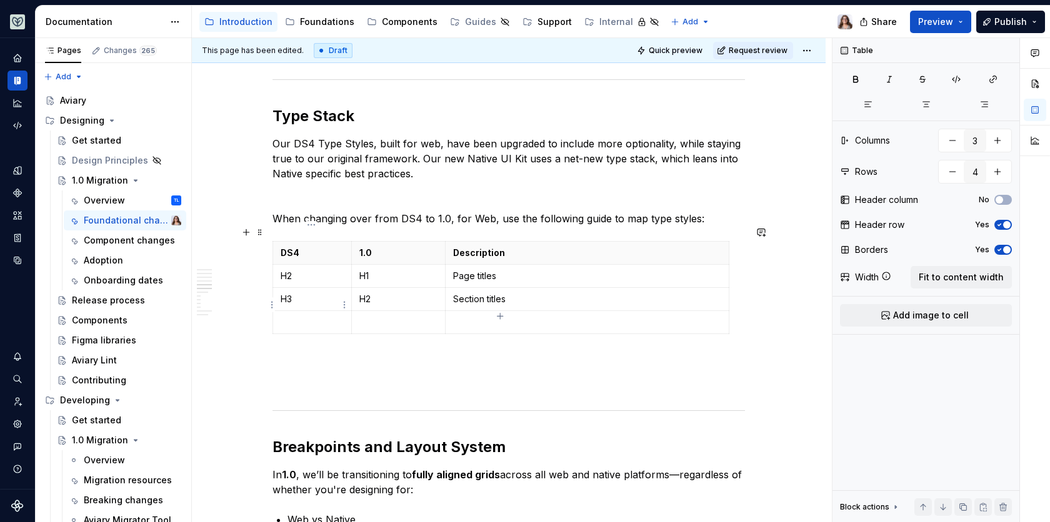
click at [319, 316] on p at bounding box center [312, 322] width 63 height 12
type textarea "*"
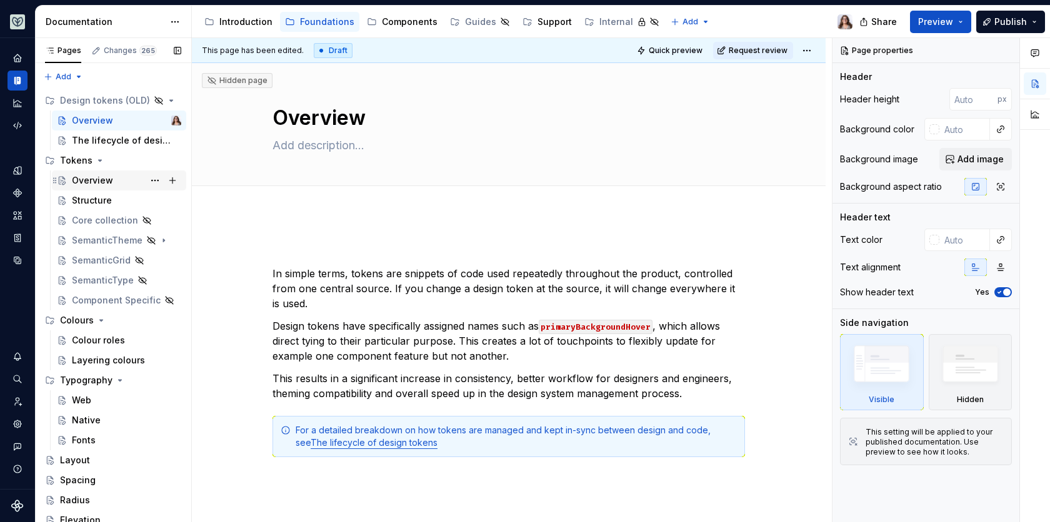
click at [106, 179] on div "Overview" at bounding box center [92, 180] width 41 height 12
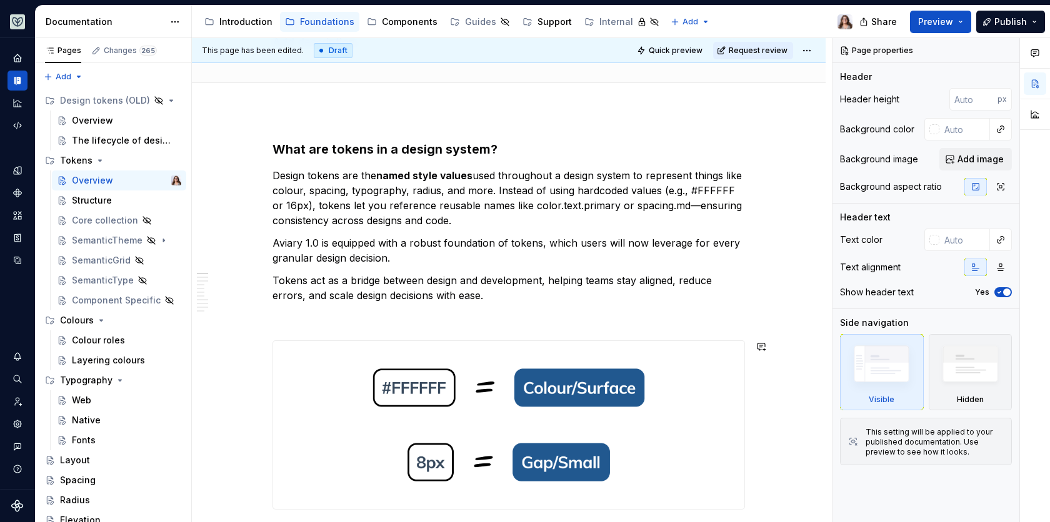
scroll to position [102, 0]
click at [490, 296] on p "Tokens act as a bridge between design and development, helping teams stay align…" at bounding box center [508, 289] width 472 height 30
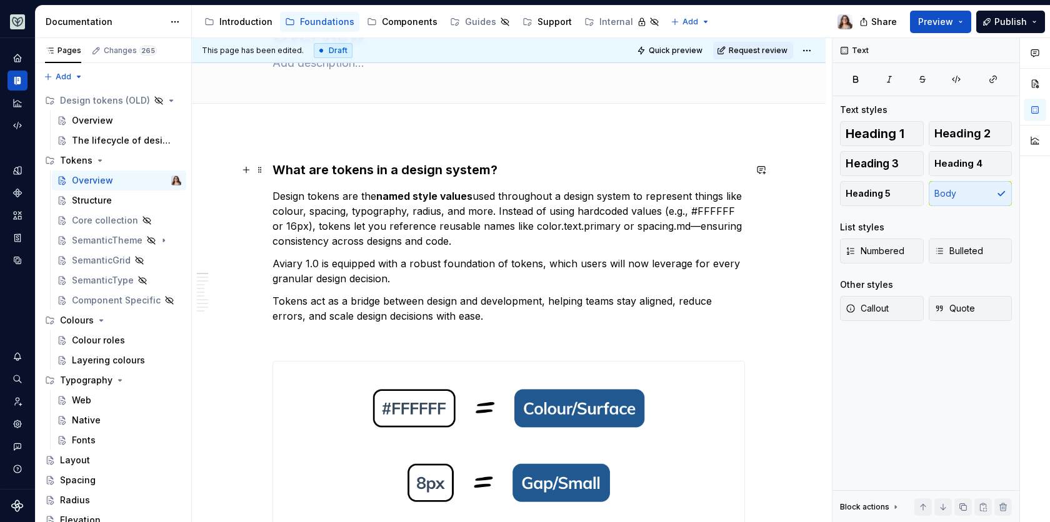
scroll to position [0, 0]
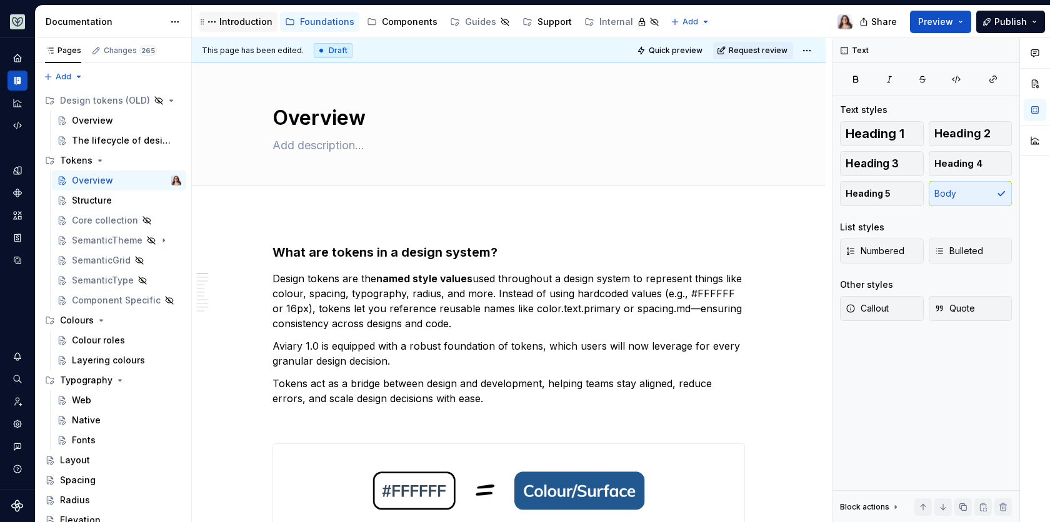
click at [226, 19] on div "Introduction" at bounding box center [245, 22] width 53 height 12
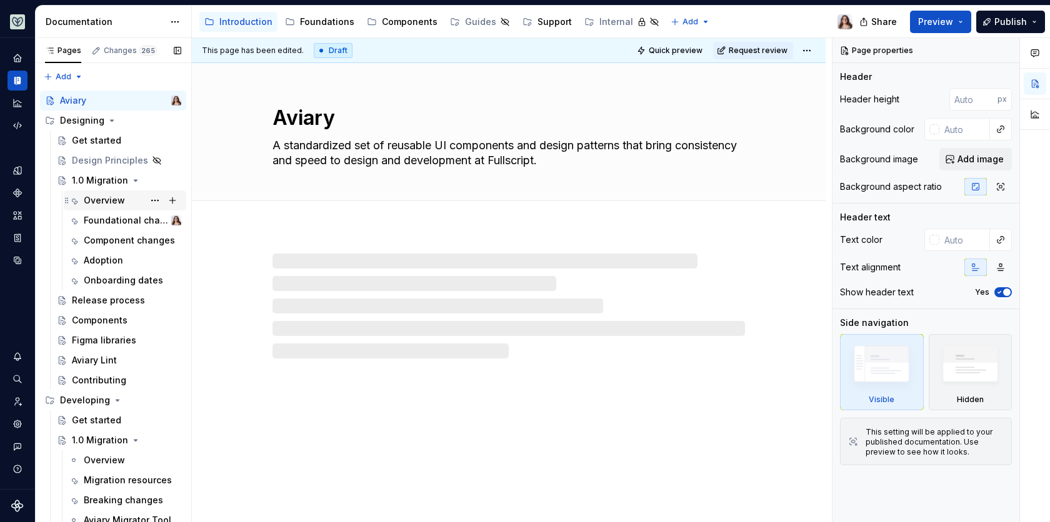
click at [108, 201] on div "Overview" at bounding box center [104, 200] width 41 height 12
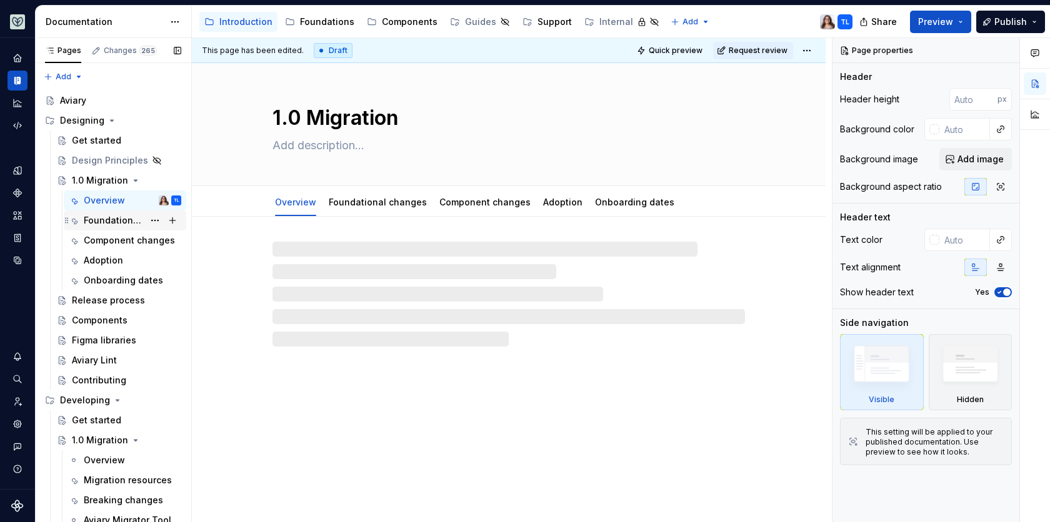
click at [111, 221] on div "Foundational changes" at bounding box center [114, 220] width 60 height 12
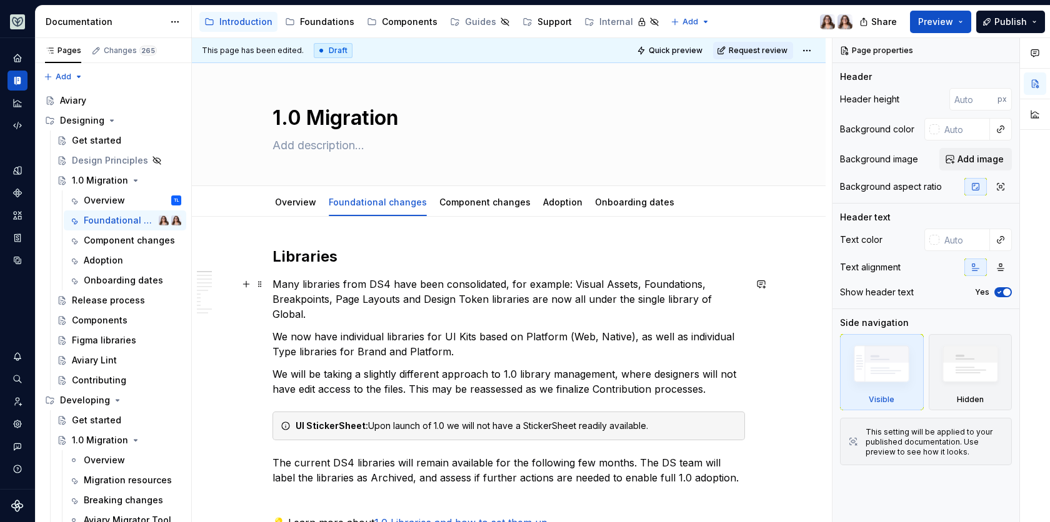
type textarea "*"
